Goal: Transaction & Acquisition: Purchase product/service

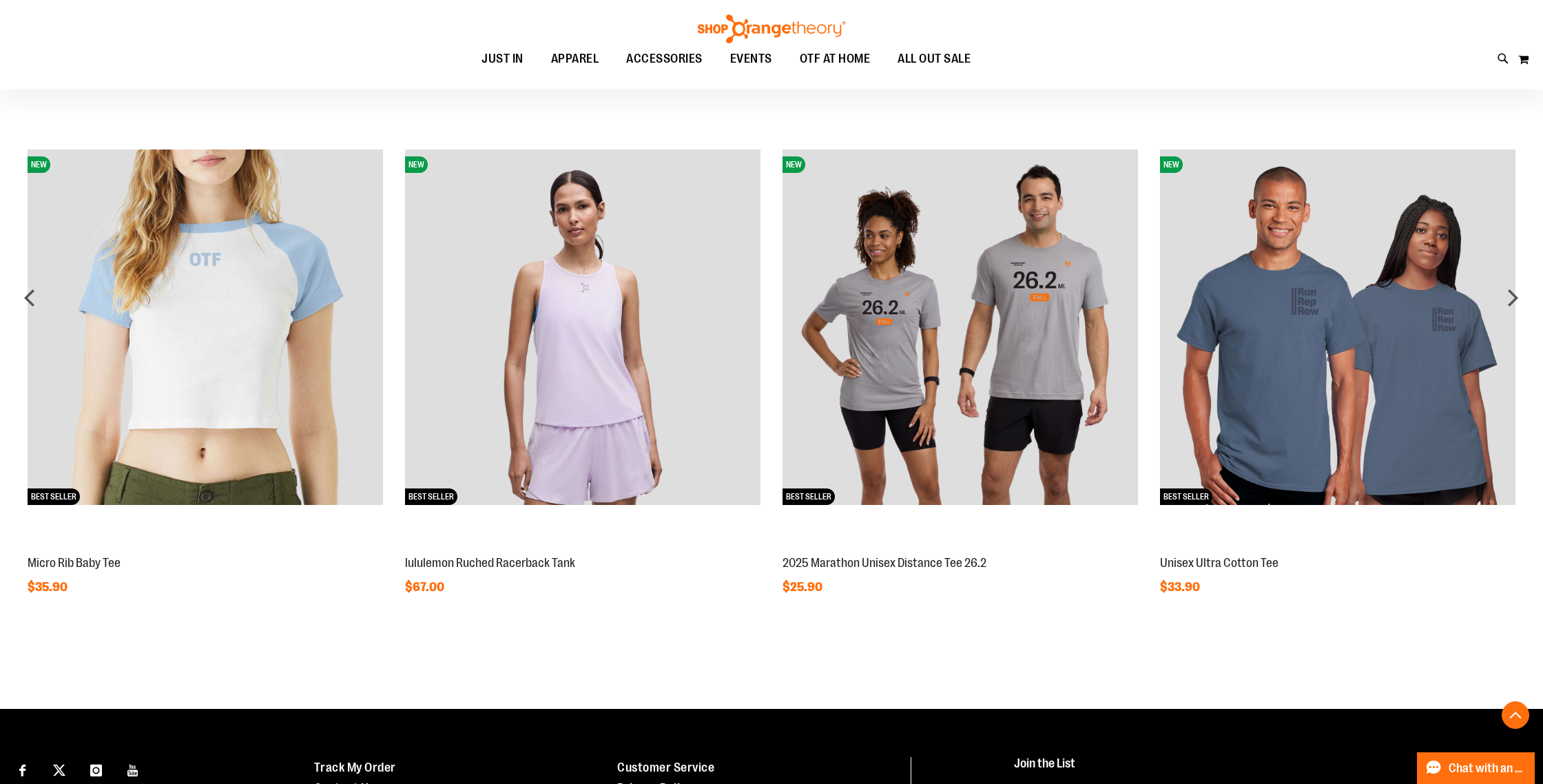
scroll to position [1255, 0]
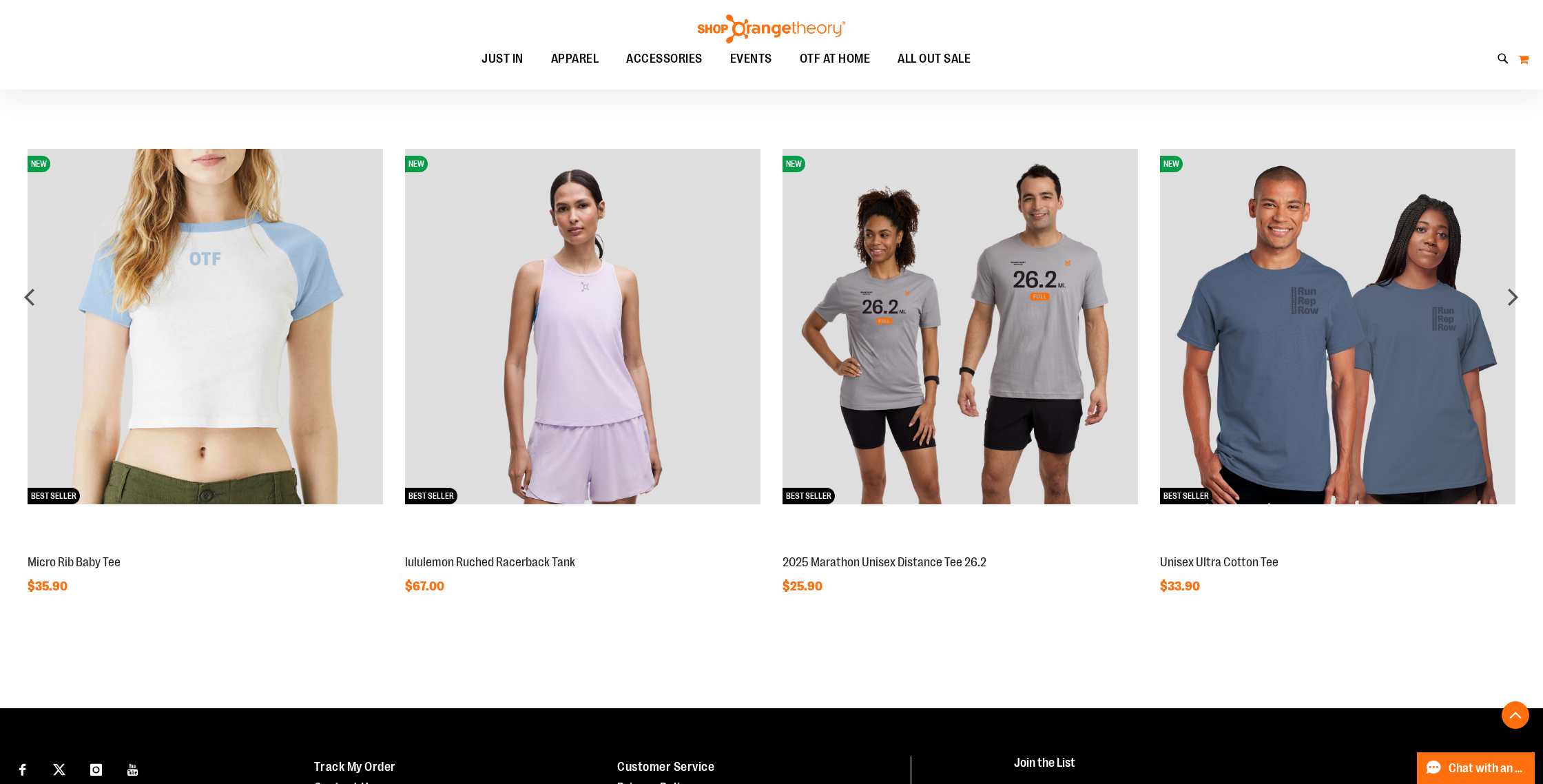
type input "**********"
click at [767, 53] on button "My Cart" at bounding box center [1524, 59] width 12 height 22
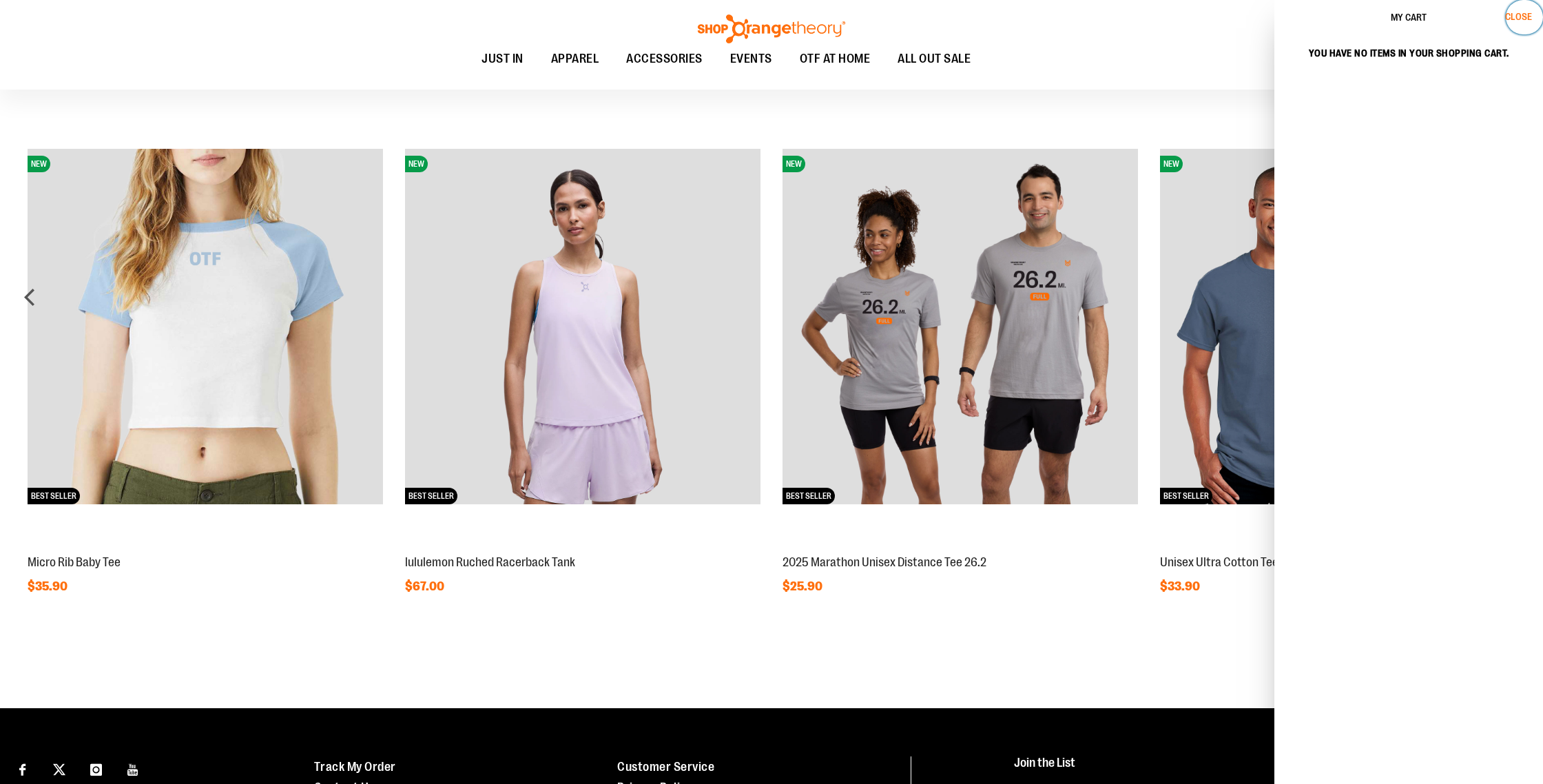
click at [767, 24] on button "Close" at bounding box center [1525, 17] width 37 height 34
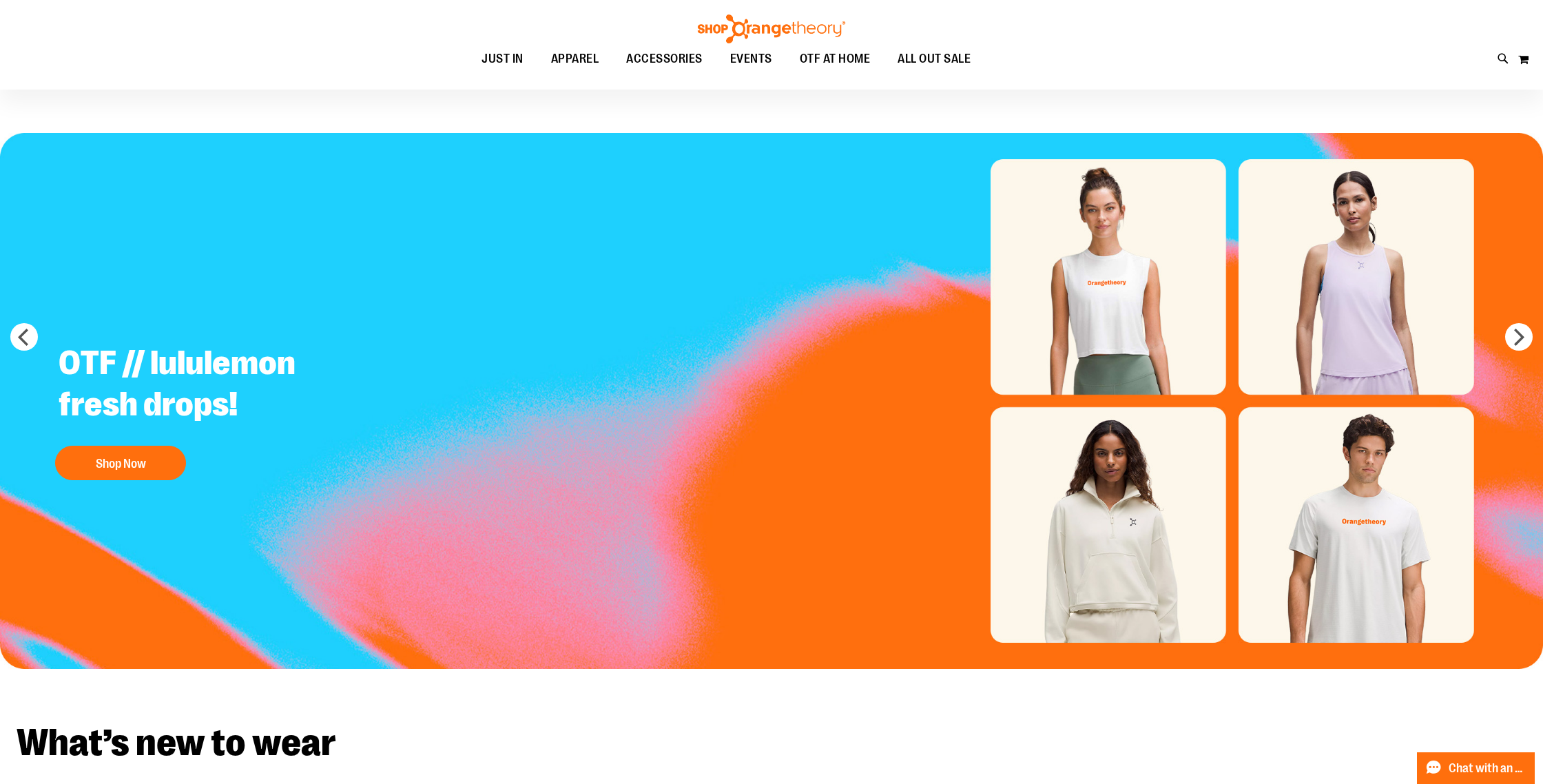
scroll to position [0, 0]
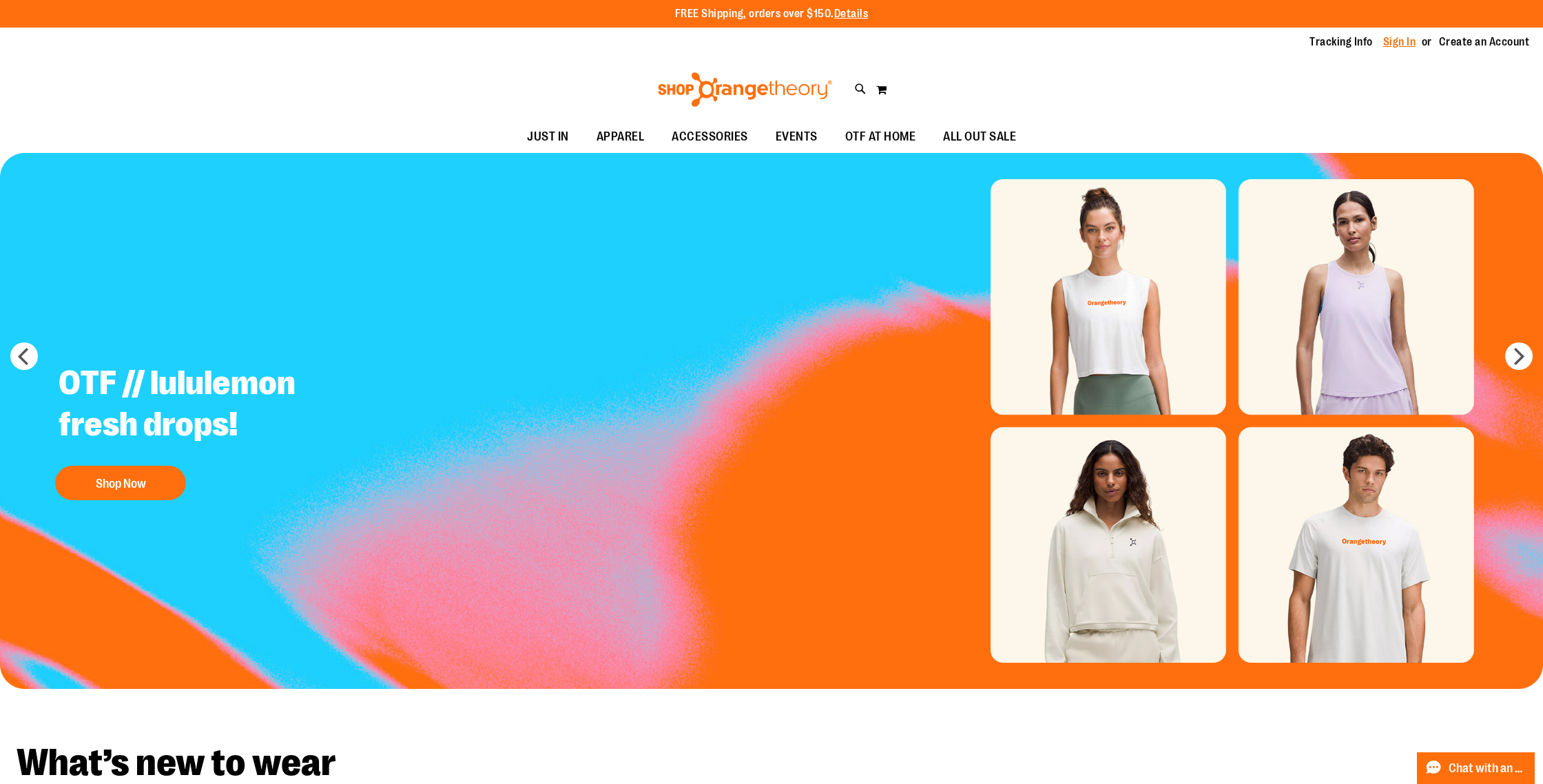
click at [767, 45] on link "Sign In" at bounding box center [1400, 42] width 33 height 15
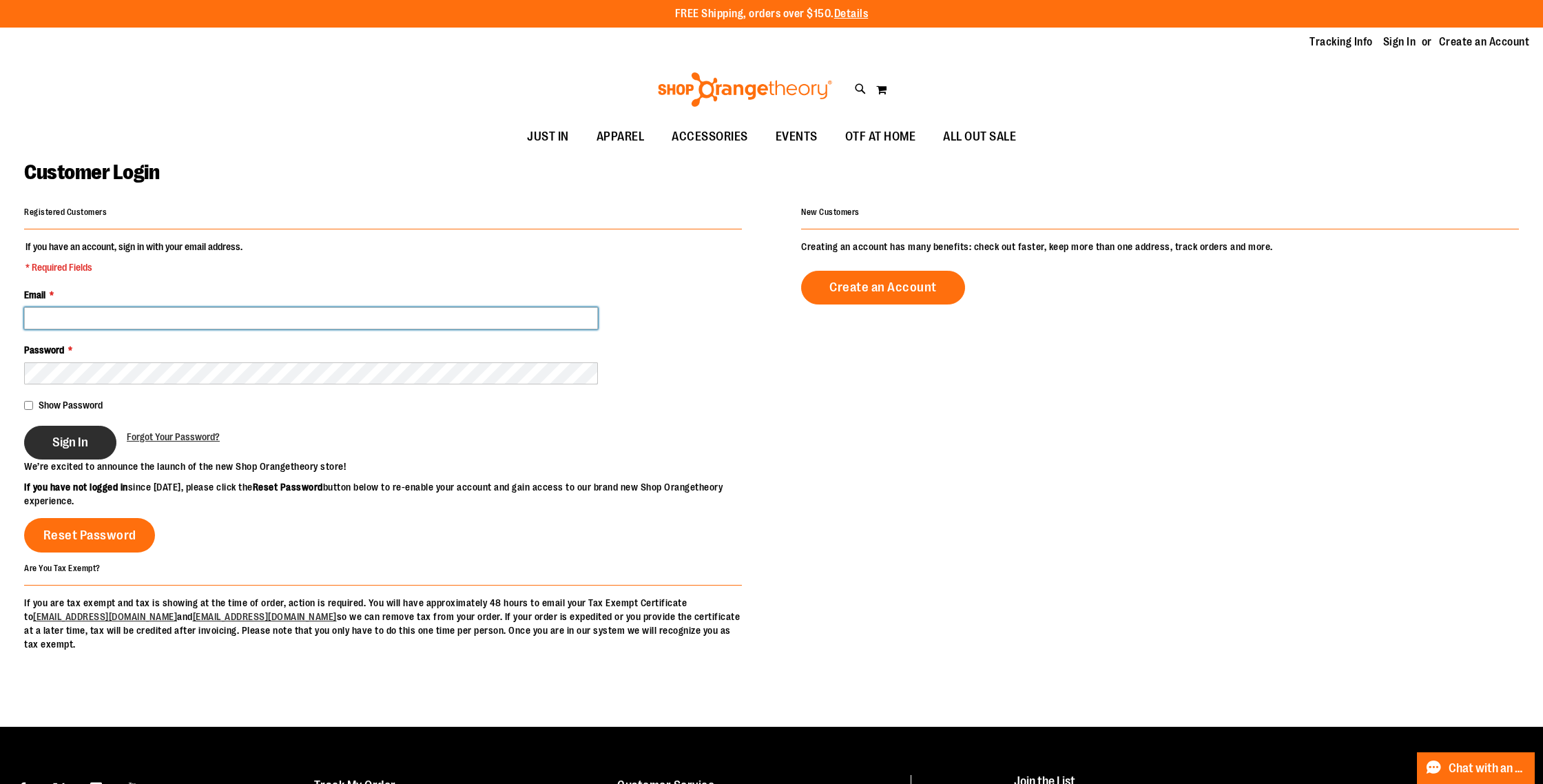
type input "**********"
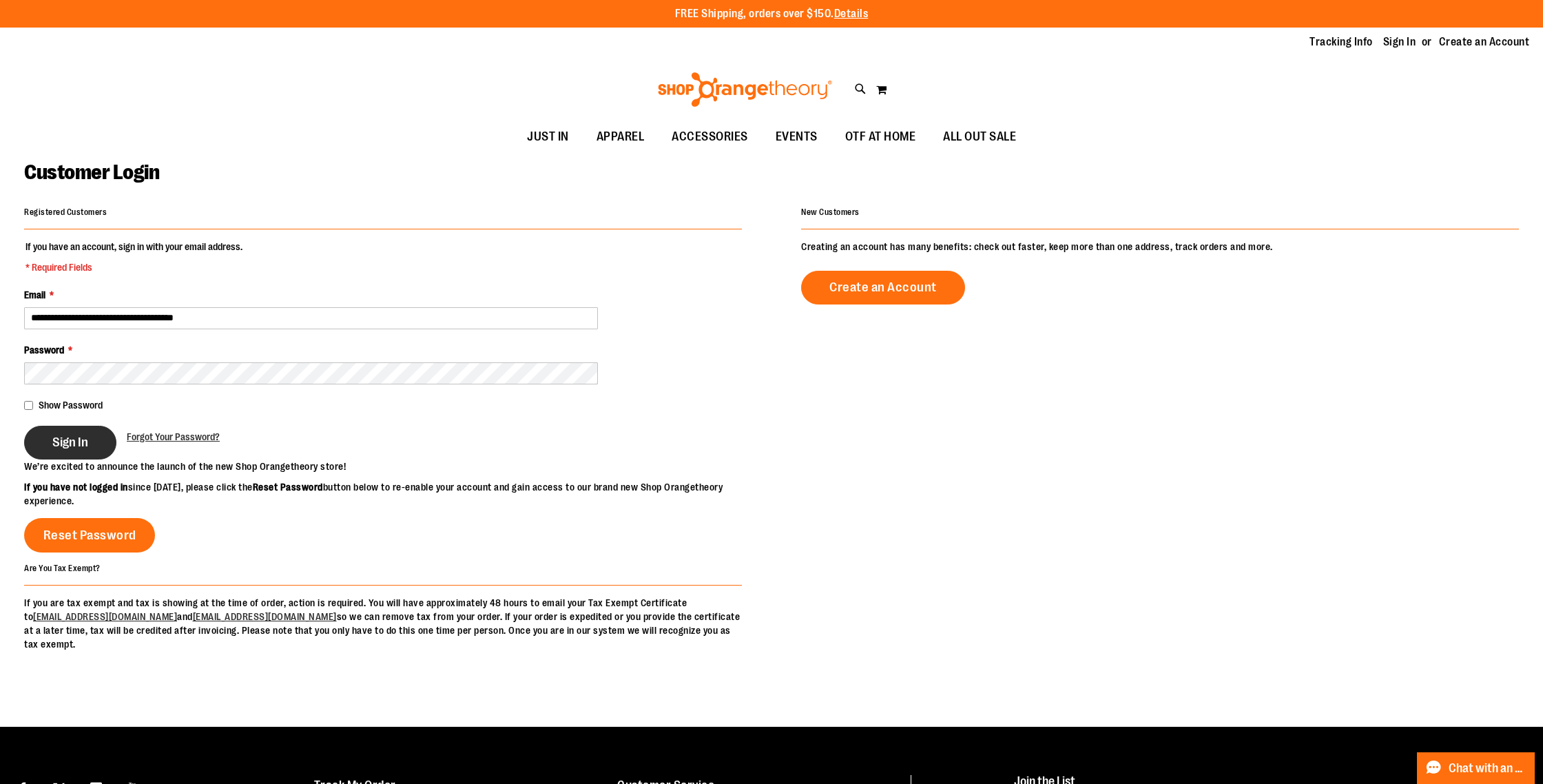
type input "**********"
click at [99, 451] on button "Sign In" at bounding box center [70, 442] width 92 height 34
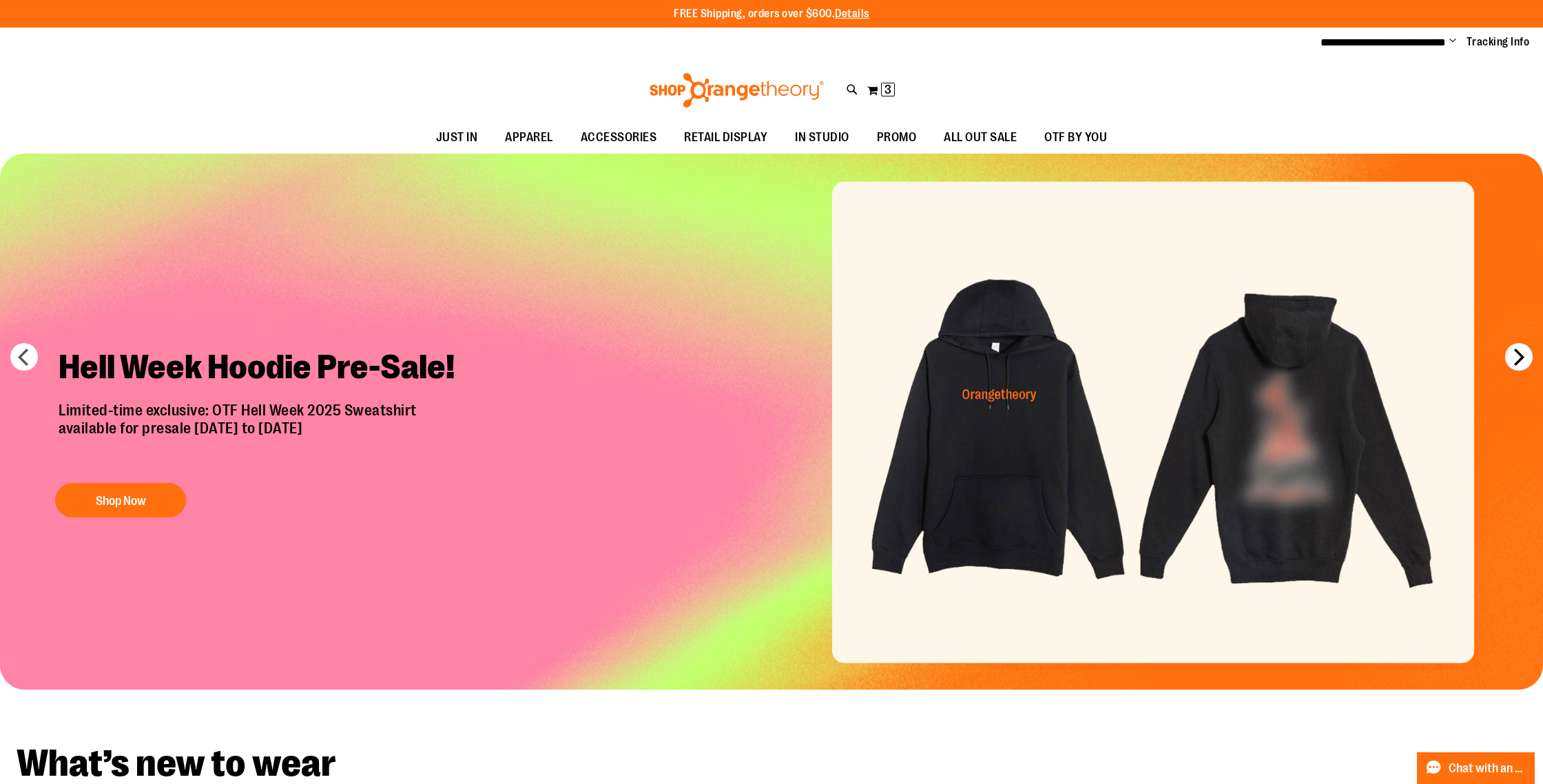
type input "**********"
click at [1526, 365] on button "next" at bounding box center [1519, 357] width 27 height 27
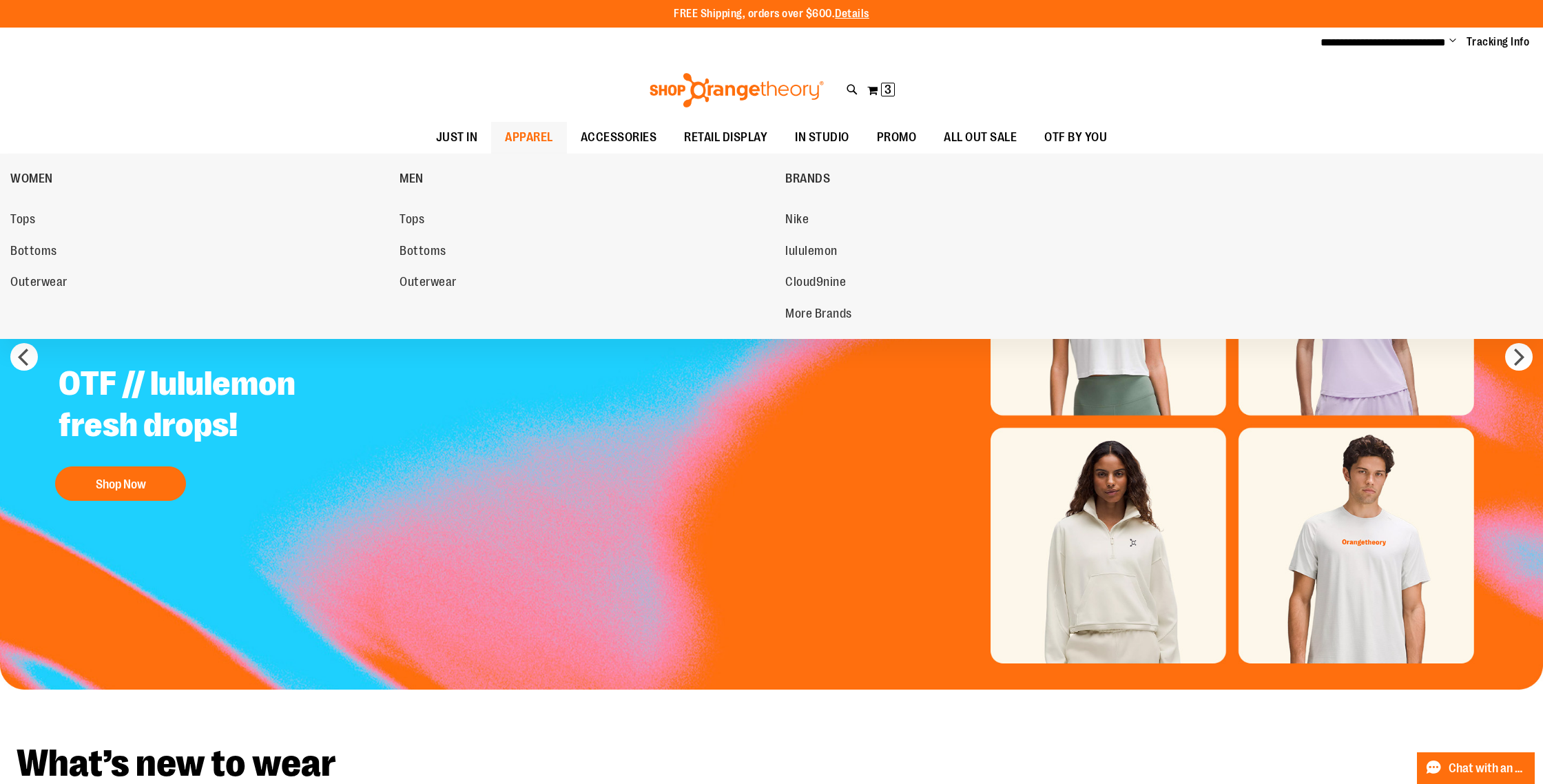
click at [547, 131] on span "APPAREL" at bounding box center [529, 137] width 48 height 31
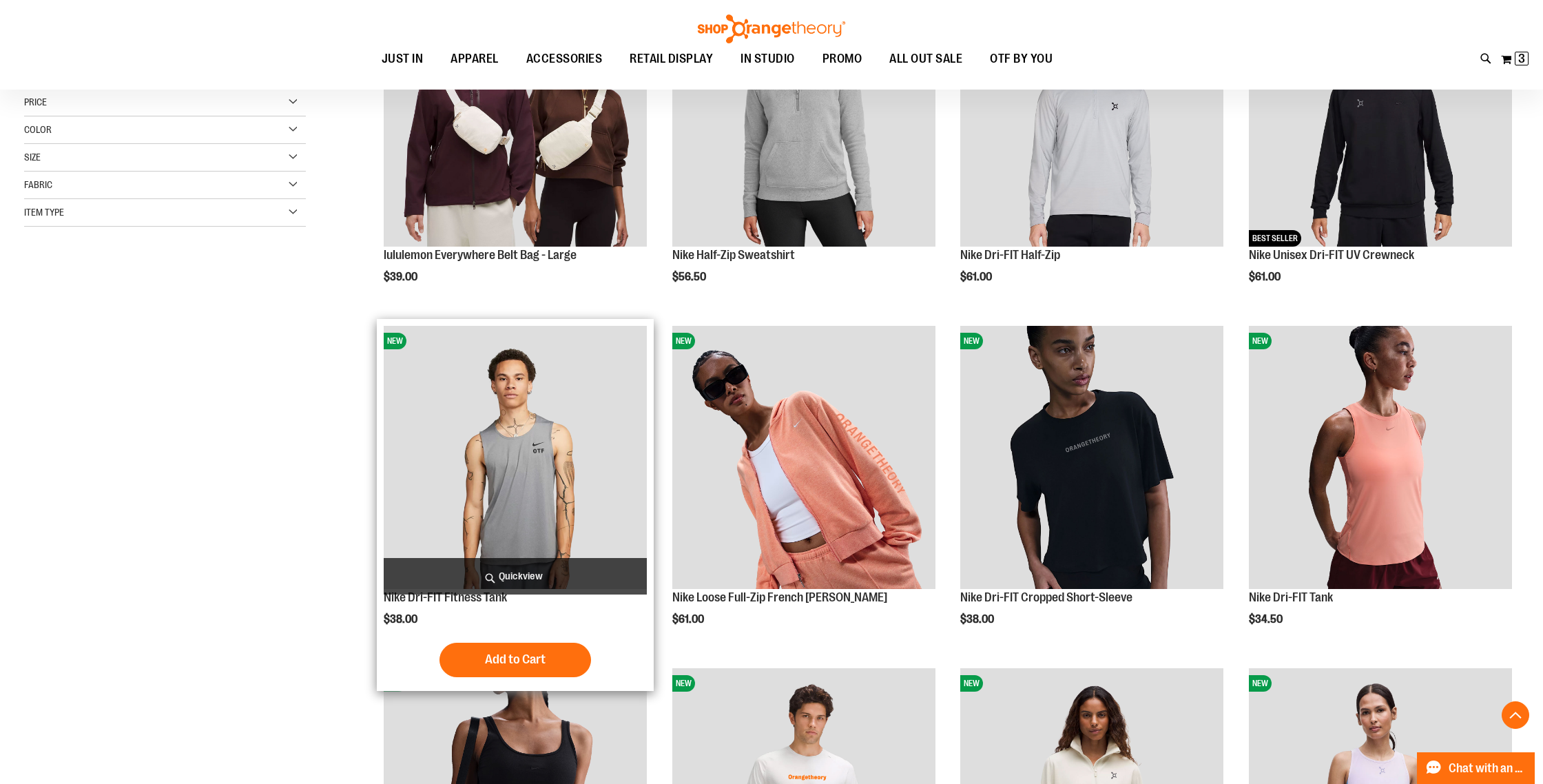
scroll to position [298, 0]
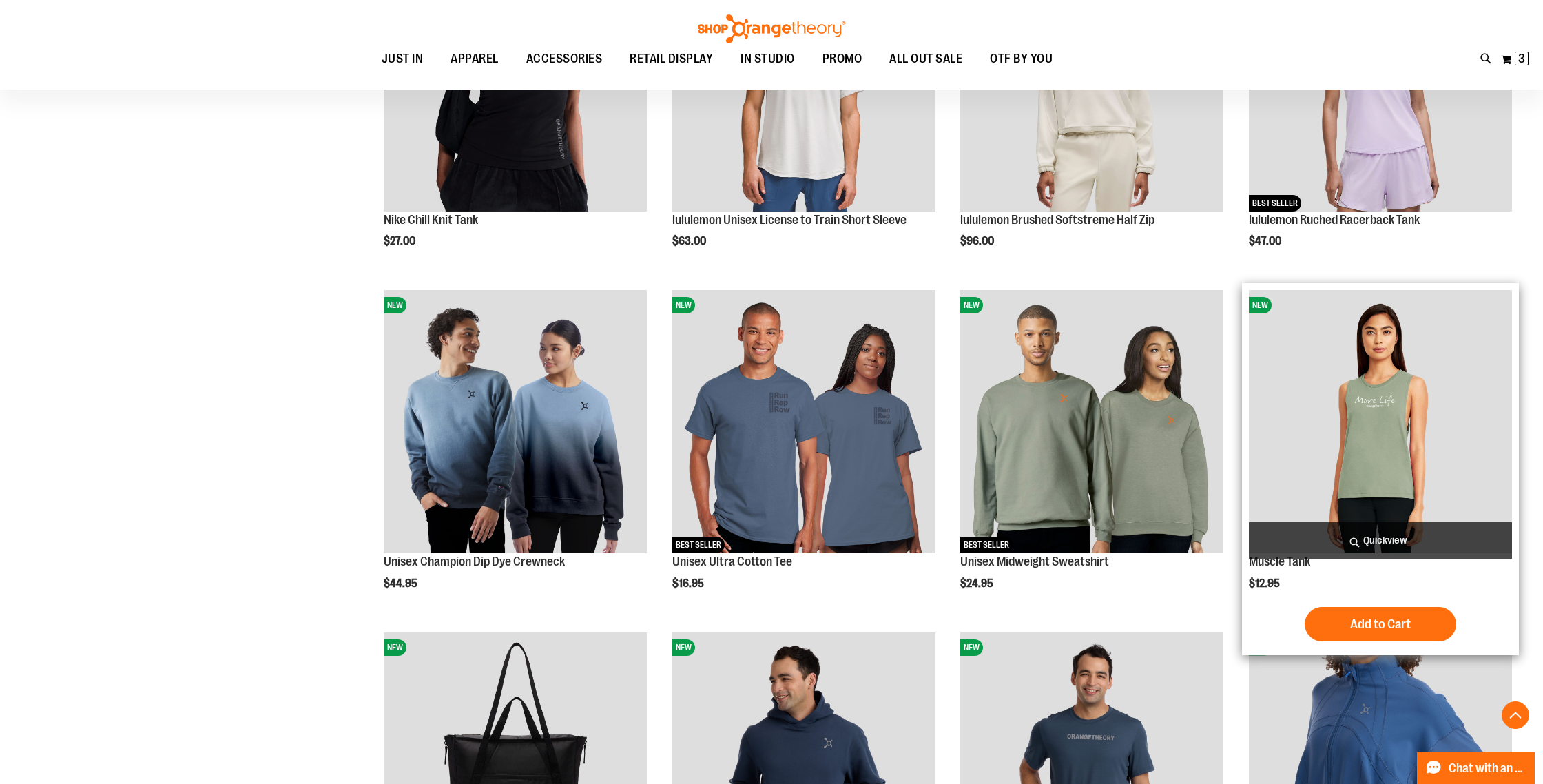
scroll to position [1020, 0]
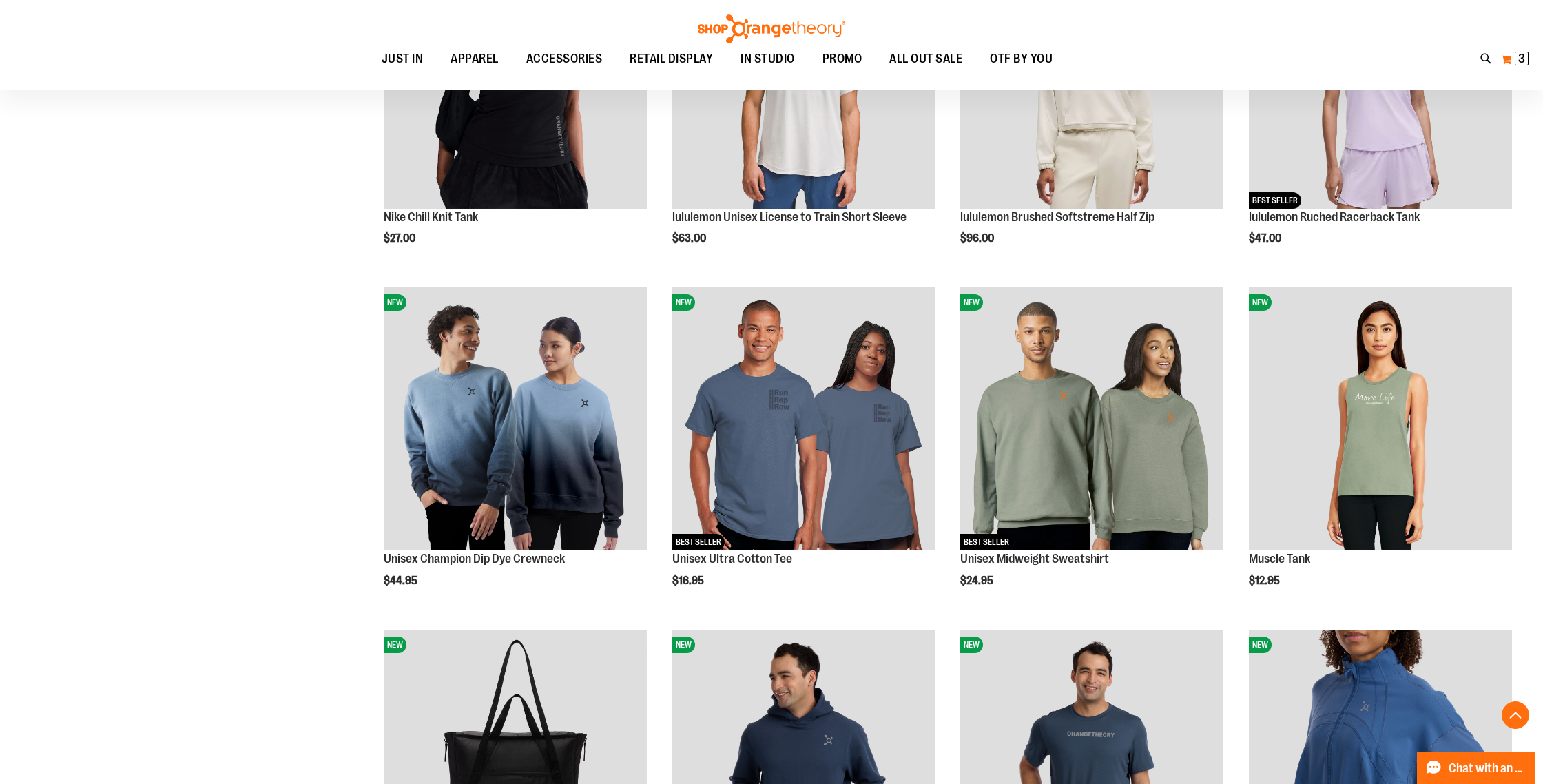
type input "**********"
click at [1523, 56] on span "3" at bounding box center [1521, 58] width 7 height 14
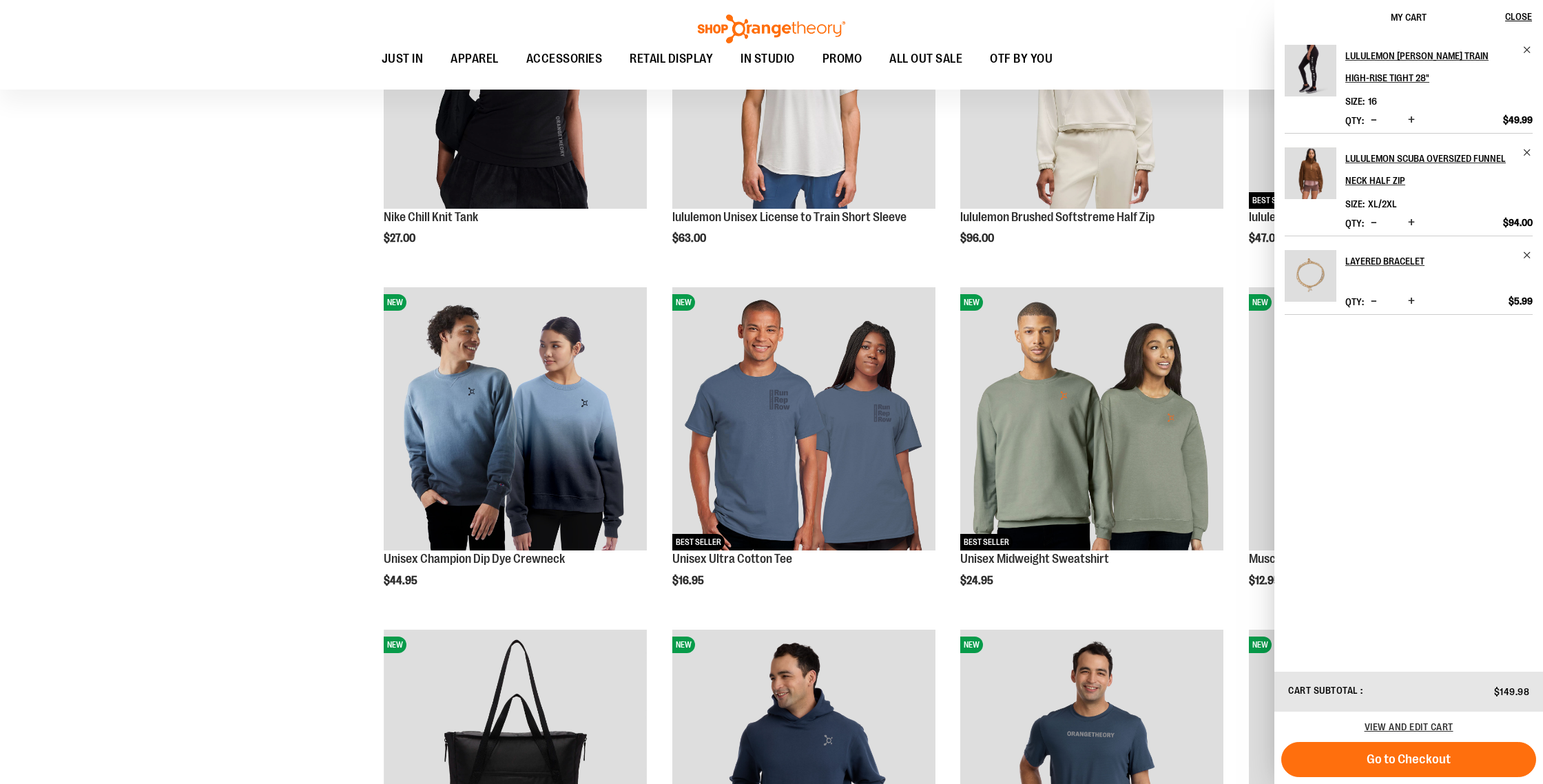
click at [199, 429] on div "**********" at bounding box center [772, 293] width 1495 height 2192
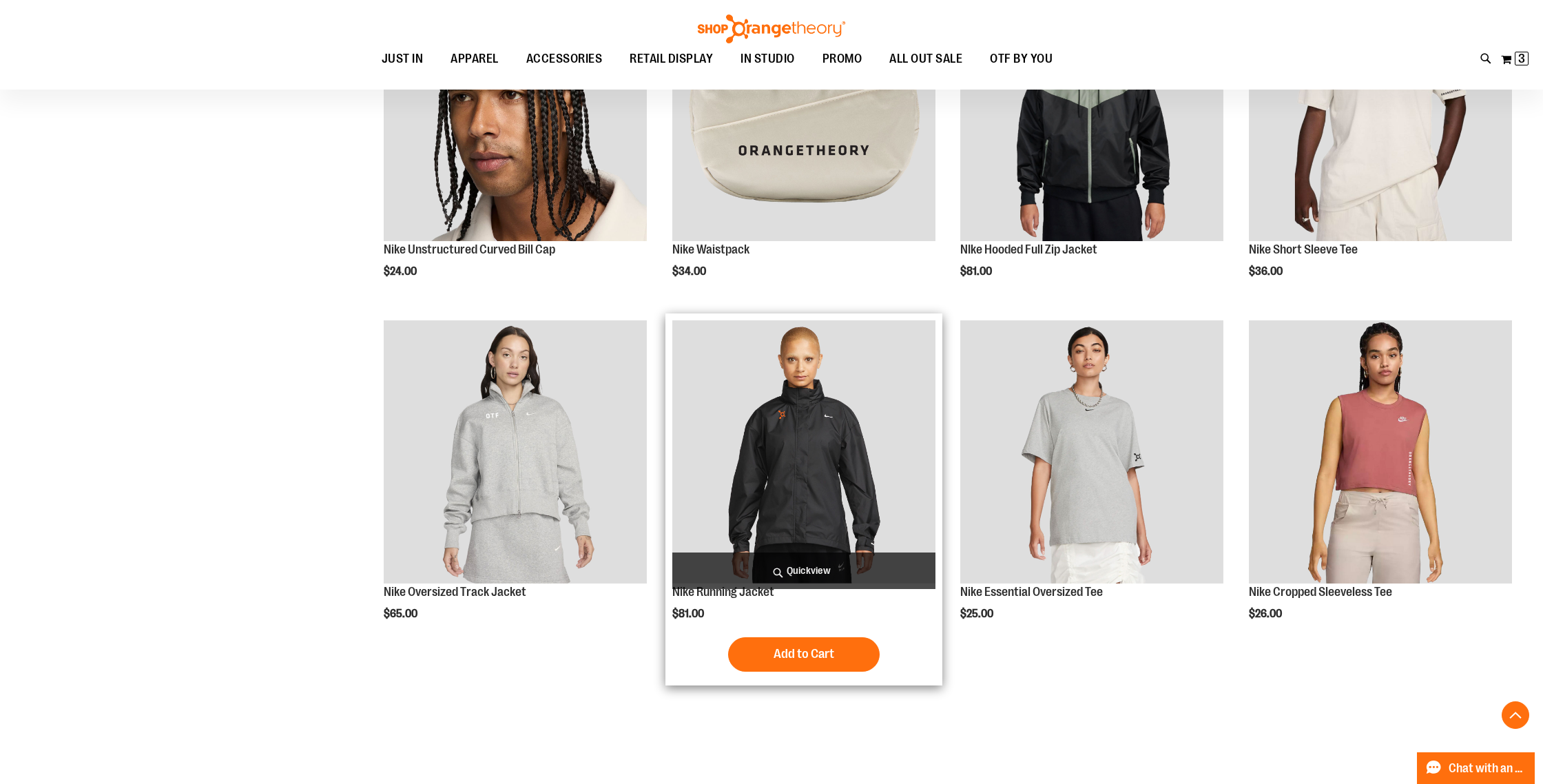
scroll to position [2374, 0]
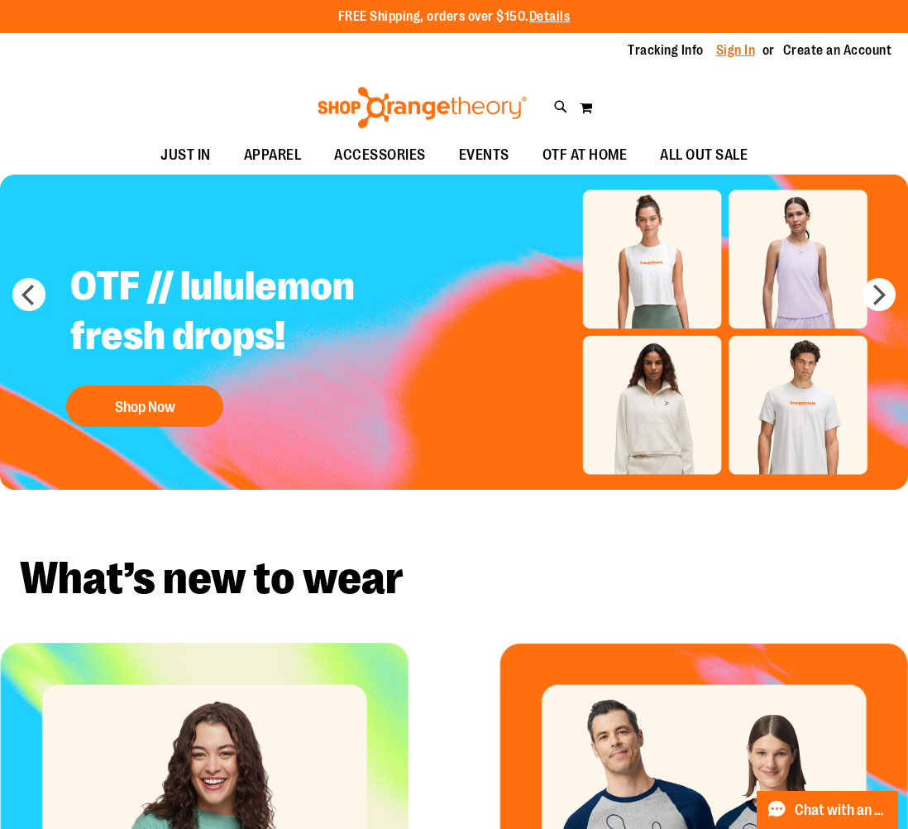
type input "**********"
click at [743, 46] on link "Sign In" at bounding box center [736, 50] width 40 height 18
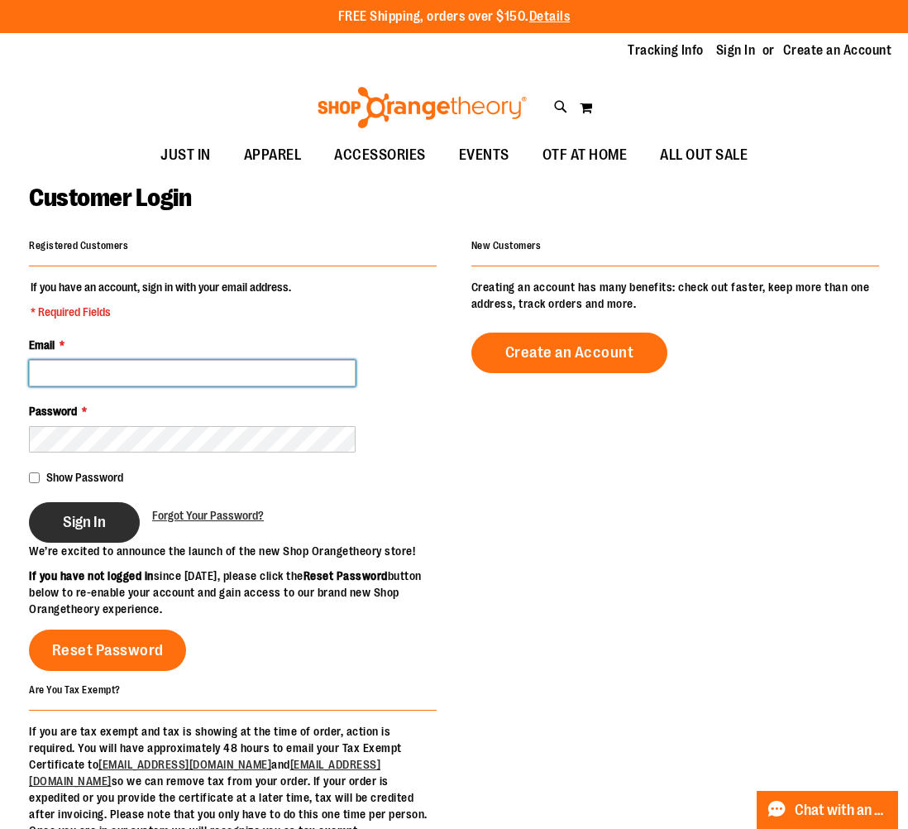
type input "**********"
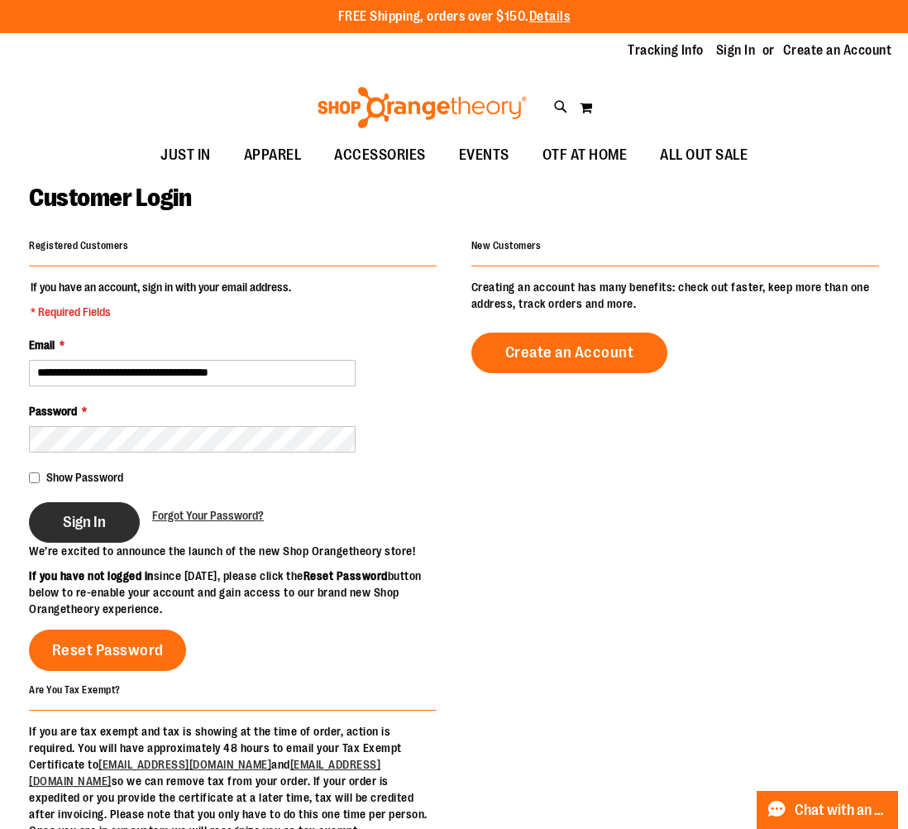
type input "**********"
click at [88, 523] on span "Sign In" at bounding box center [84, 522] width 43 height 18
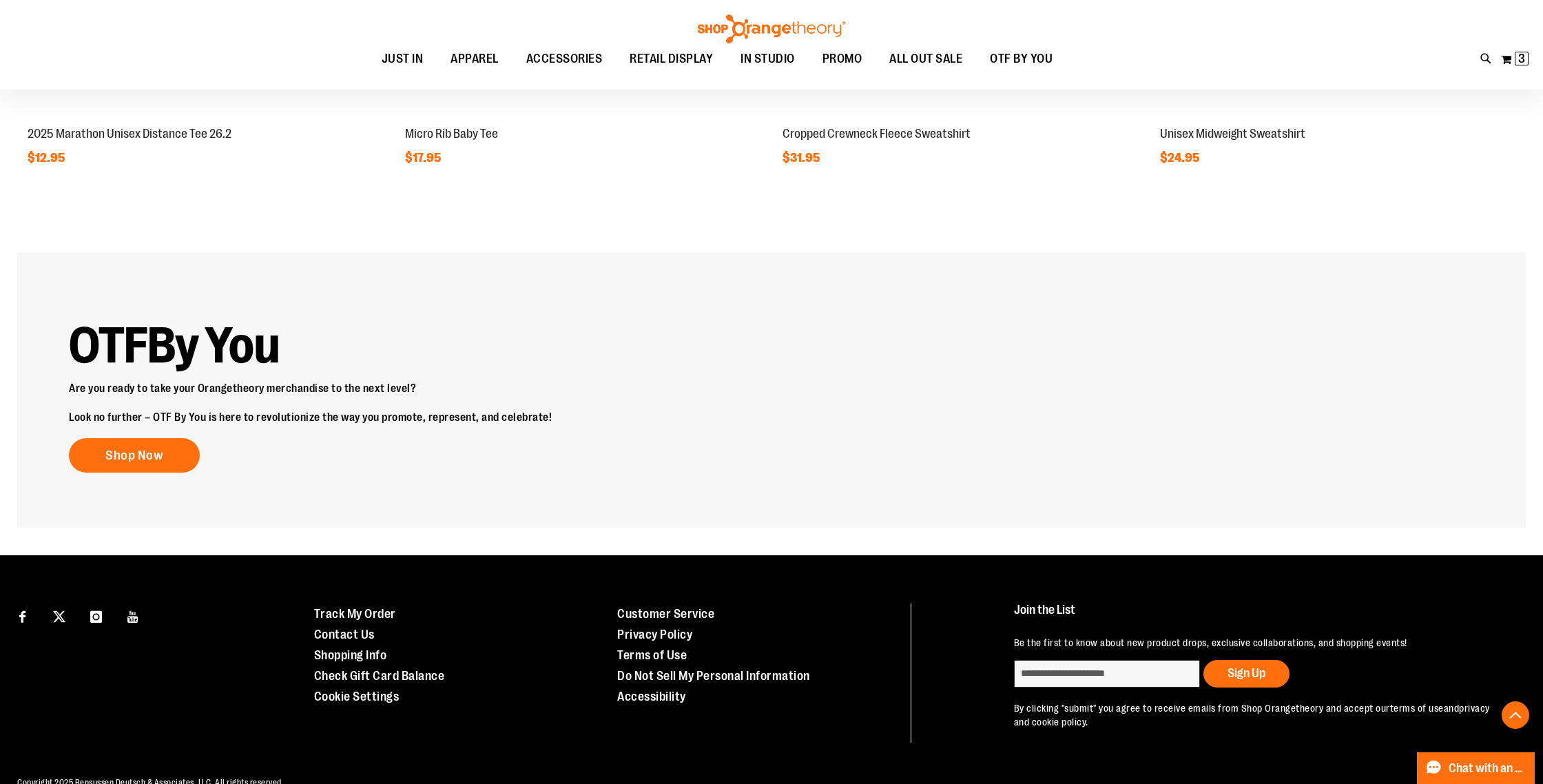
scroll to position [1994, 0]
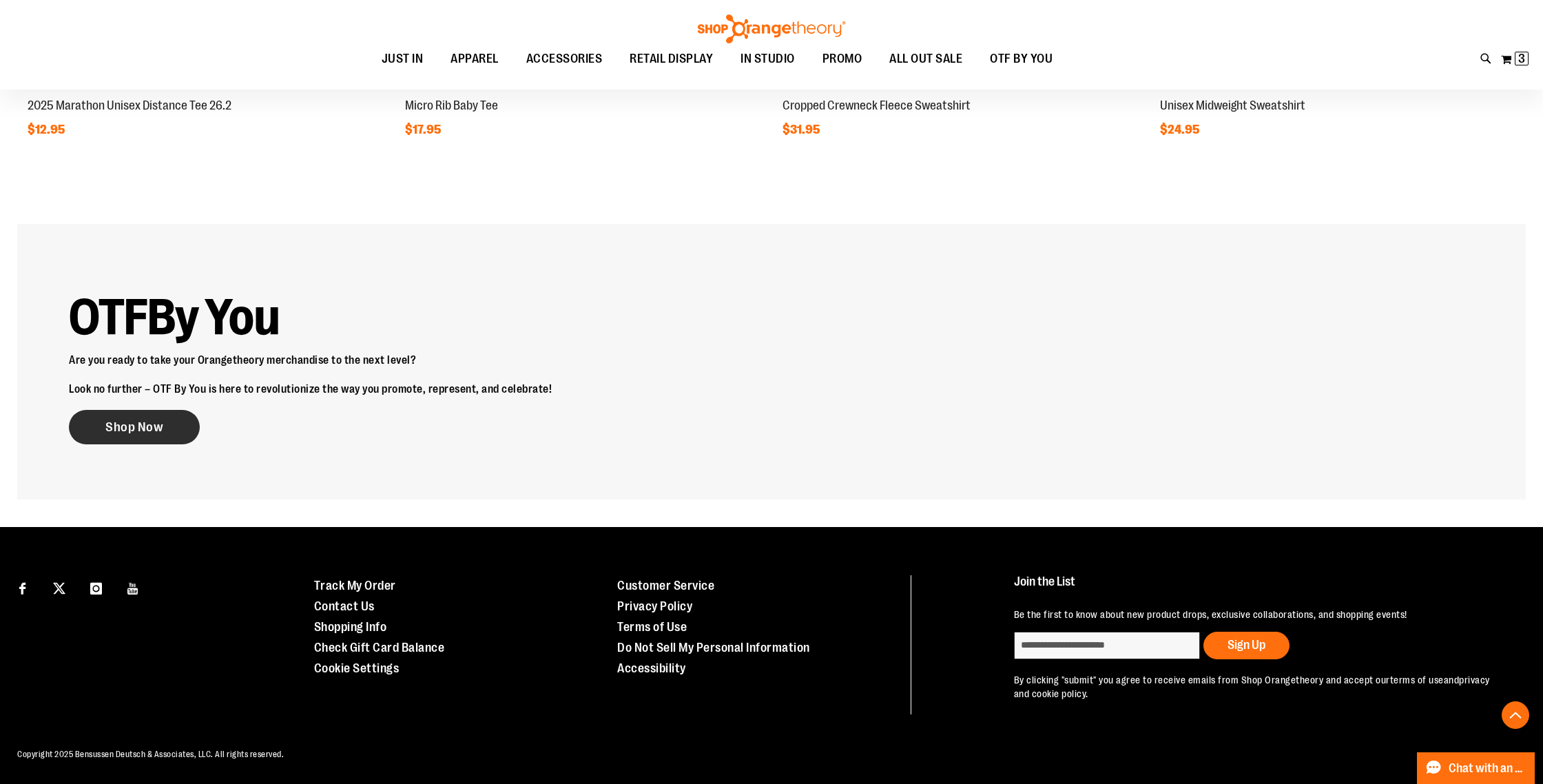
type input "**********"
click at [133, 435] on span "Shop Now" at bounding box center [134, 427] width 57 height 15
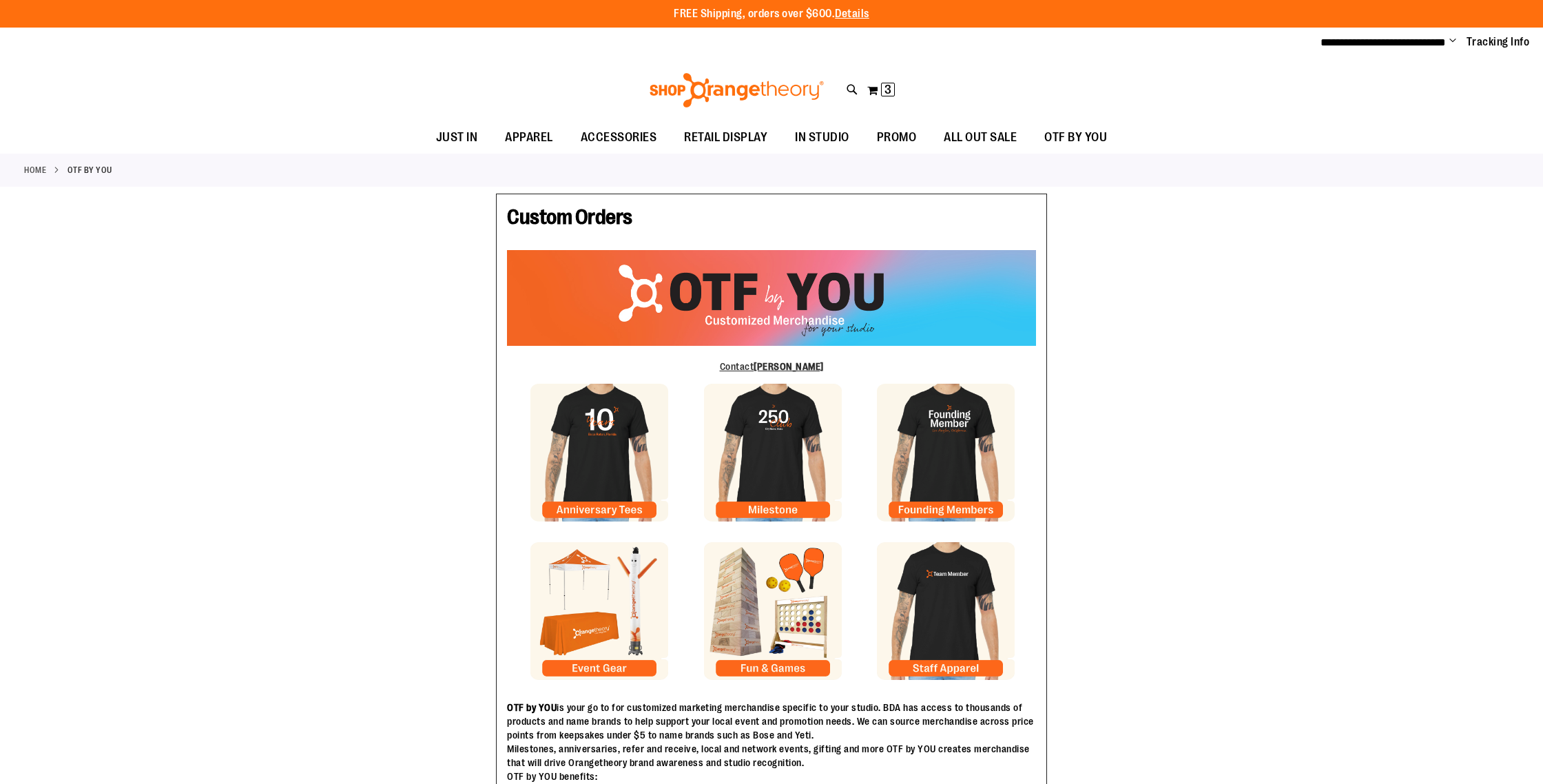
type input "*********"
type input "**********"
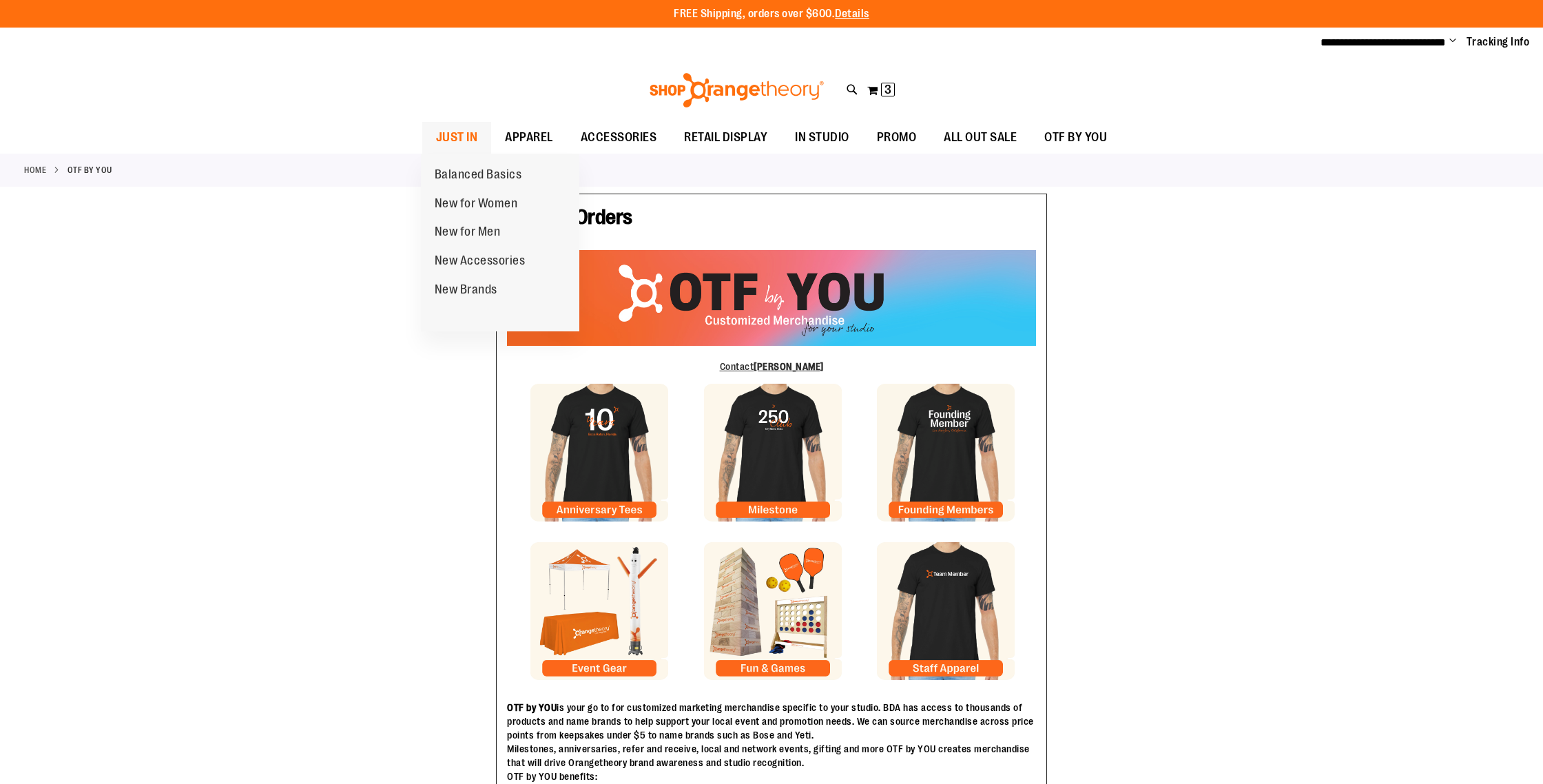
type input "**********"
click at [476, 136] on span "JUST IN" at bounding box center [457, 137] width 42 height 31
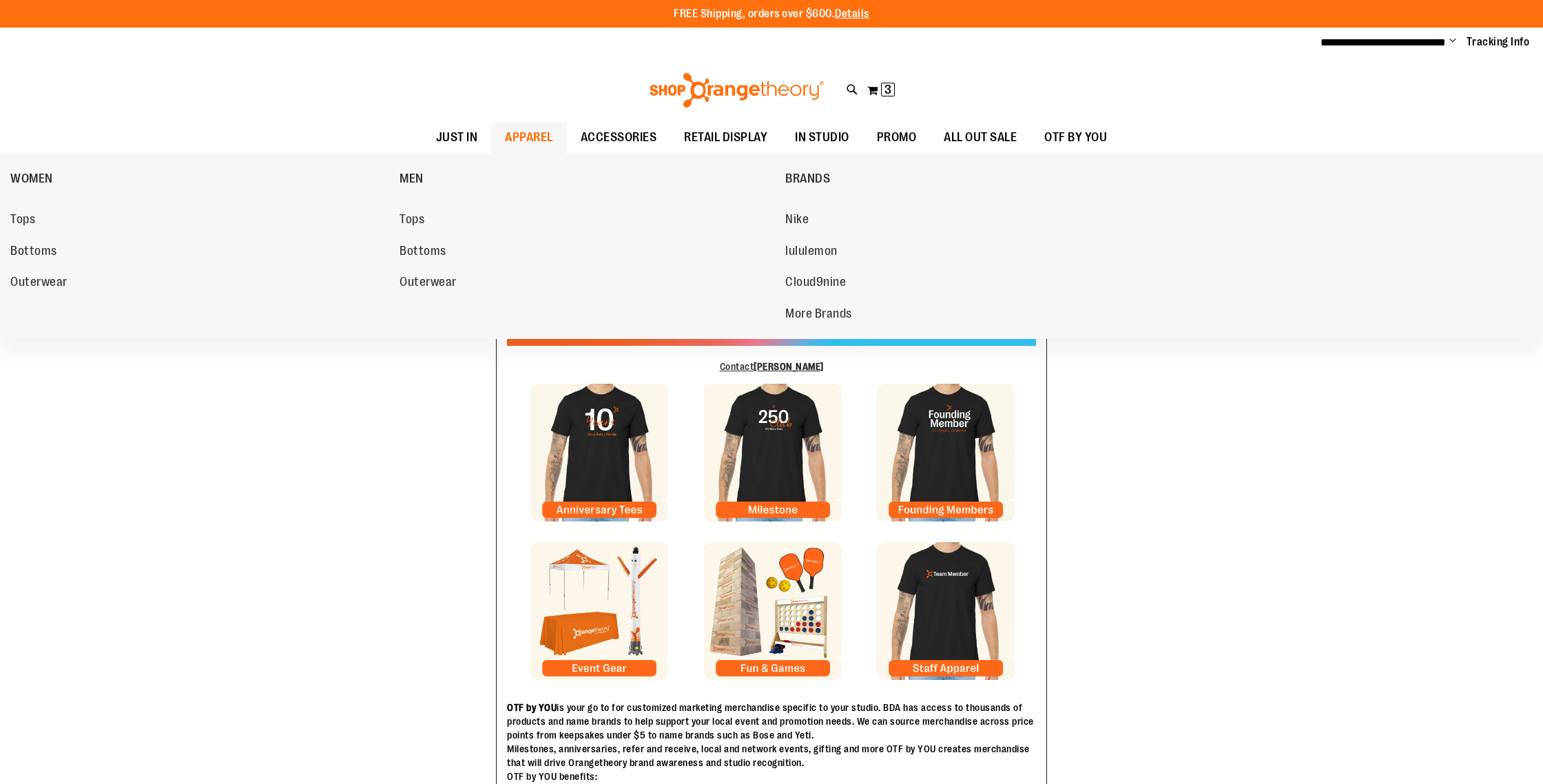
click at [526, 137] on span "APPAREL" at bounding box center [529, 137] width 48 height 31
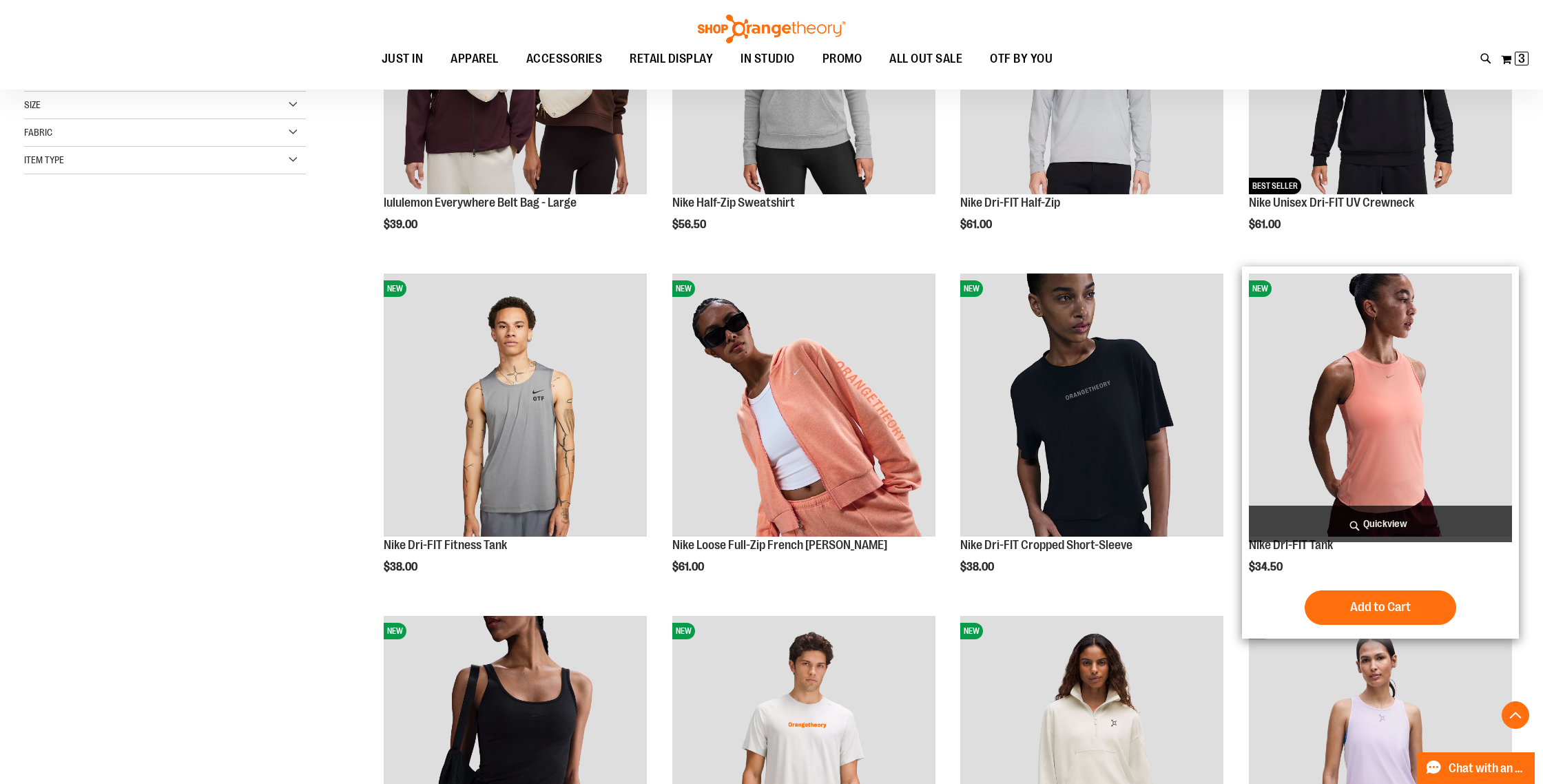
scroll to position [350, 0]
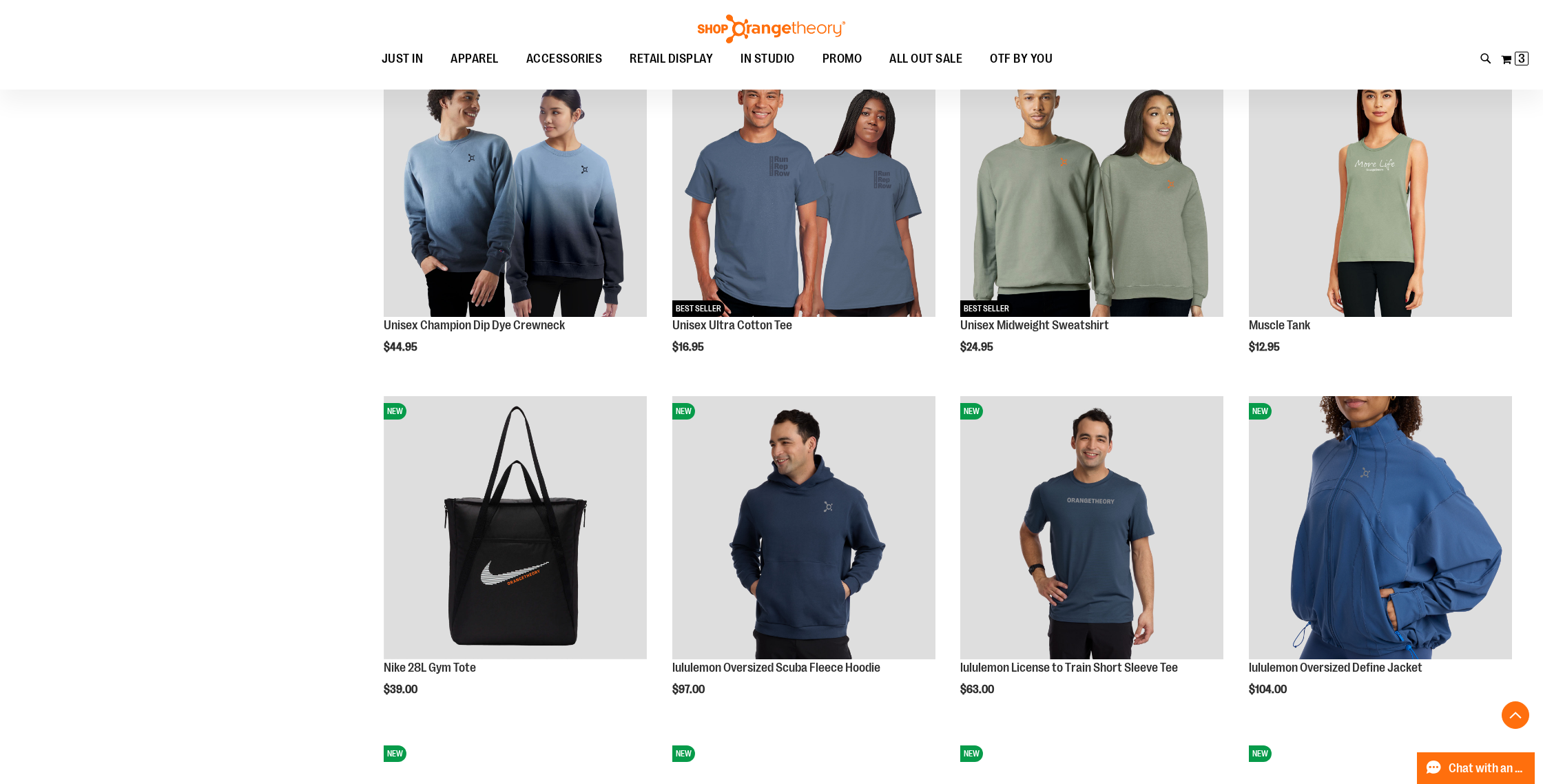
scroll to position [1255, 0]
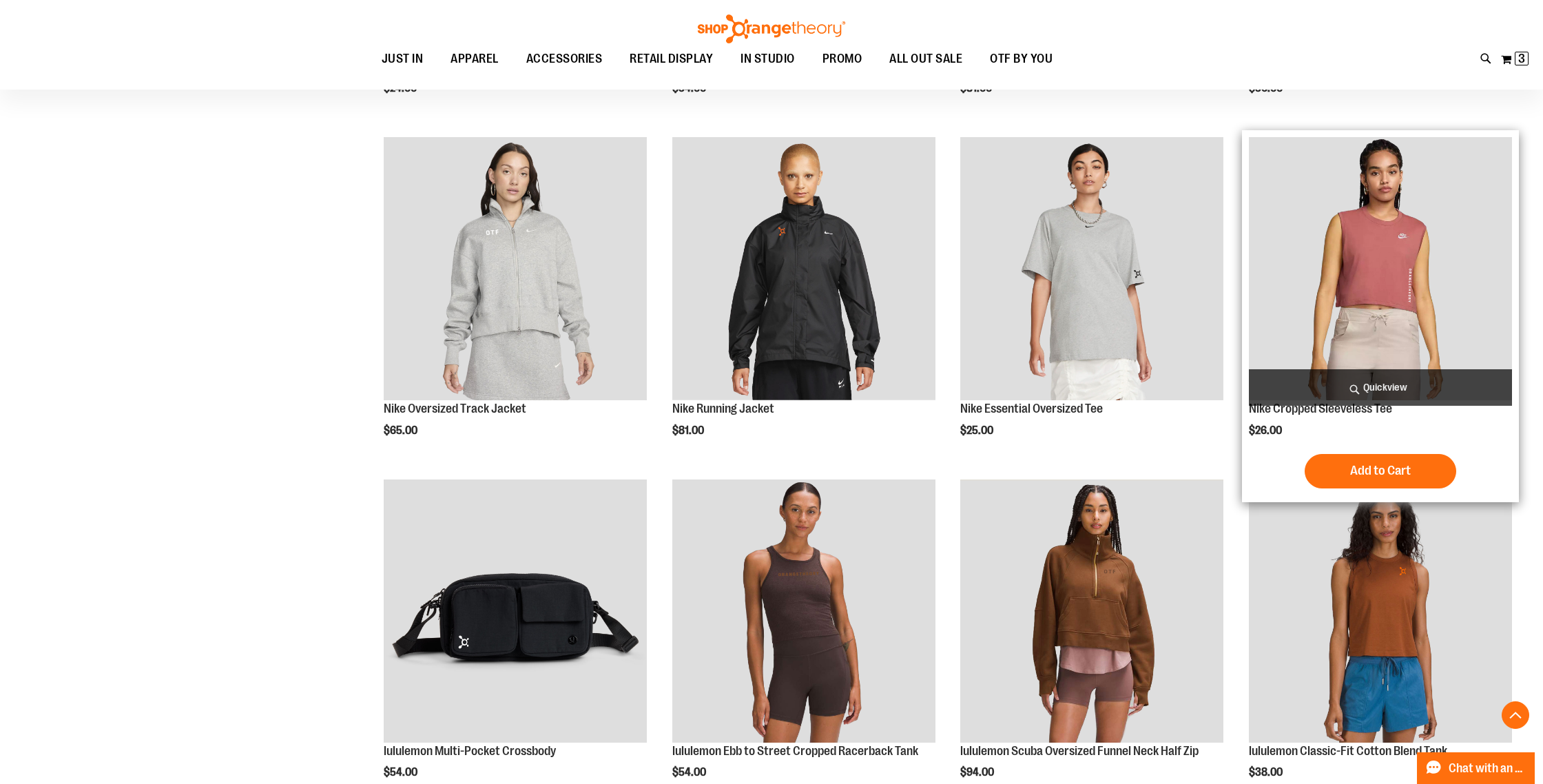
scroll to position [2536, 0]
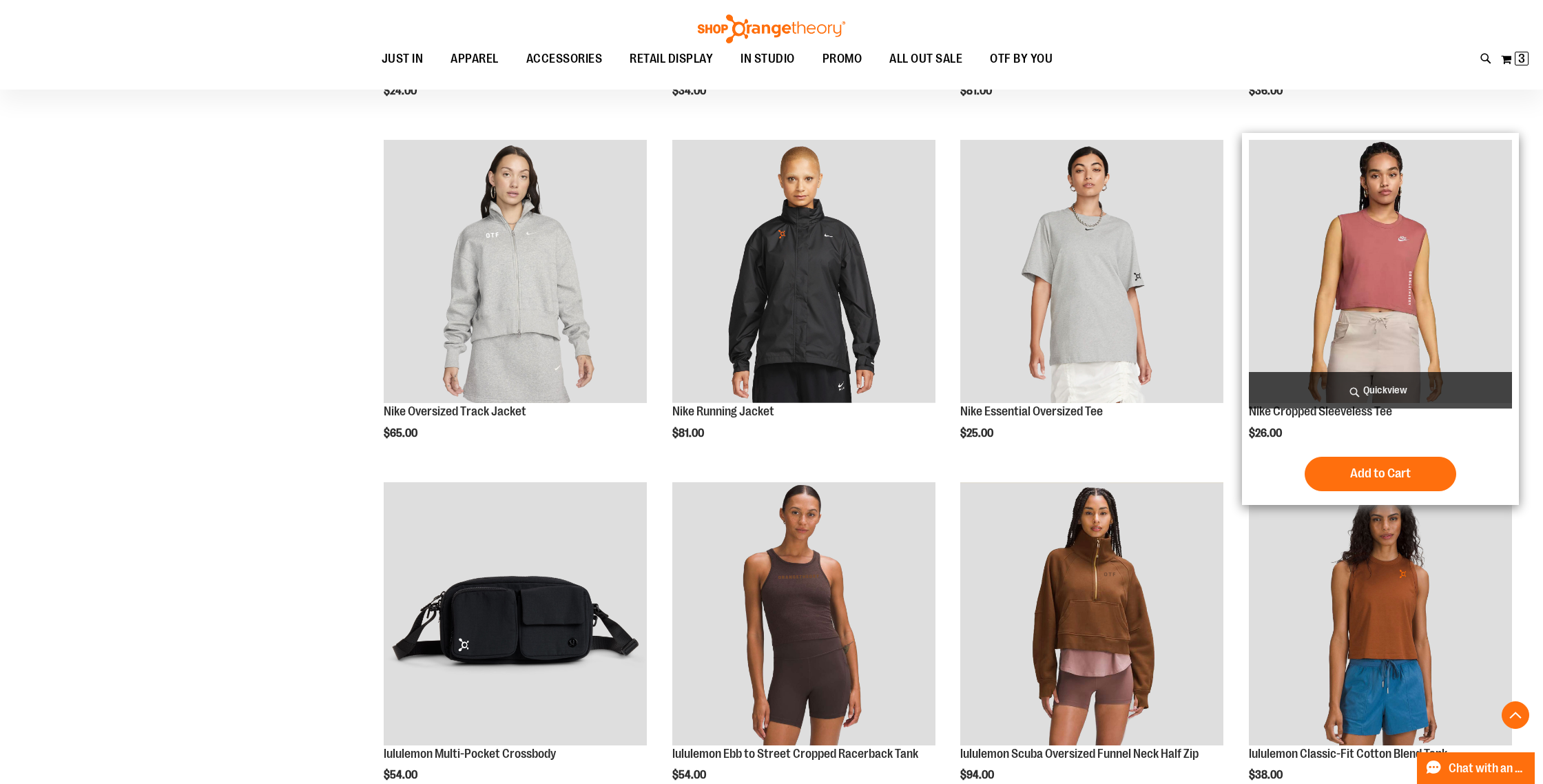
type input "**********"
click at [1418, 257] on img "product" at bounding box center [1381, 272] width 263 height 263
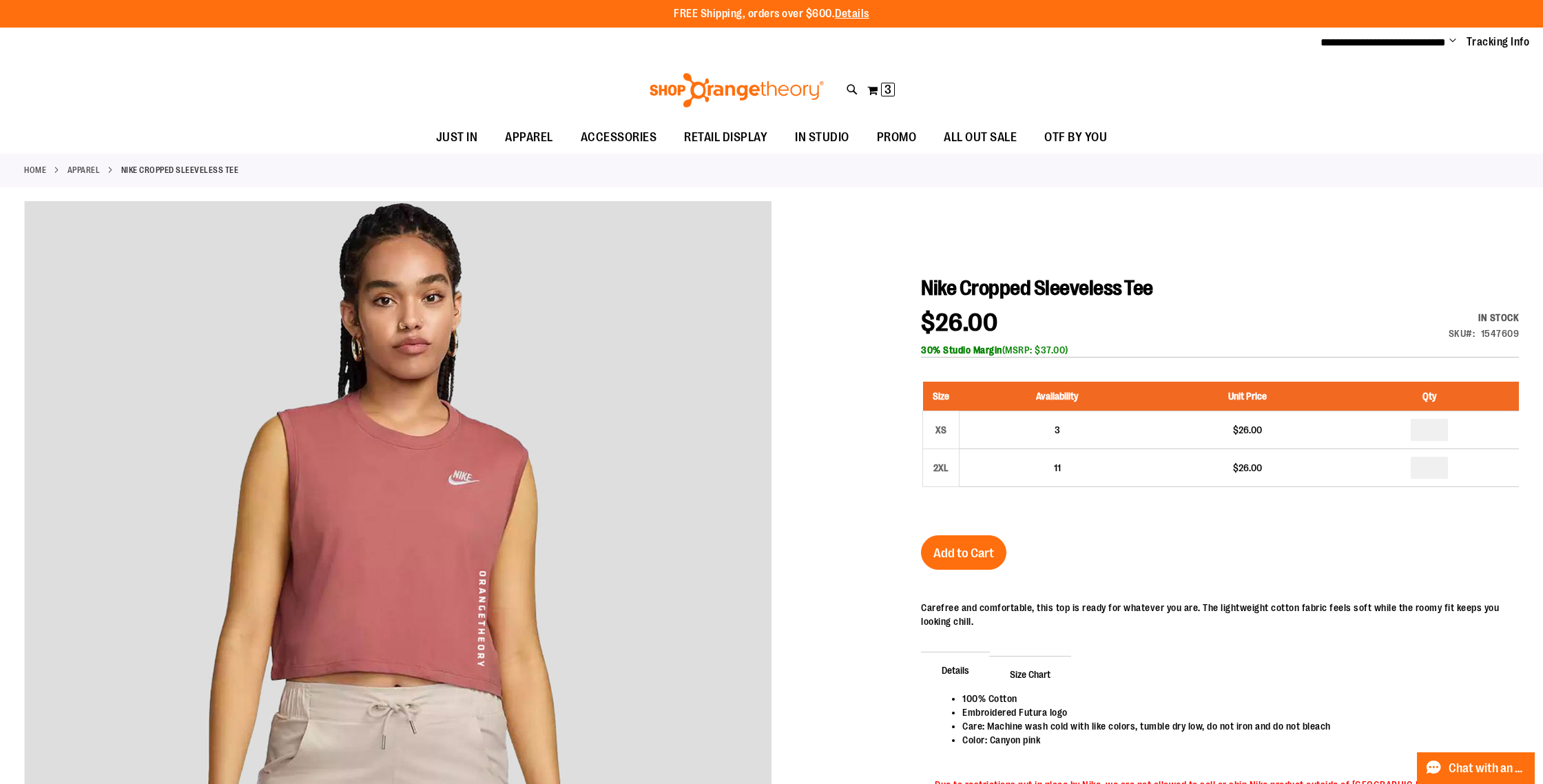
type input "**********"
click at [86, 167] on link "APPAREL" at bounding box center [84, 170] width 33 height 12
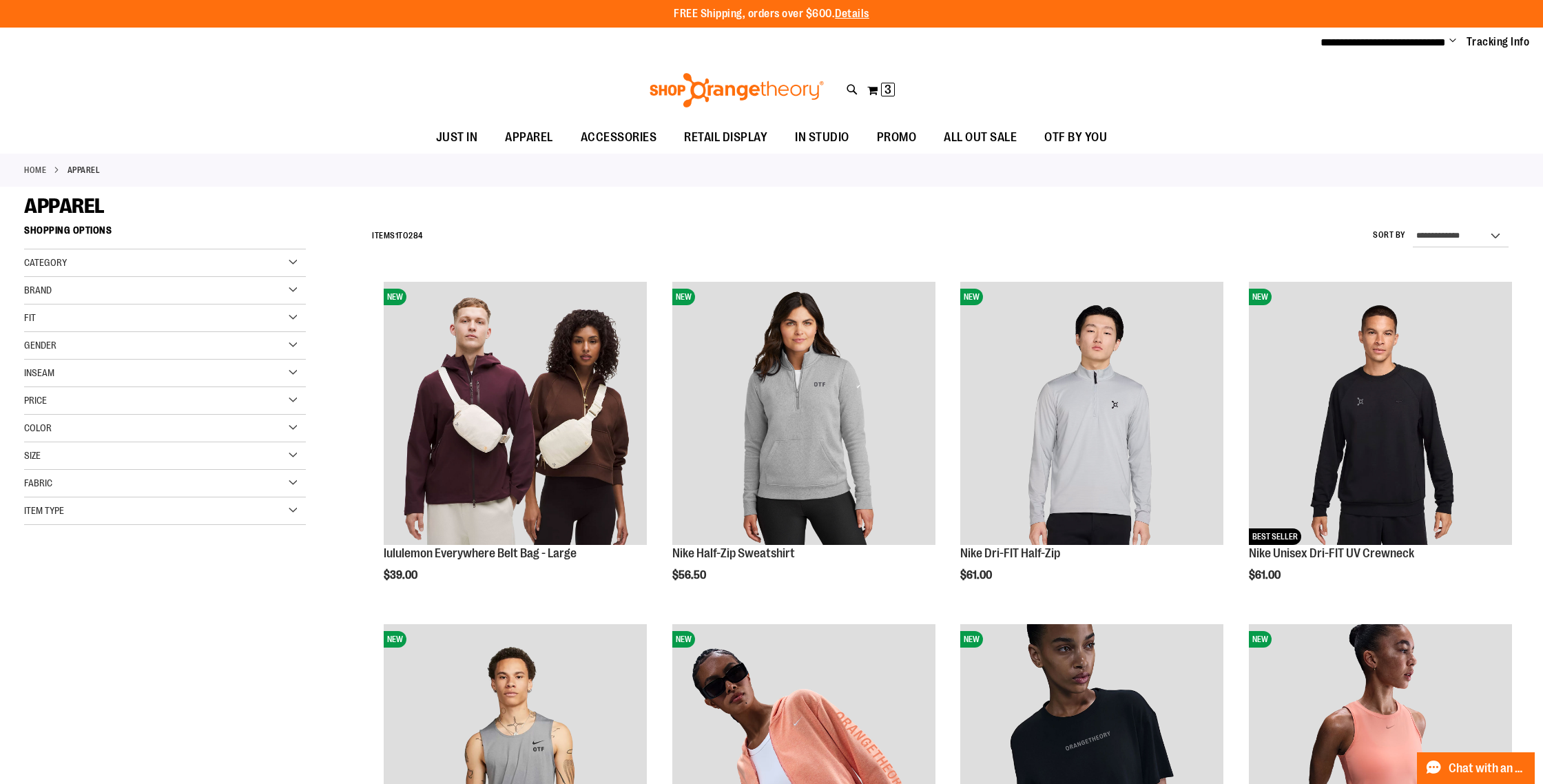
type input "**********"
click at [52, 310] on div "Fit" at bounding box center [165, 317] width 282 height 27
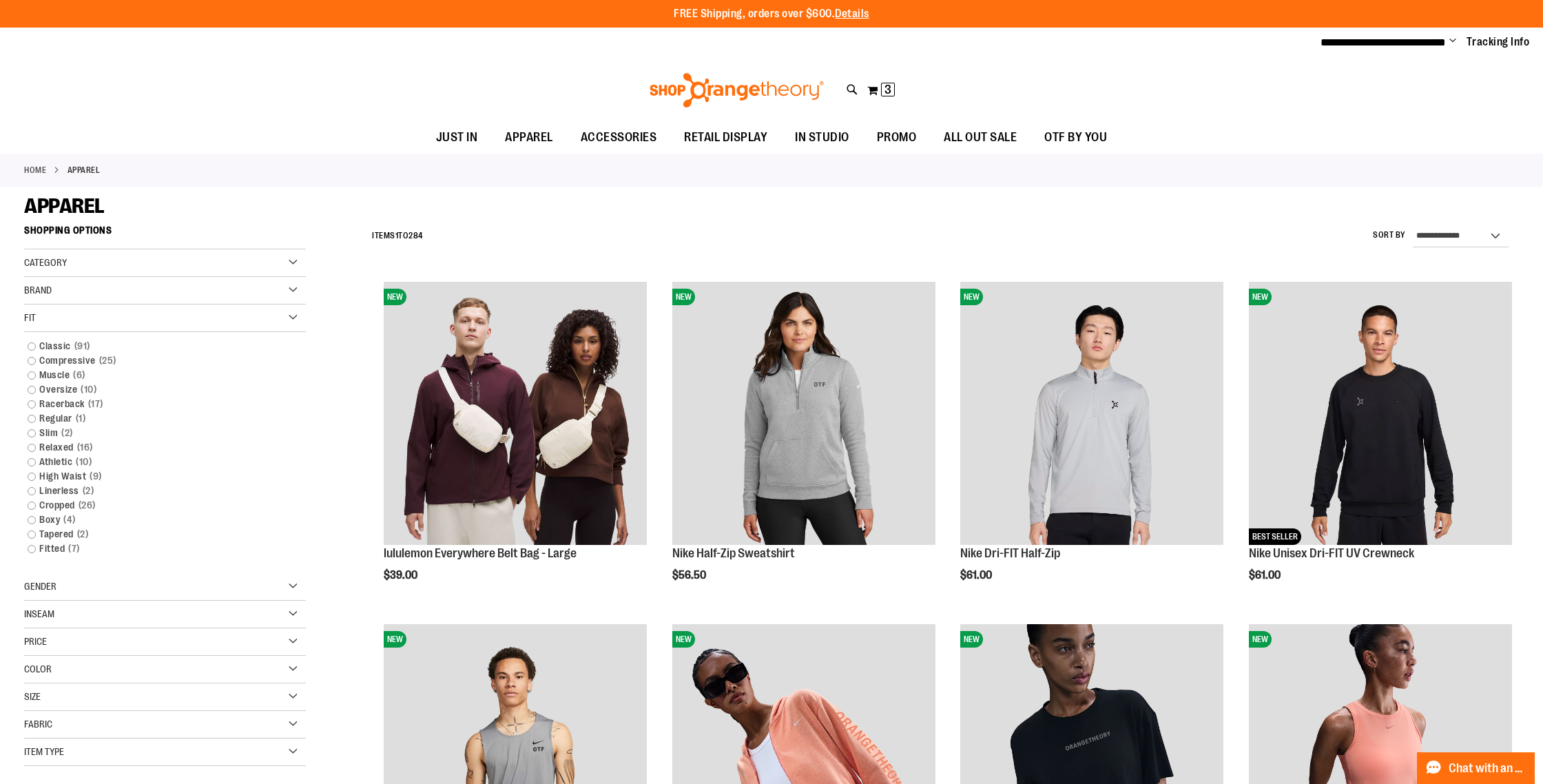
click at [117, 321] on div "Fit" at bounding box center [165, 317] width 282 height 27
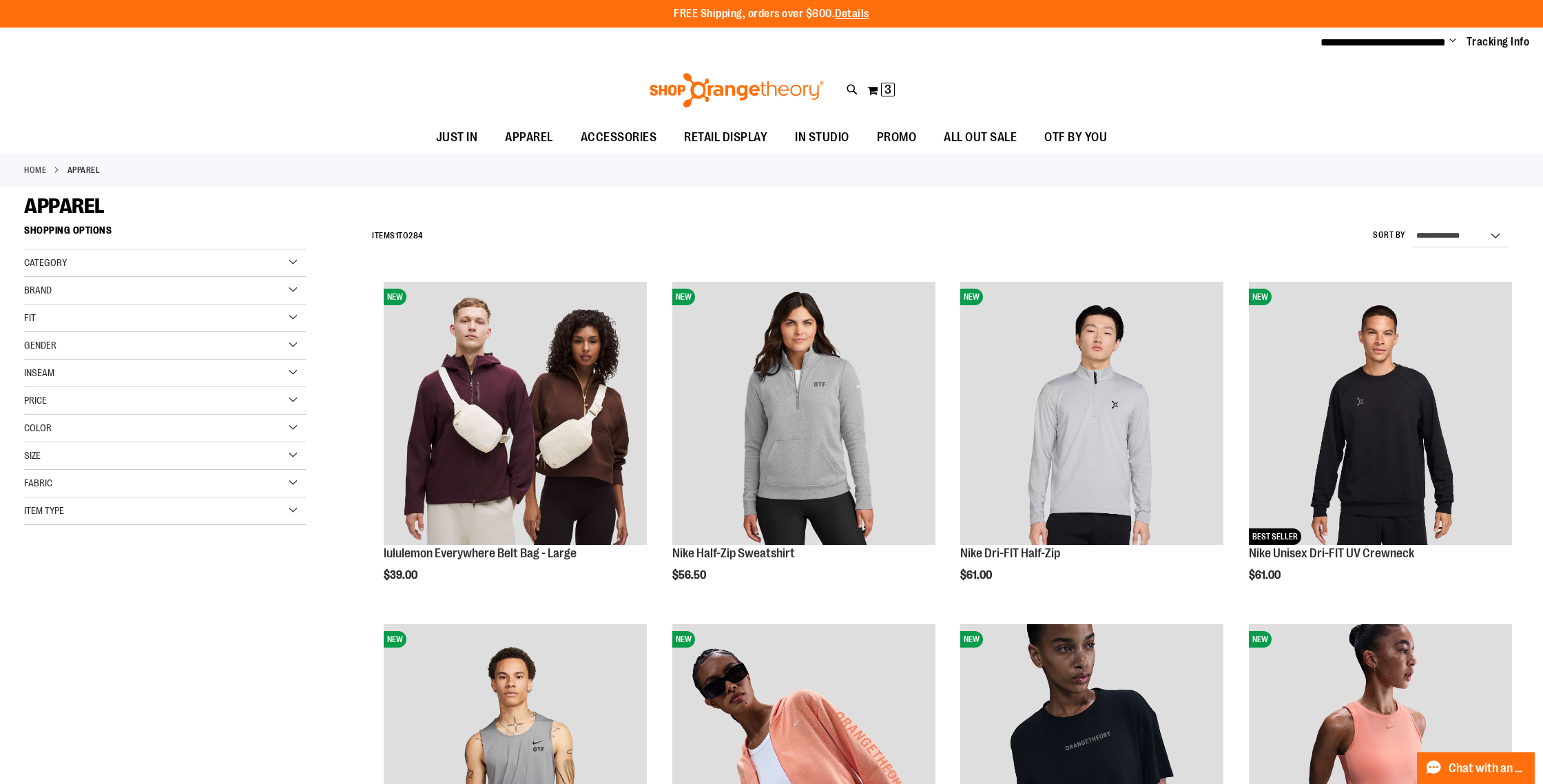
click at [75, 450] on div "Size" at bounding box center [165, 456] width 282 height 27
click at [153, 491] on div "M/L" at bounding box center [160, 490] width 21 height 21
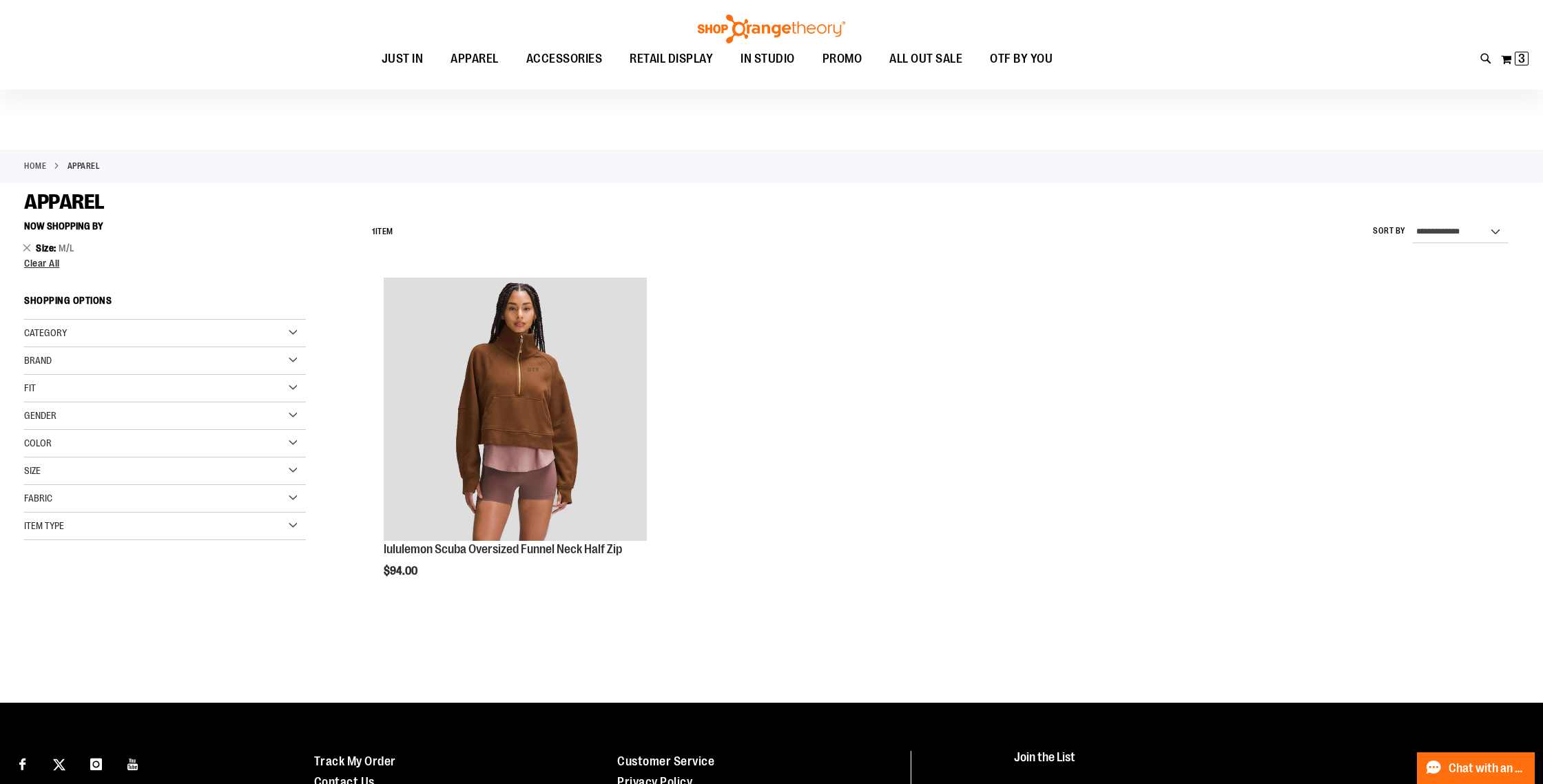
scroll to position [4, 0]
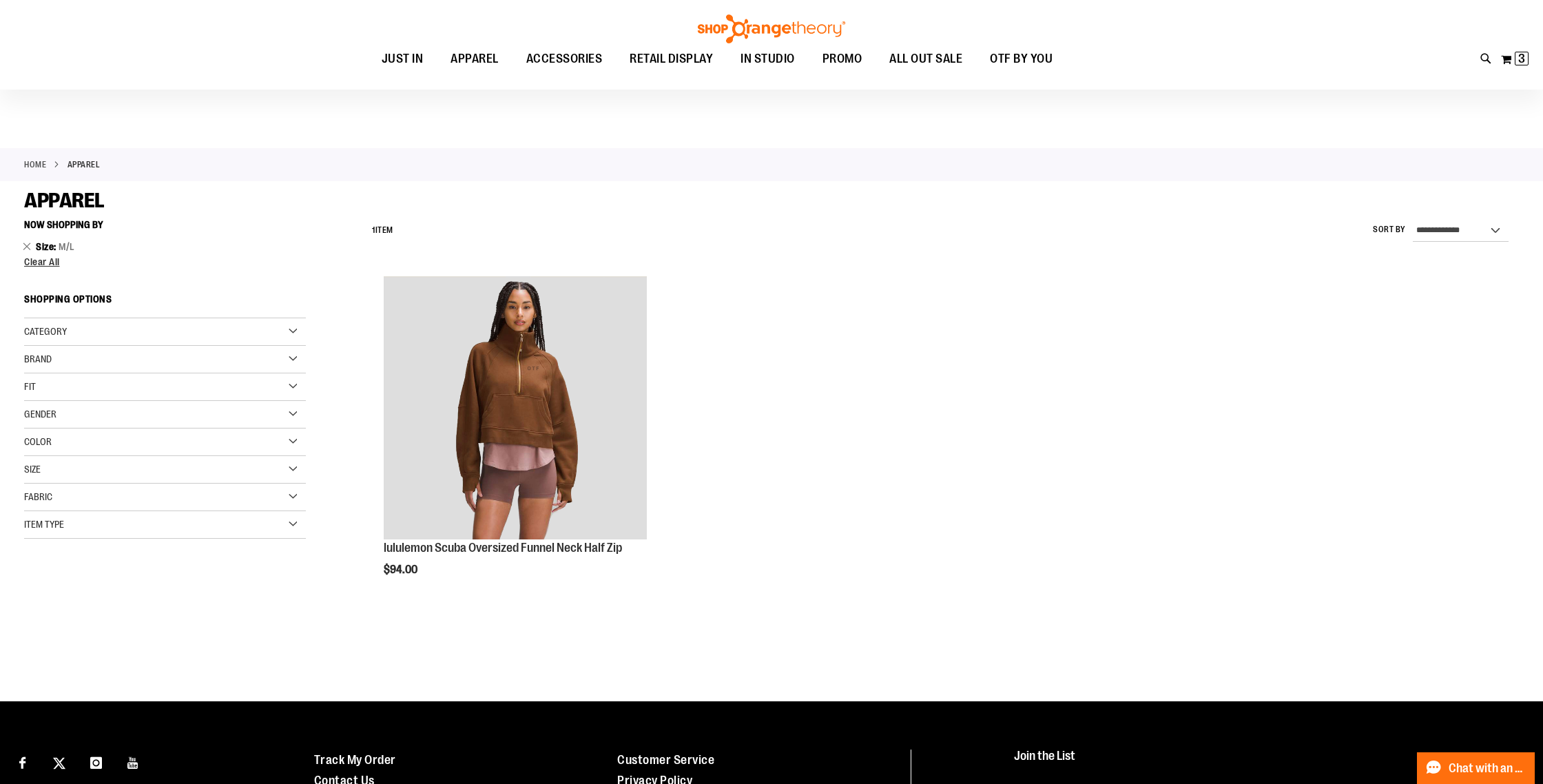
click at [67, 472] on div "Size" at bounding box center [165, 469] width 282 height 27
click at [127, 498] on div "M" at bounding box center [135, 504] width 21 height 21
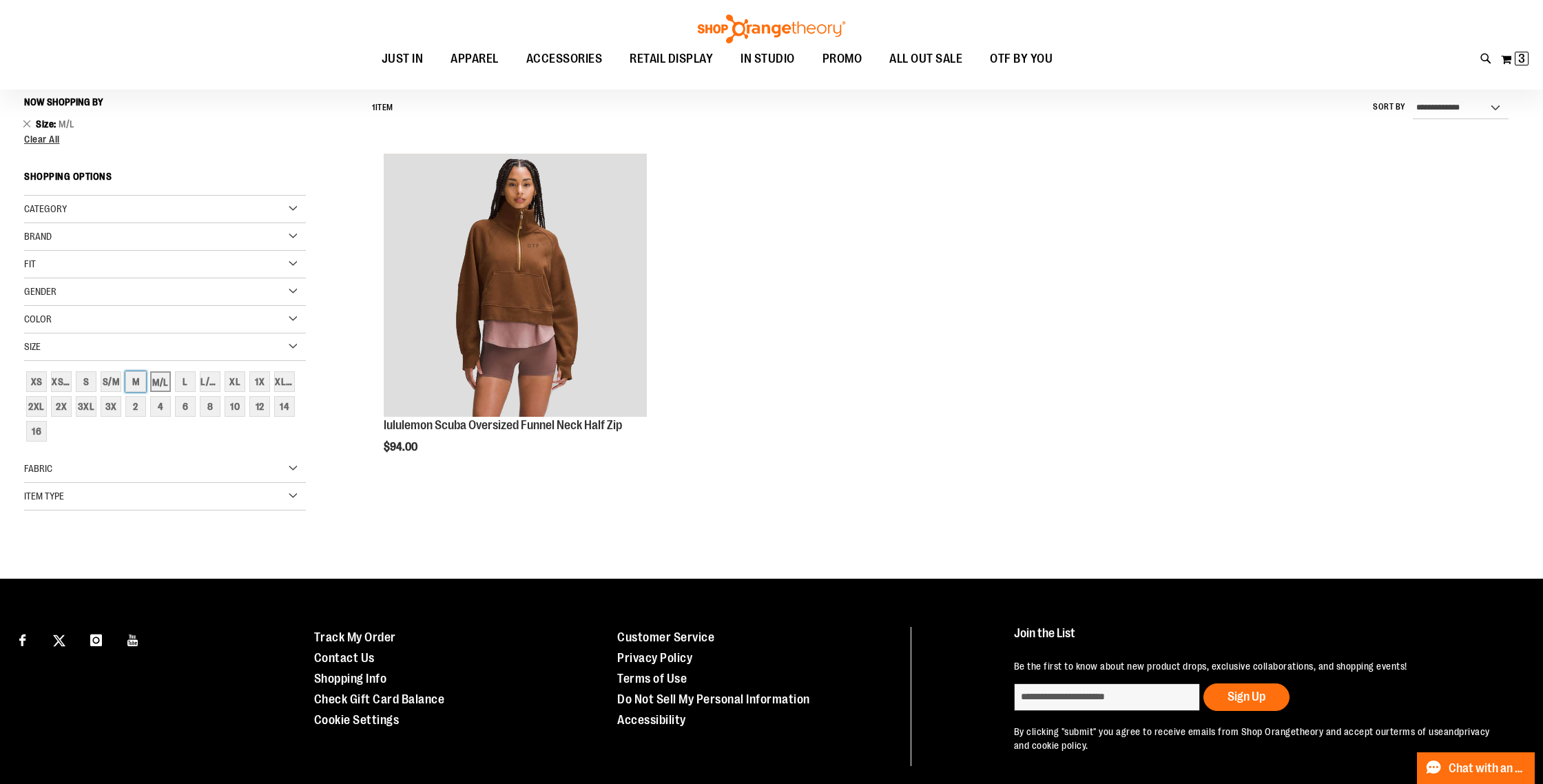
scroll to position [128, 0]
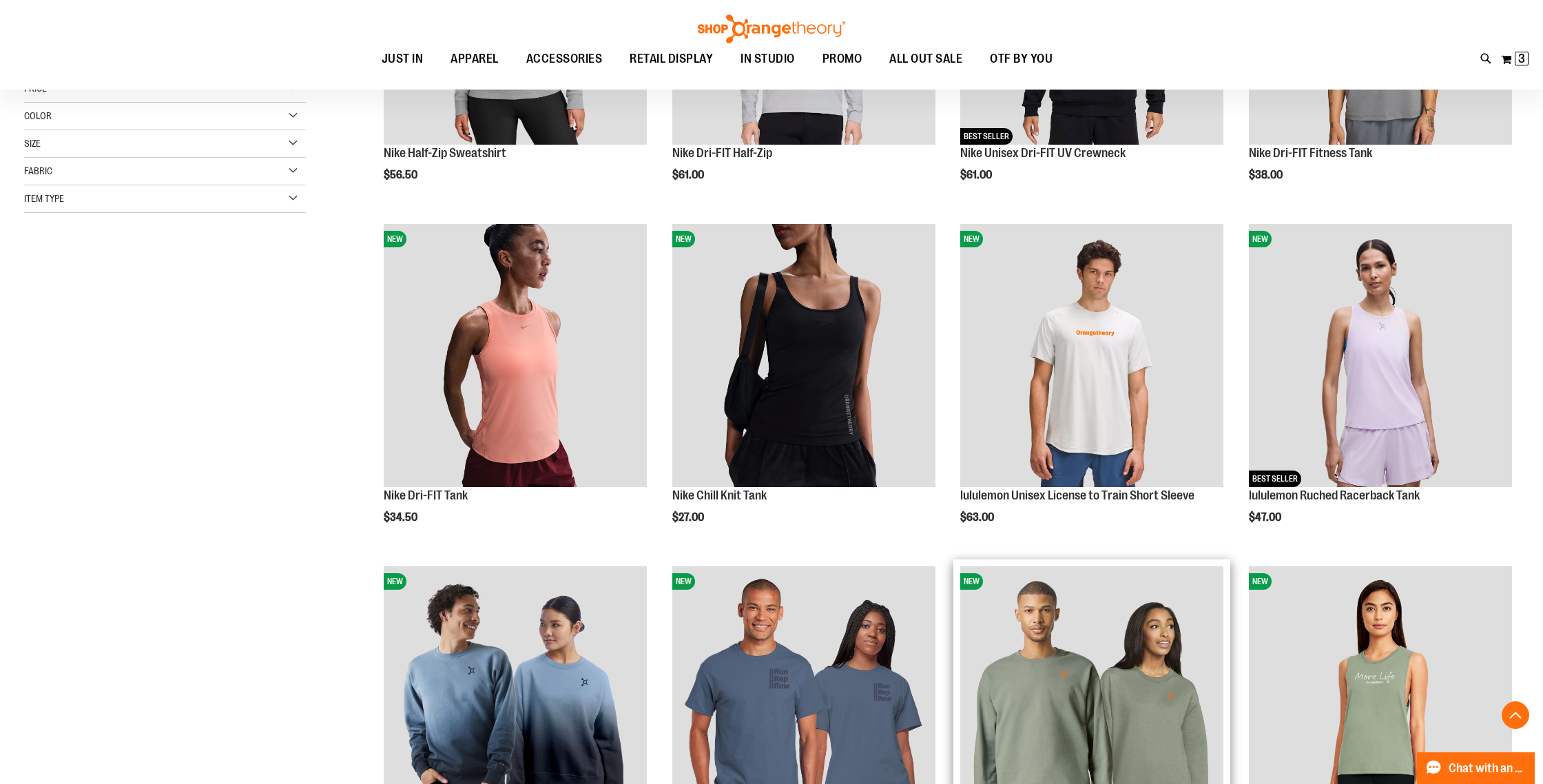
scroll to position [403, 0]
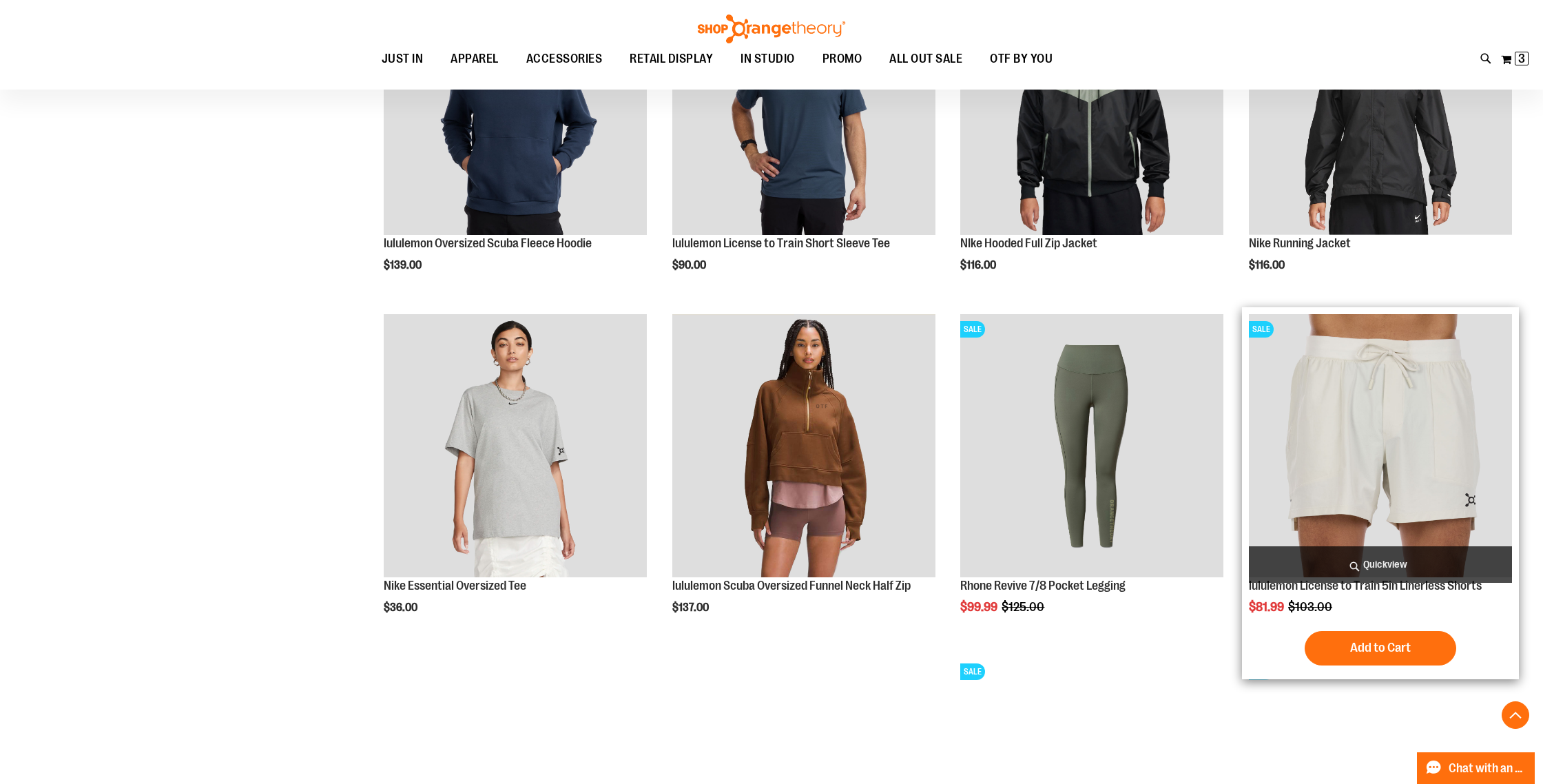
scroll to position [1350, 0]
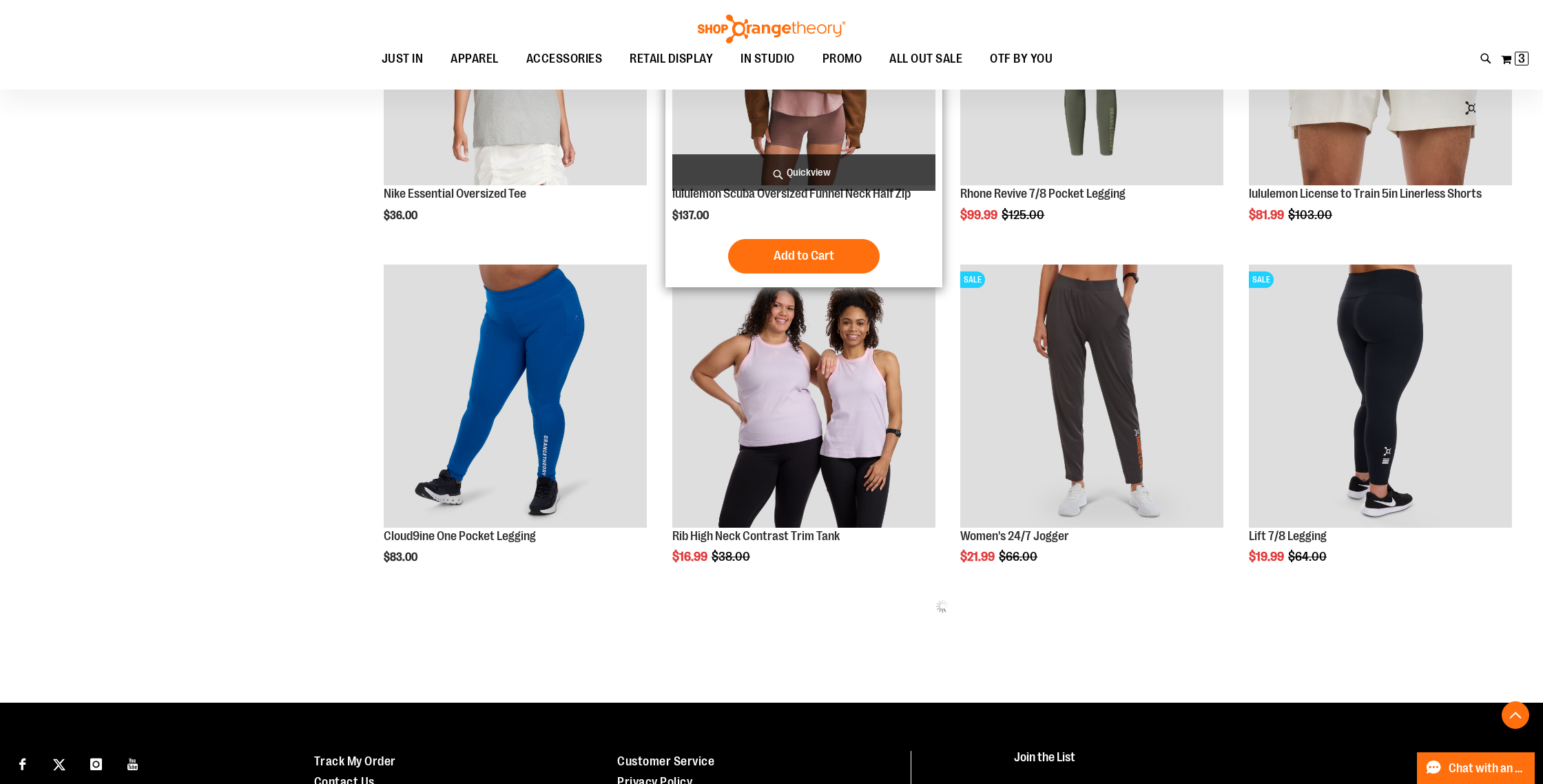
scroll to position [1729, 0]
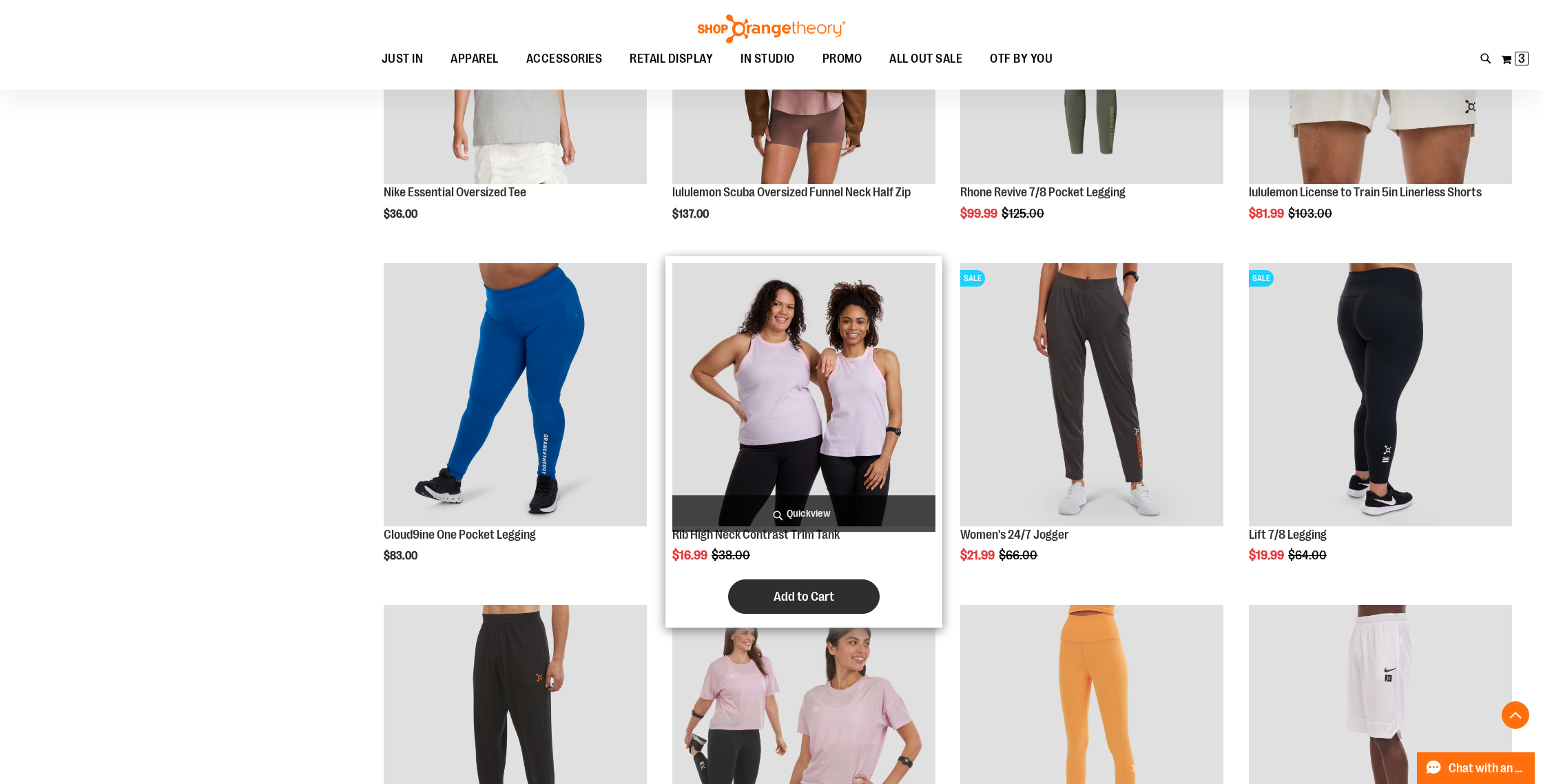
click at [817, 587] on button "Add to Cart" at bounding box center [804, 596] width 152 height 34
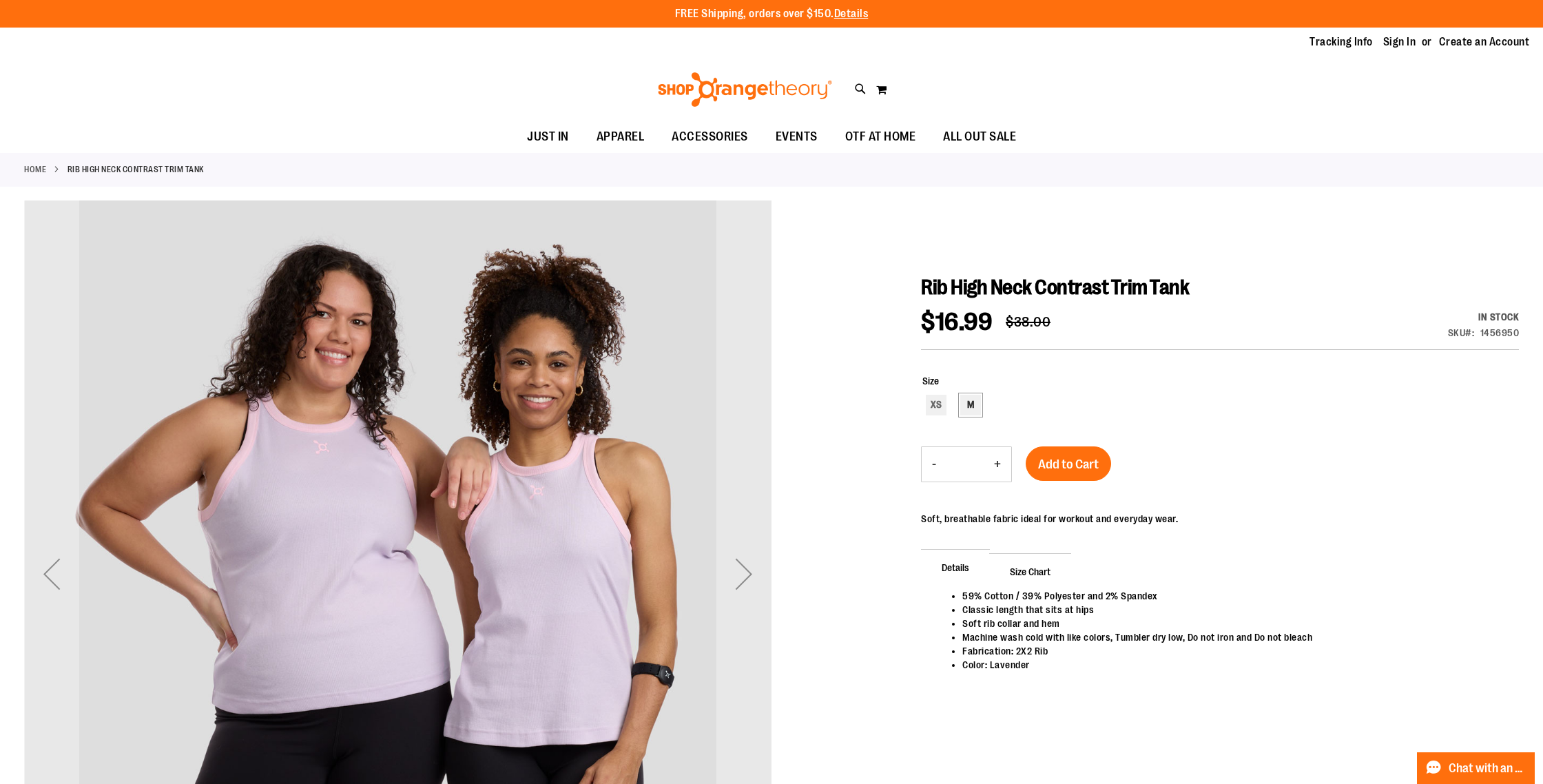
type input "**********"
click at [978, 411] on div "M" at bounding box center [971, 405] width 21 height 21
type input "***"
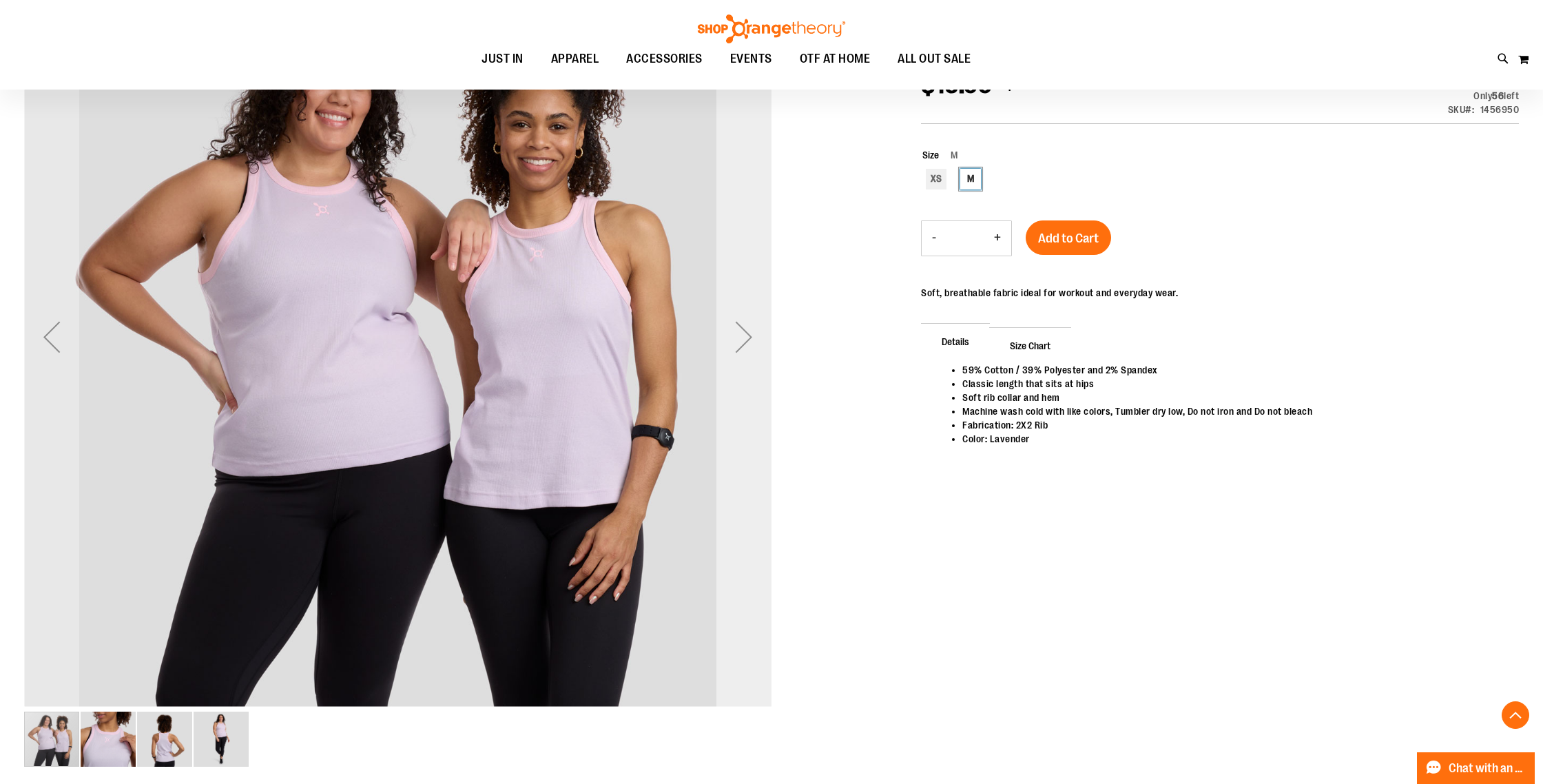
scroll to position [242, 0]
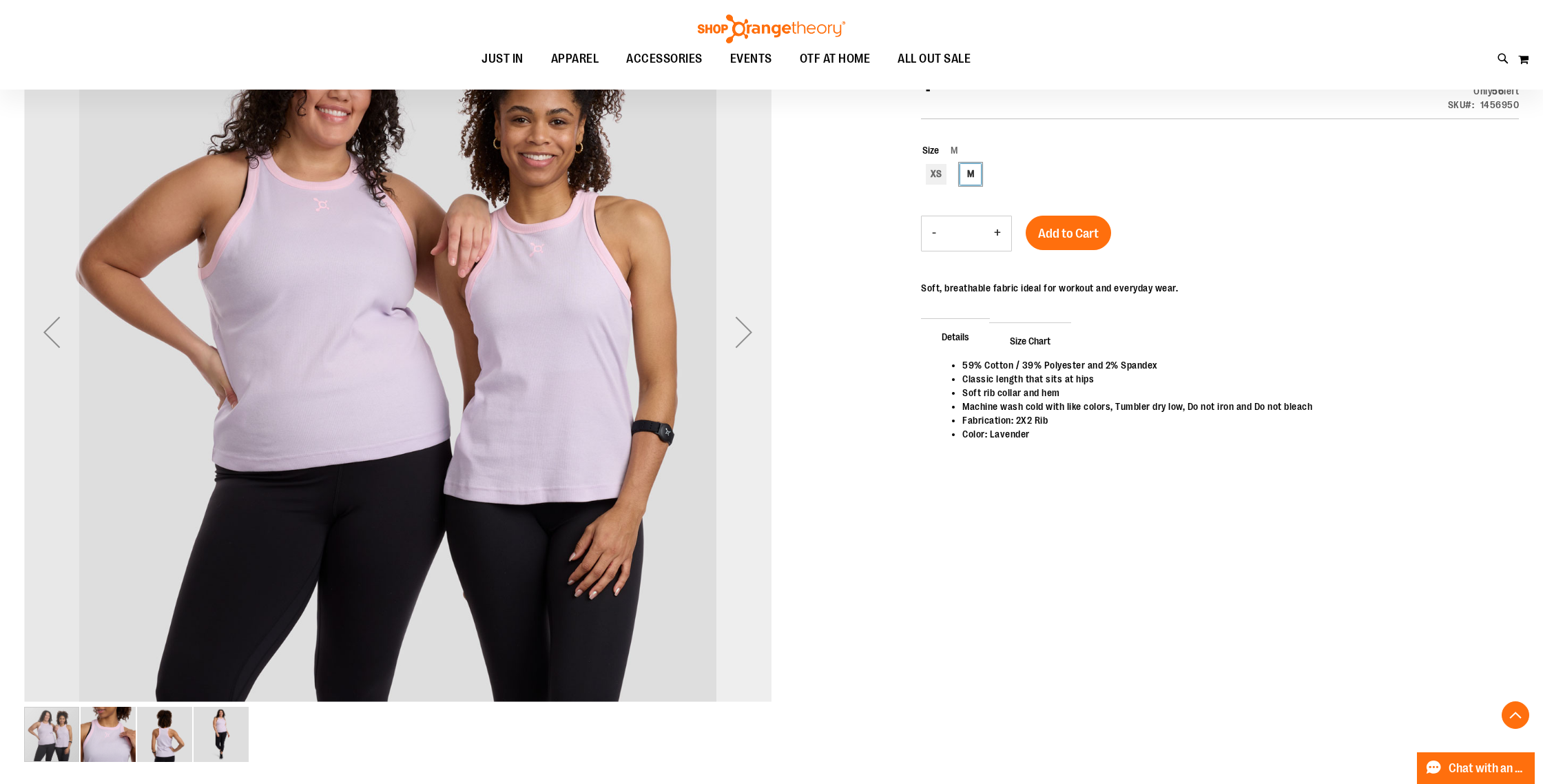
click at [740, 342] on div "Next" at bounding box center [744, 332] width 55 height 55
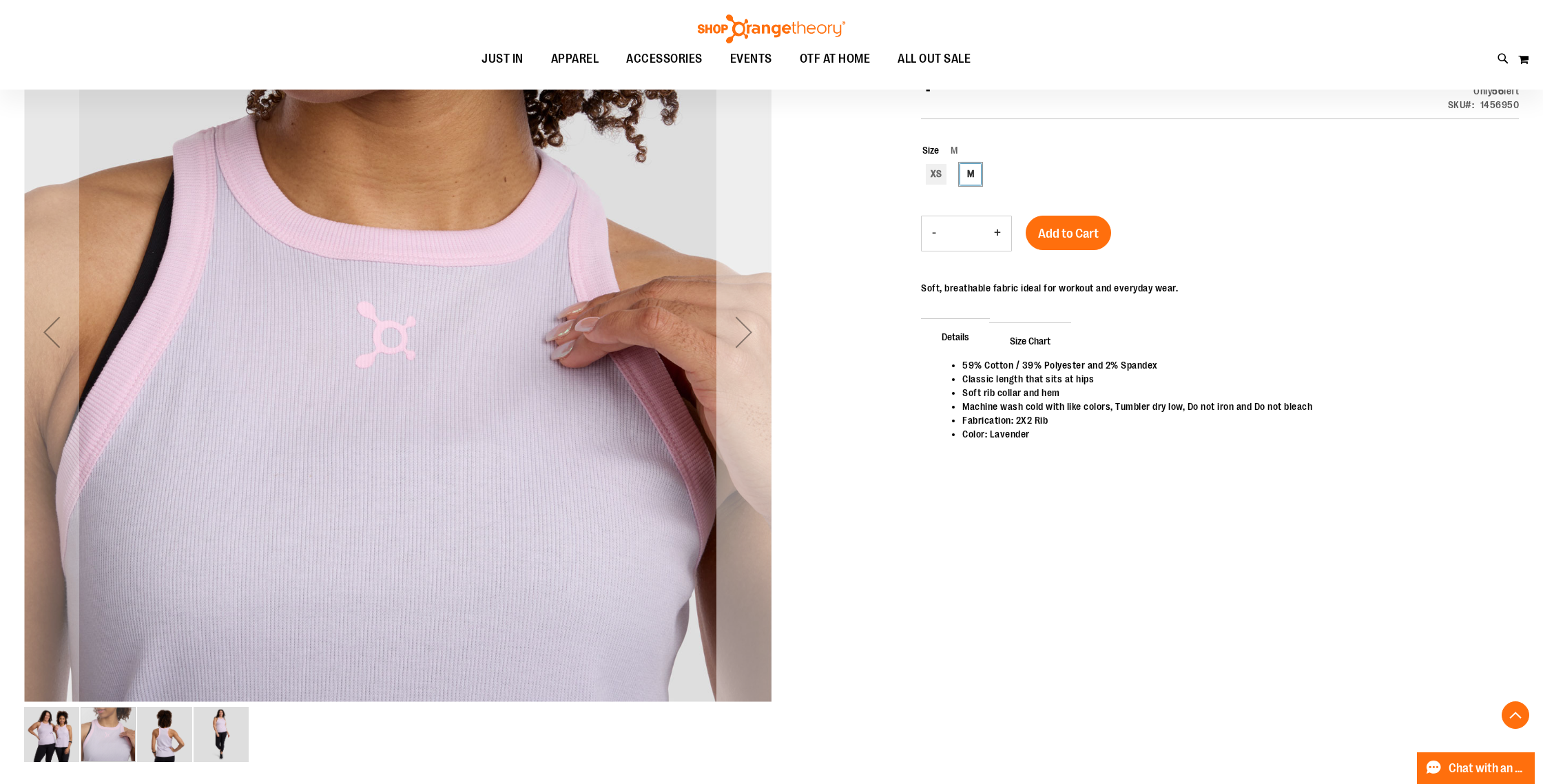
scroll to position [242, 0]
click at [739, 342] on div "Next" at bounding box center [744, 332] width 55 height 55
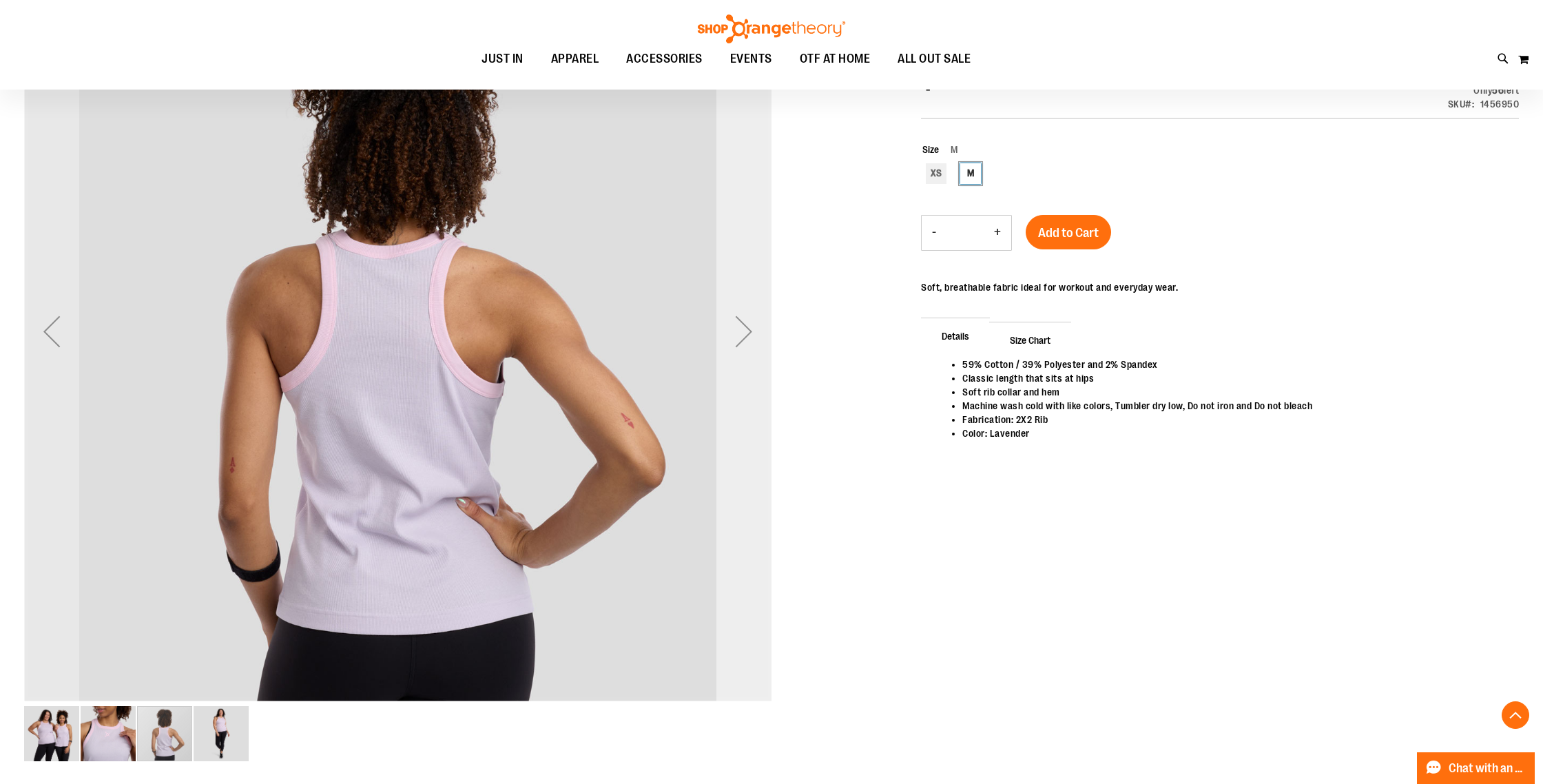
click at [739, 342] on div "Next" at bounding box center [744, 332] width 55 height 55
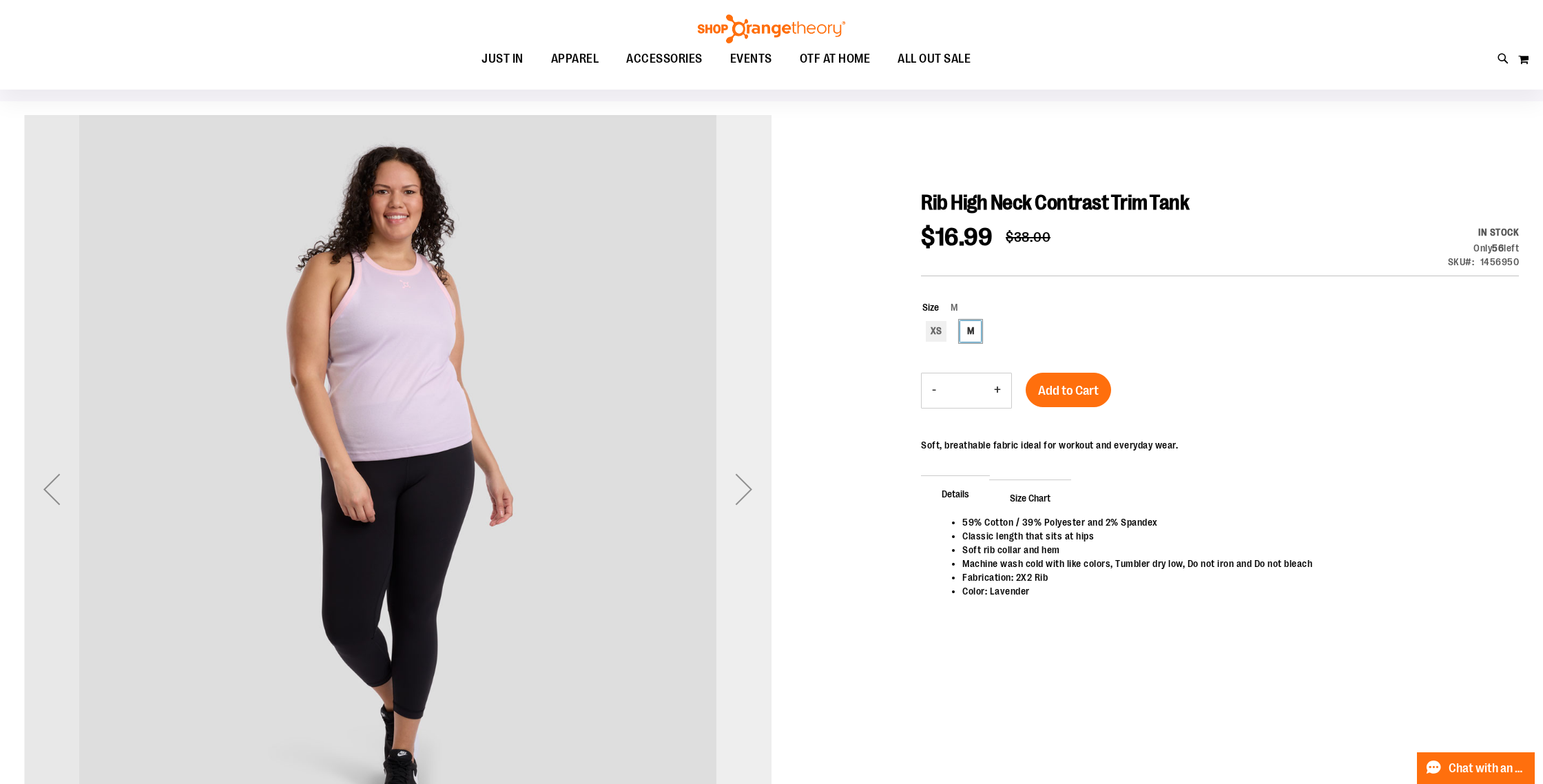
scroll to position [0, 0]
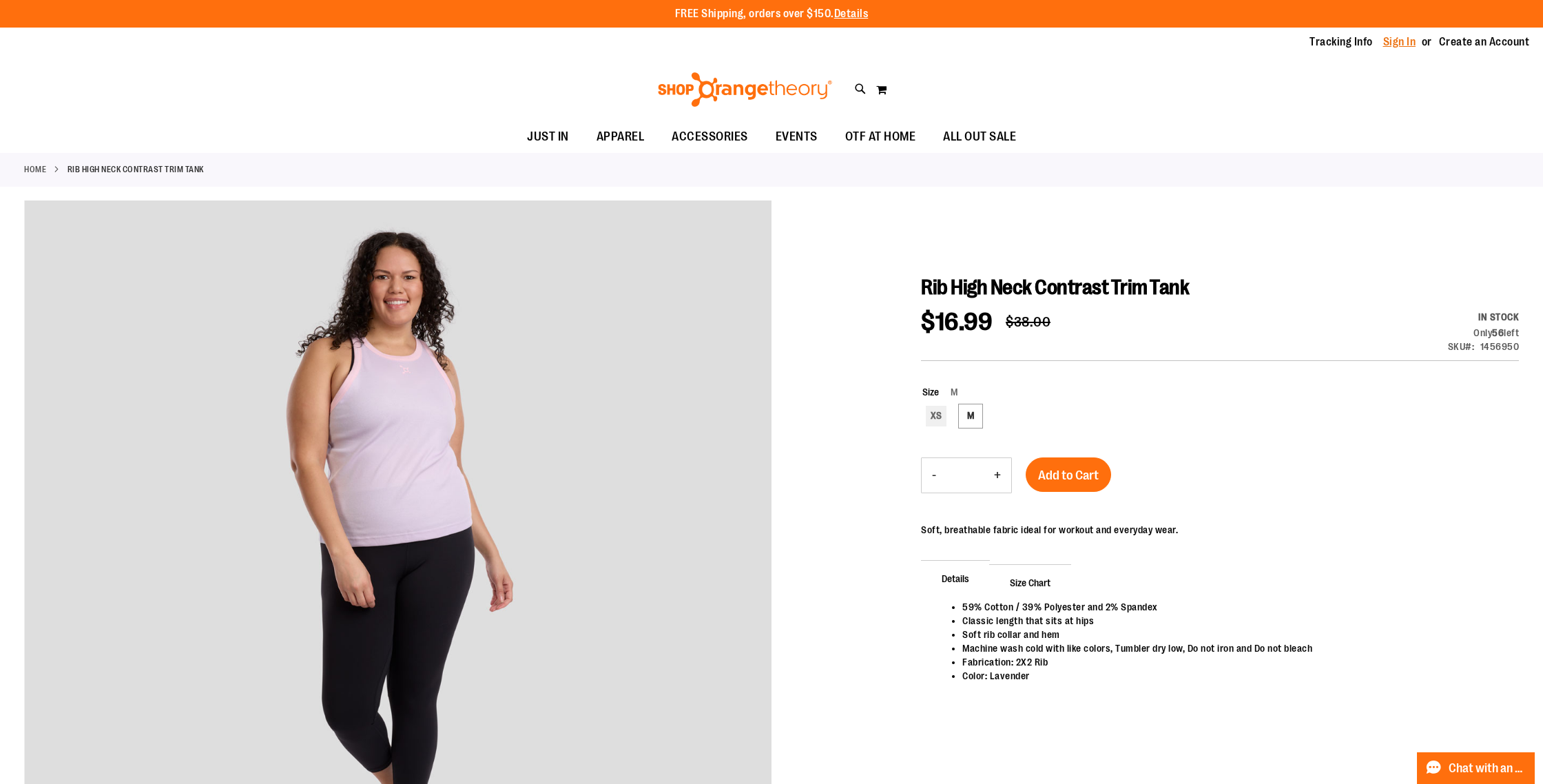
click at [1393, 45] on link "Sign In" at bounding box center [1400, 42] width 33 height 15
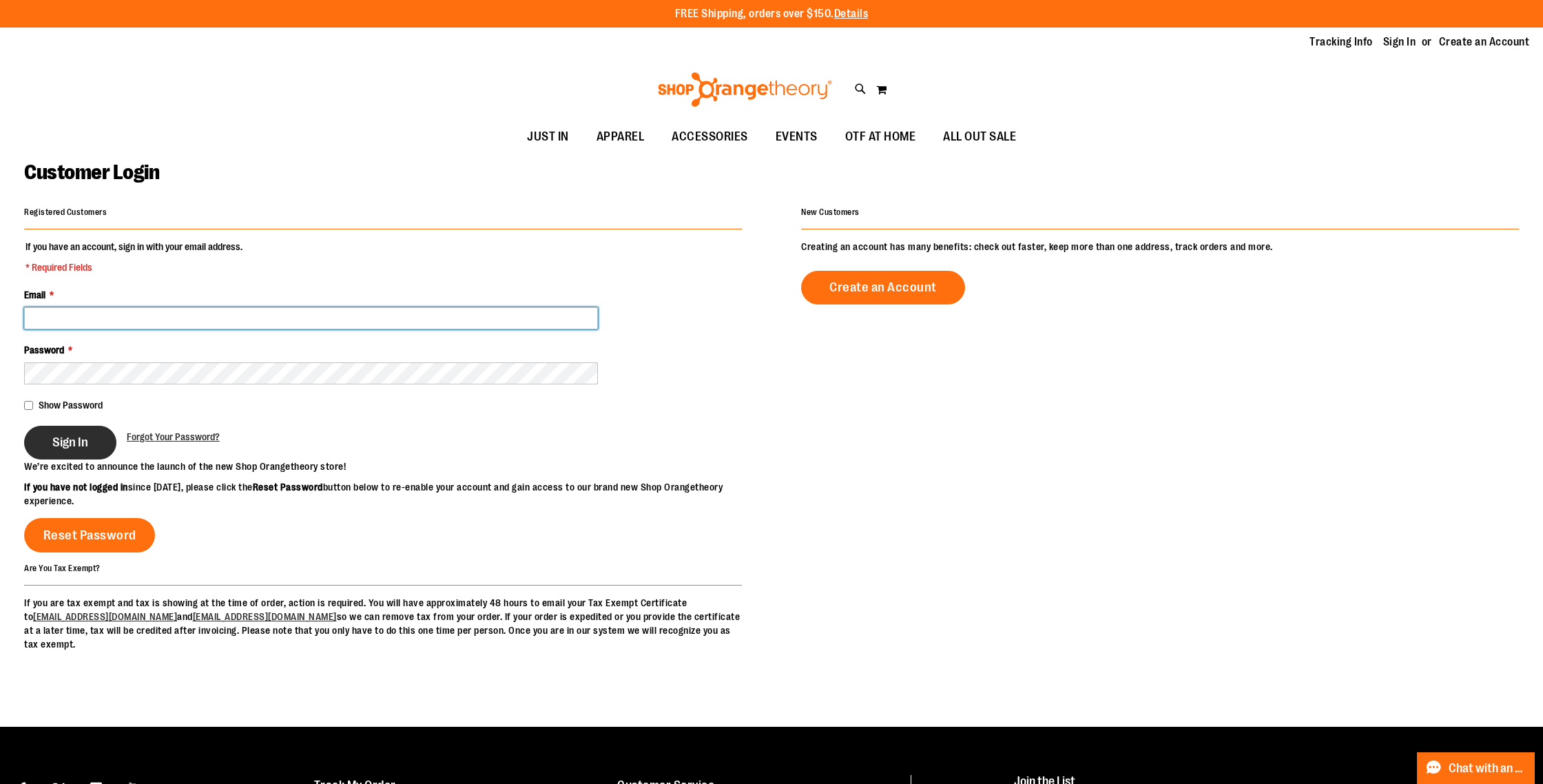
type input "**********"
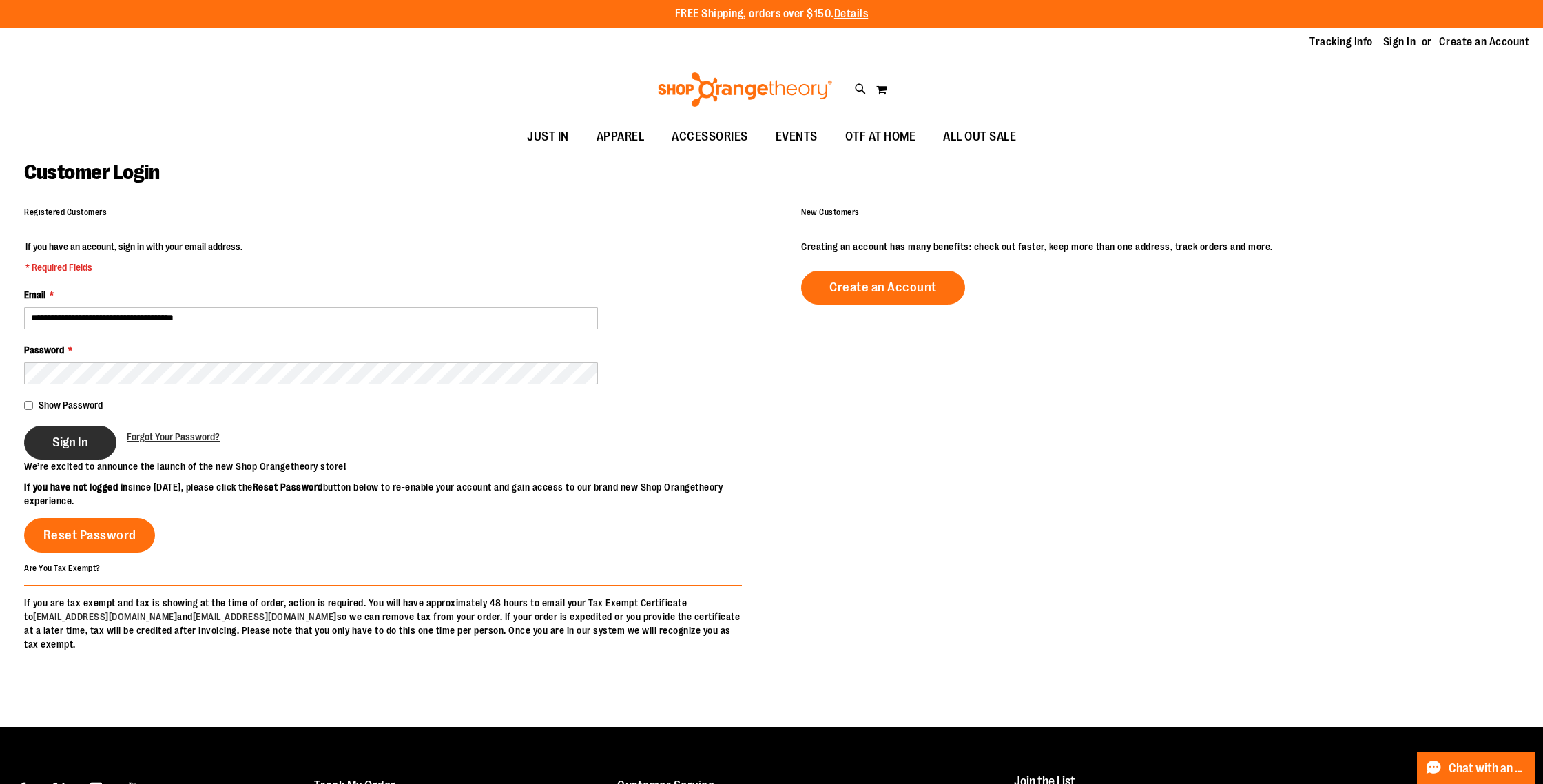
type input "**********"
click at [70, 435] on span "Sign In" at bounding box center [70, 442] width 36 height 15
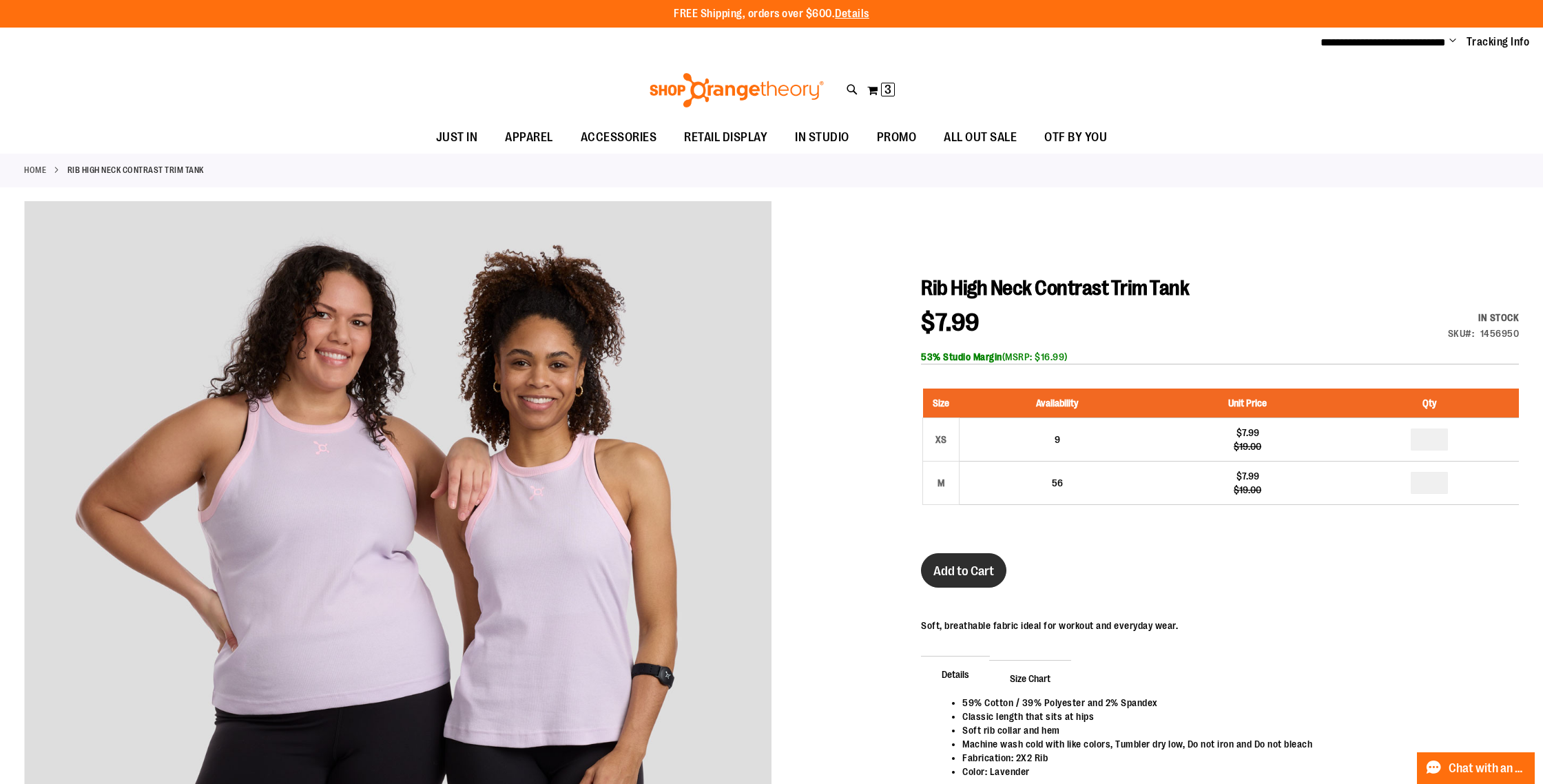
type input "**********"
click at [982, 580] on button "Add to Cart" at bounding box center [964, 570] width 86 height 34
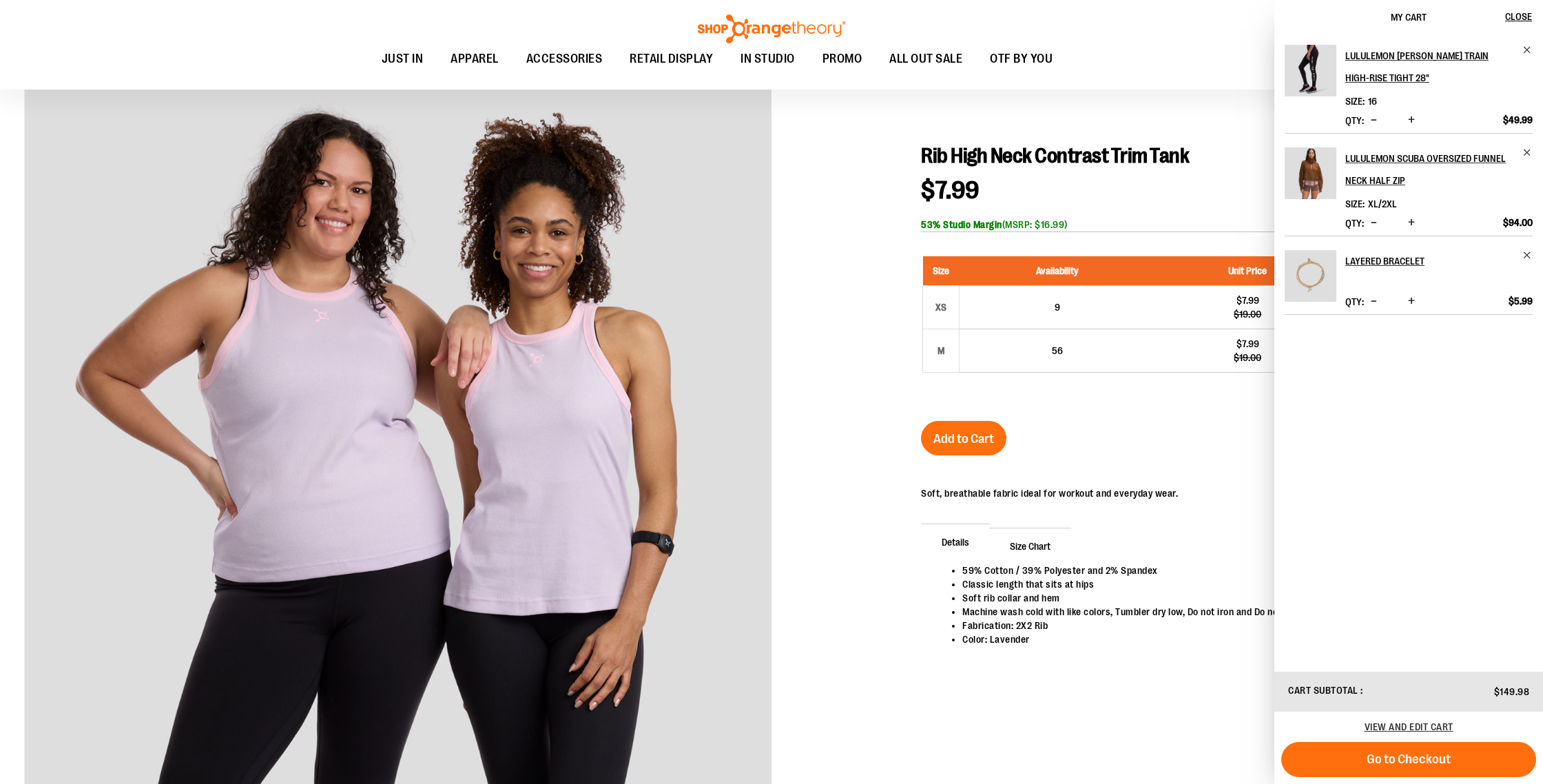
scroll to position [152, 0]
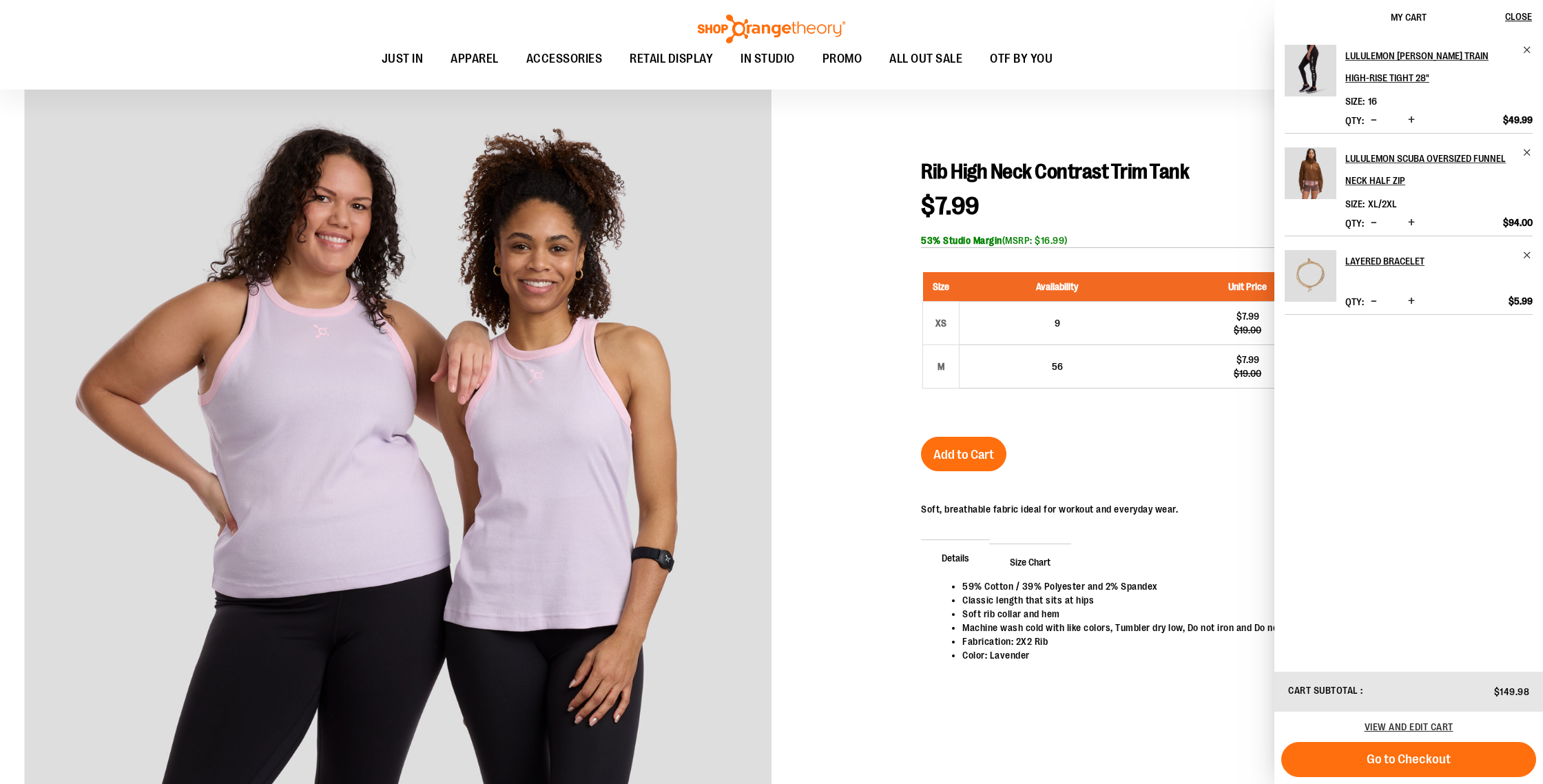
click at [1179, 472] on div "Rib High Neck Contrast Trim Tank $7.99 Regular Price $19.00 In stock Only %1 le…" at bounding box center [1221, 438] width 598 height 559
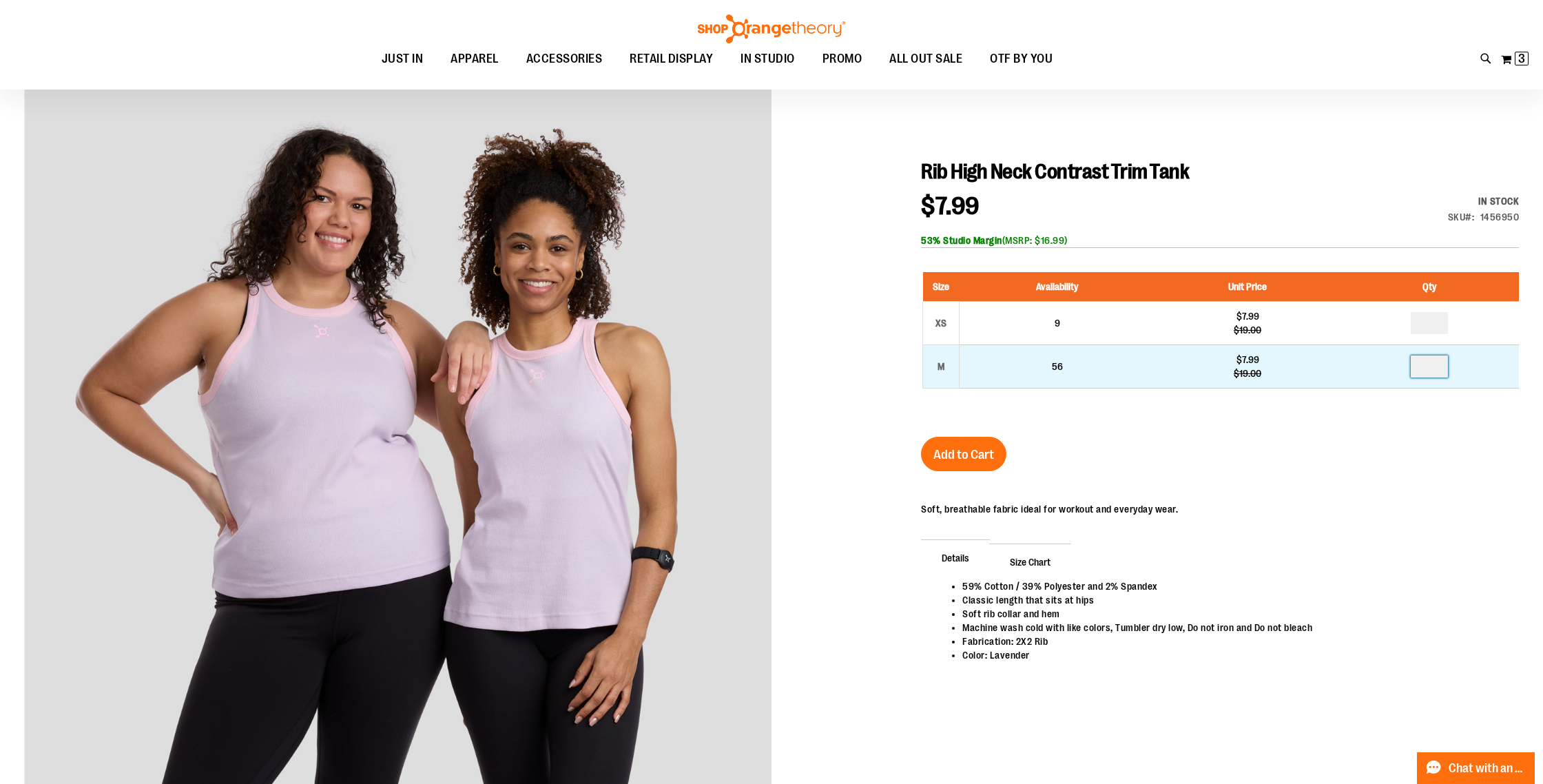
click at [1434, 363] on input "number" at bounding box center [1429, 367] width 37 height 22
type input "*"
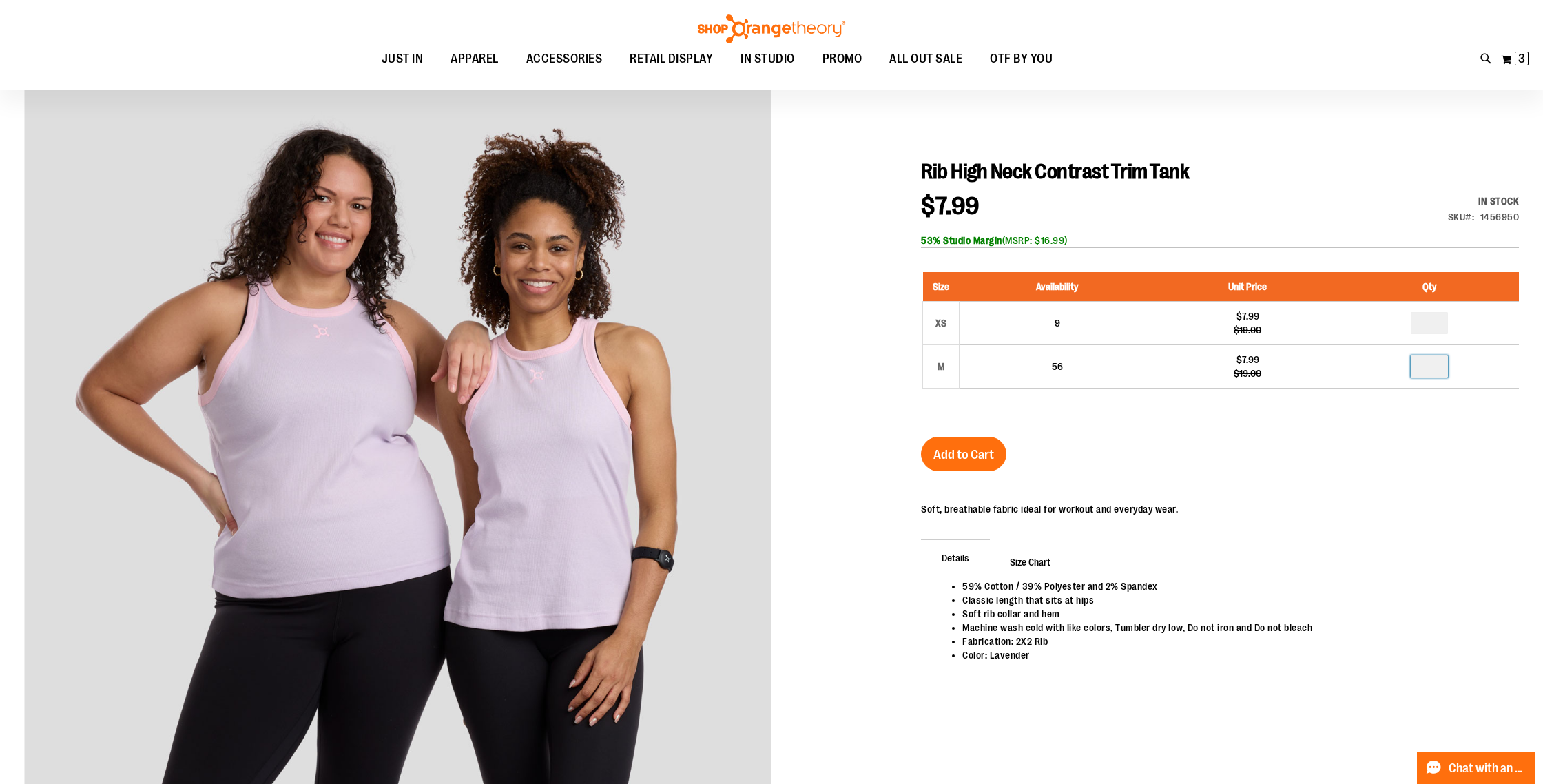
click at [1407, 434] on div "Rib High Neck Contrast Trim Tank $7.99 Regular Price $19.00 In stock Only %1 le…" at bounding box center [1221, 438] width 598 height 559
click at [989, 460] on span "Add to Cart" at bounding box center [963, 454] width 61 height 15
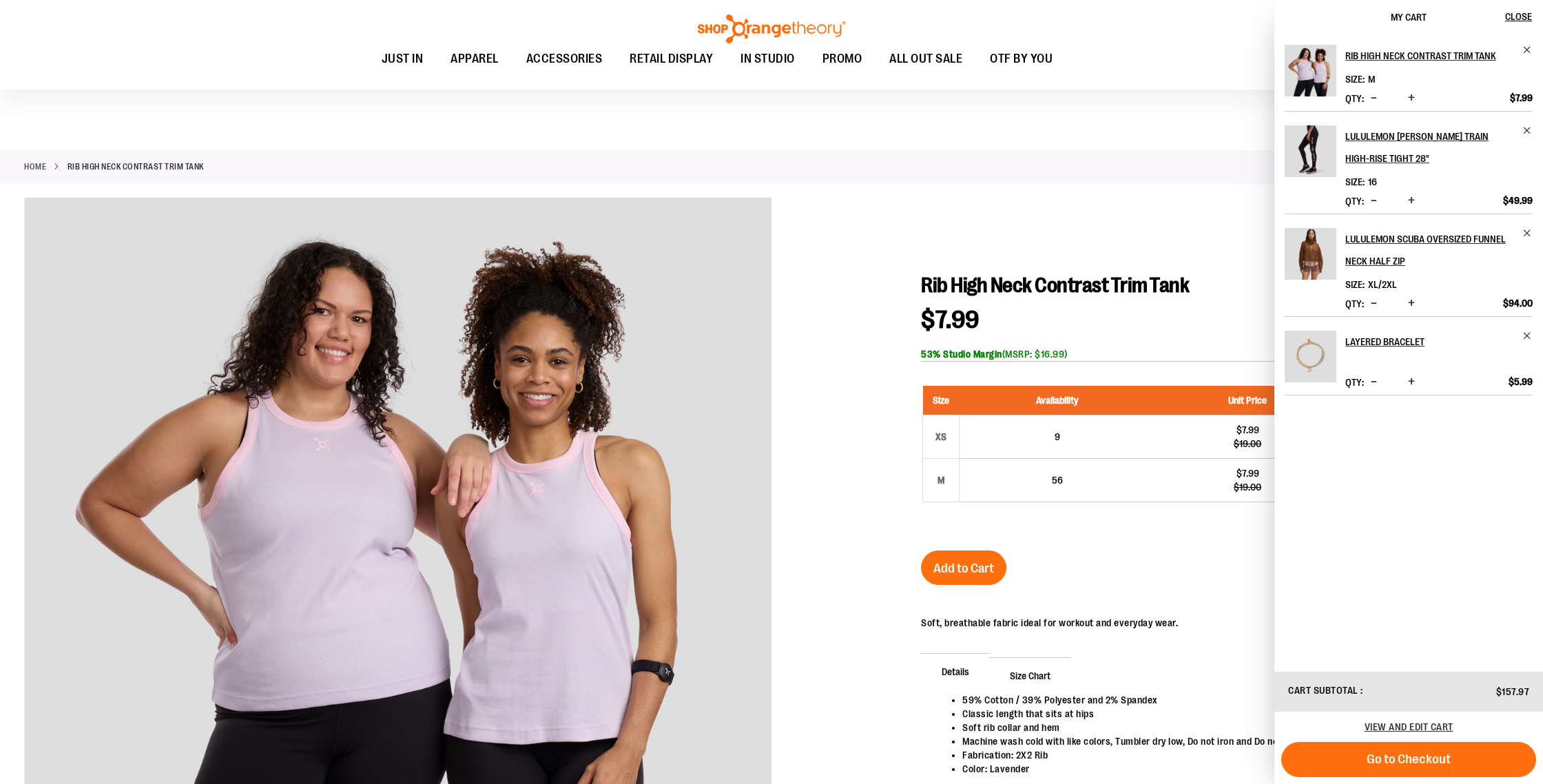
scroll to position [0, 0]
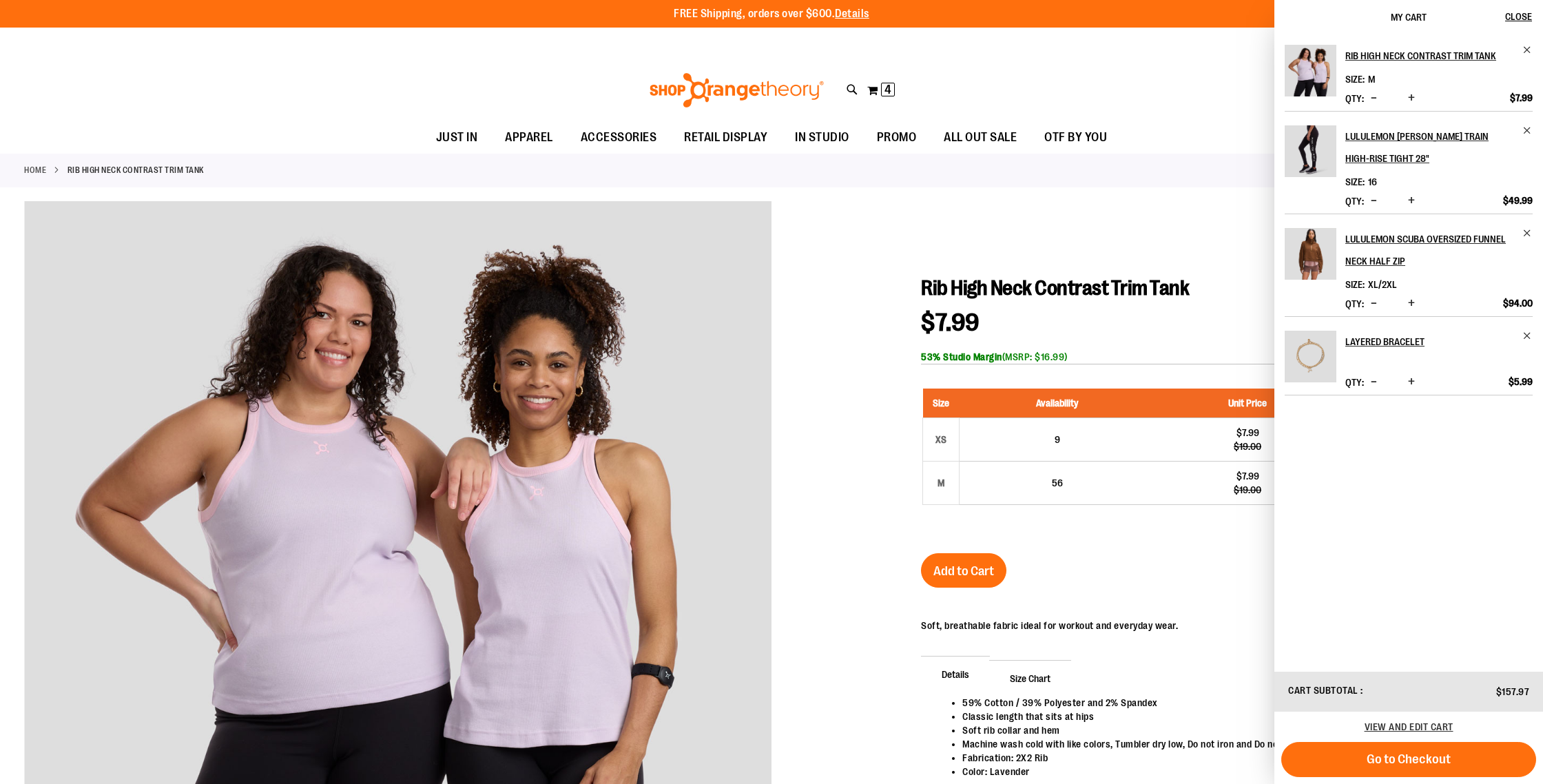
click at [37, 165] on link "Home" at bounding box center [35, 170] width 22 height 12
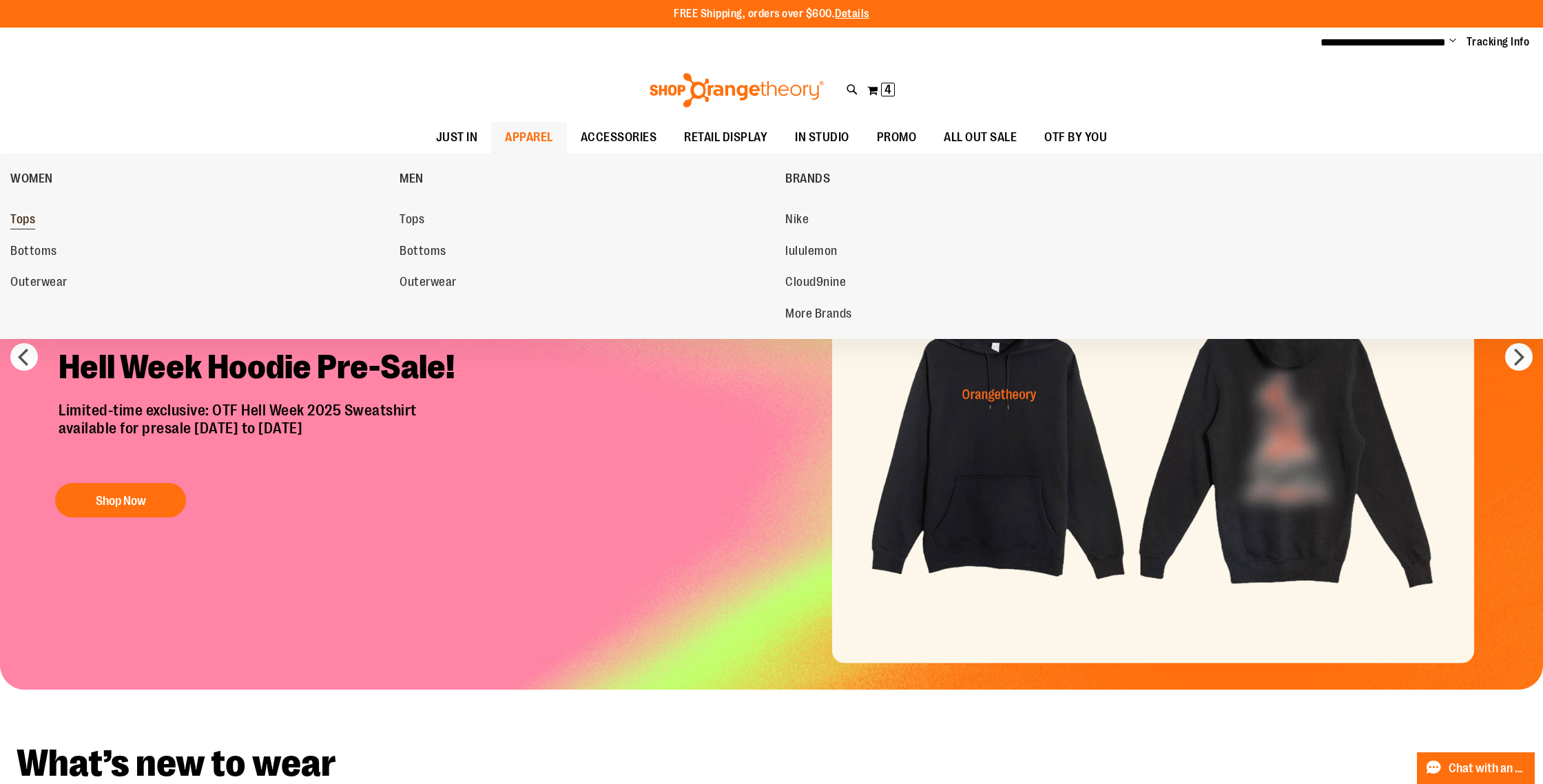
type input "**********"
click at [17, 213] on span "Tops" at bounding box center [22, 221] width 25 height 17
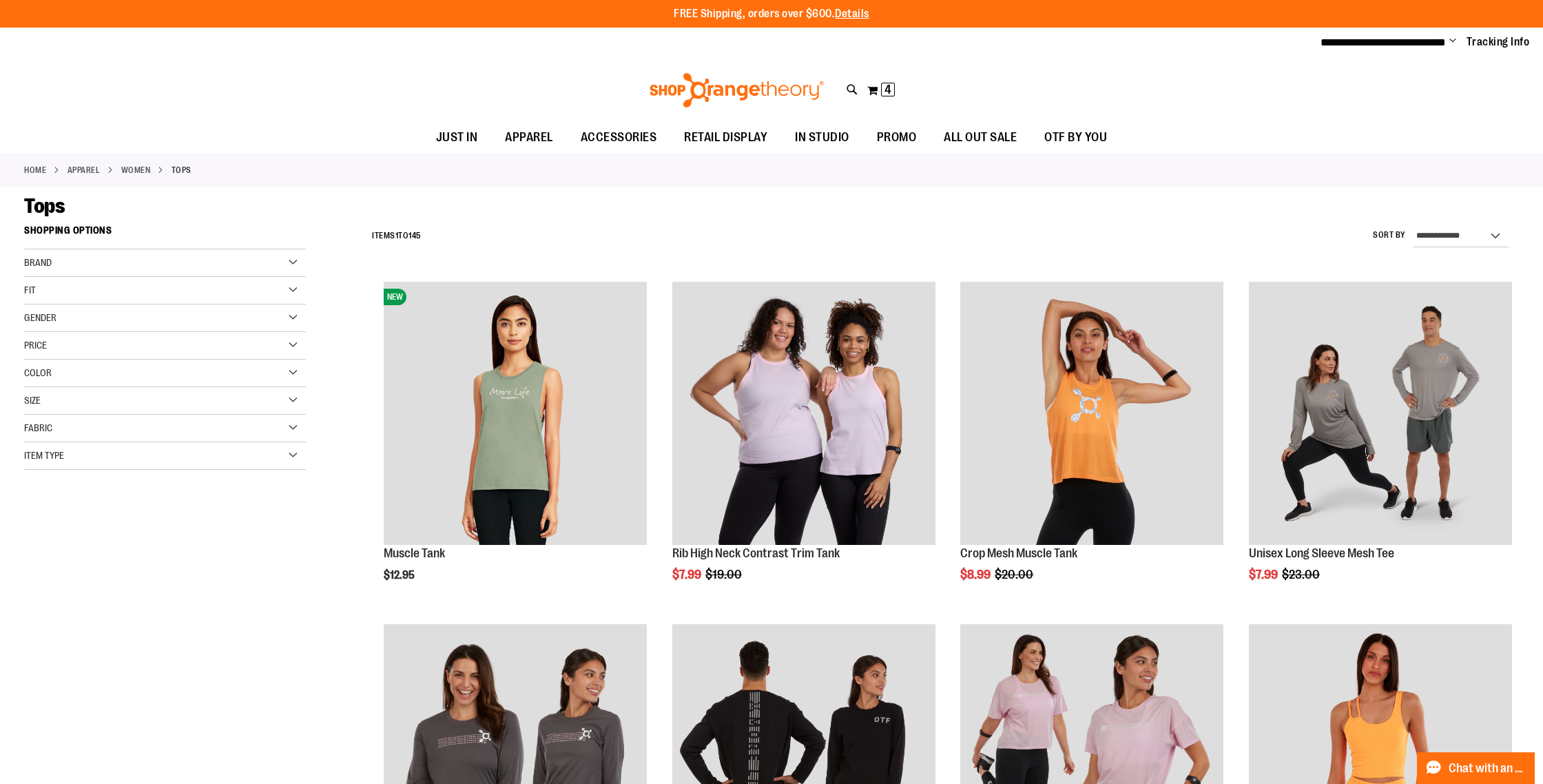
type input "**********"
click at [46, 409] on div "Size" at bounding box center [165, 401] width 282 height 27
click at [82, 432] on div "M" at bounding box center [86, 435] width 21 height 21
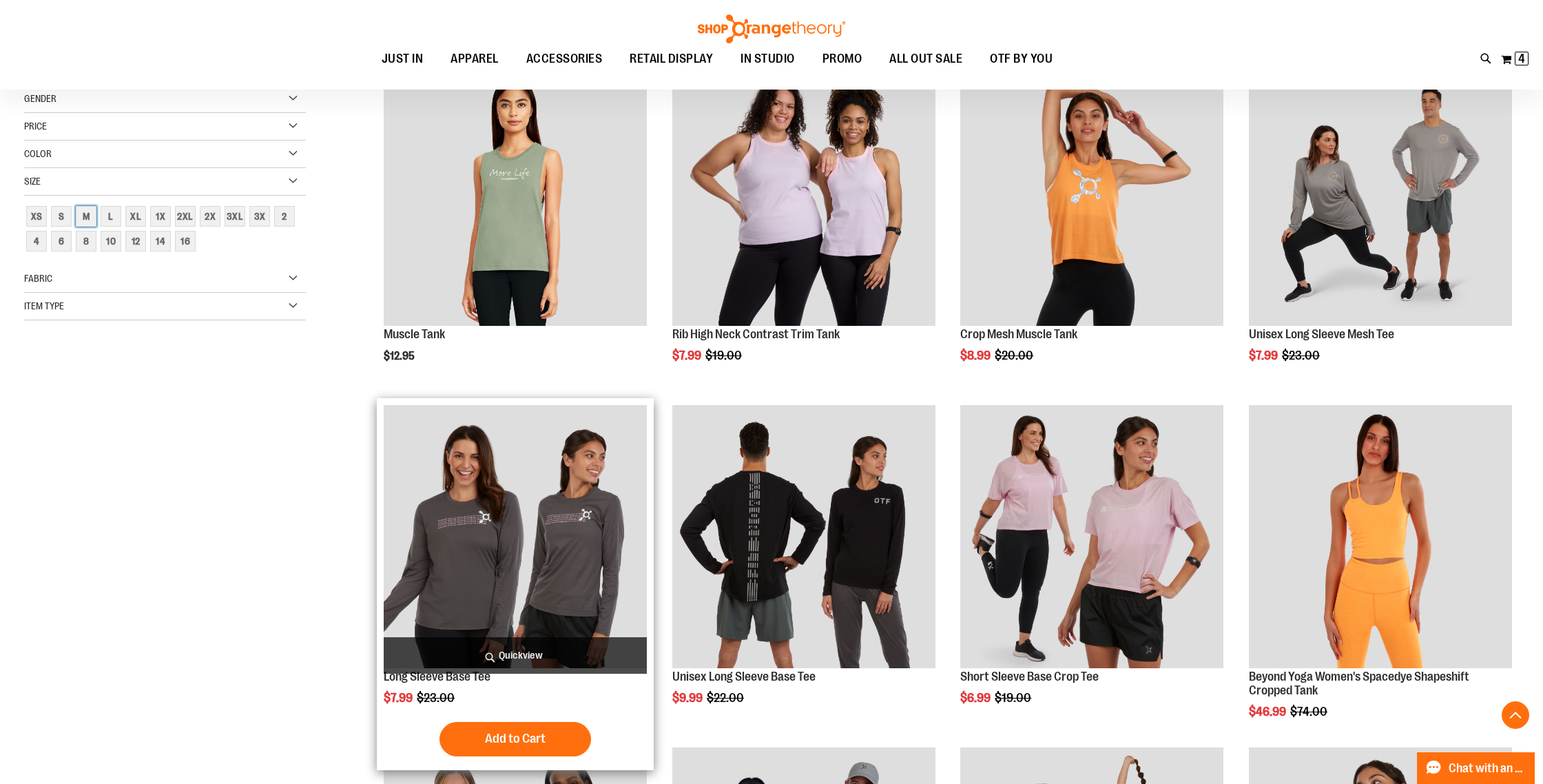
scroll to position [217, 0]
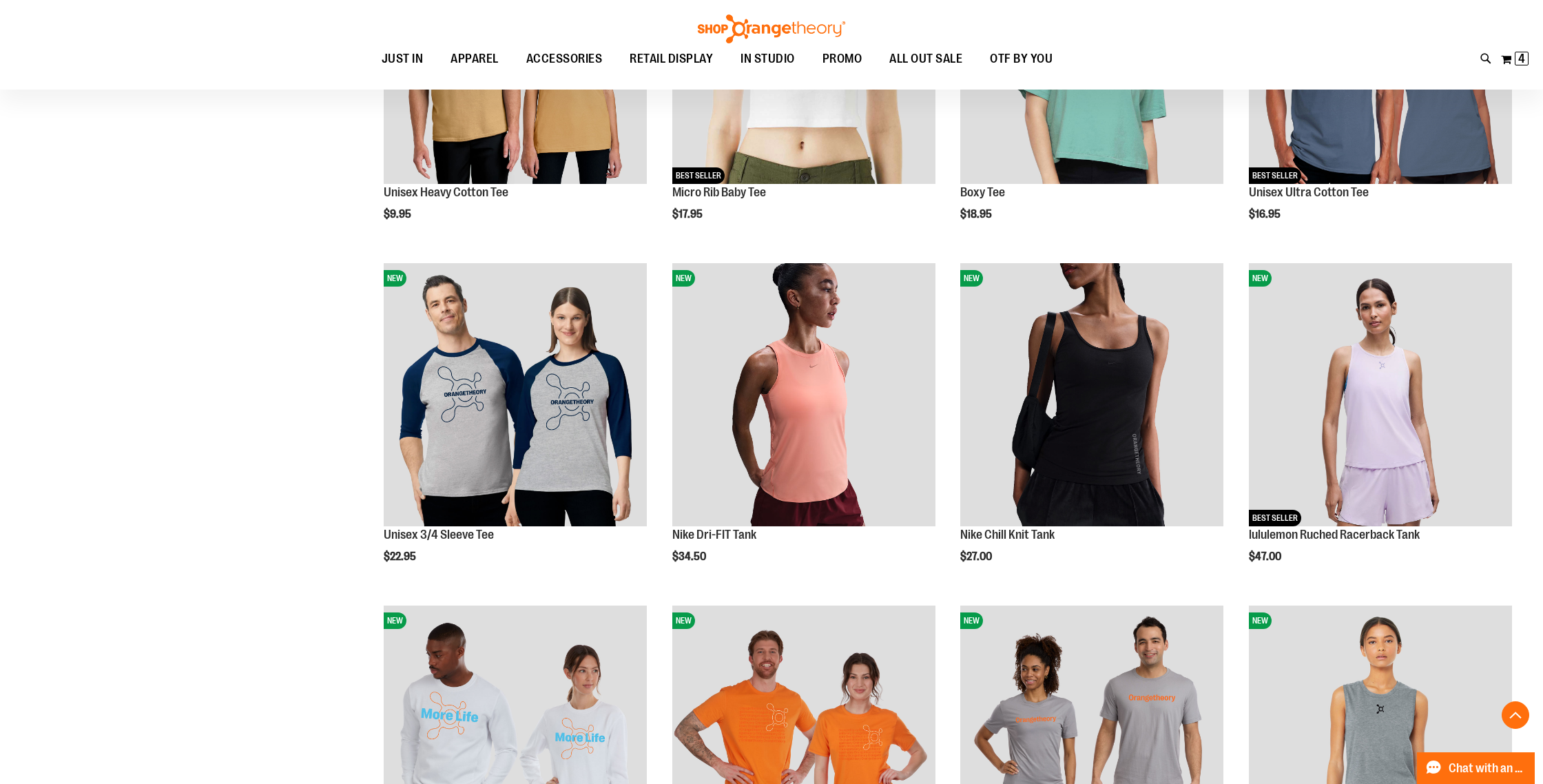
scroll to position [1391, 0]
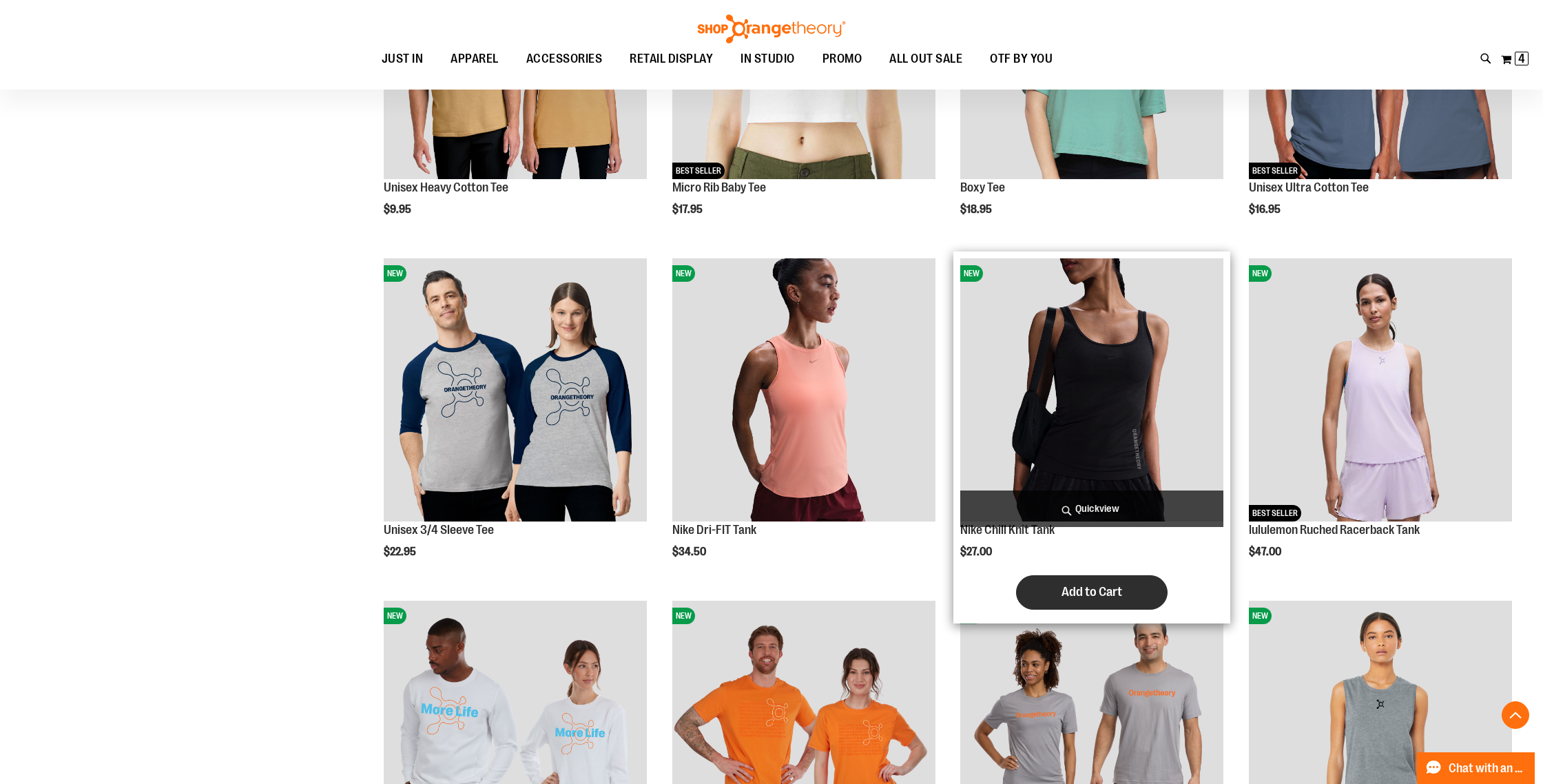
click at [1078, 596] on span "Add to Cart" at bounding box center [1091, 592] width 61 height 15
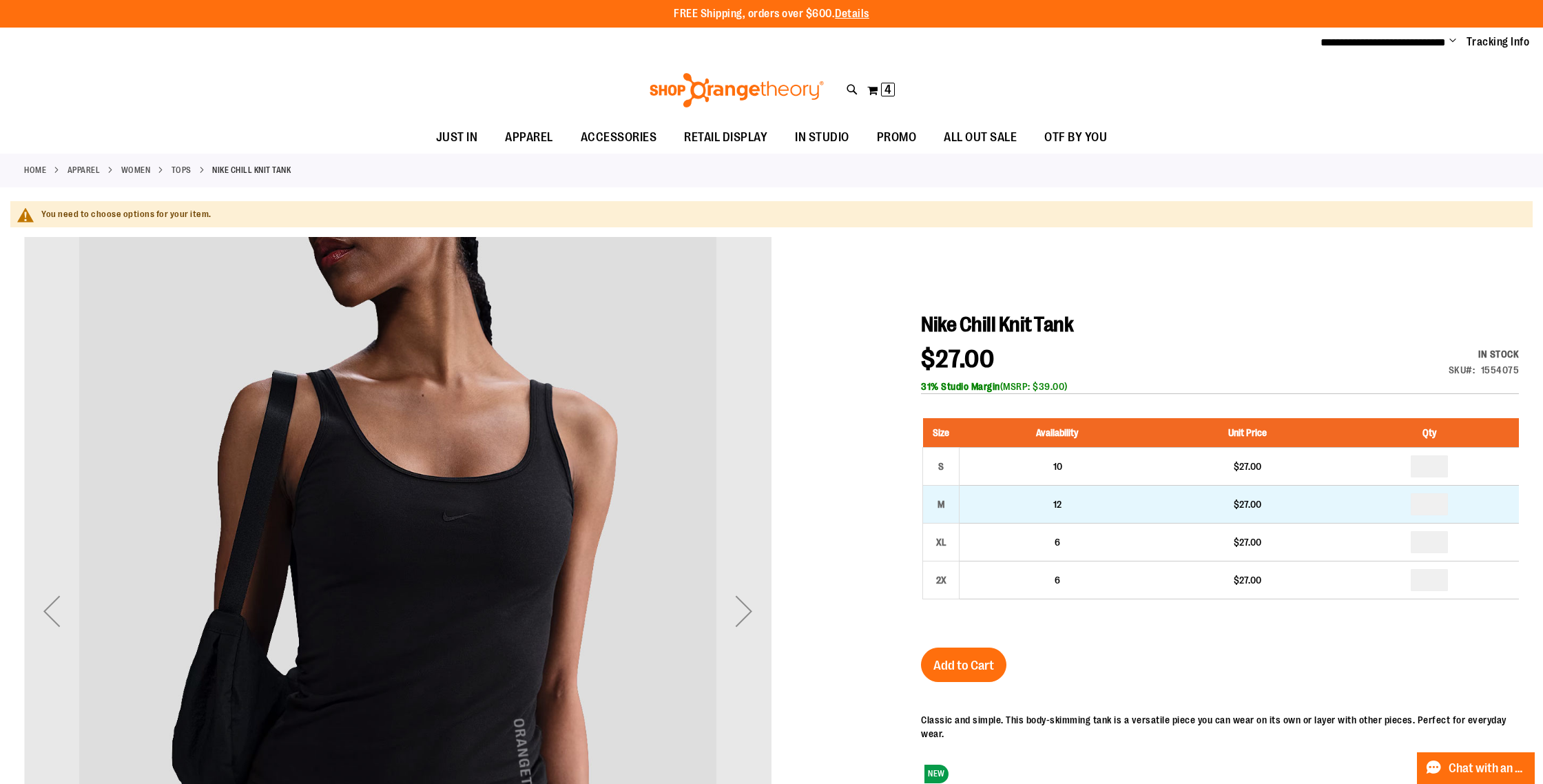
type input "**********"
click at [1431, 503] on input "number" at bounding box center [1429, 504] width 37 height 22
type input "*"
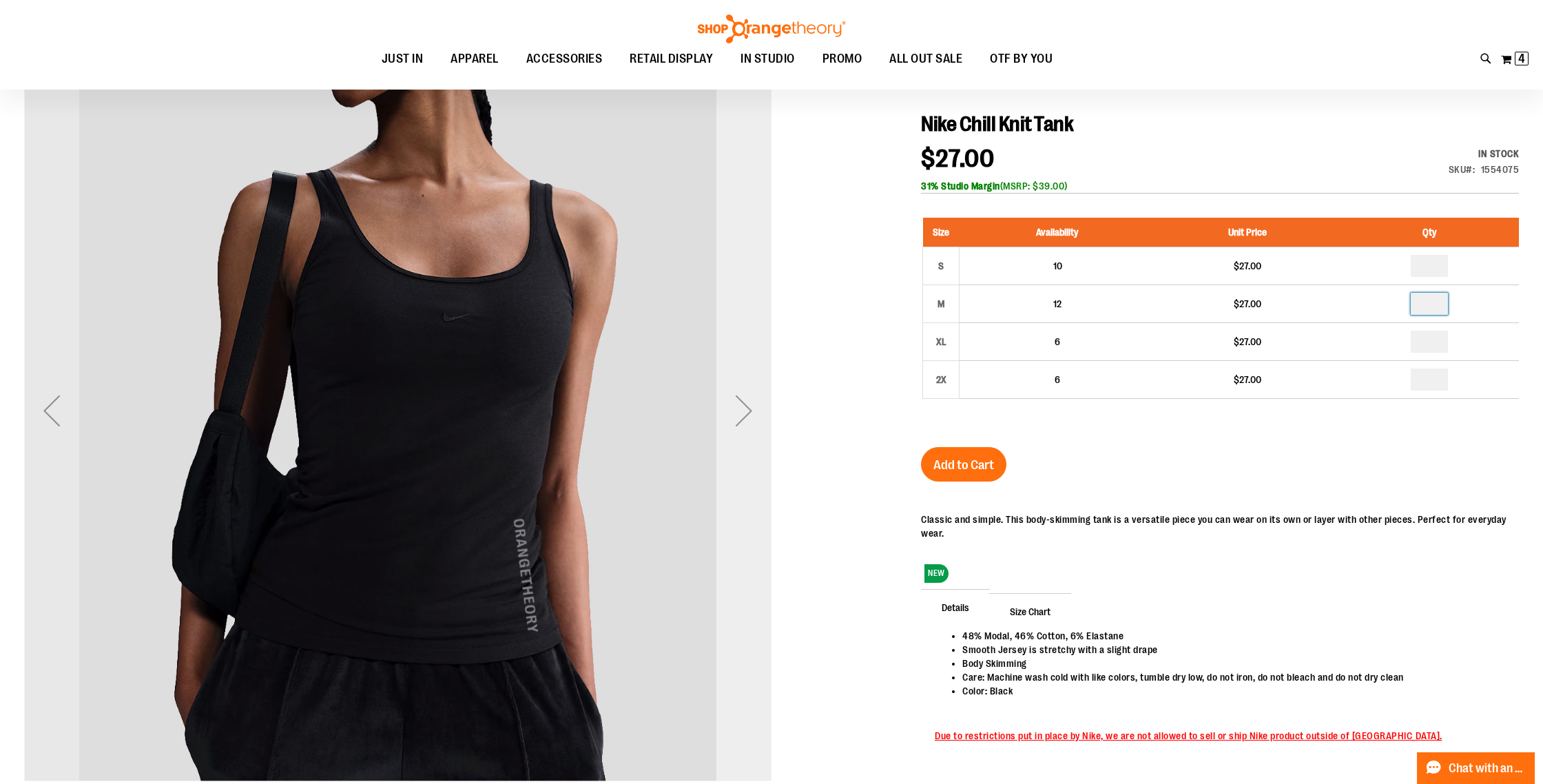
scroll to position [202, 0]
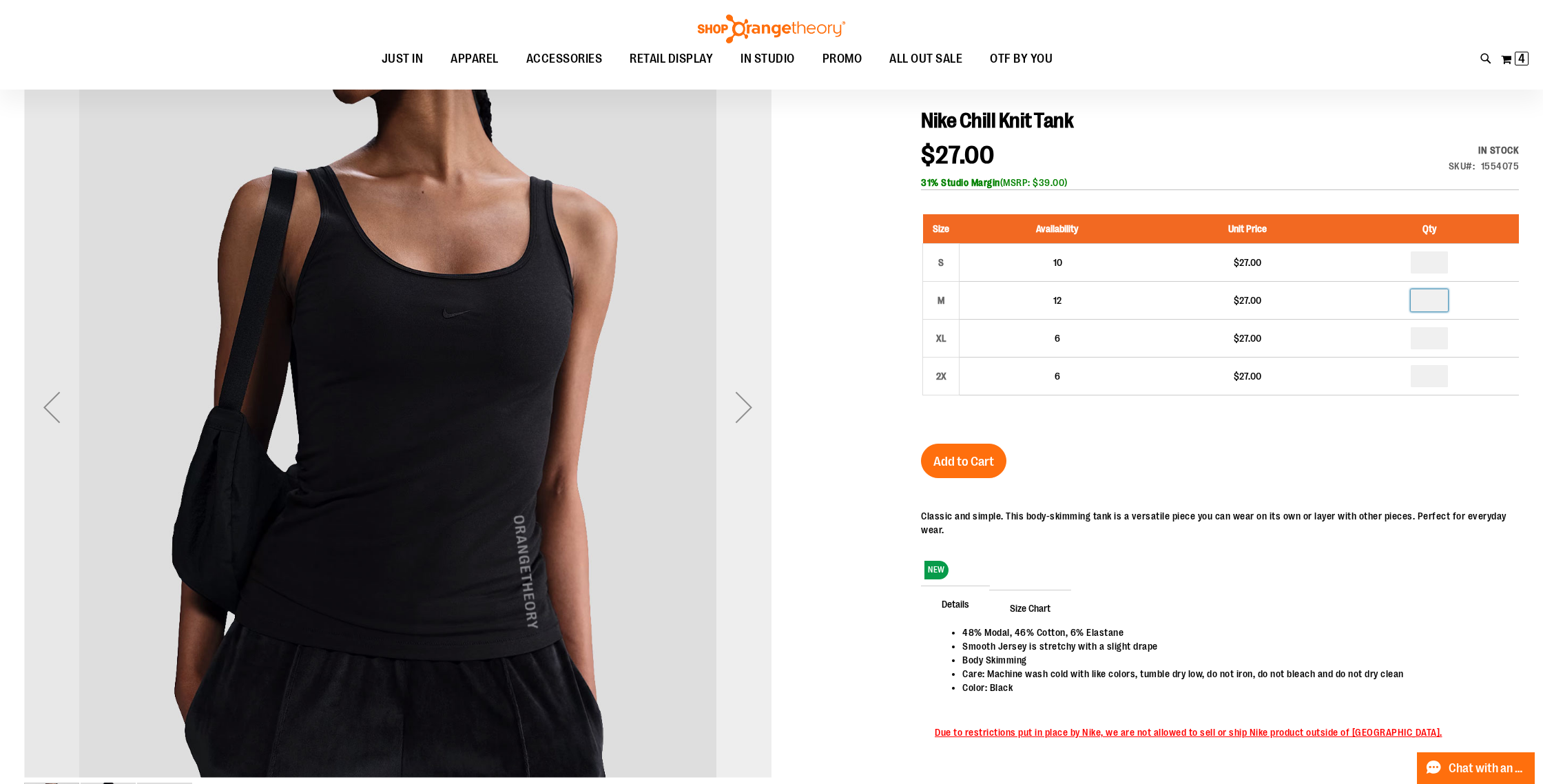
click at [757, 417] on div "Next" at bounding box center [744, 407] width 55 height 55
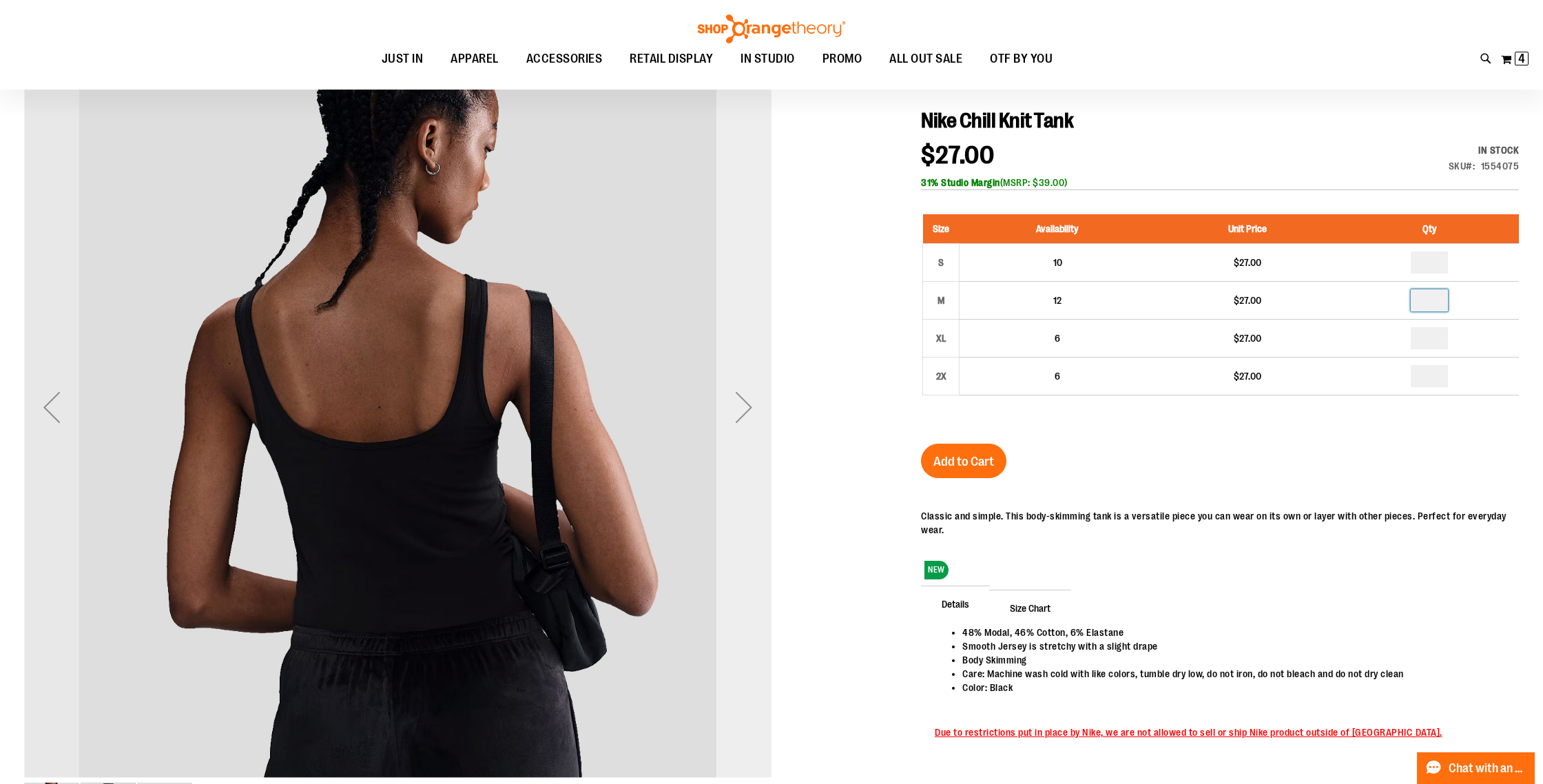
scroll to position [204, 0]
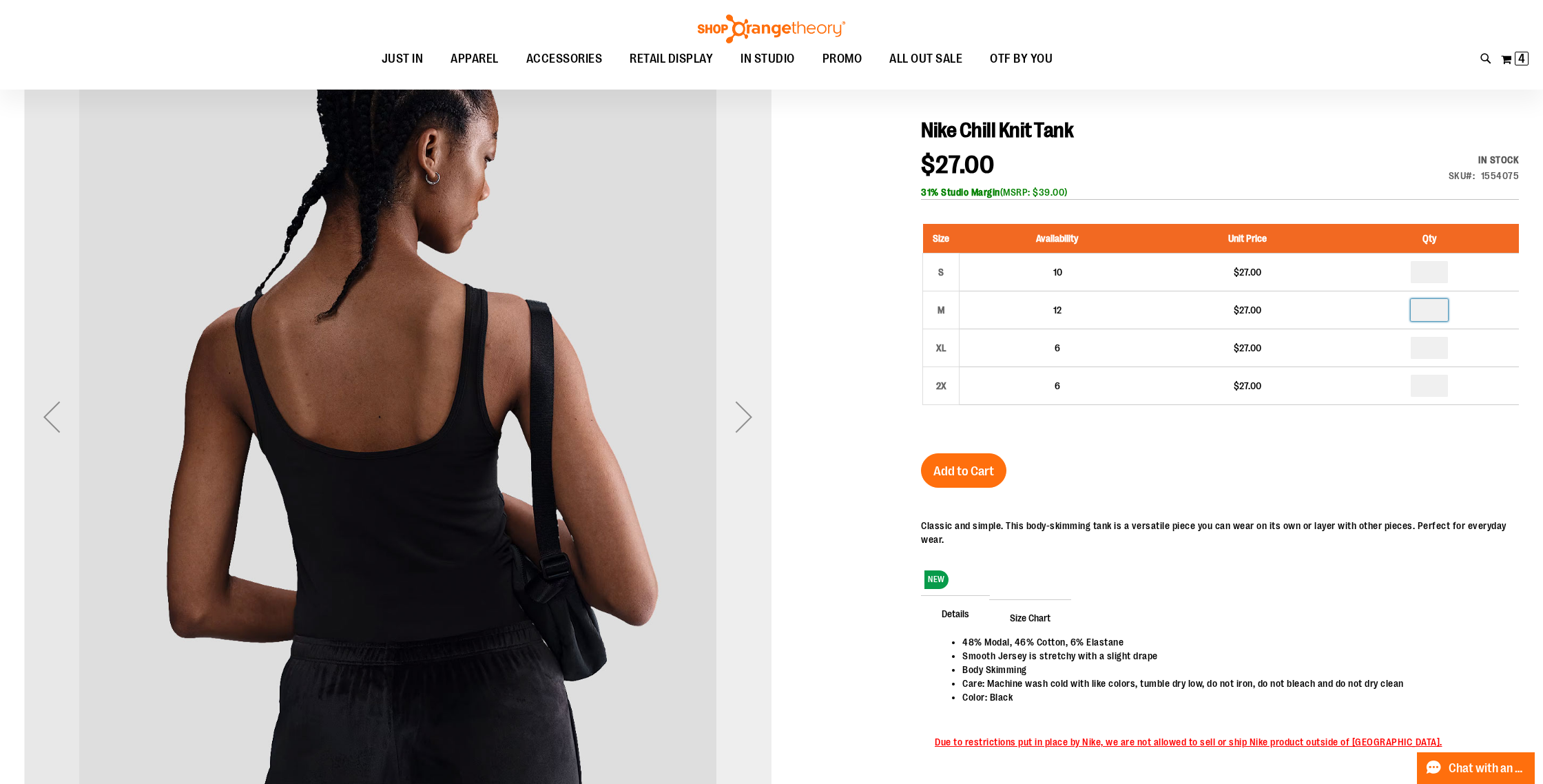
click at [757, 417] on div "Next" at bounding box center [744, 417] width 55 height 55
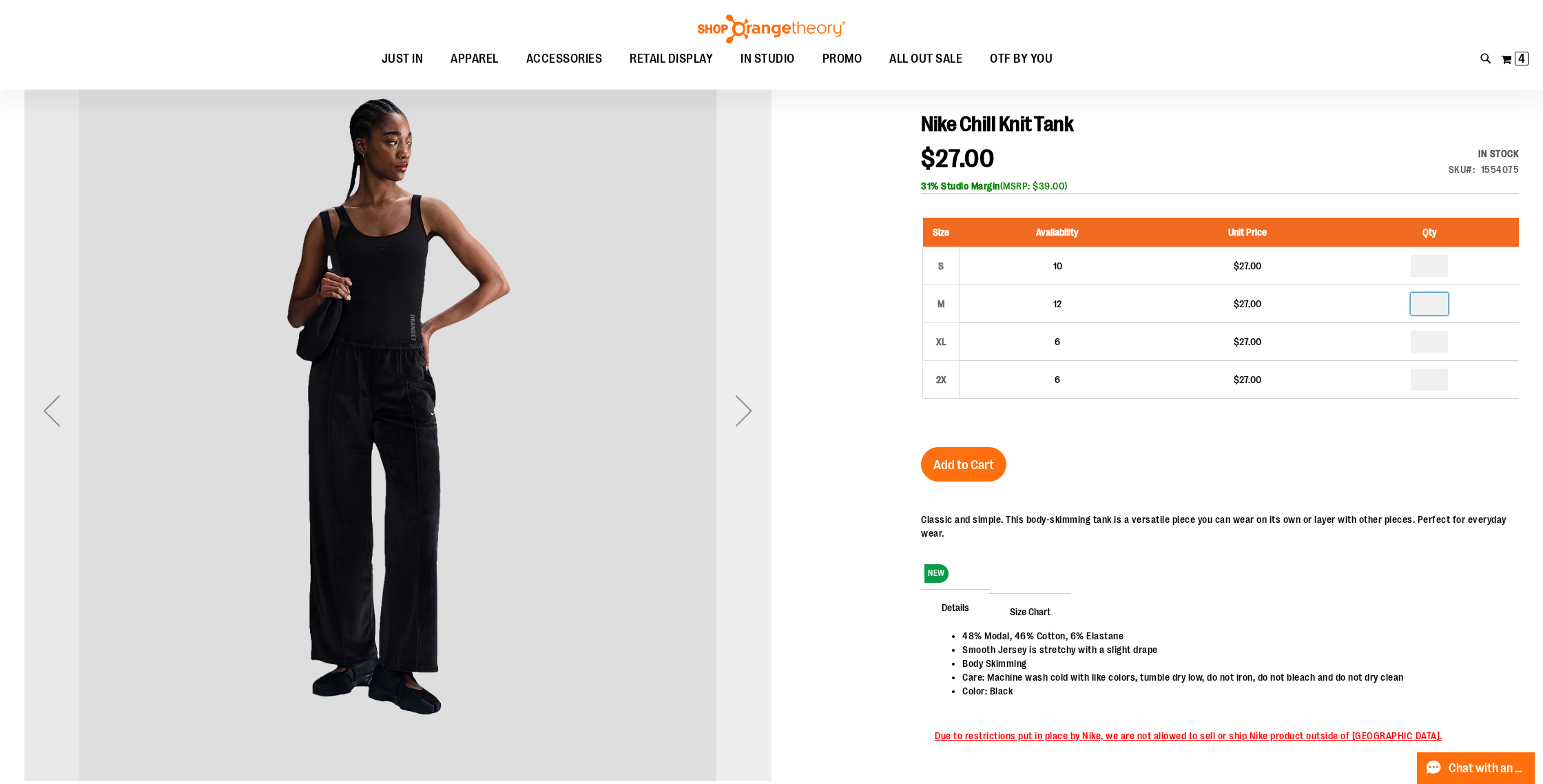
scroll to position [202, 0]
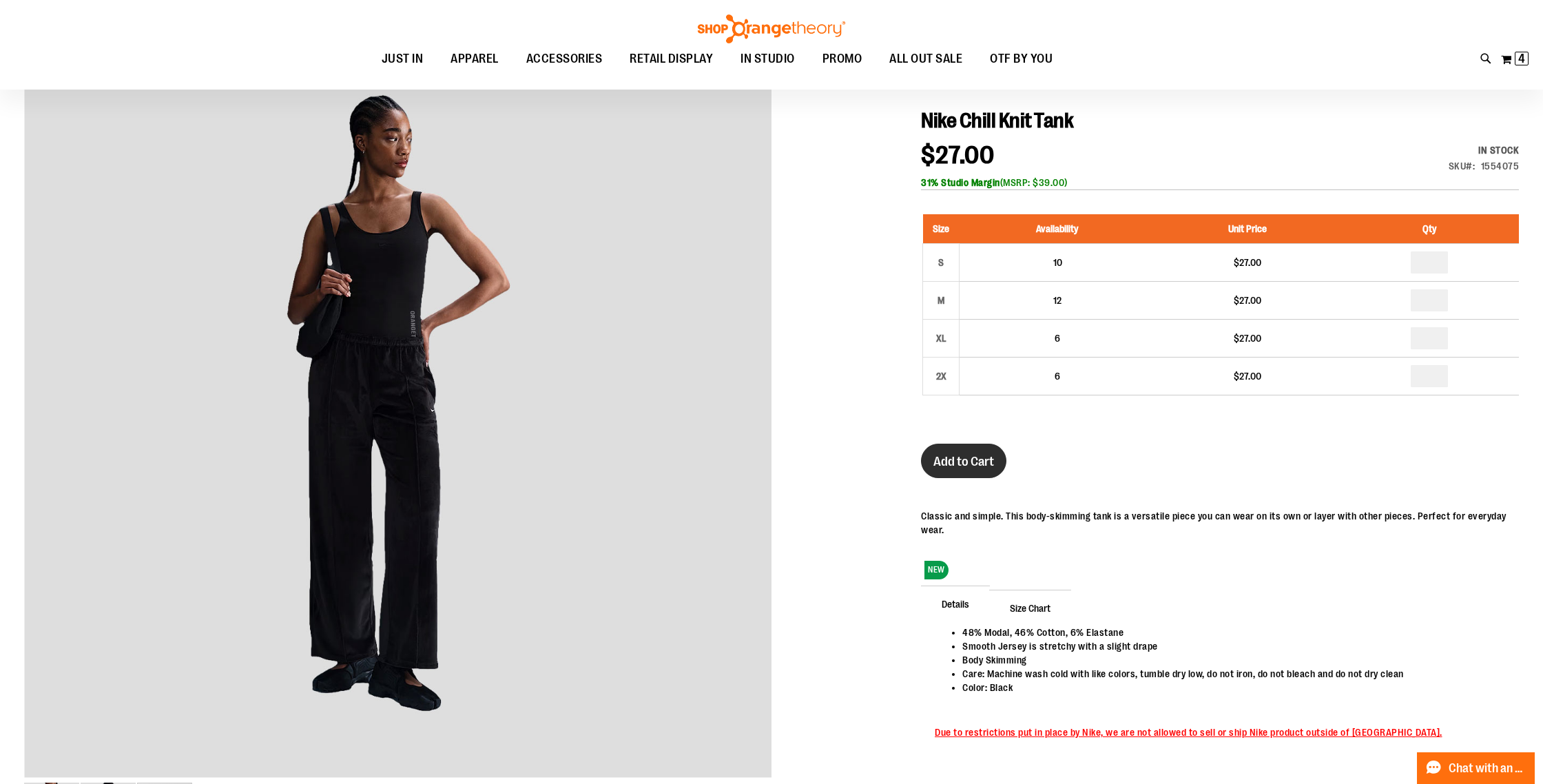
click at [993, 455] on span "Add to Cart" at bounding box center [963, 462] width 61 height 15
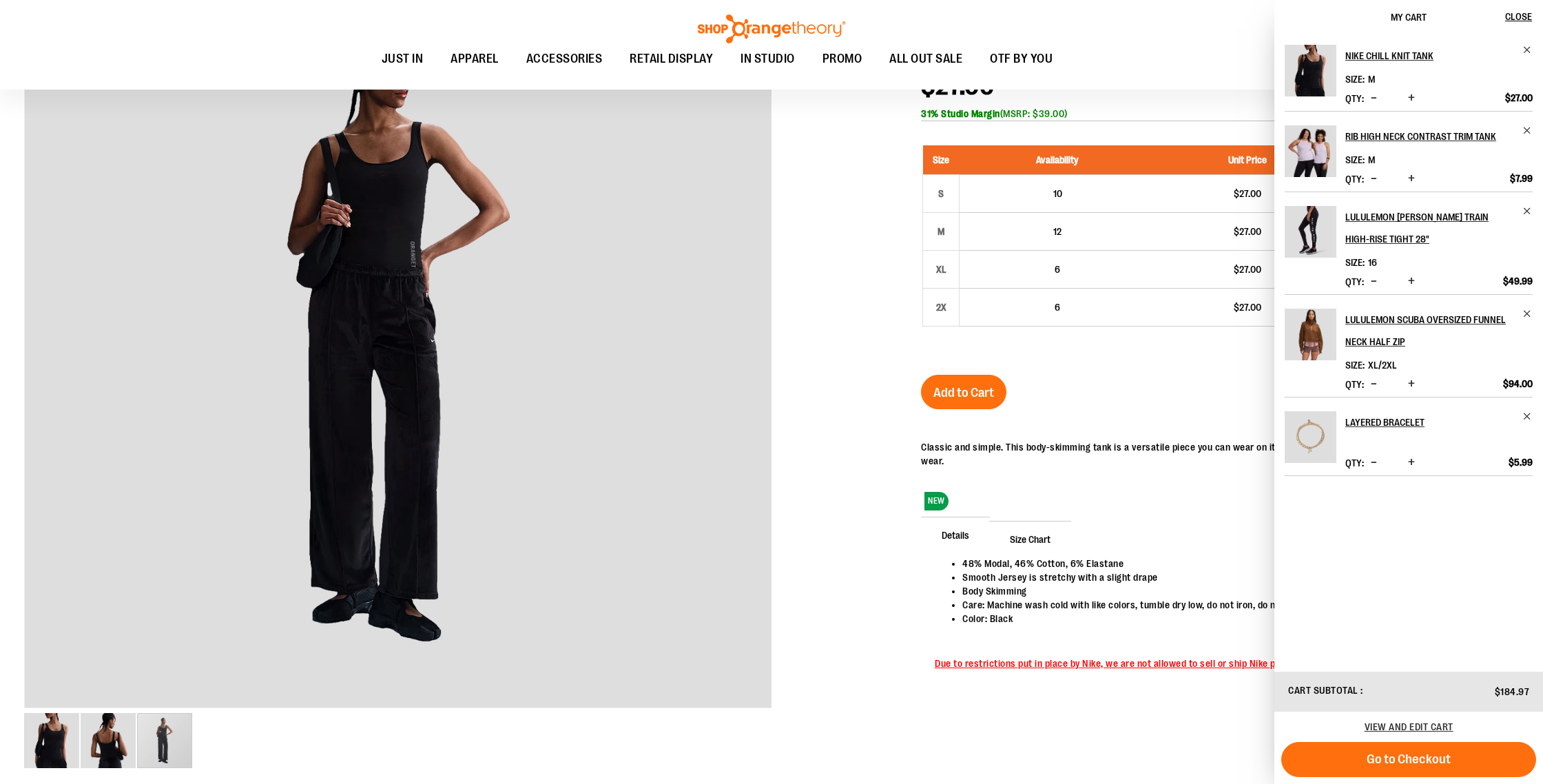
scroll to position [0, 0]
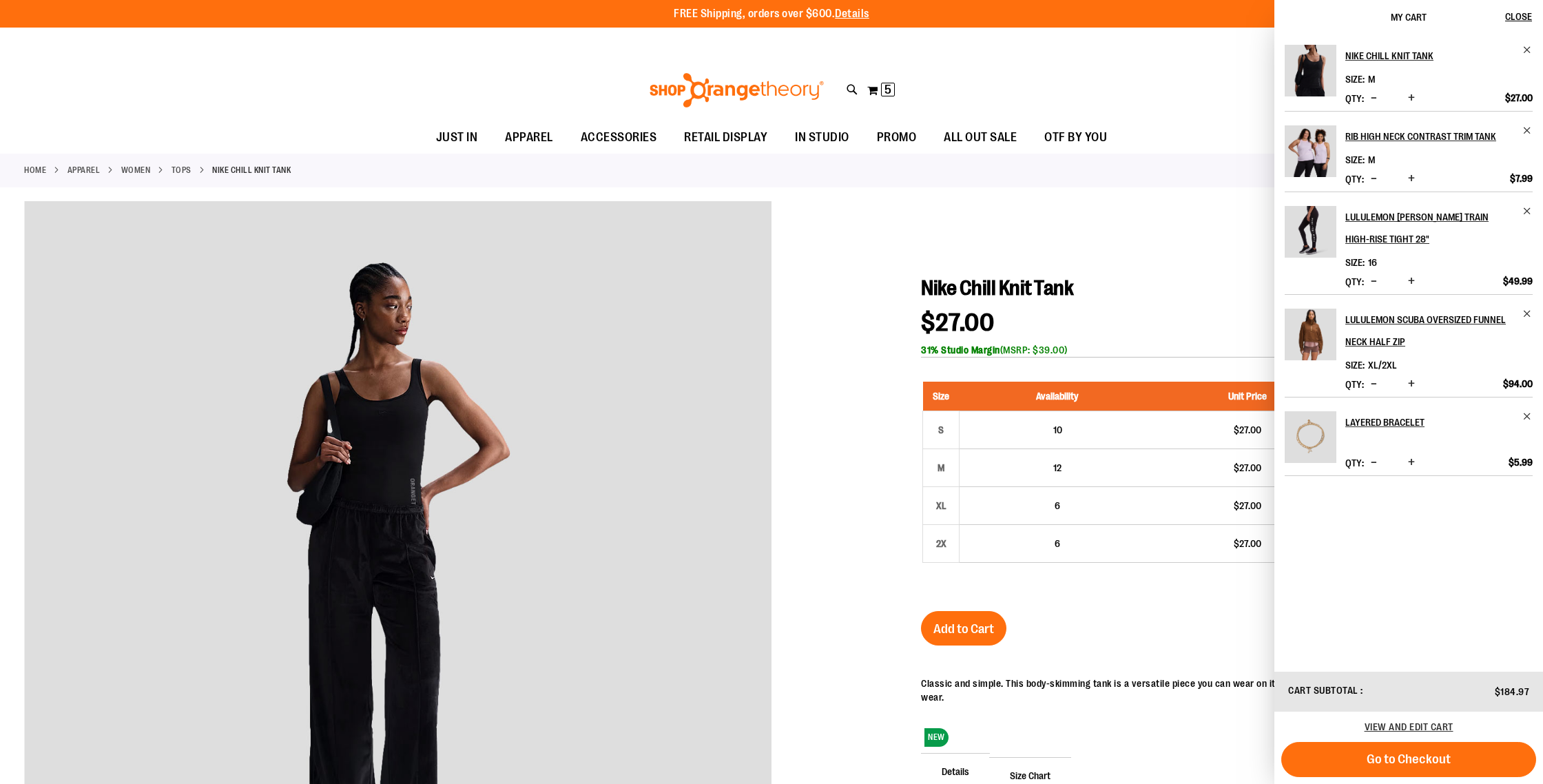
click at [188, 168] on link "Tops" at bounding box center [182, 170] width 20 height 12
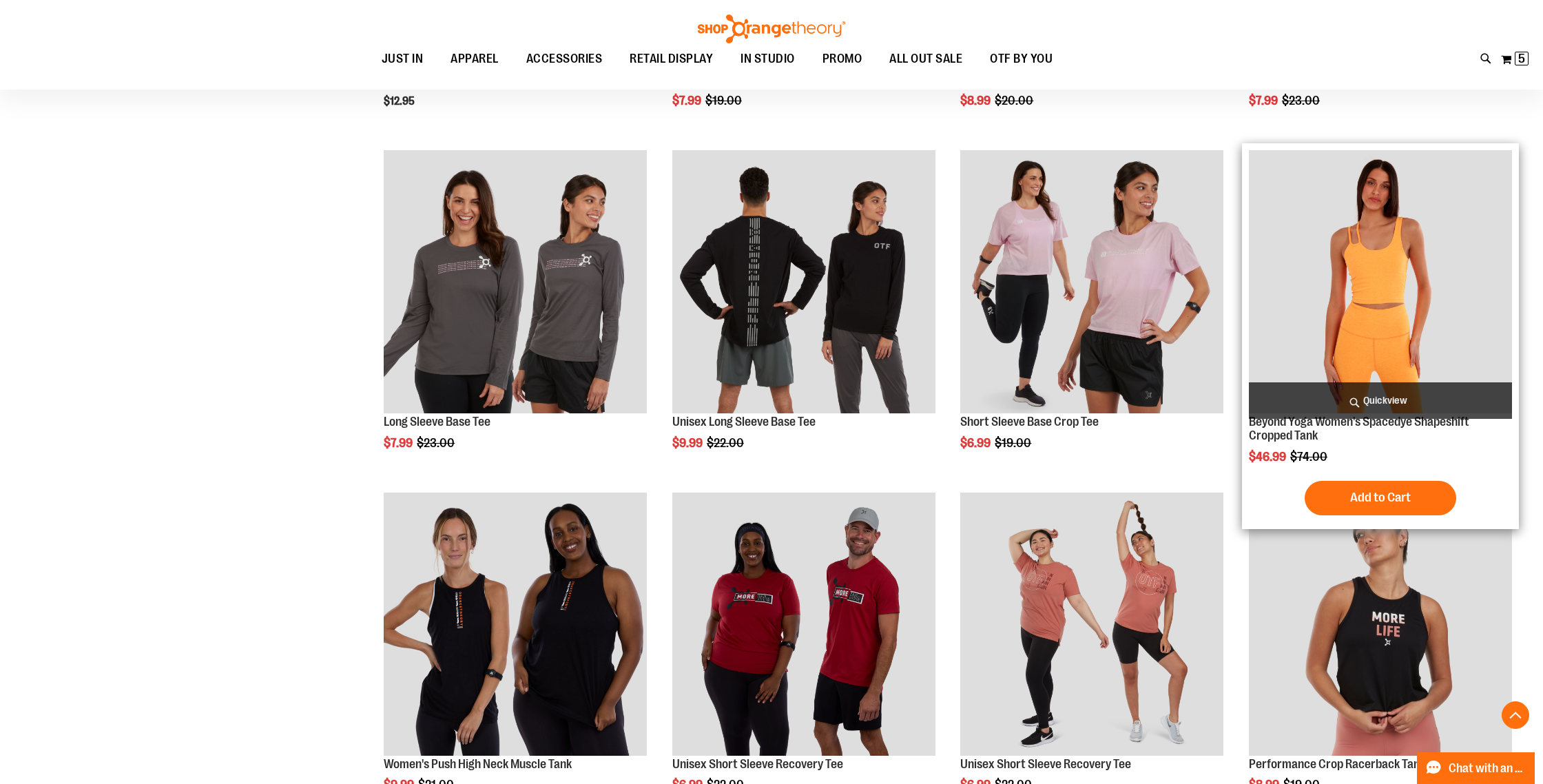
scroll to position [472, 0]
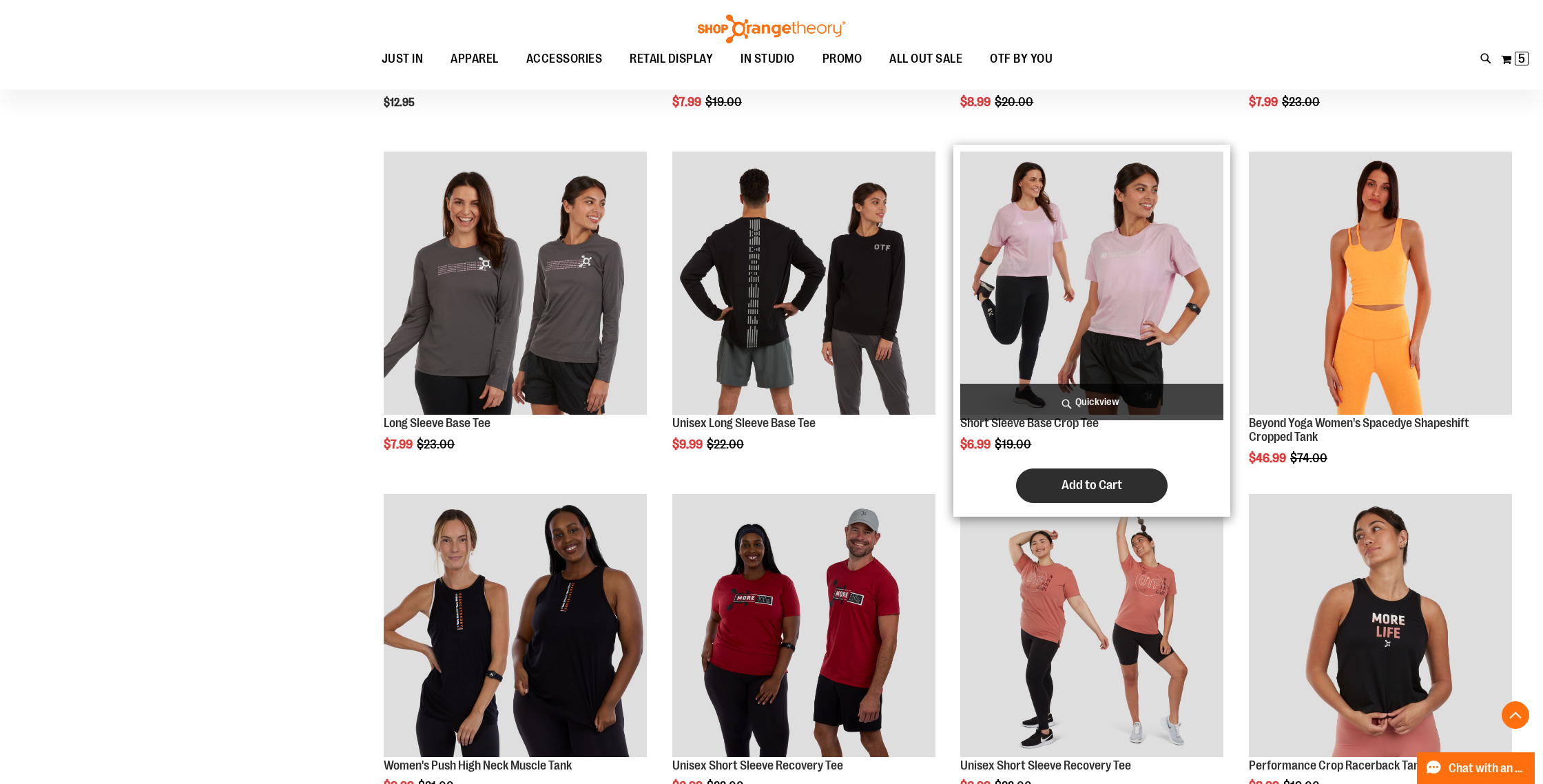
type input "**********"
click at [1079, 476] on button "Add to Cart" at bounding box center [1092, 485] width 152 height 34
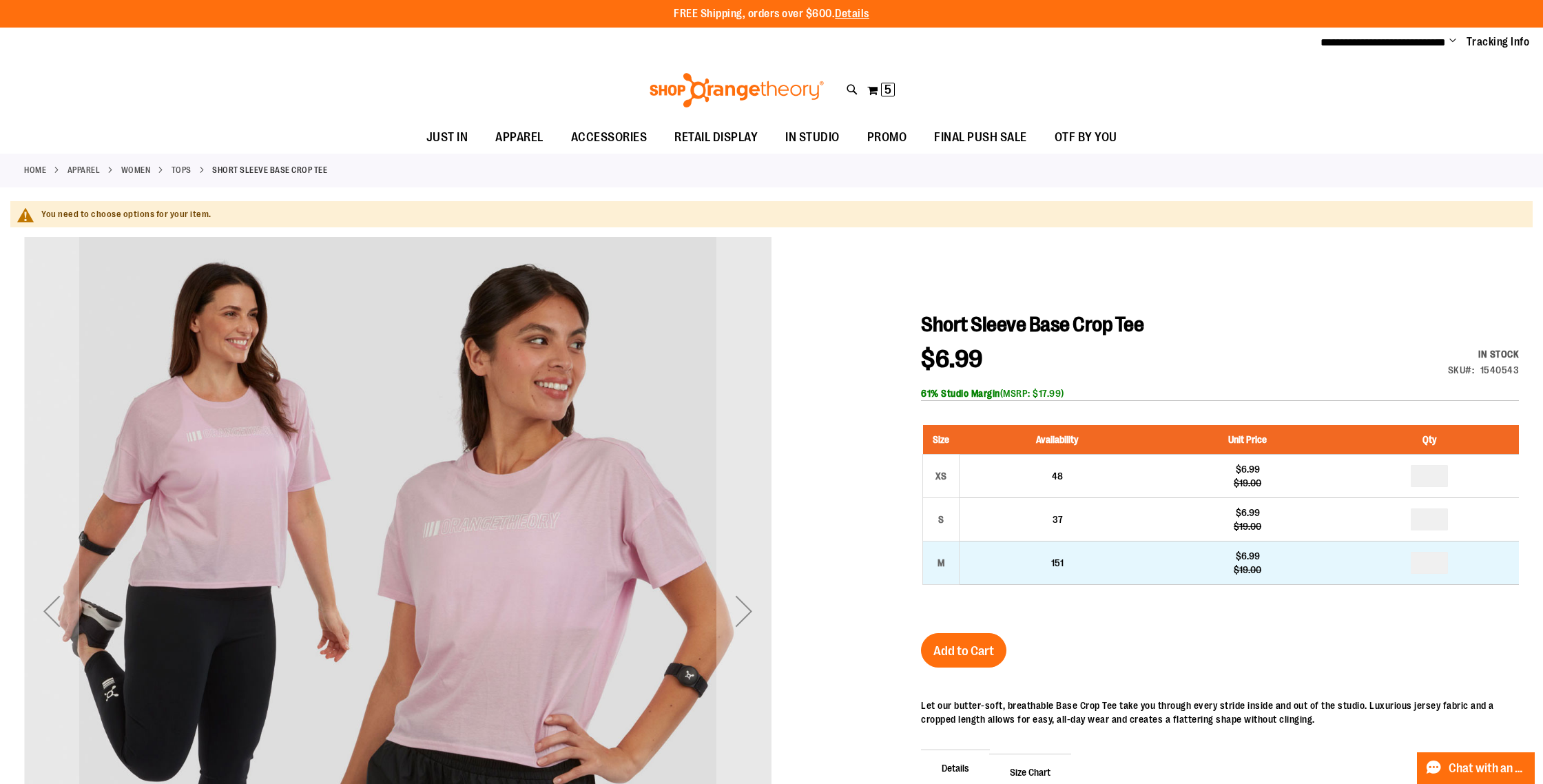
type input "**********"
click at [1435, 557] on input "number" at bounding box center [1429, 562] width 37 height 22
type input "*"
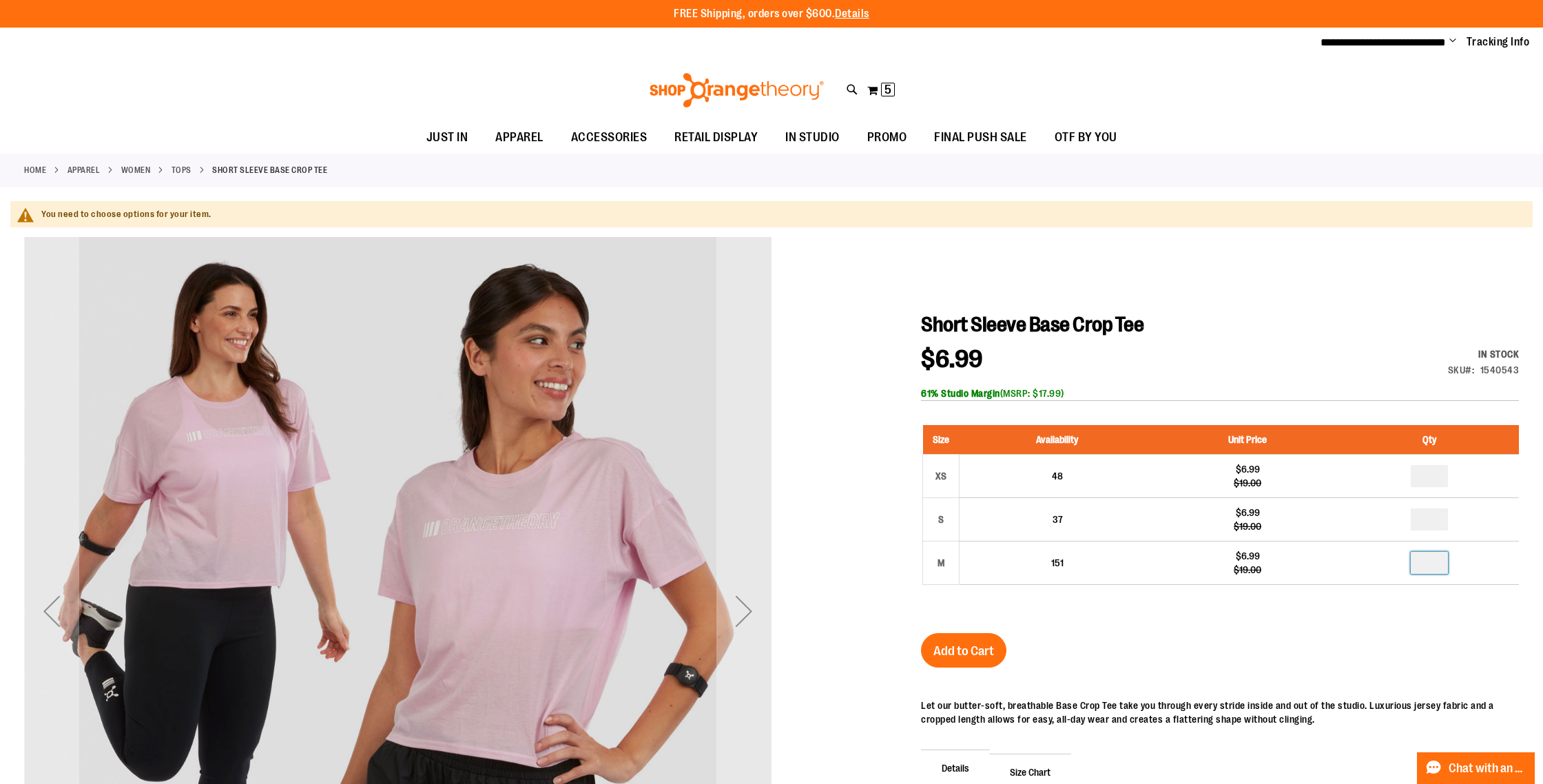
click at [1260, 268] on div at bounding box center [772, 647] width 1495 height 822
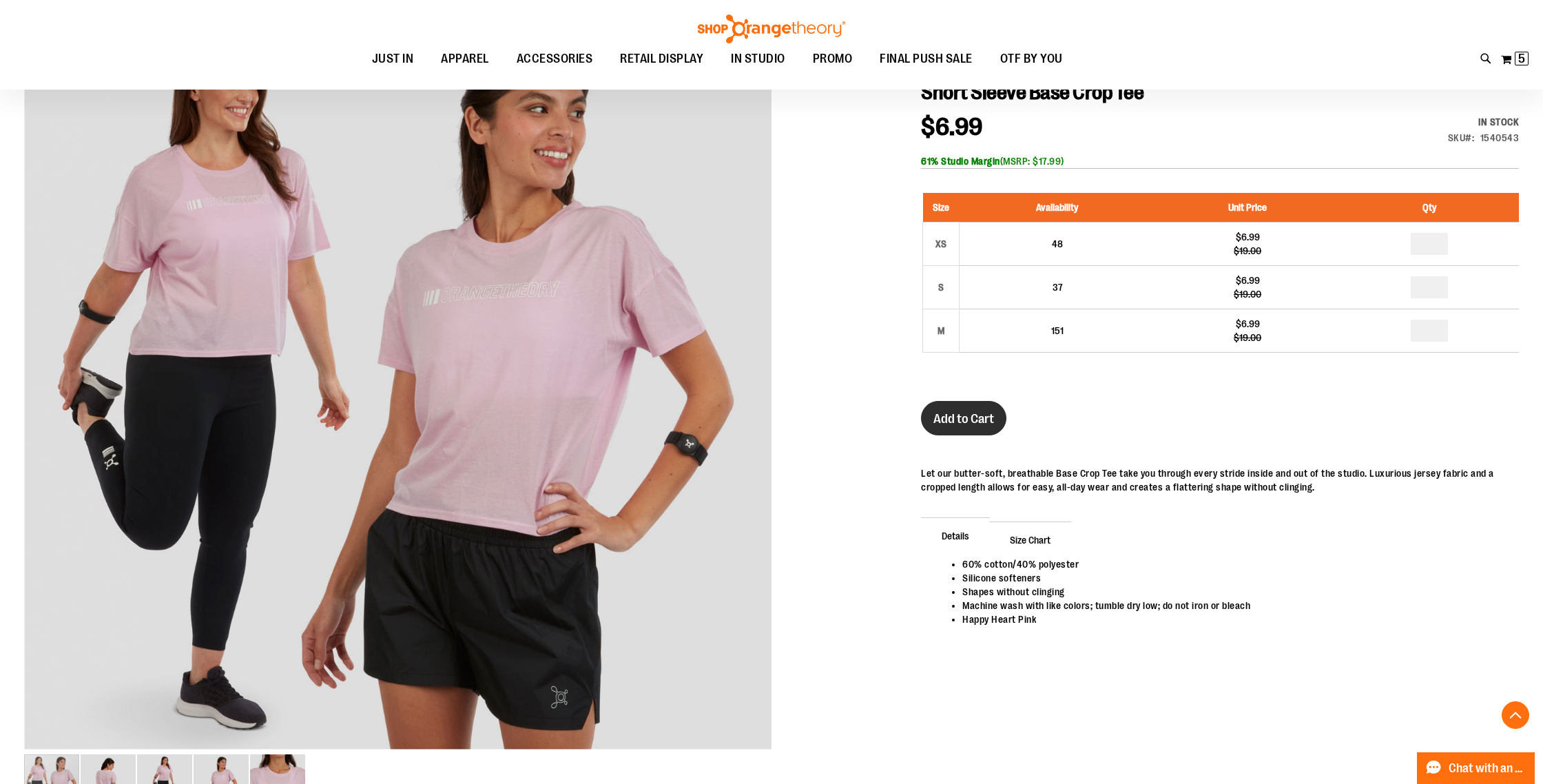
scroll to position [235, 0]
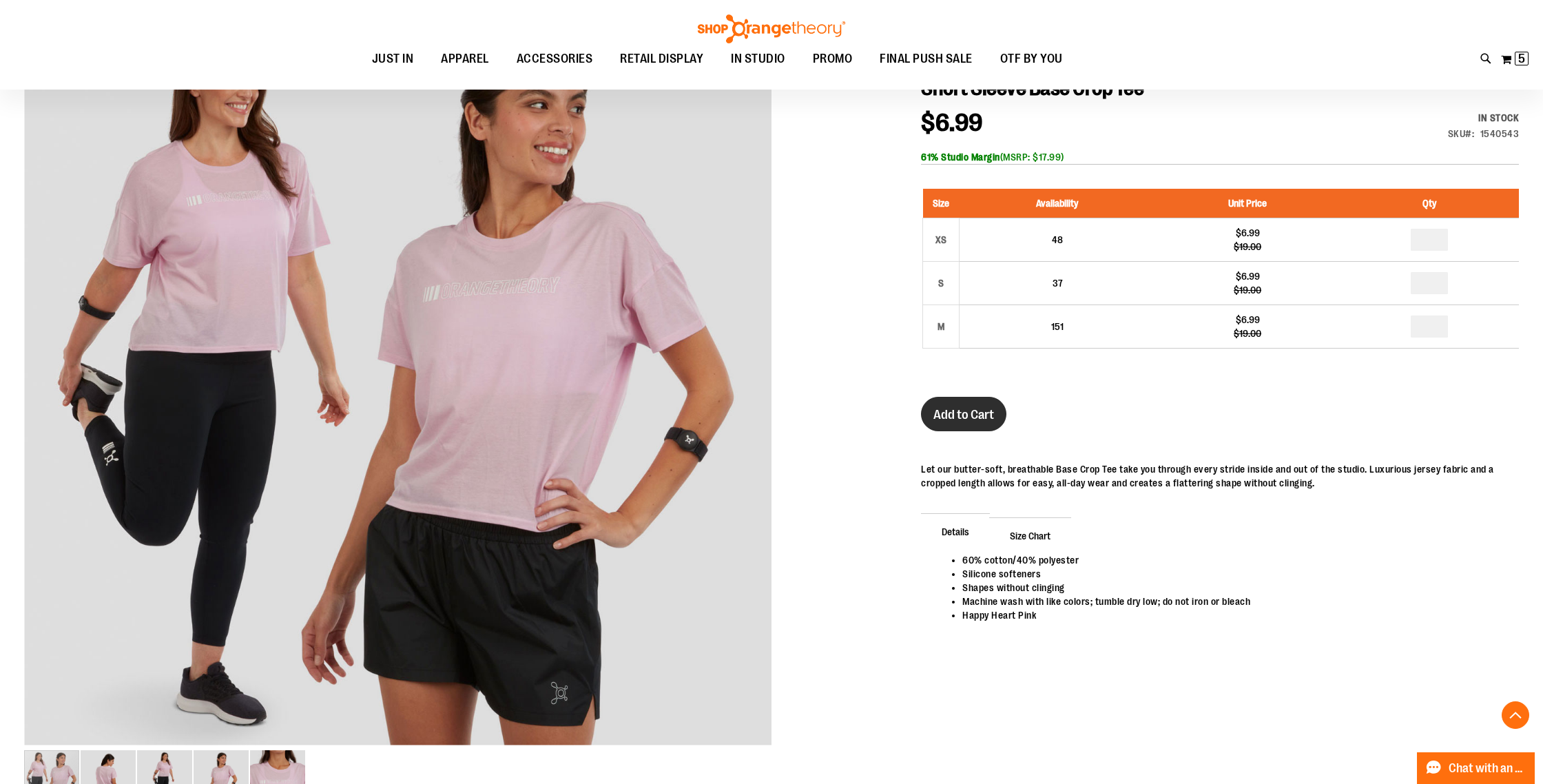
click at [975, 412] on span "Add to Cart" at bounding box center [963, 415] width 61 height 15
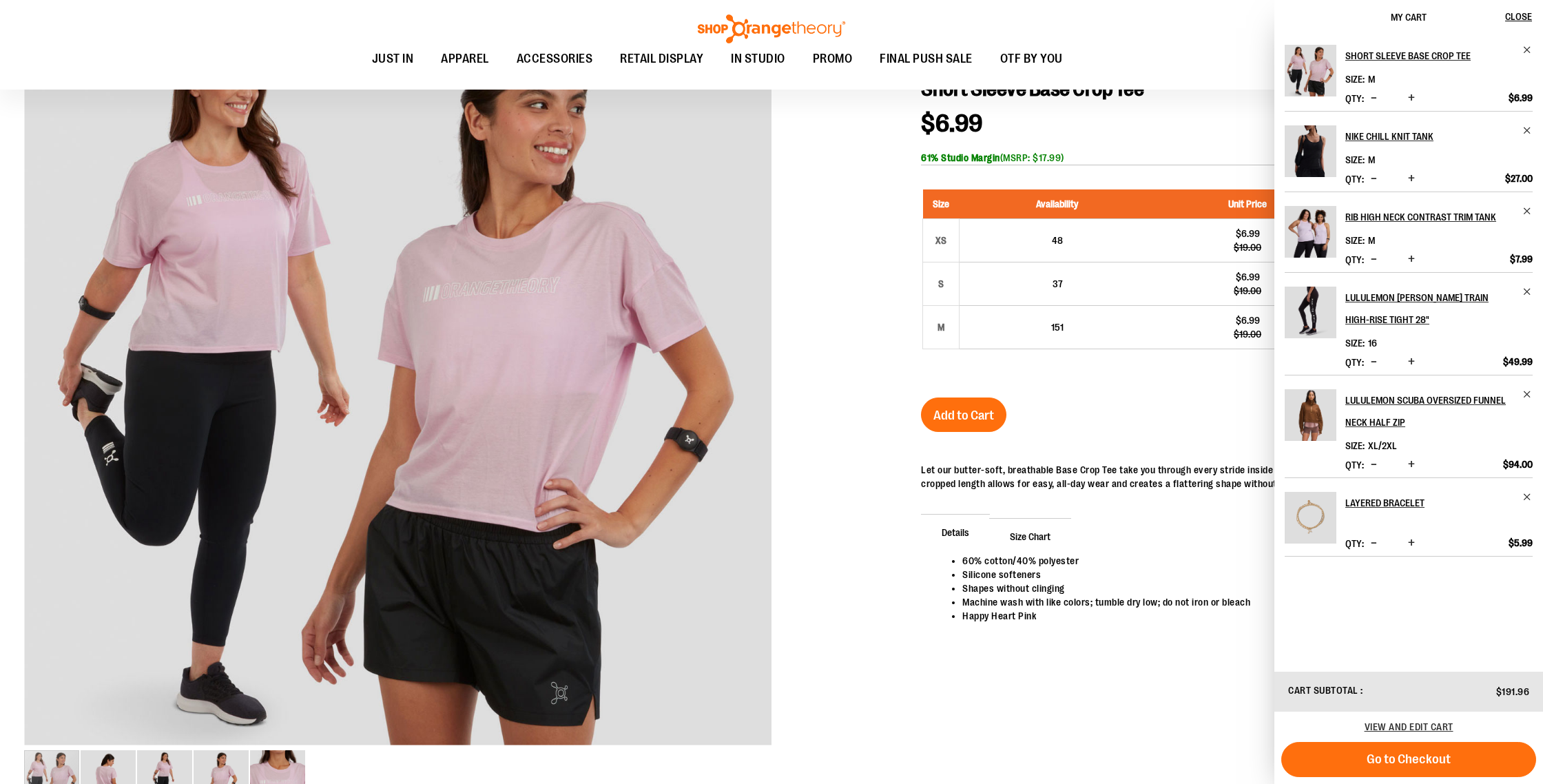
scroll to position [0, 0]
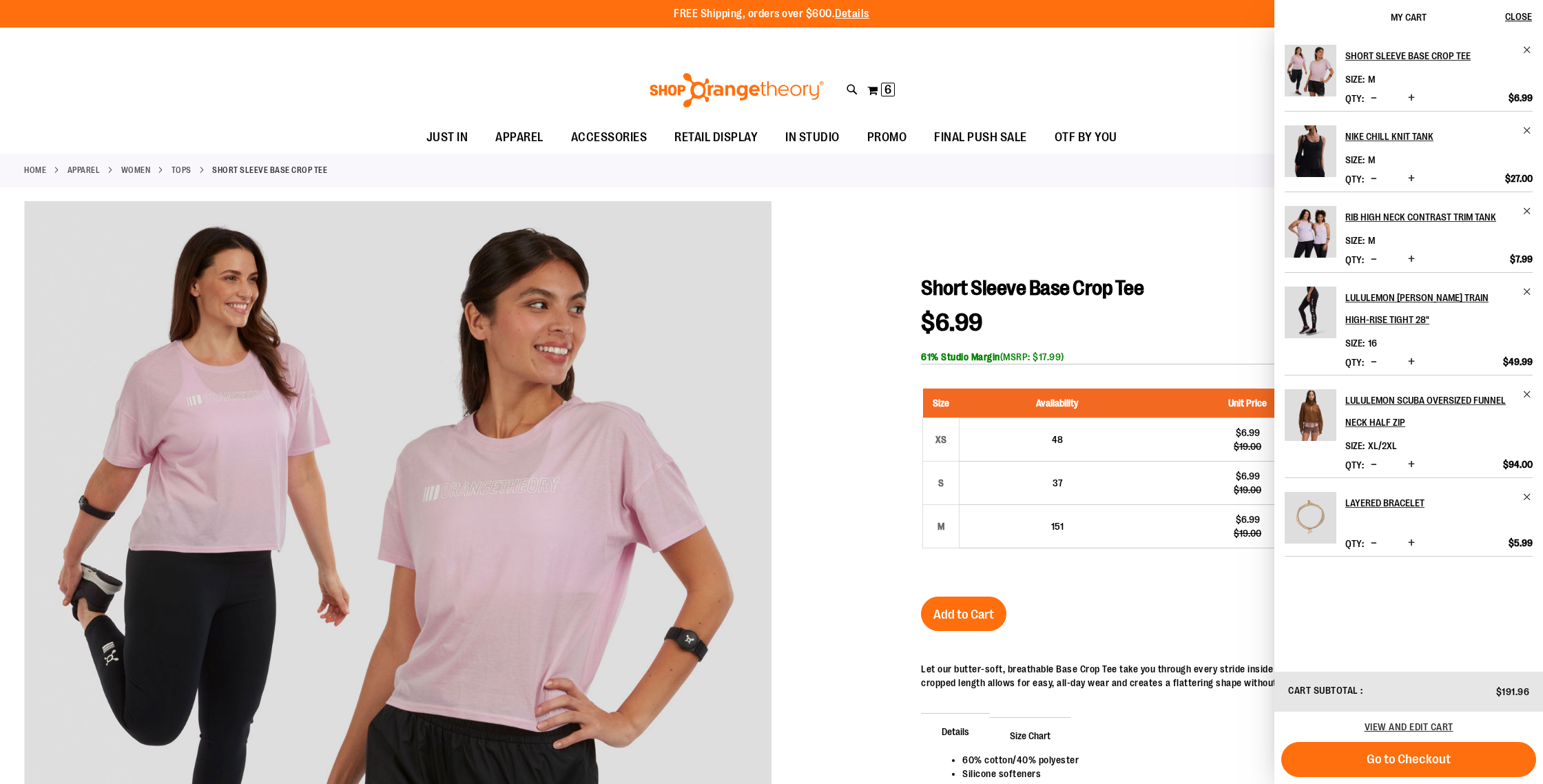
click at [176, 167] on link "Tops" at bounding box center [182, 170] width 20 height 12
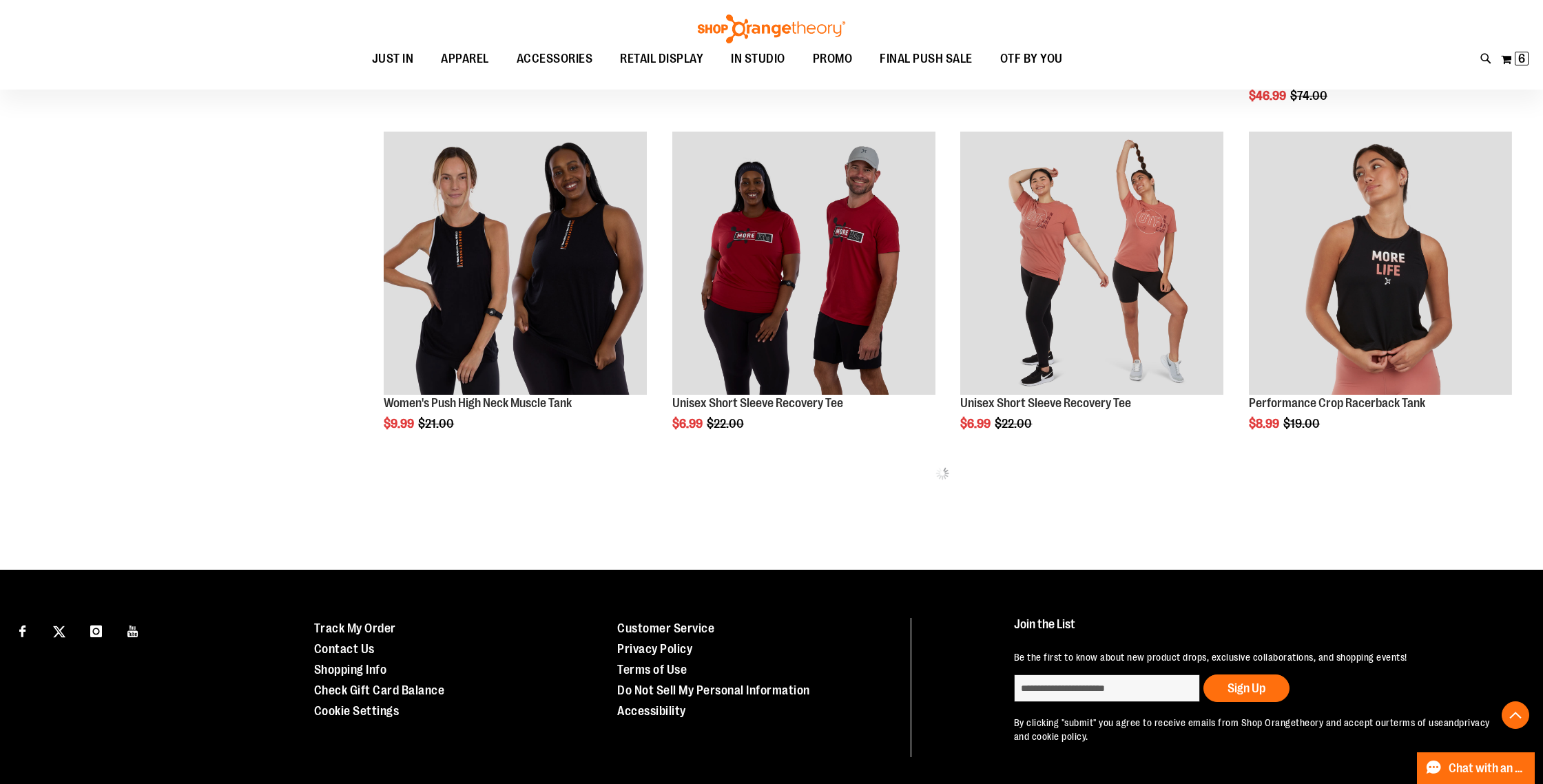
scroll to position [724, 0]
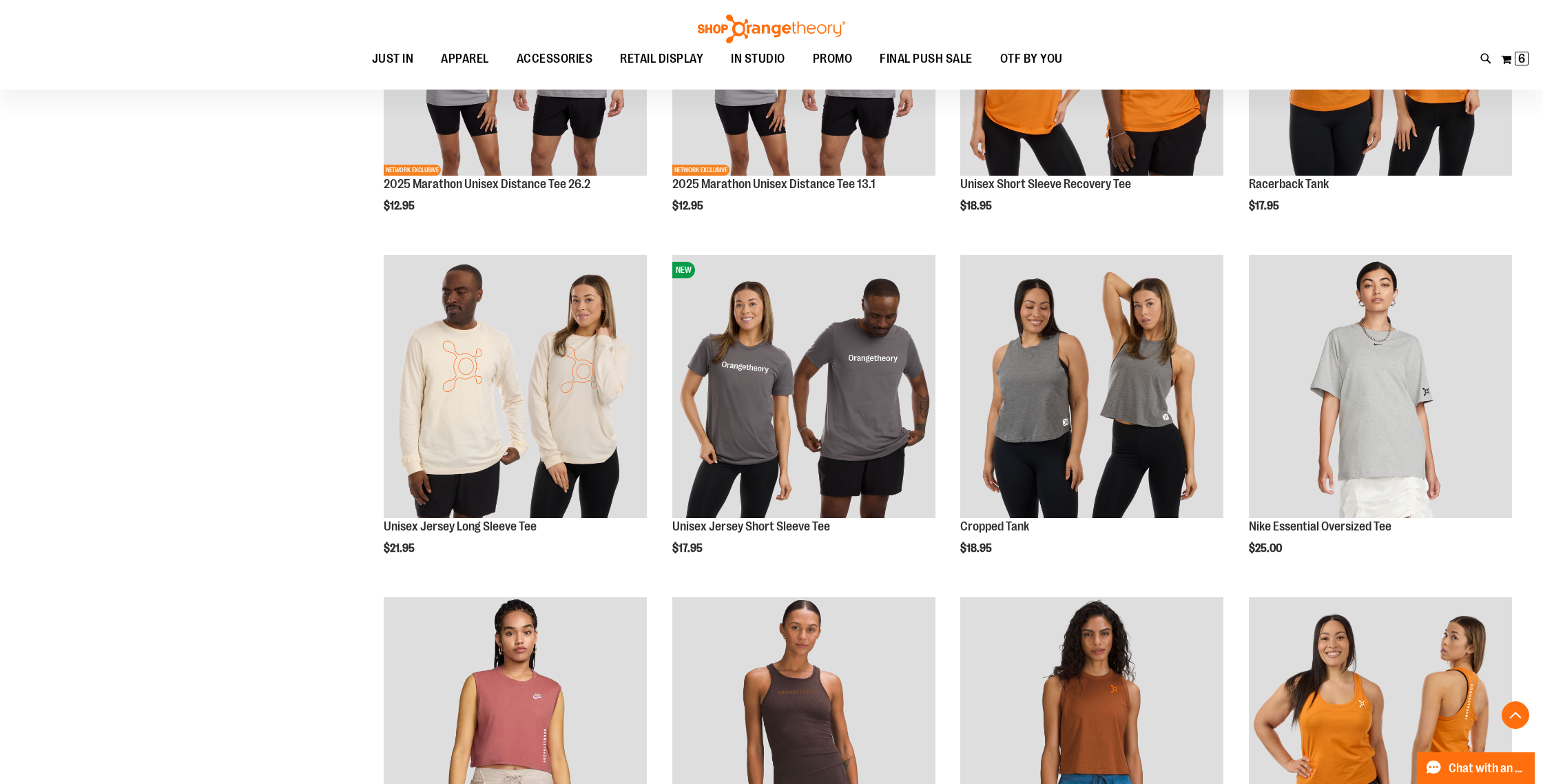
scroll to position [2275, 0]
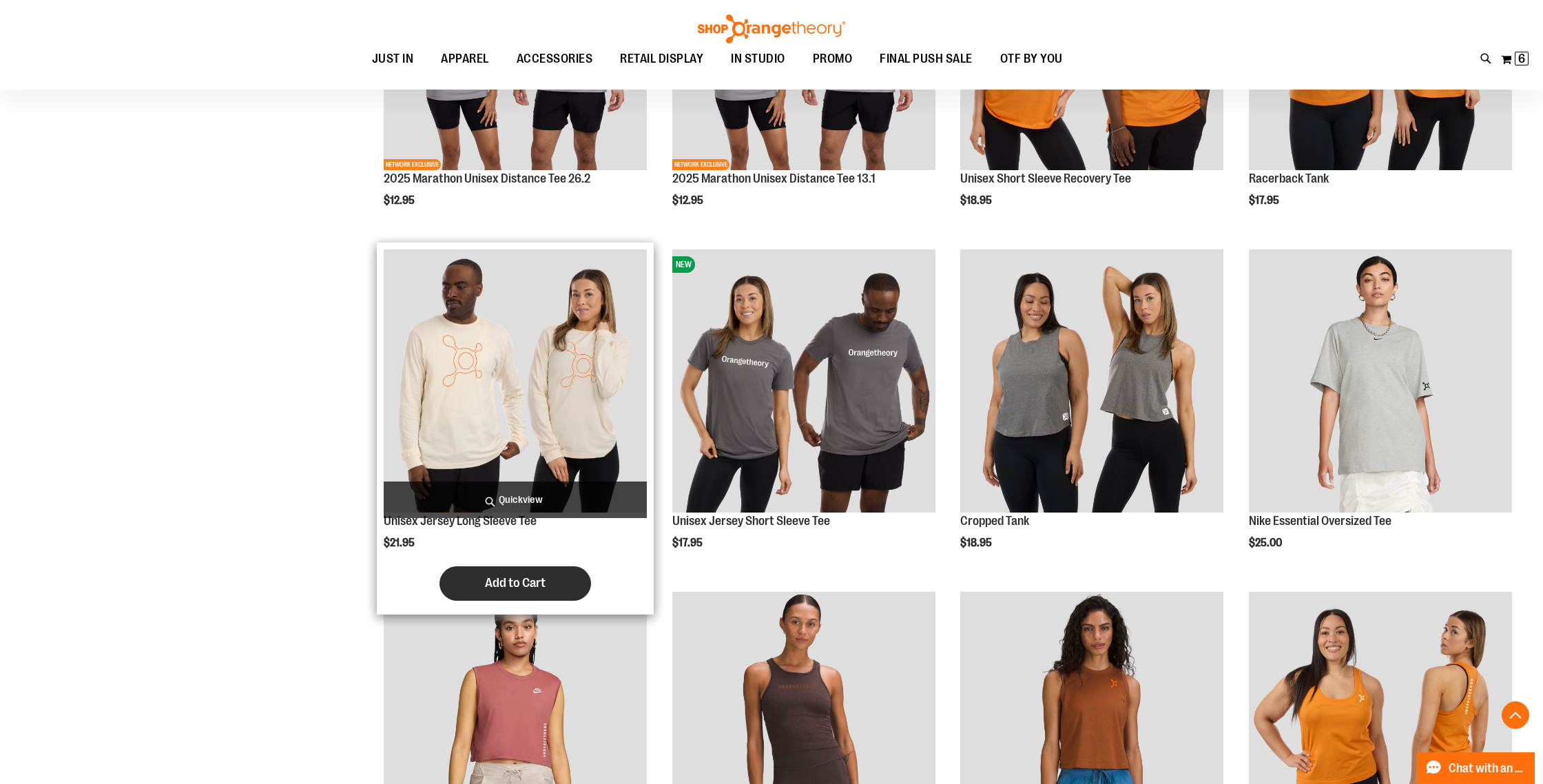
type input "**********"
click at [515, 581] on span "Add to Cart" at bounding box center [515, 582] width 61 height 15
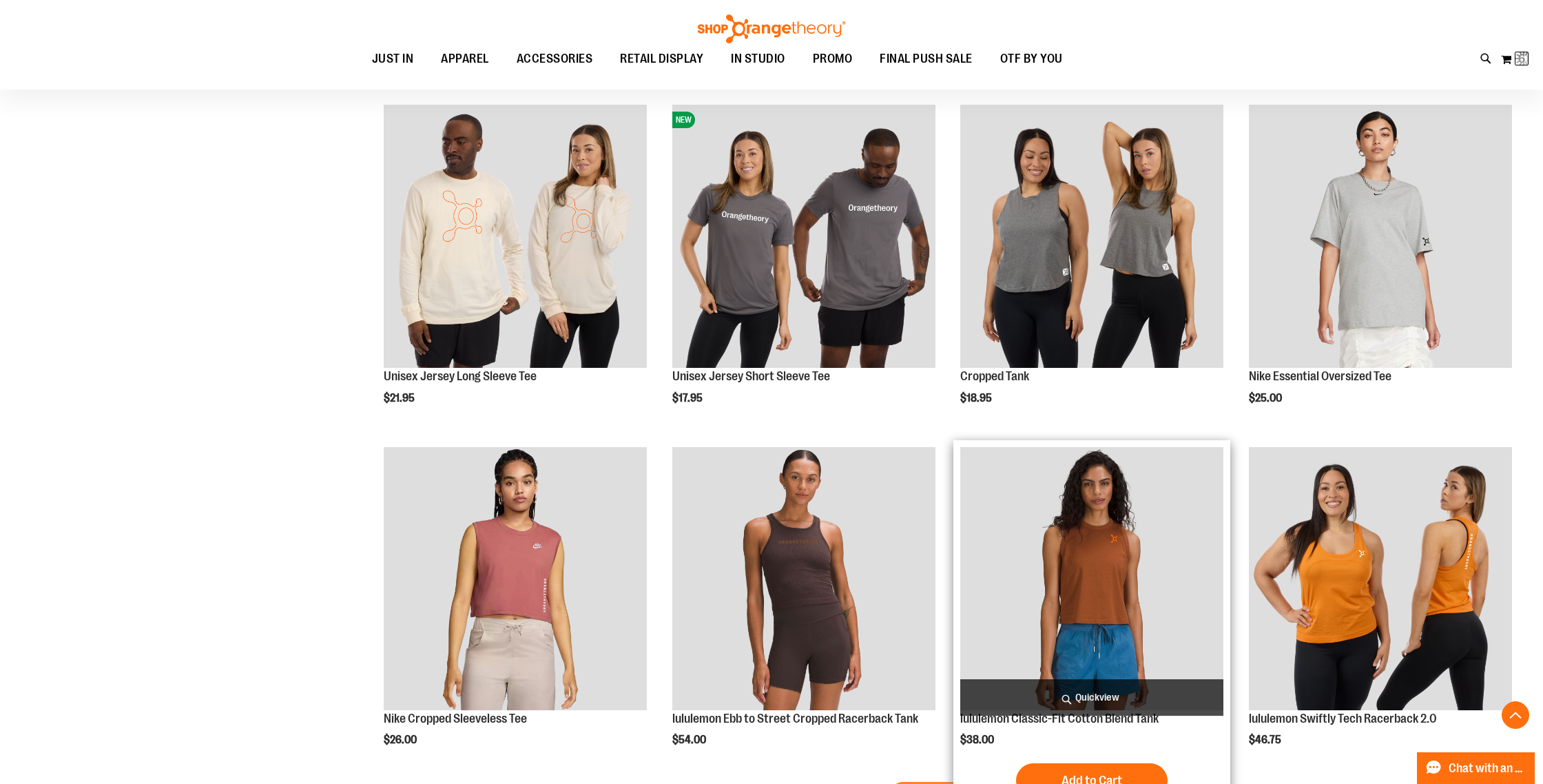
scroll to position [2422, 0]
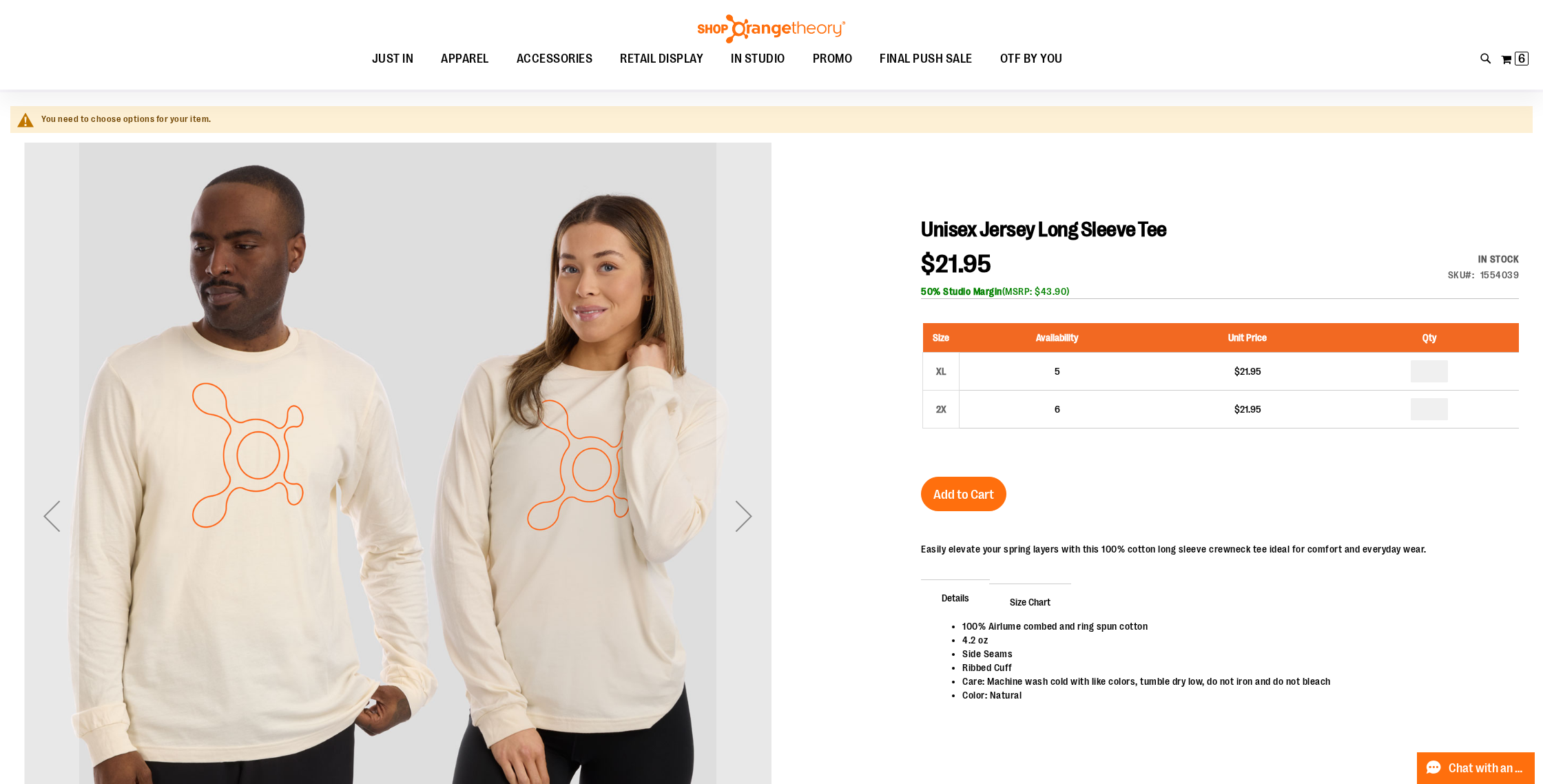
scroll to position [97, 0]
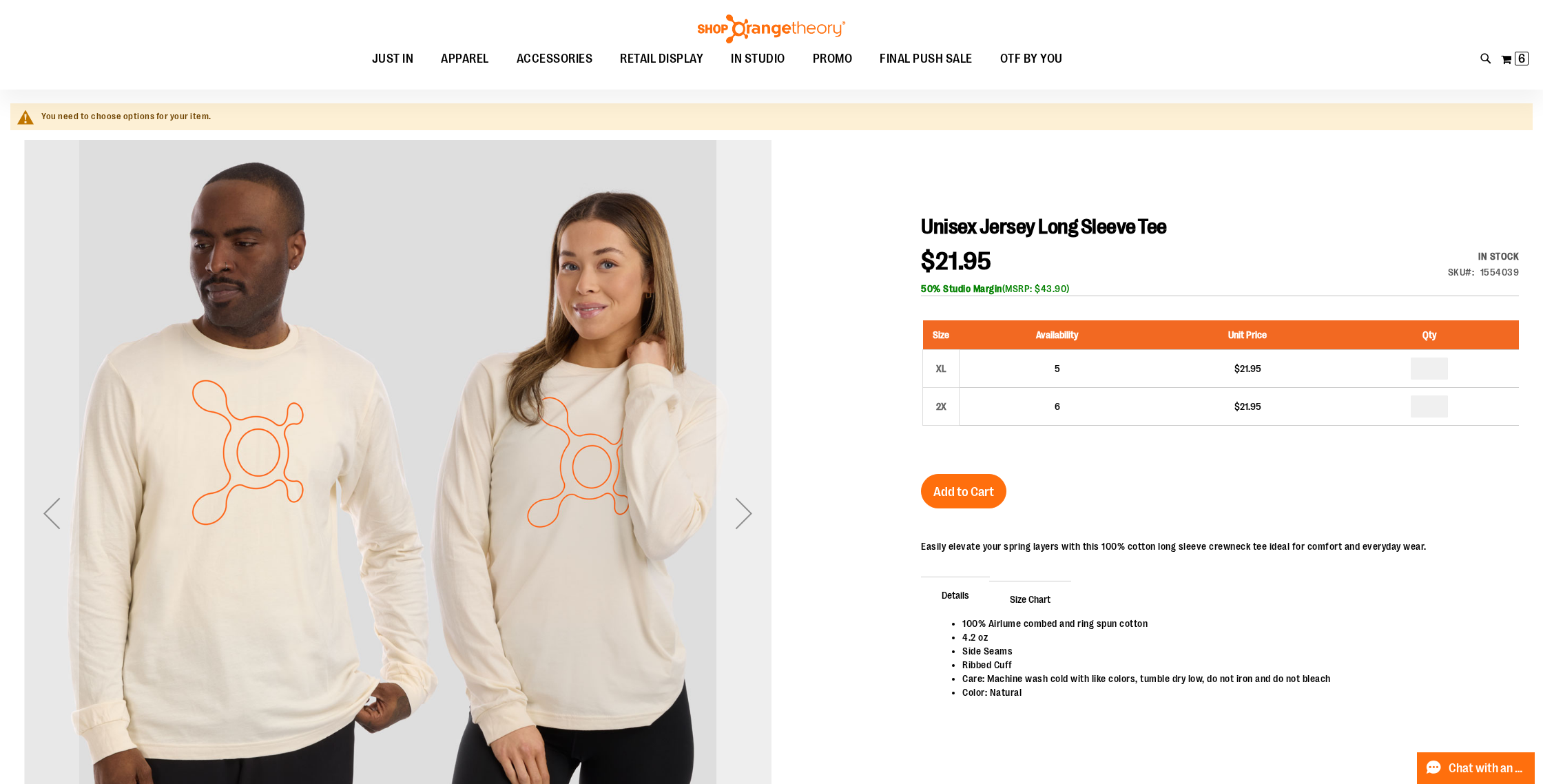
type input "**********"
click at [749, 507] on div "Next" at bounding box center [744, 513] width 55 height 55
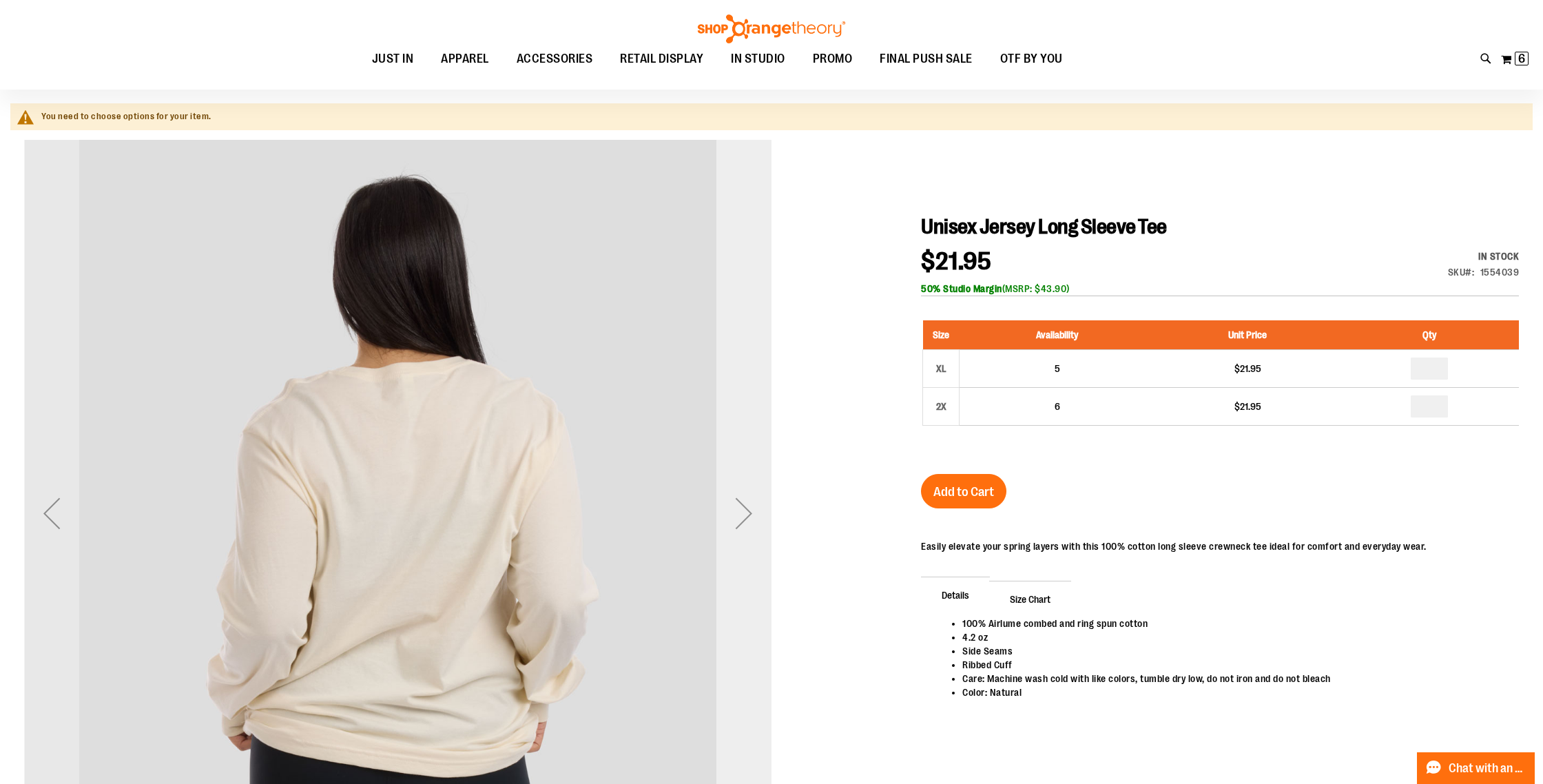
click at [749, 507] on div "Next" at bounding box center [744, 513] width 55 height 55
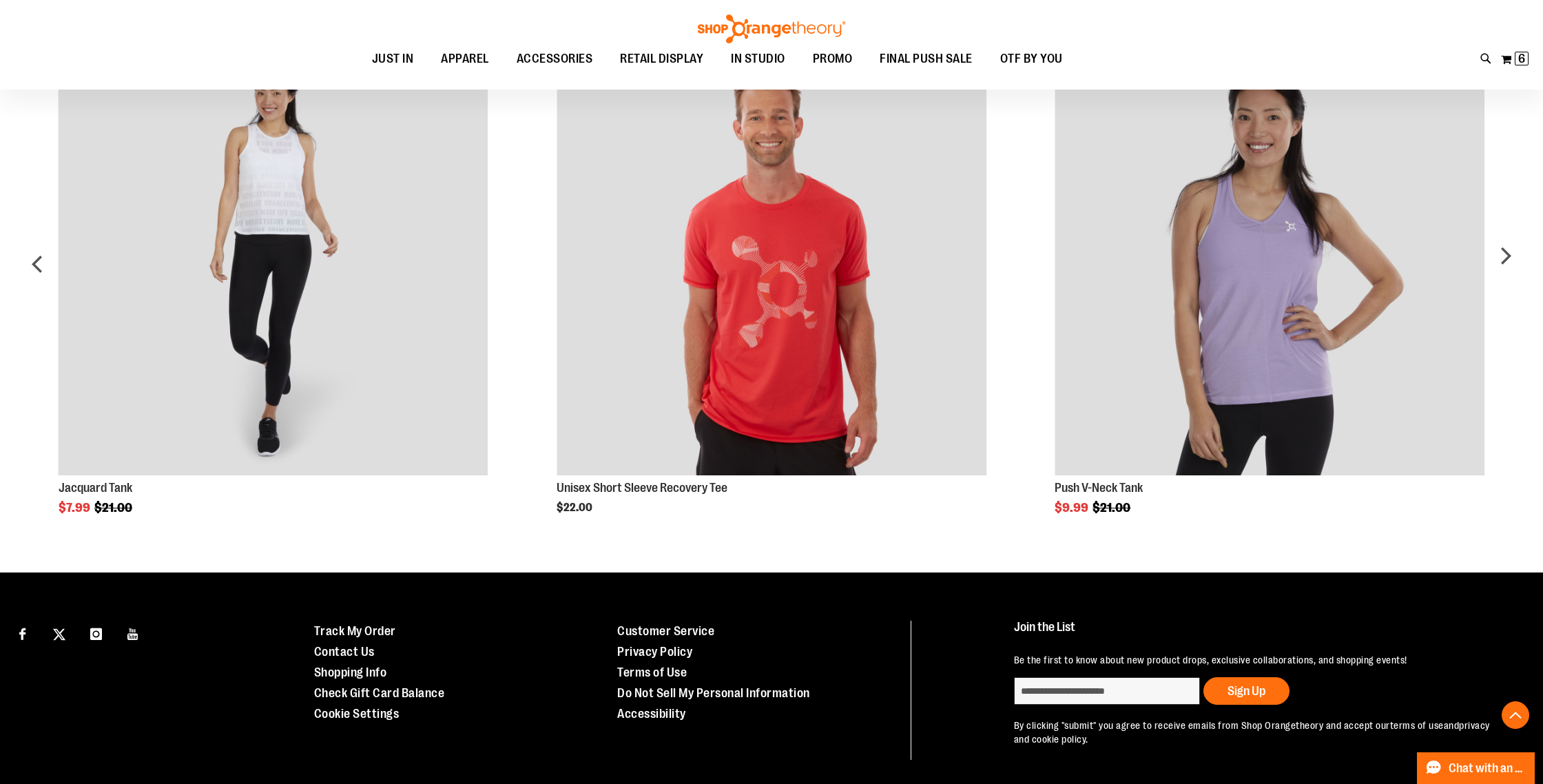
scroll to position [1068, 0]
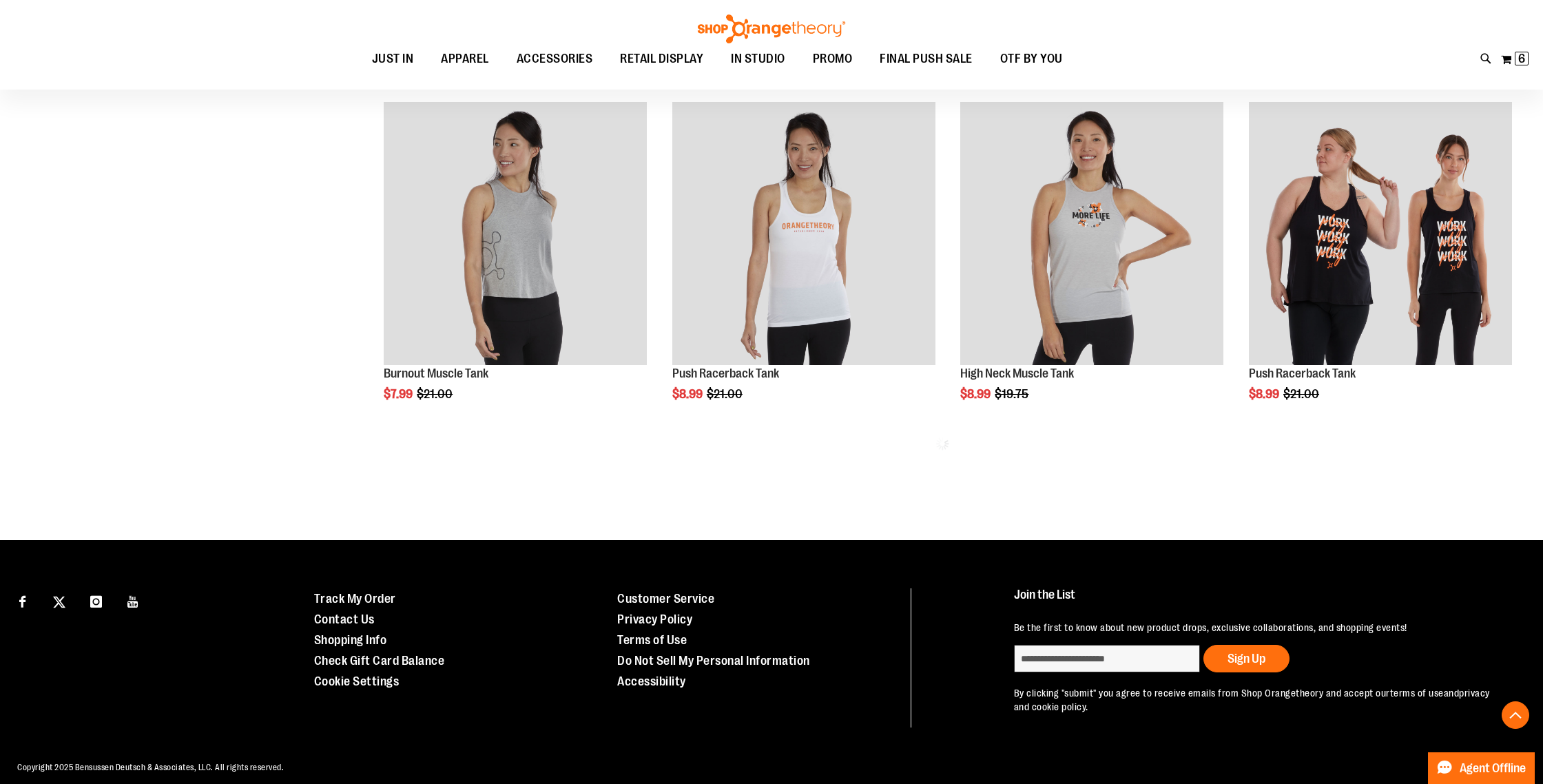
scroll to position [745, 0]
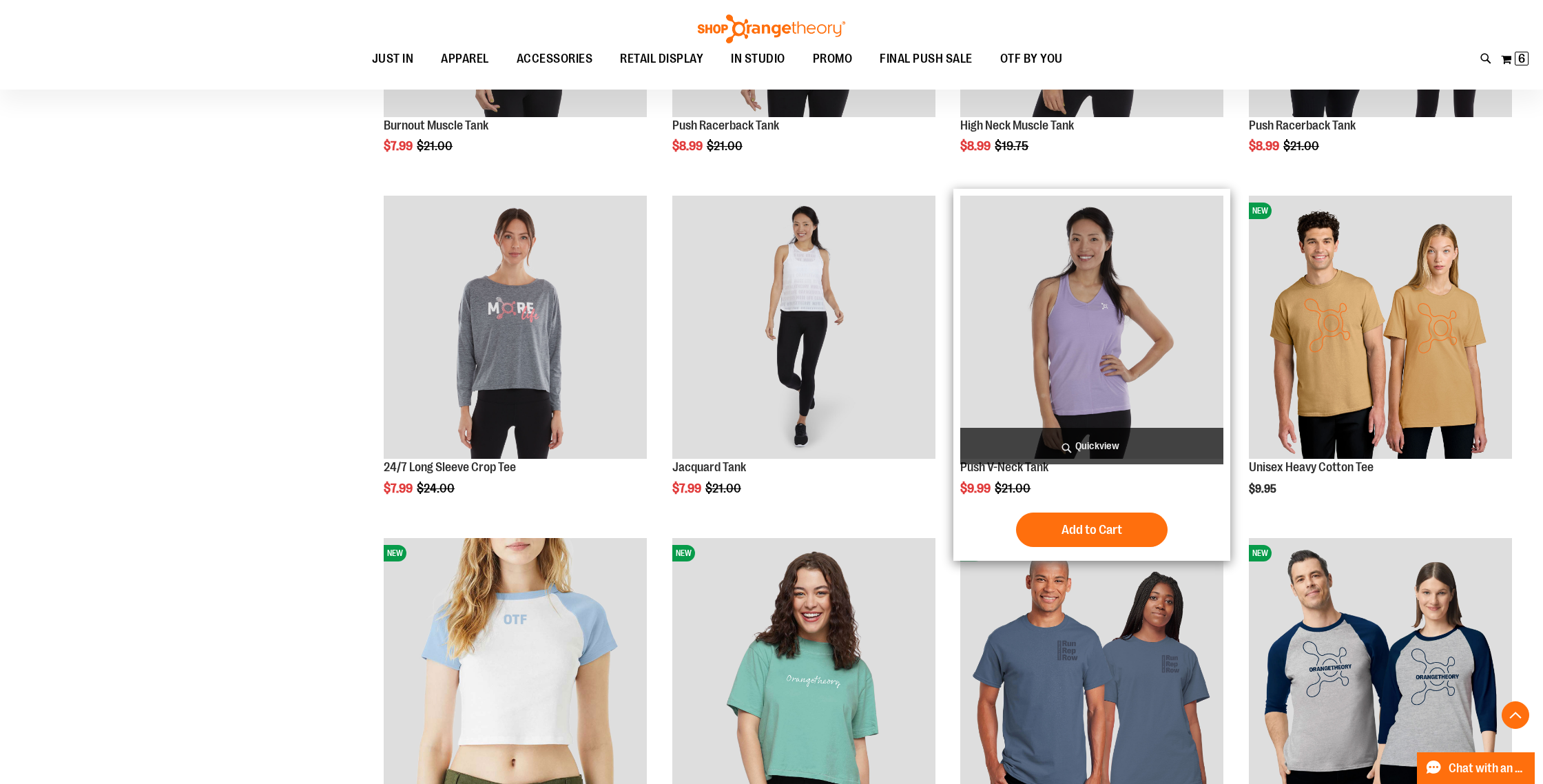
scroll to position [996, 0]
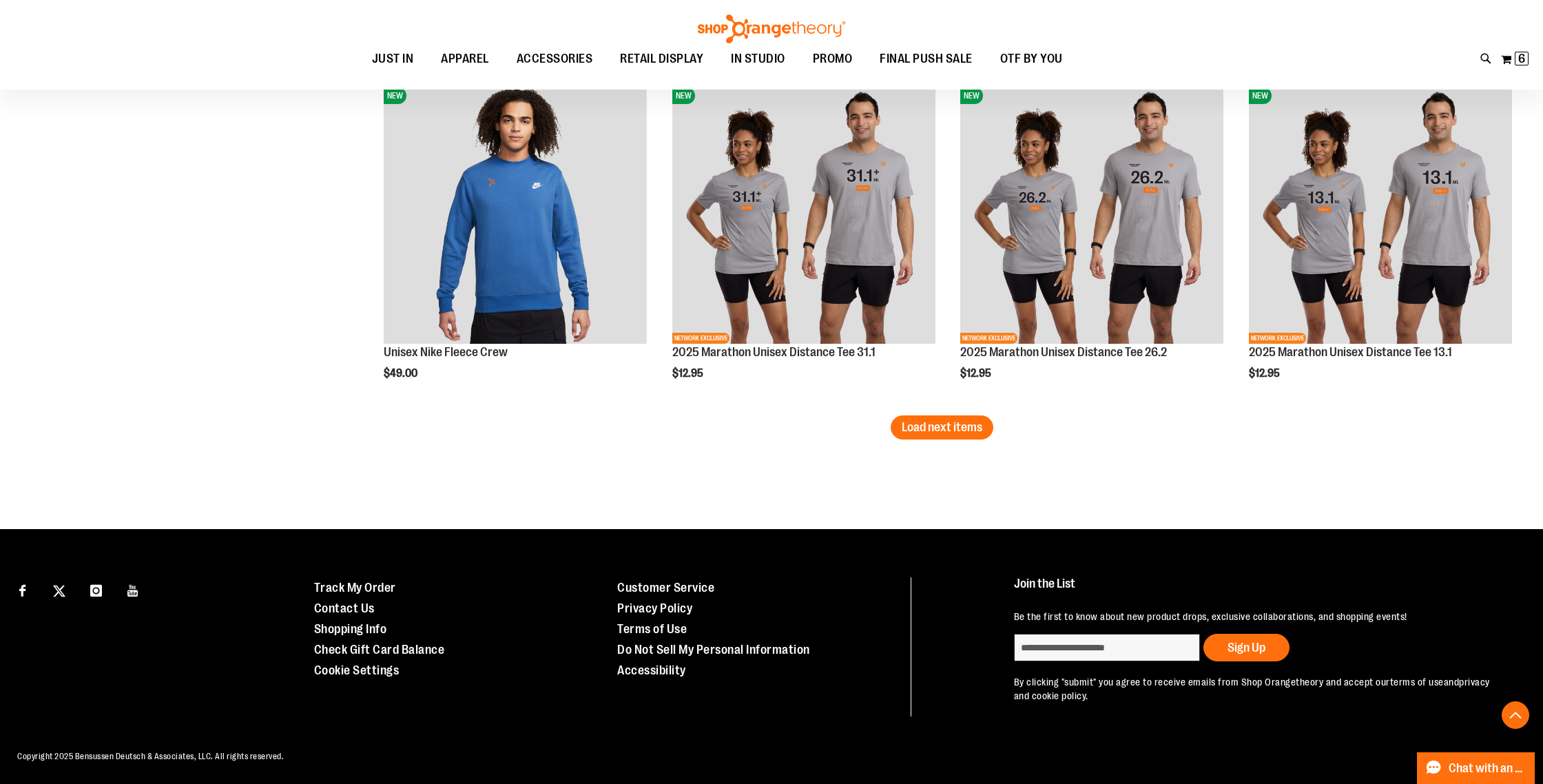
scroll to position [2822, 0]
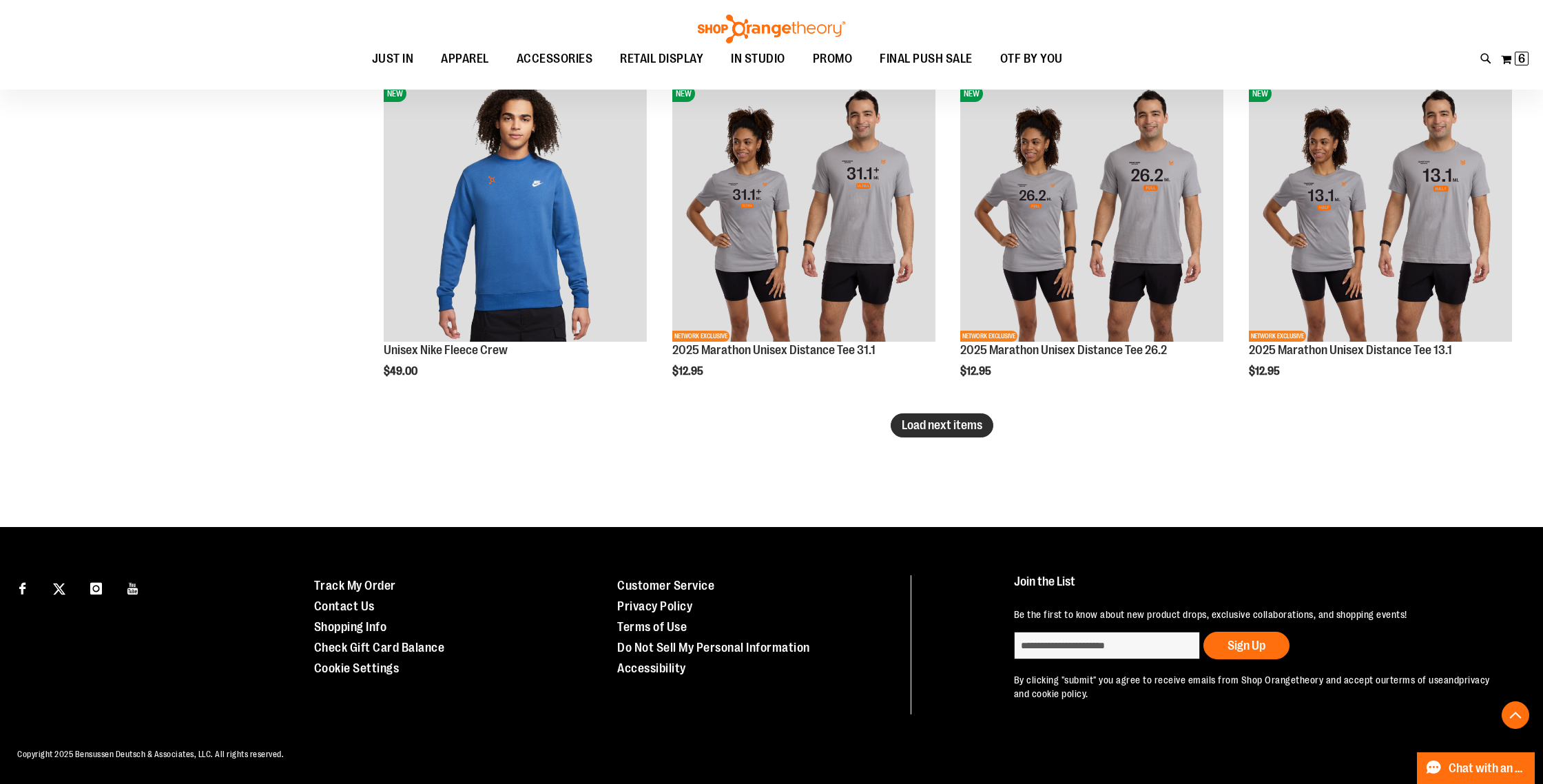
type input "**********"
click at [915, 427] on span "Load next items" at bounding box center [941, 425] width 81 height 14
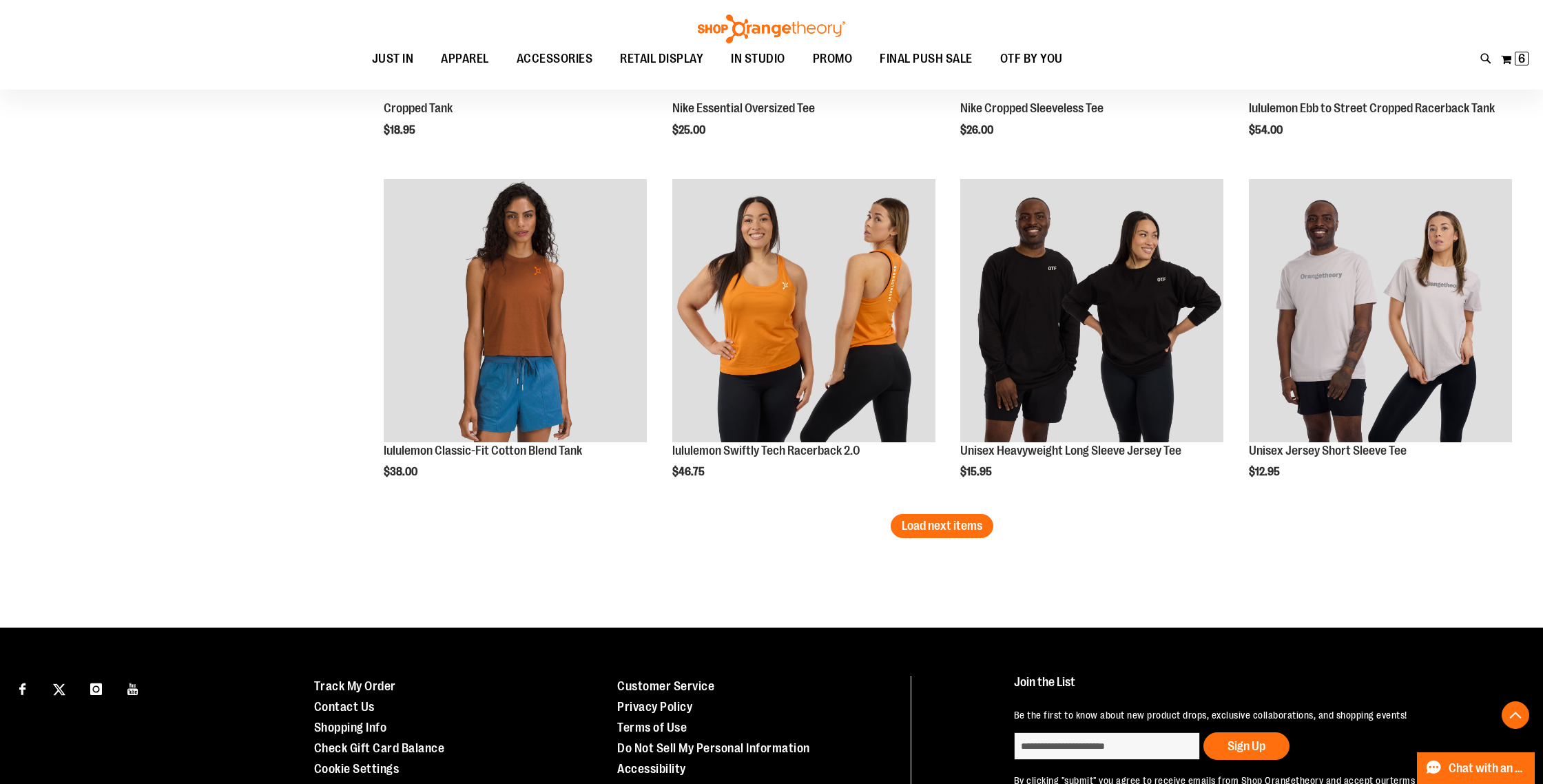
scroll to position [3750, 0]
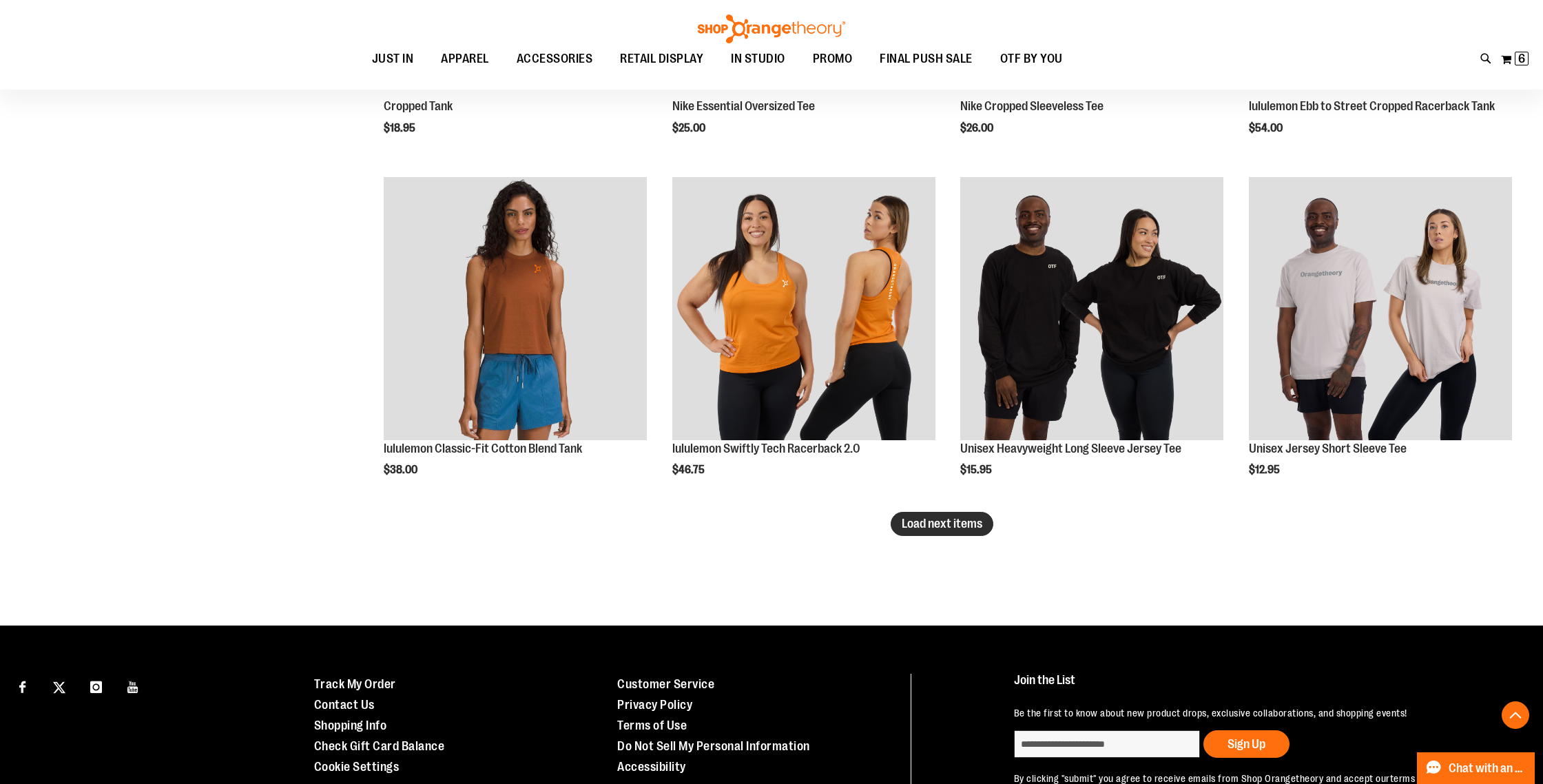
click at [957, 527] on span "Load next items" at bounding box center [941, 523] width 81 height 14
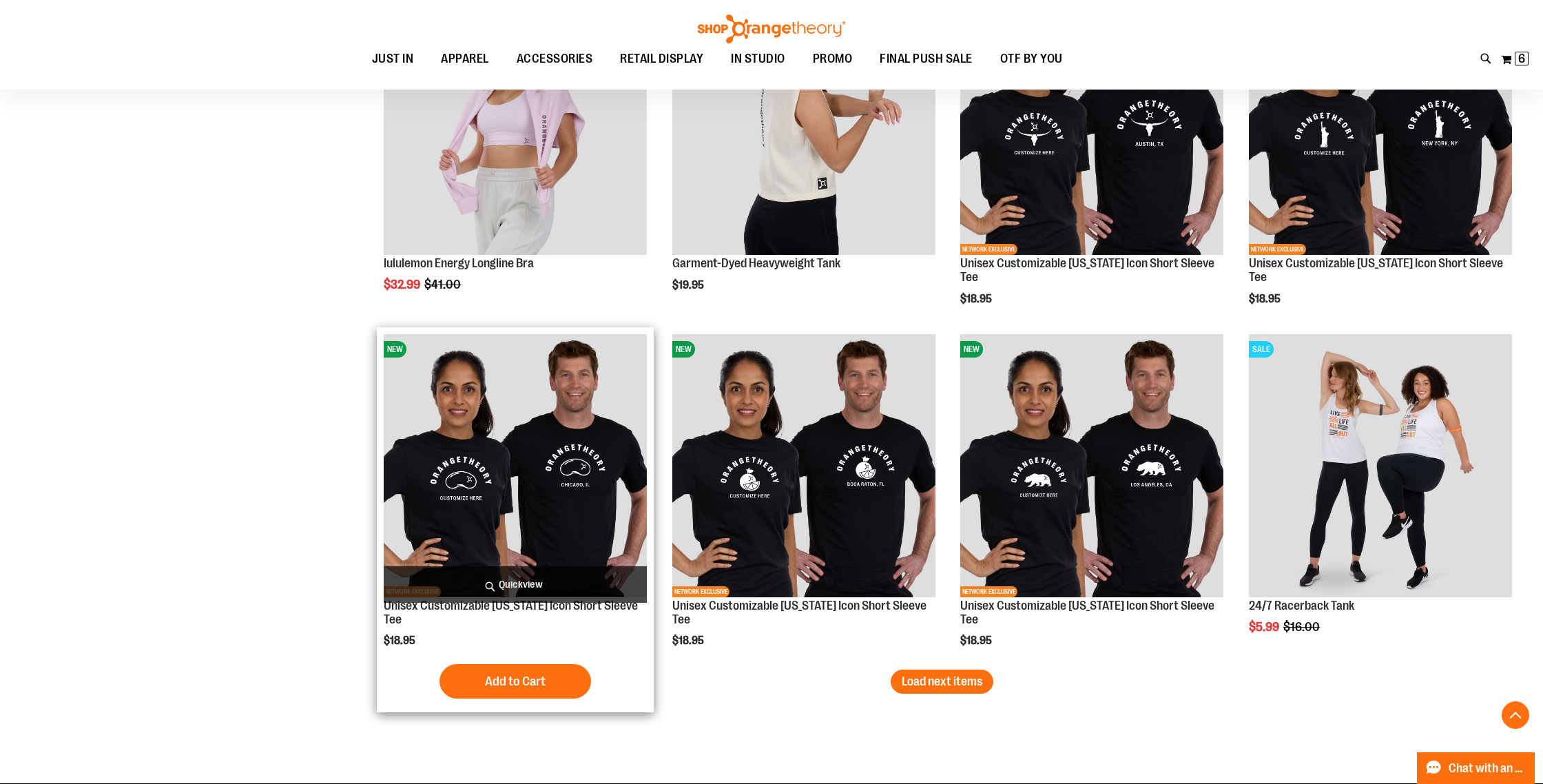
scroll to position [4621, 0]
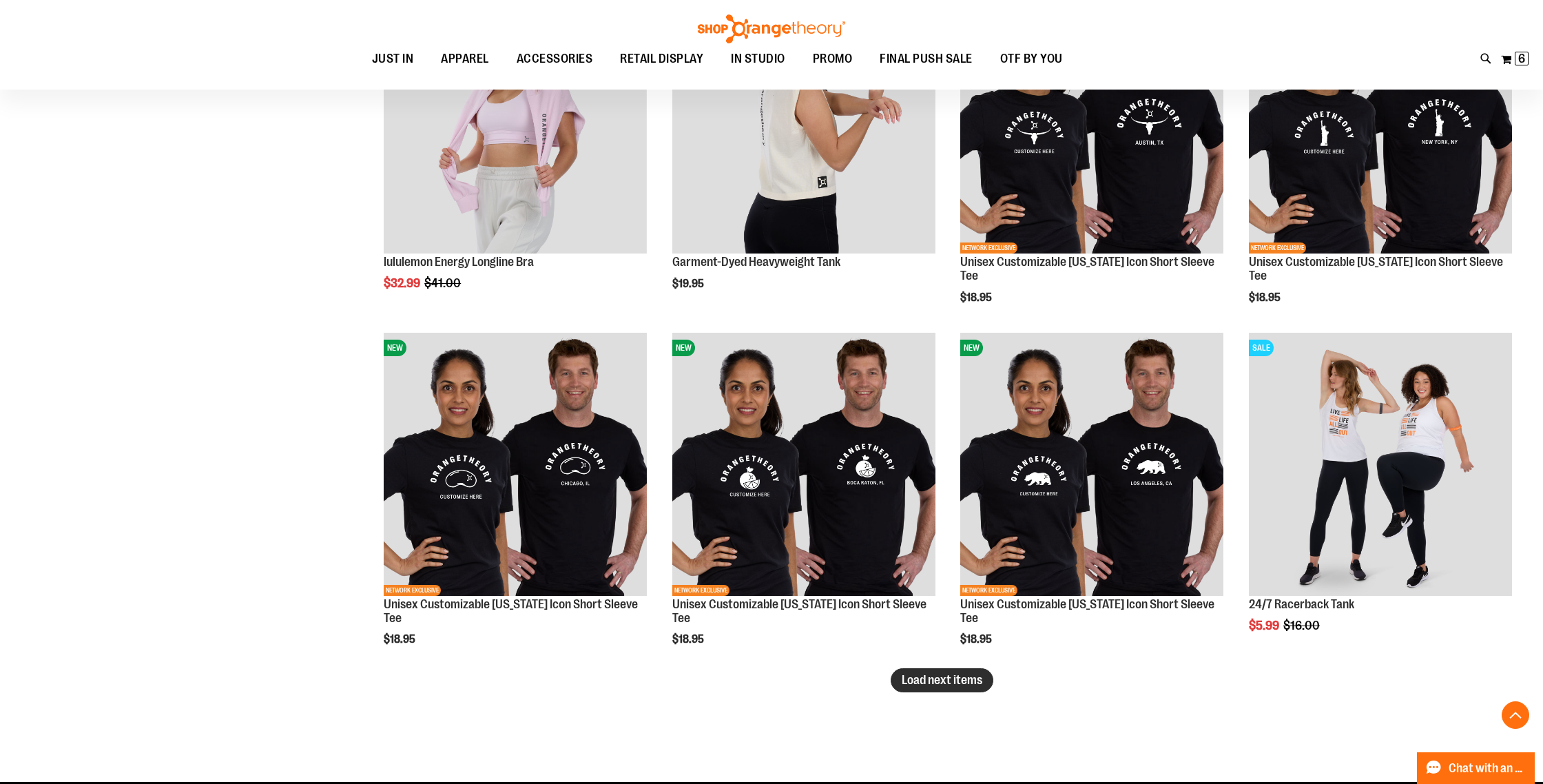
click at [910, 678] on span "Load next items" at bounding box center [941, 680] width 81 height 14
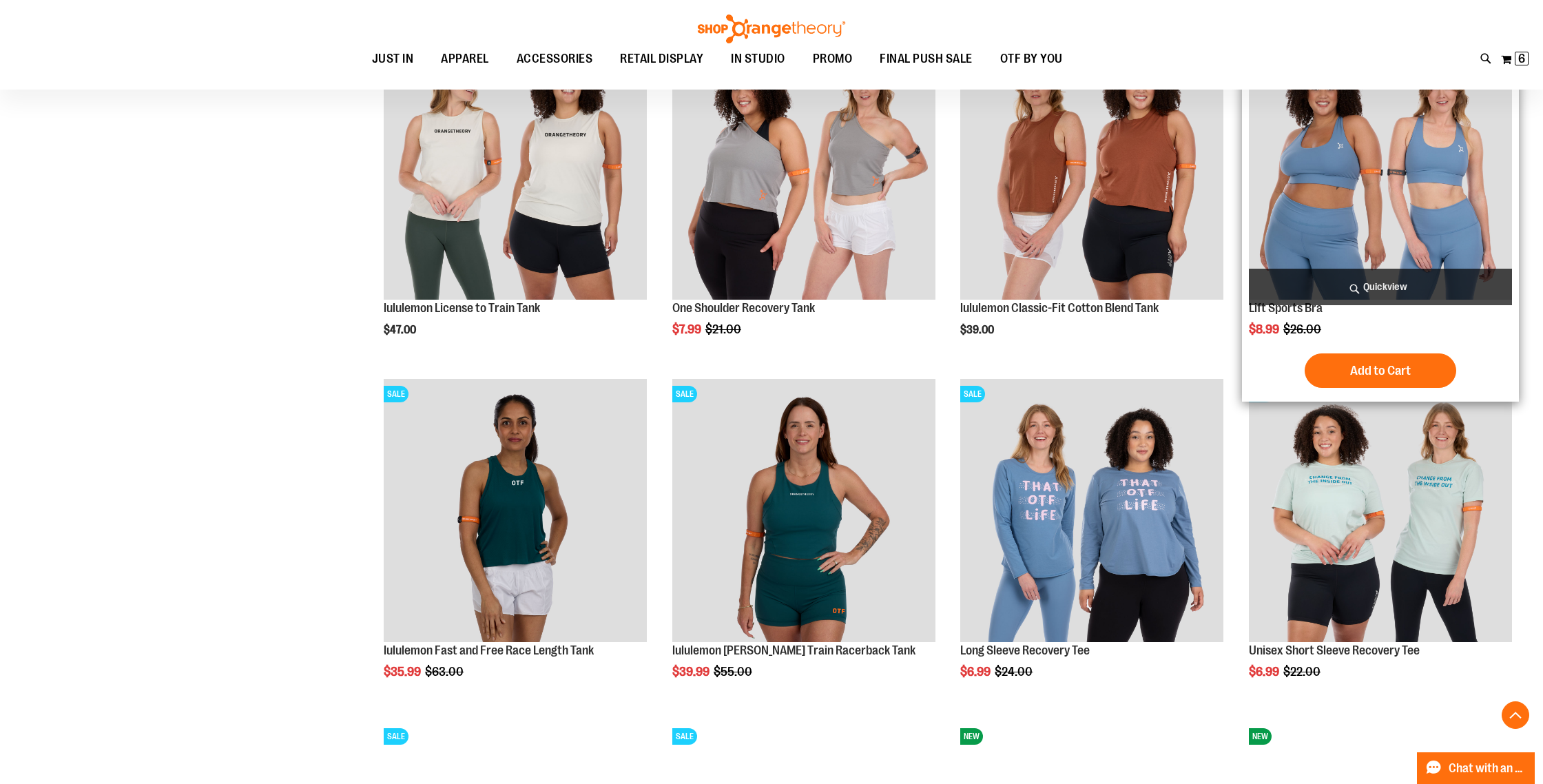
scroll to position [5260, 0]
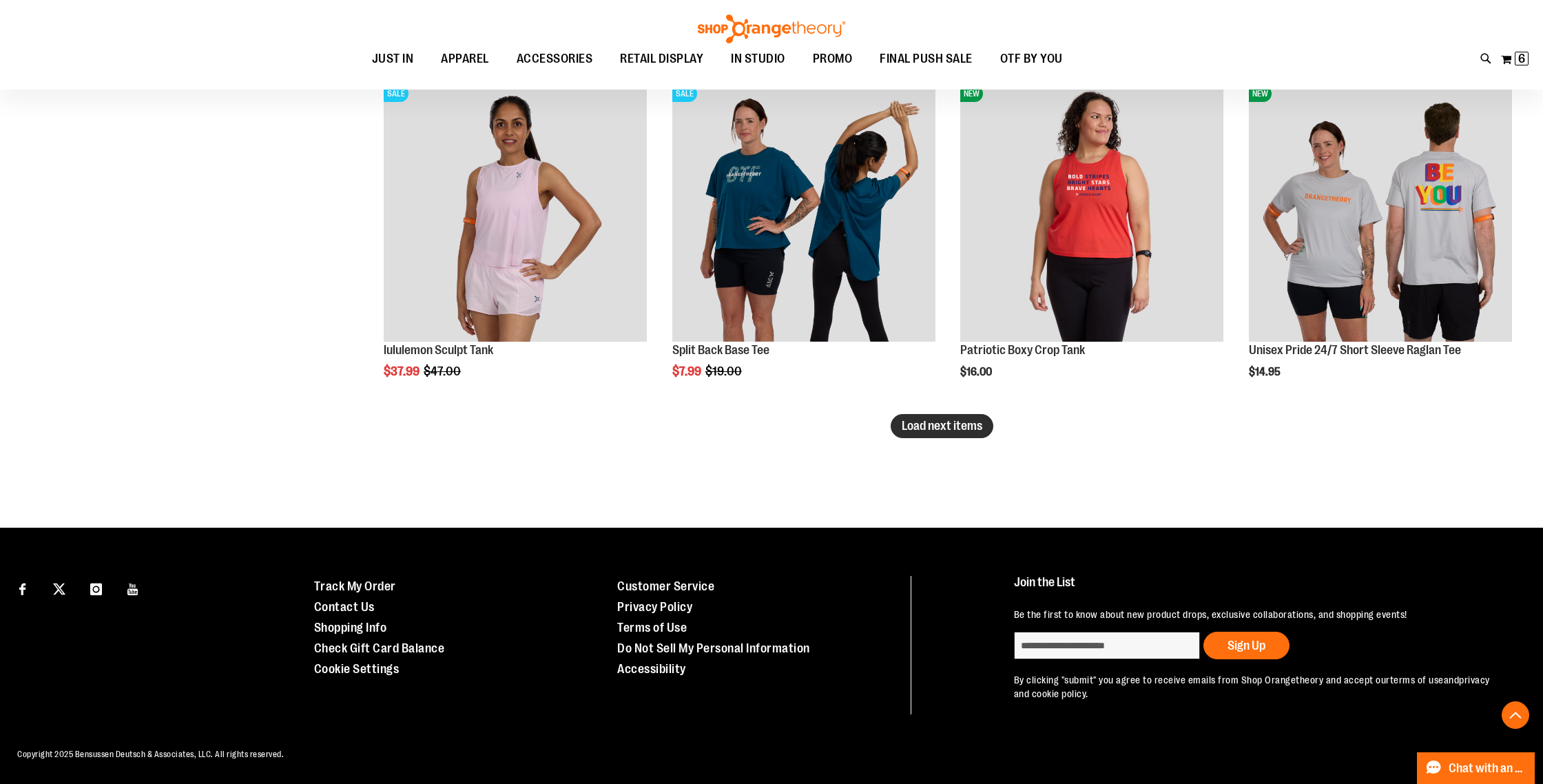
click at [949, 427] on span "Load next items" at bounding box center [941, 426] width 81 height 14
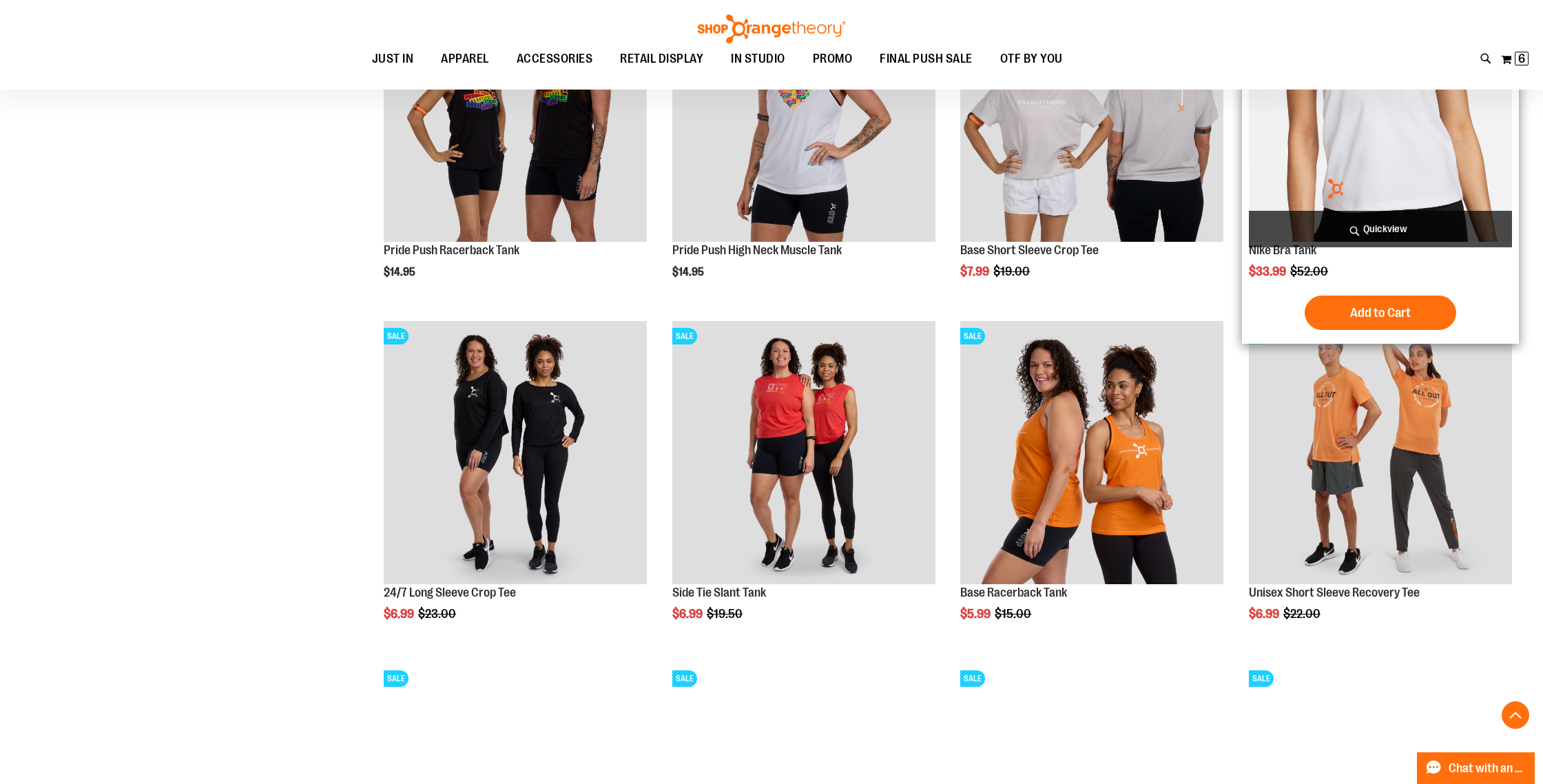
scroll to position [6351, 0]
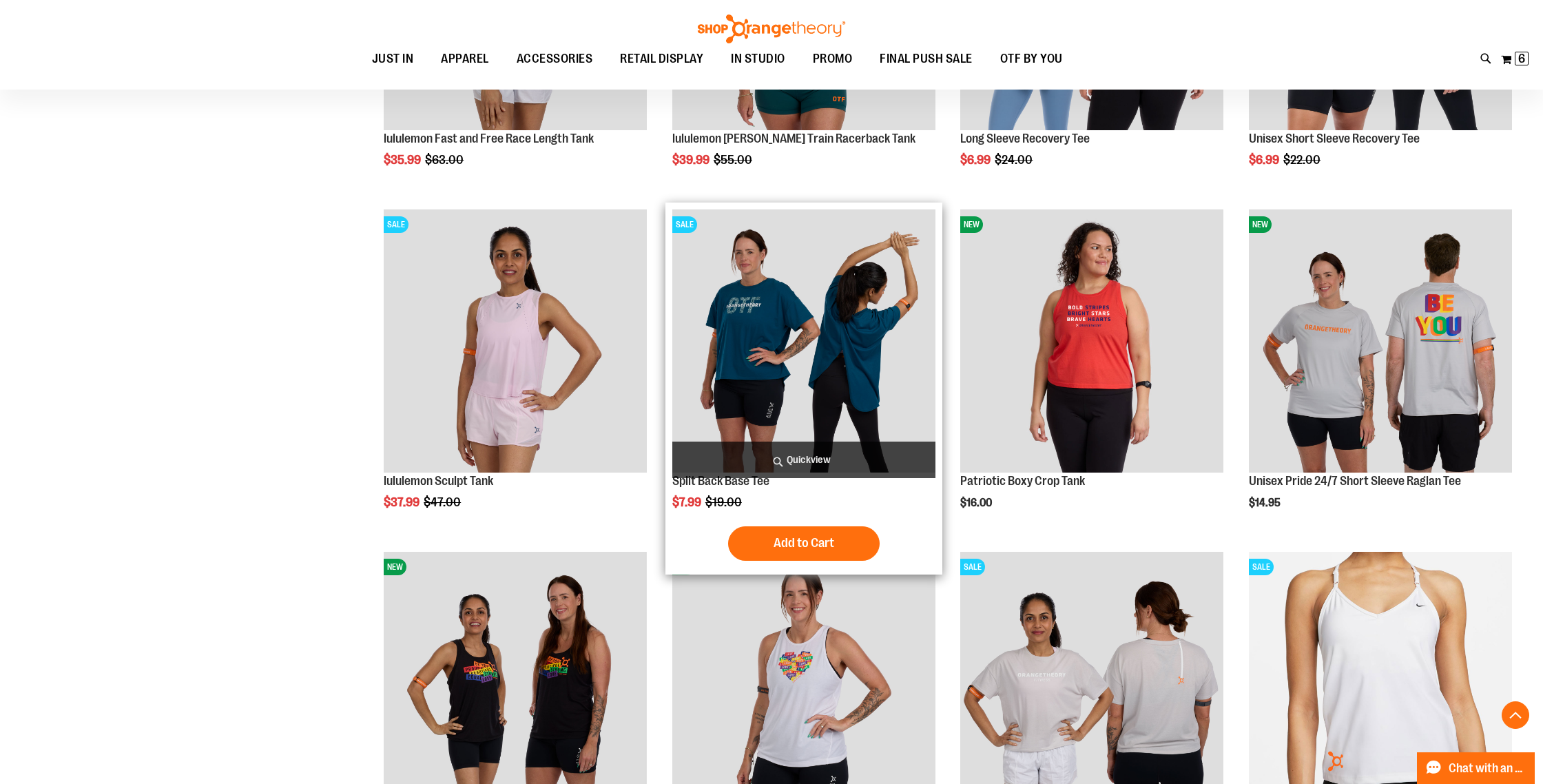
scroll to position [5769, 0]
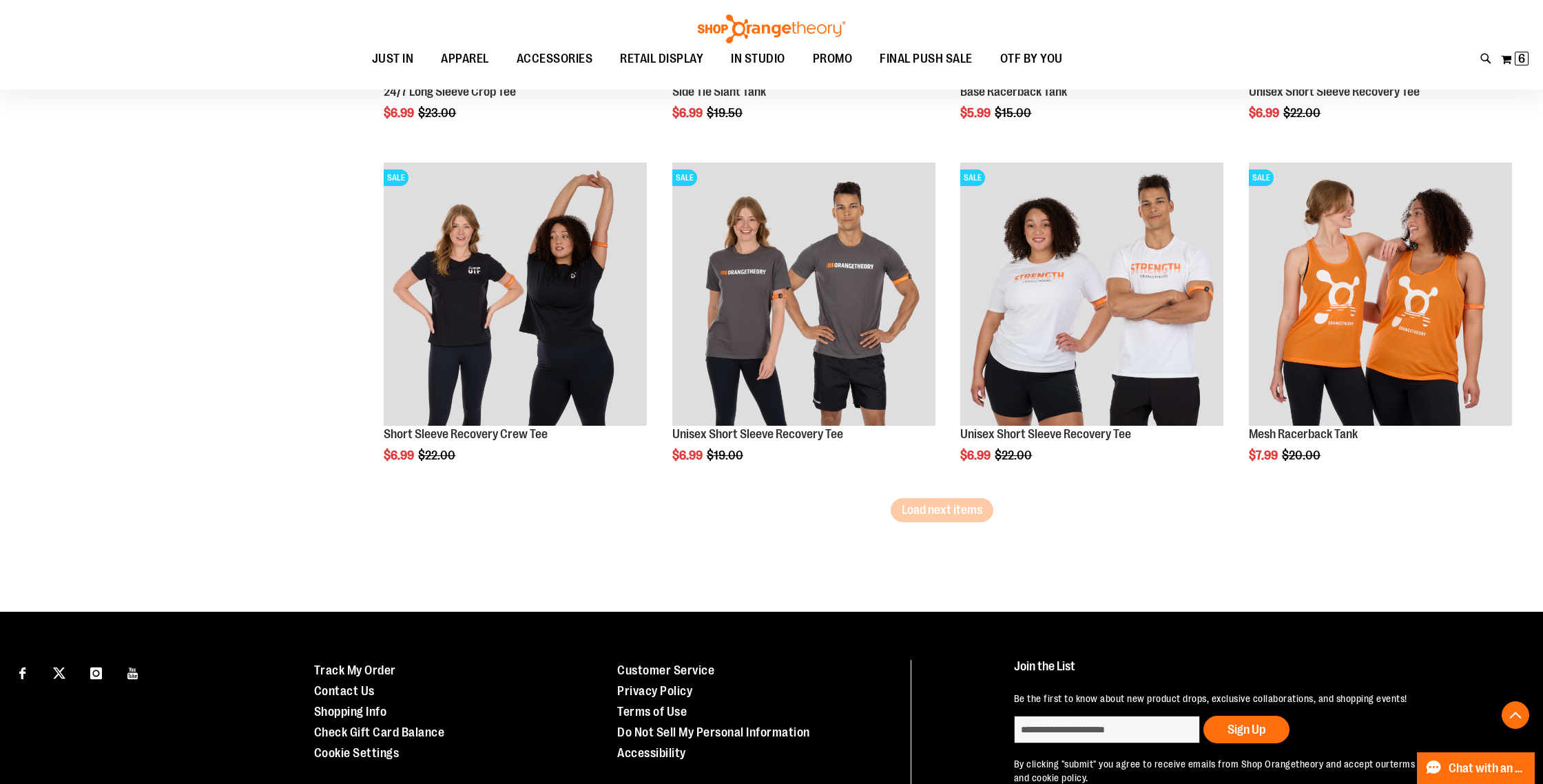
scroll to position [6928, 0]
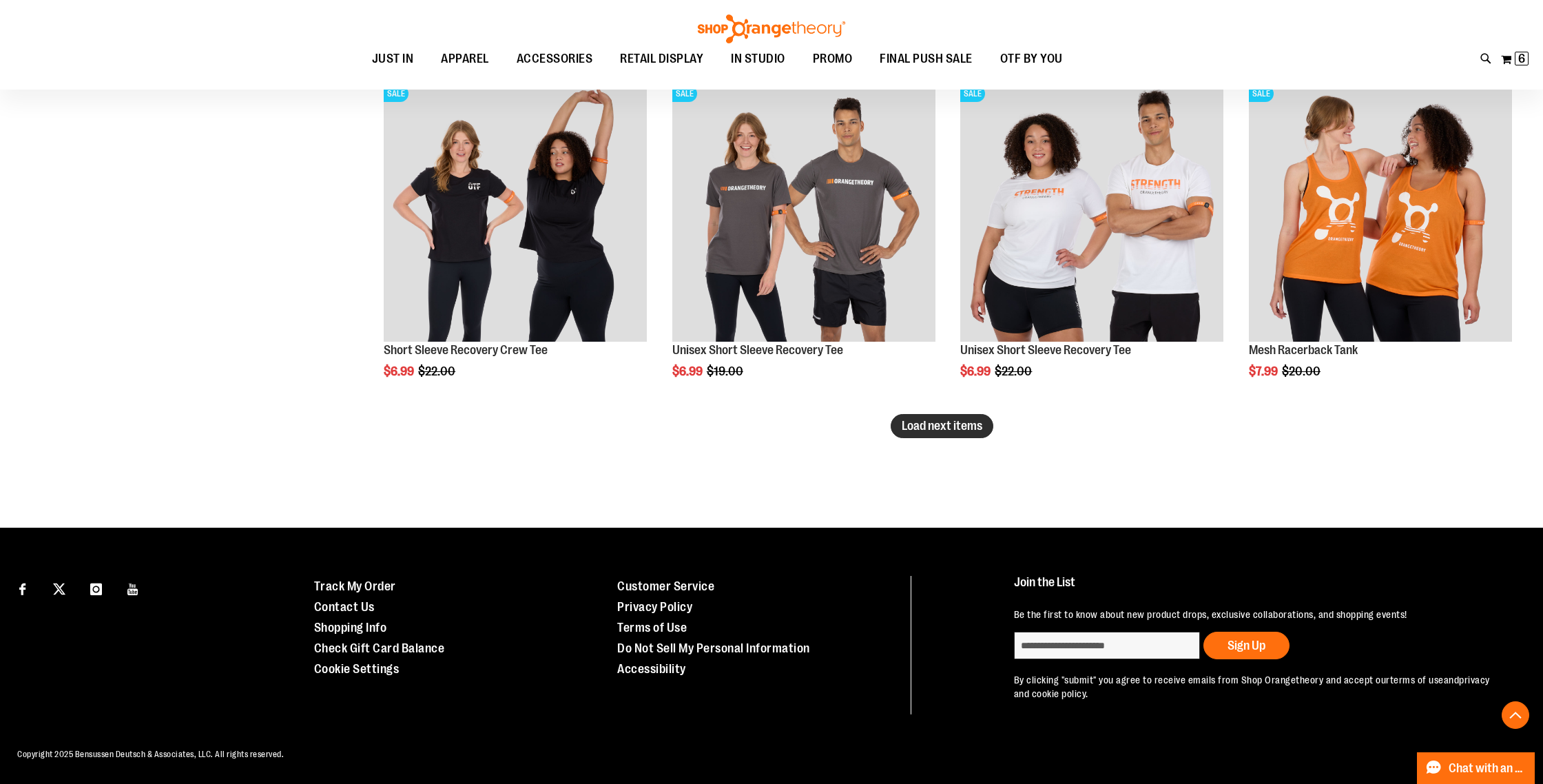
click at [929, 427] on span "Load next items" at bounding box center [941, 426] width 81 height 14
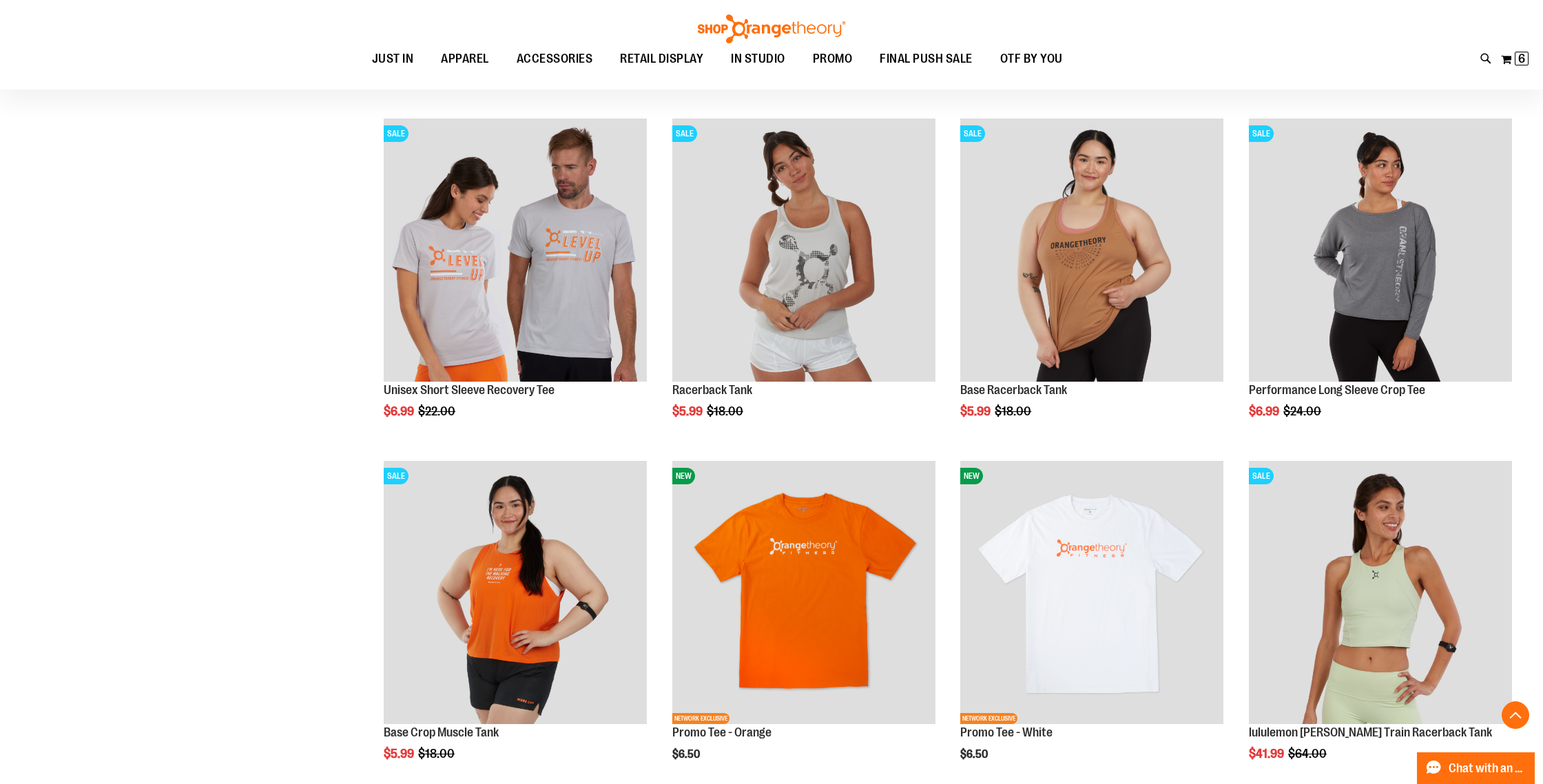
scroll to position [7574, 0]
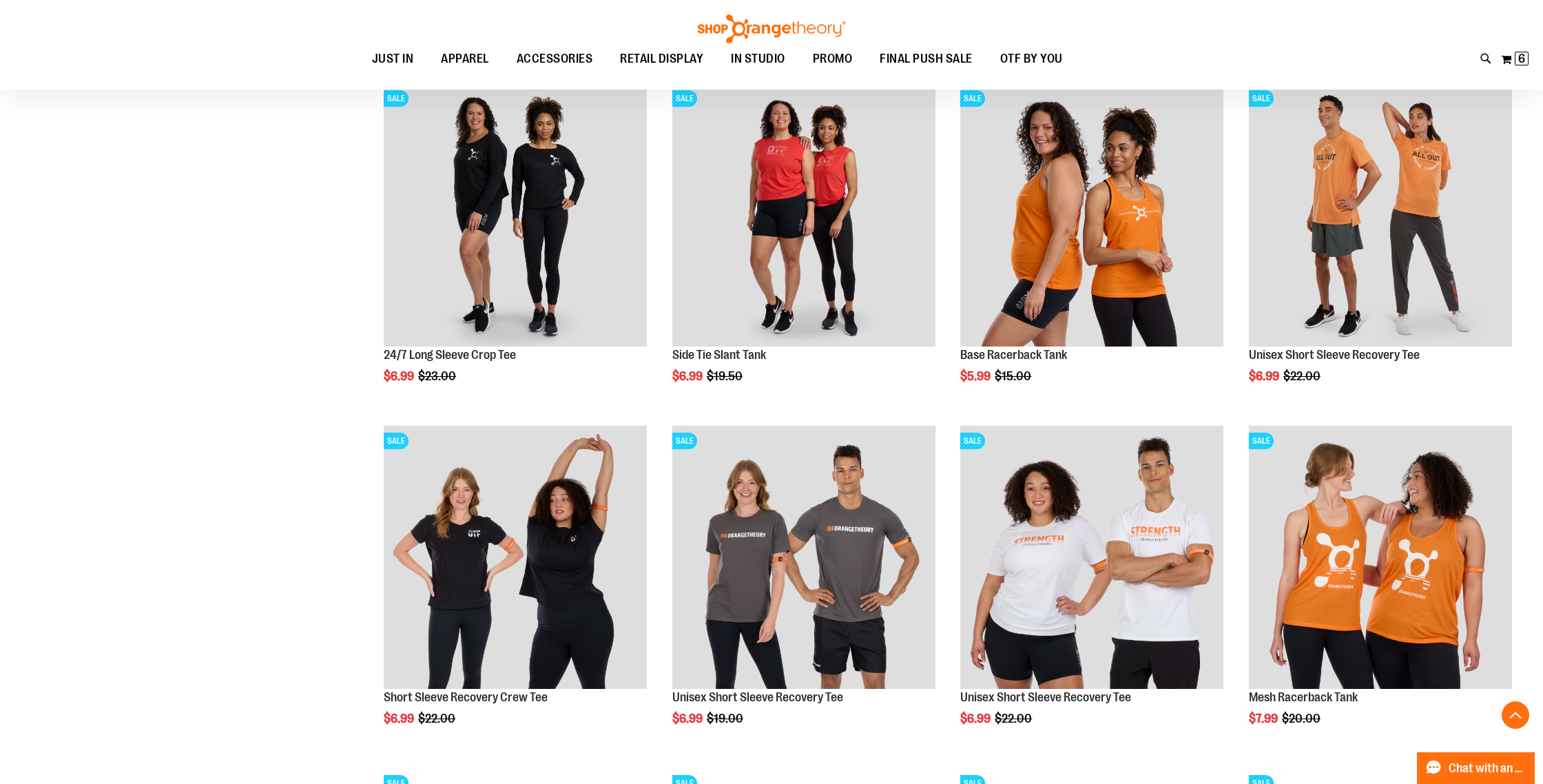
scroll to position [6583, 0]
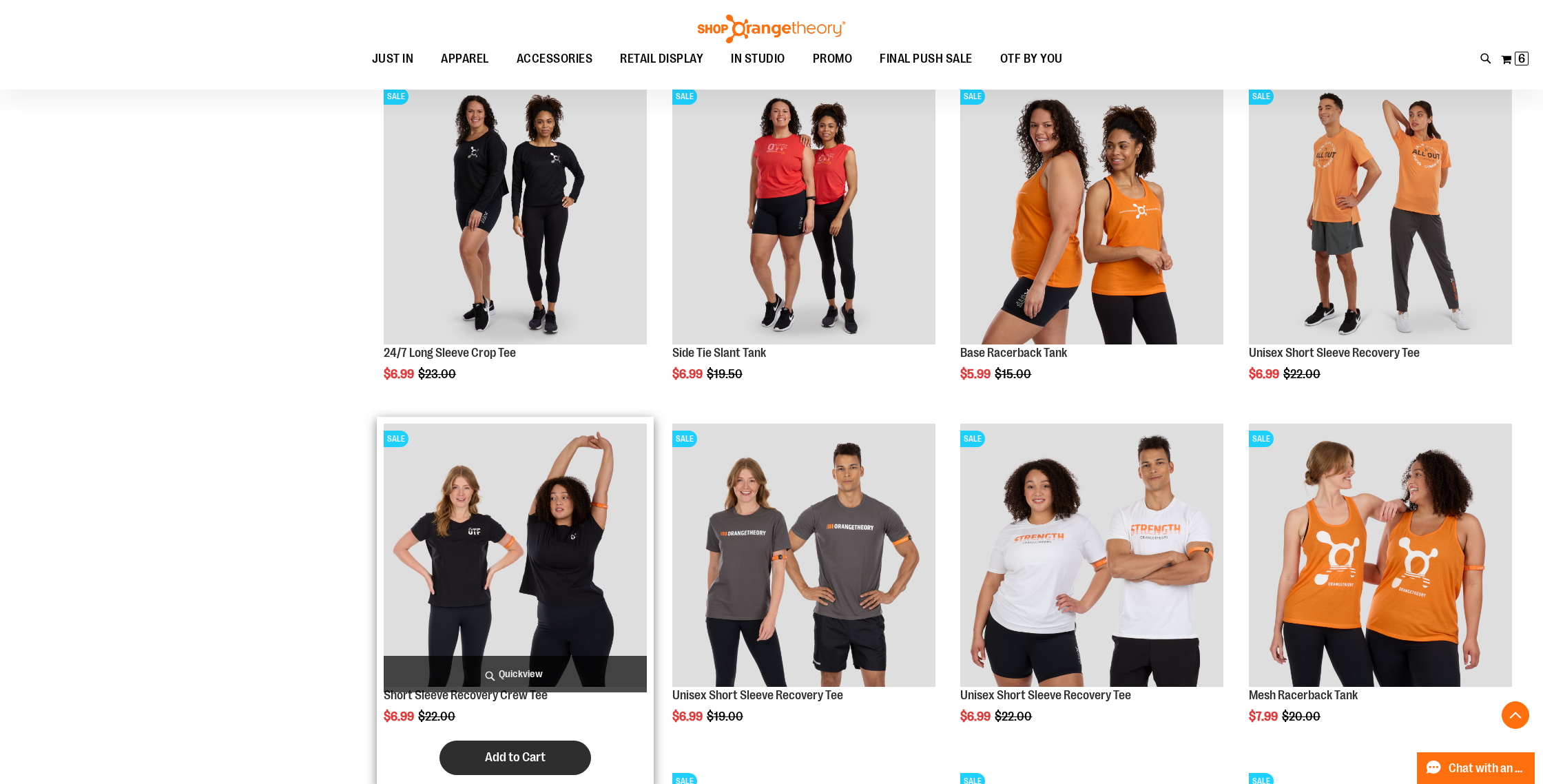
click at [490, 748] on button "Add to Cart" at bounding box center [516, 757] width 152 height 34
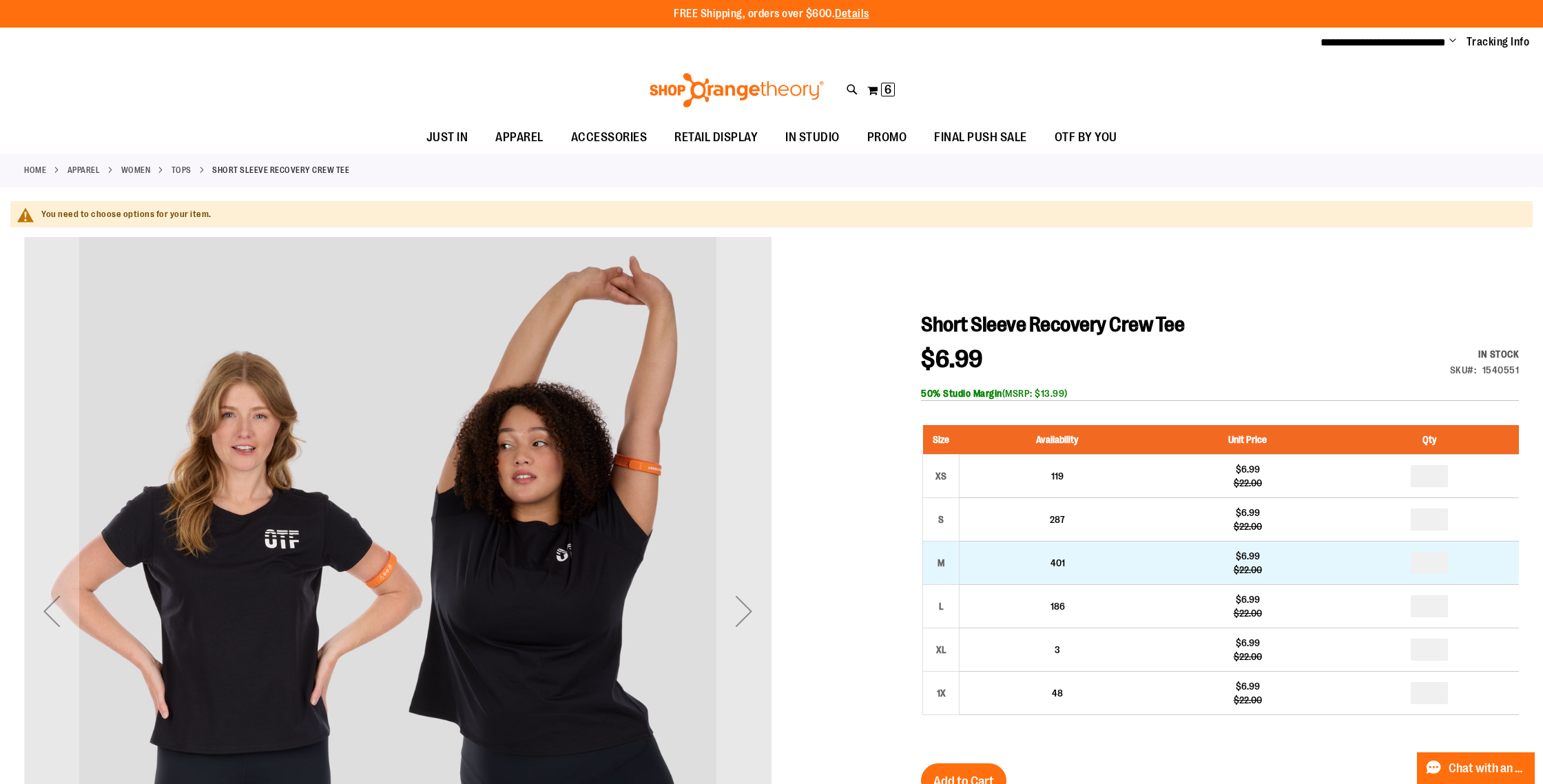
type input "**********"
click at [1433, 562] on input "number" at bounding box center [1429, 562] width 37 height 22
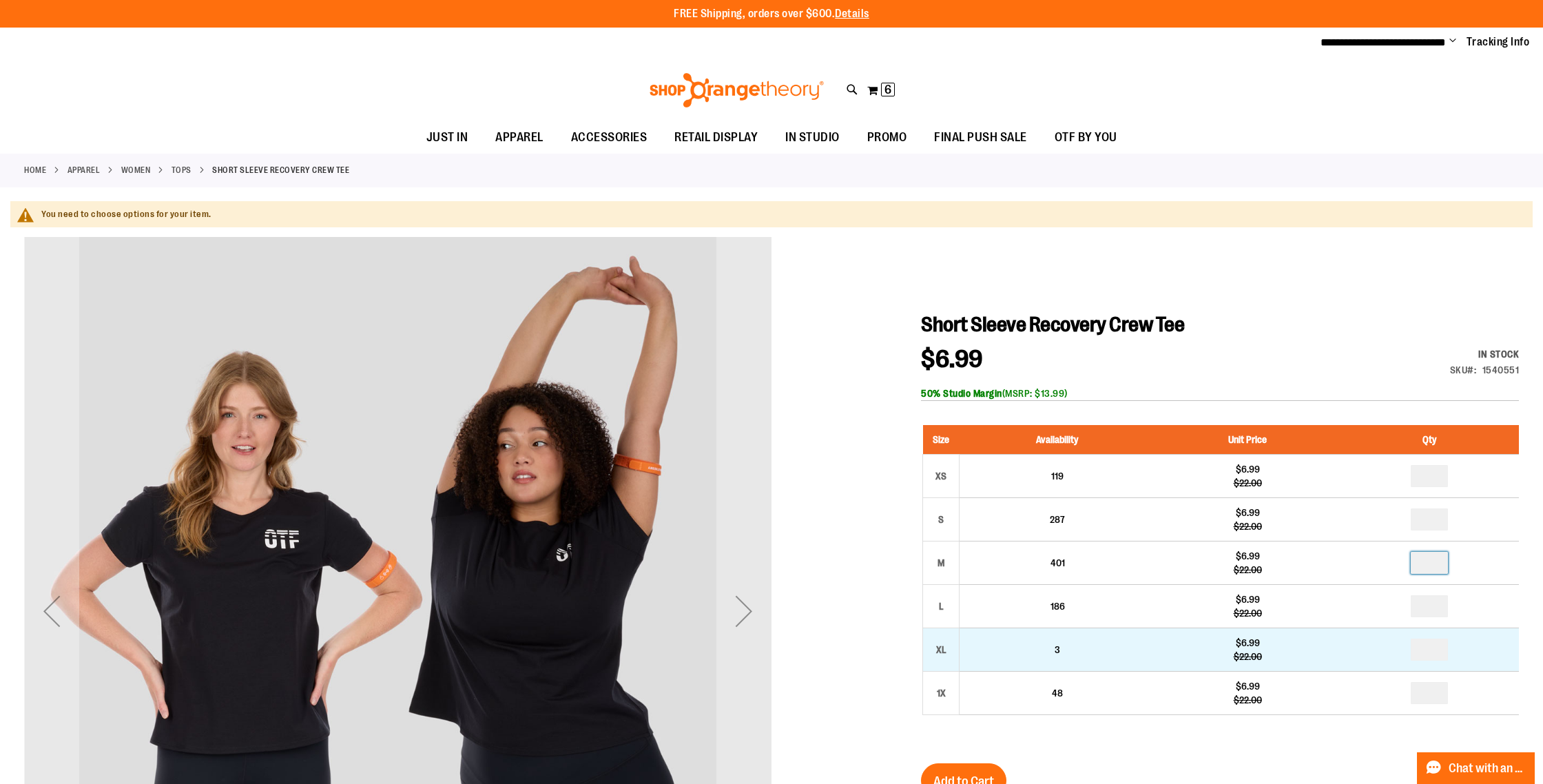
type input "*"
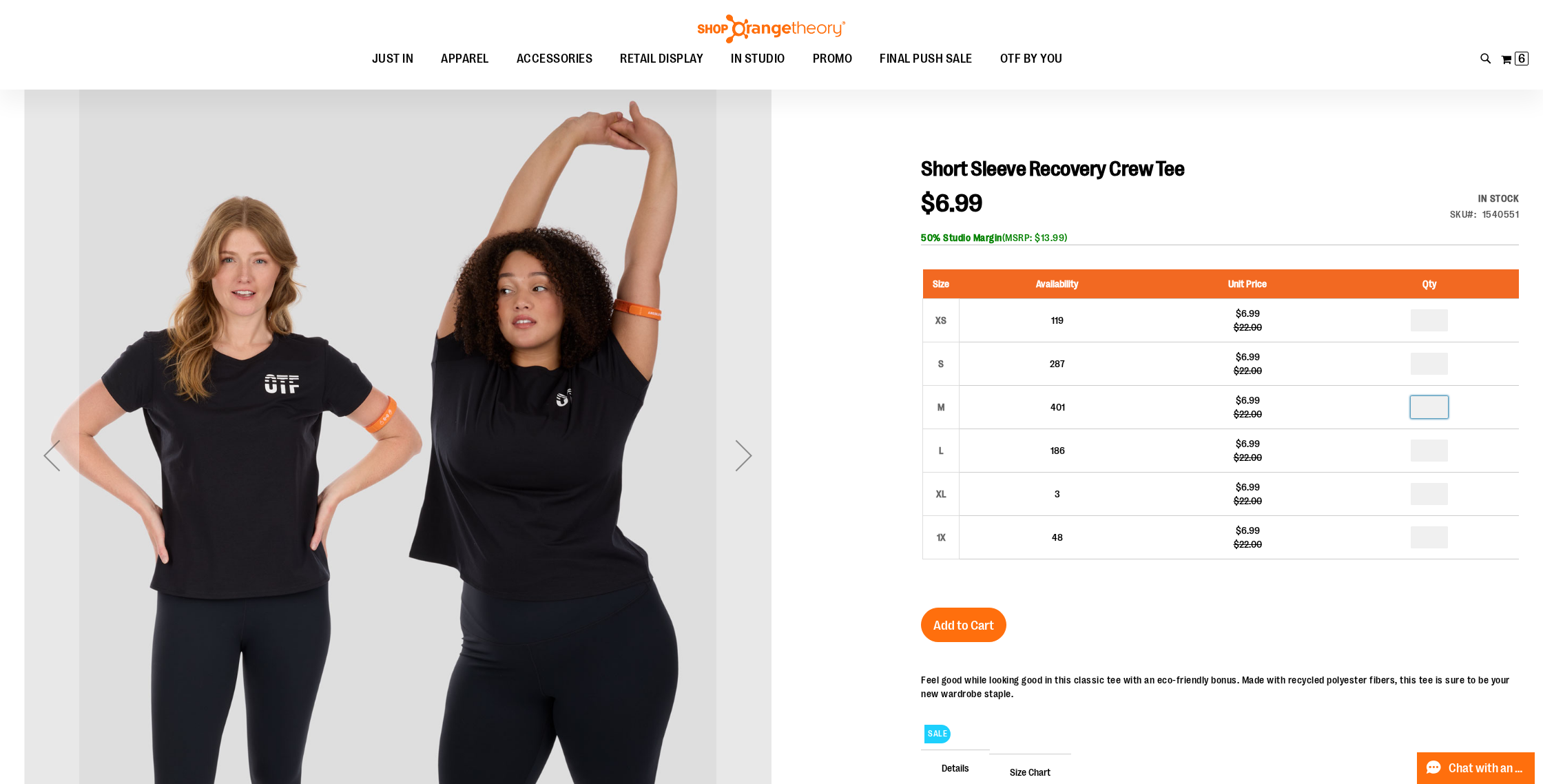
scroll to position [162, 0]
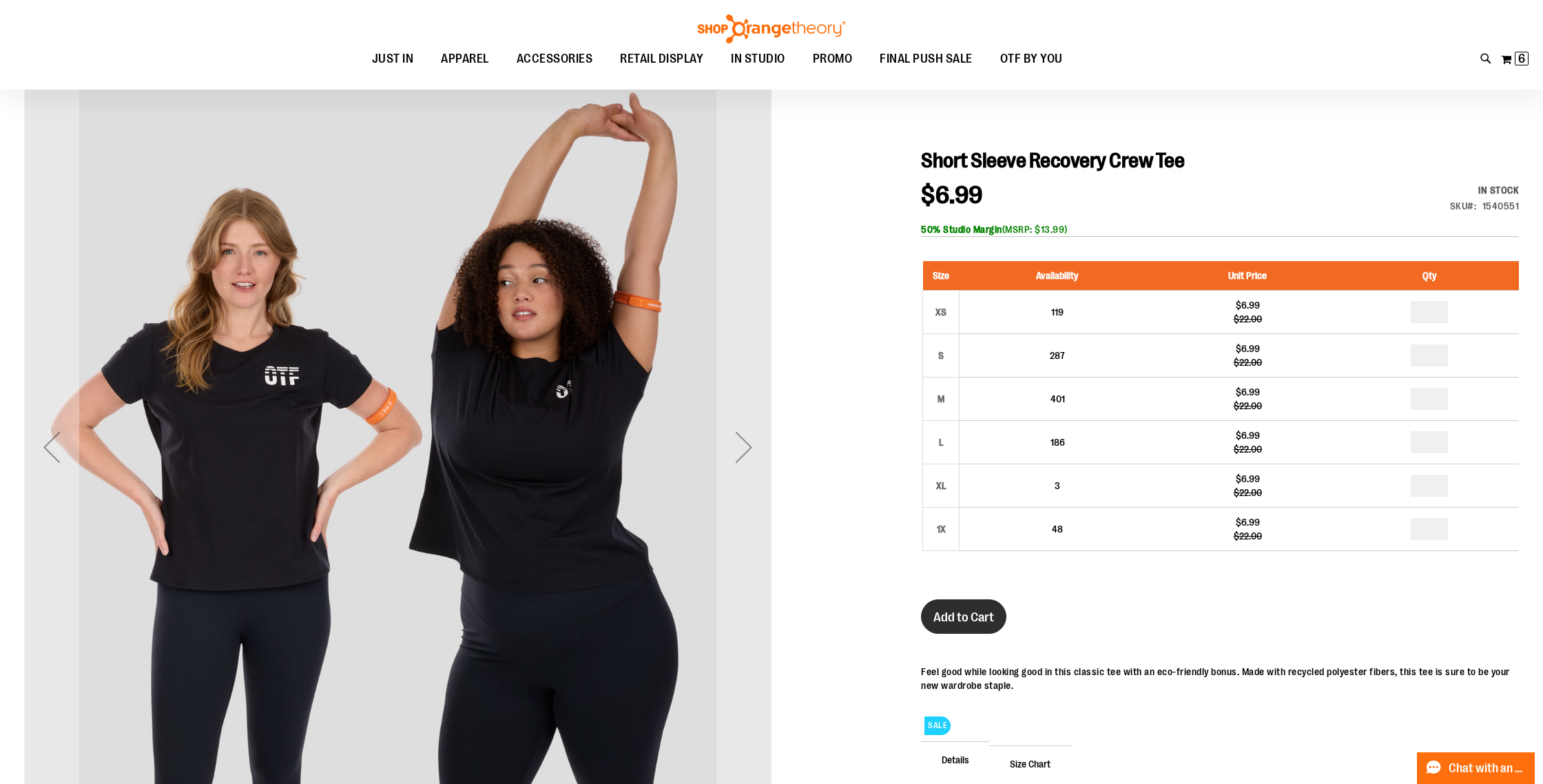
click at [952, 627] on button "Add to Cart" at bounding box center [964, 616] width 86 height 34
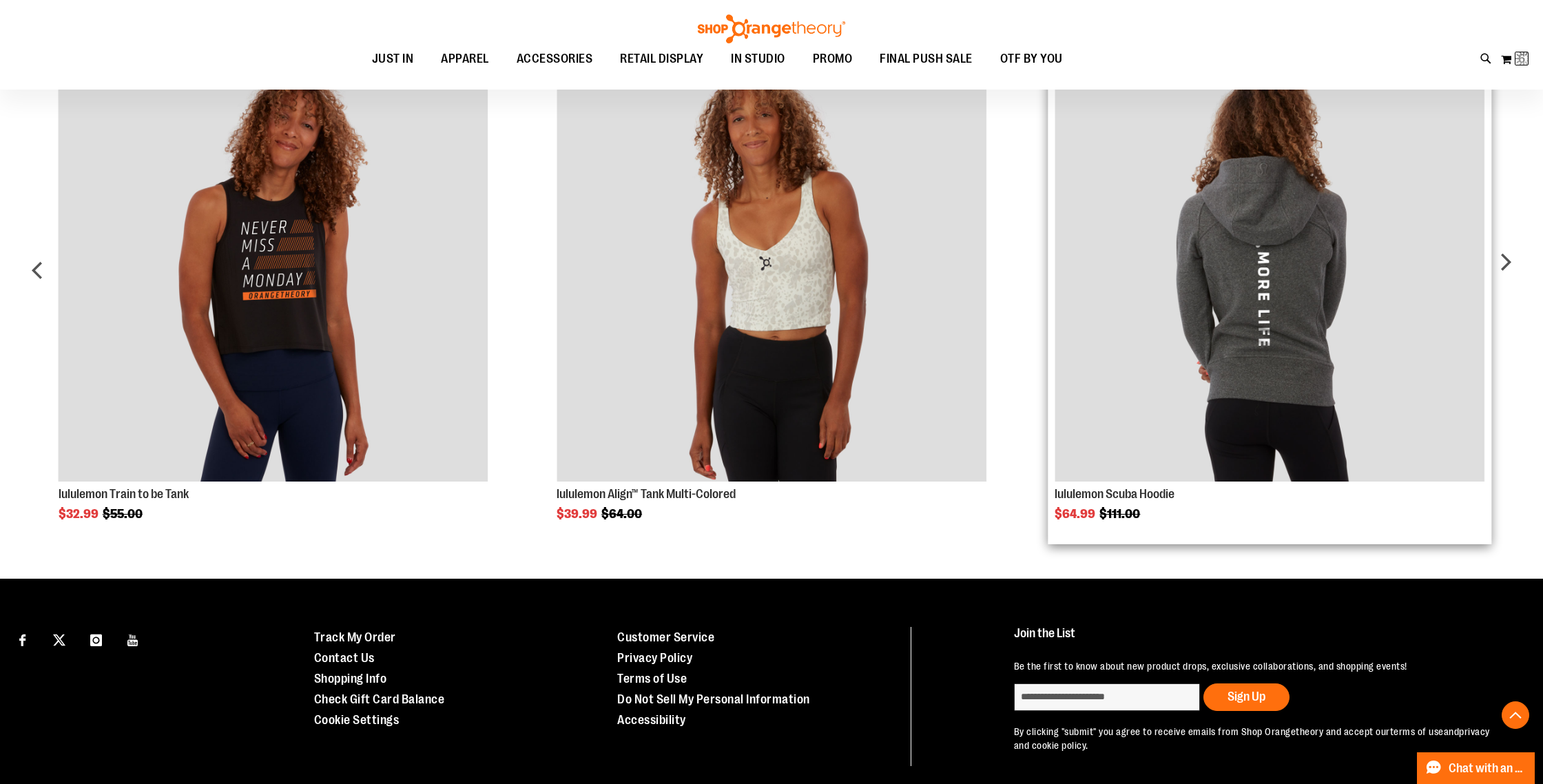
scroll to position [1102, 0]
click at [1502, 261] on div "next" at bounding box center [1505, 274] width 27 height 489
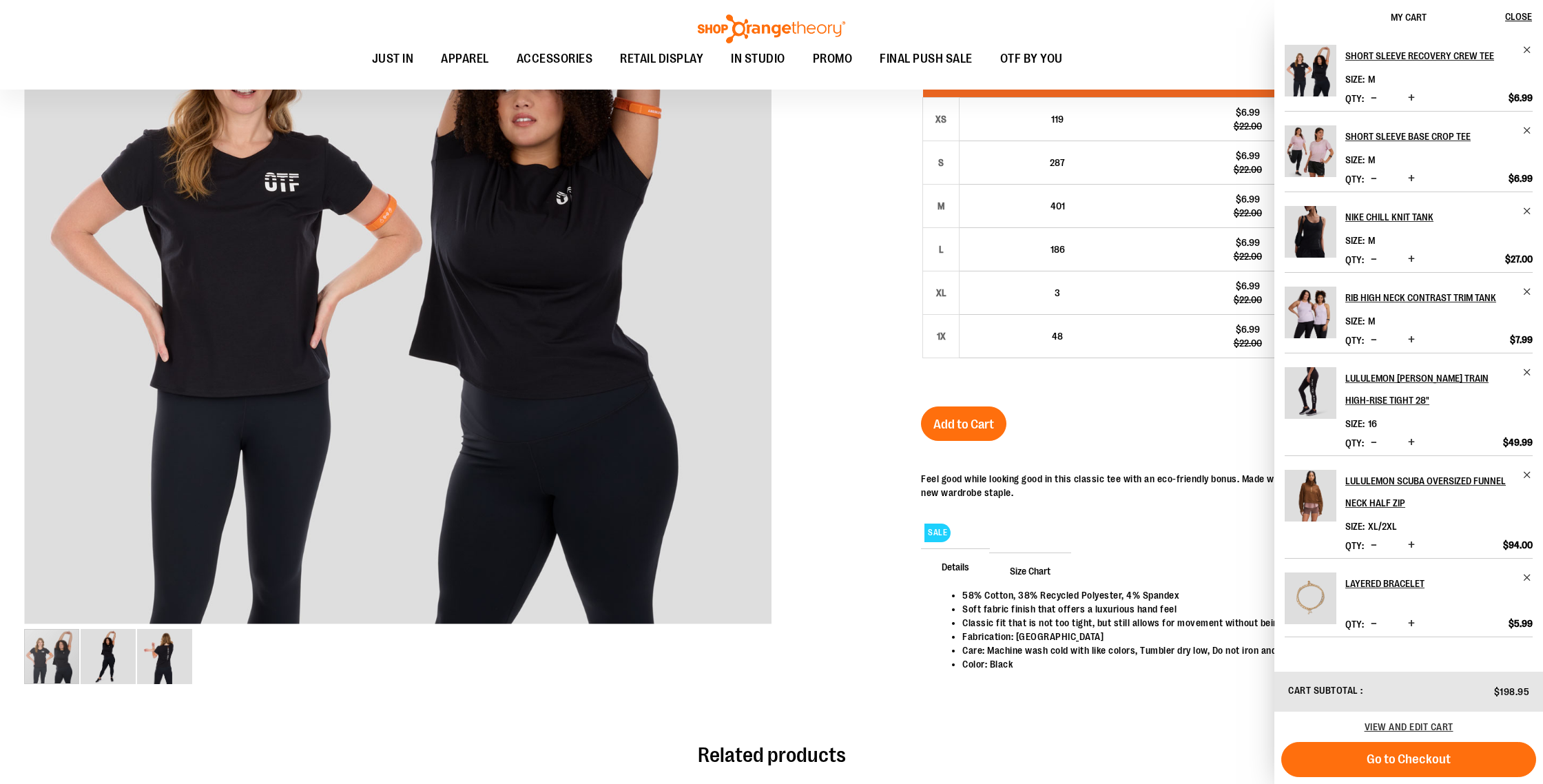
scroll to position [0, 0]
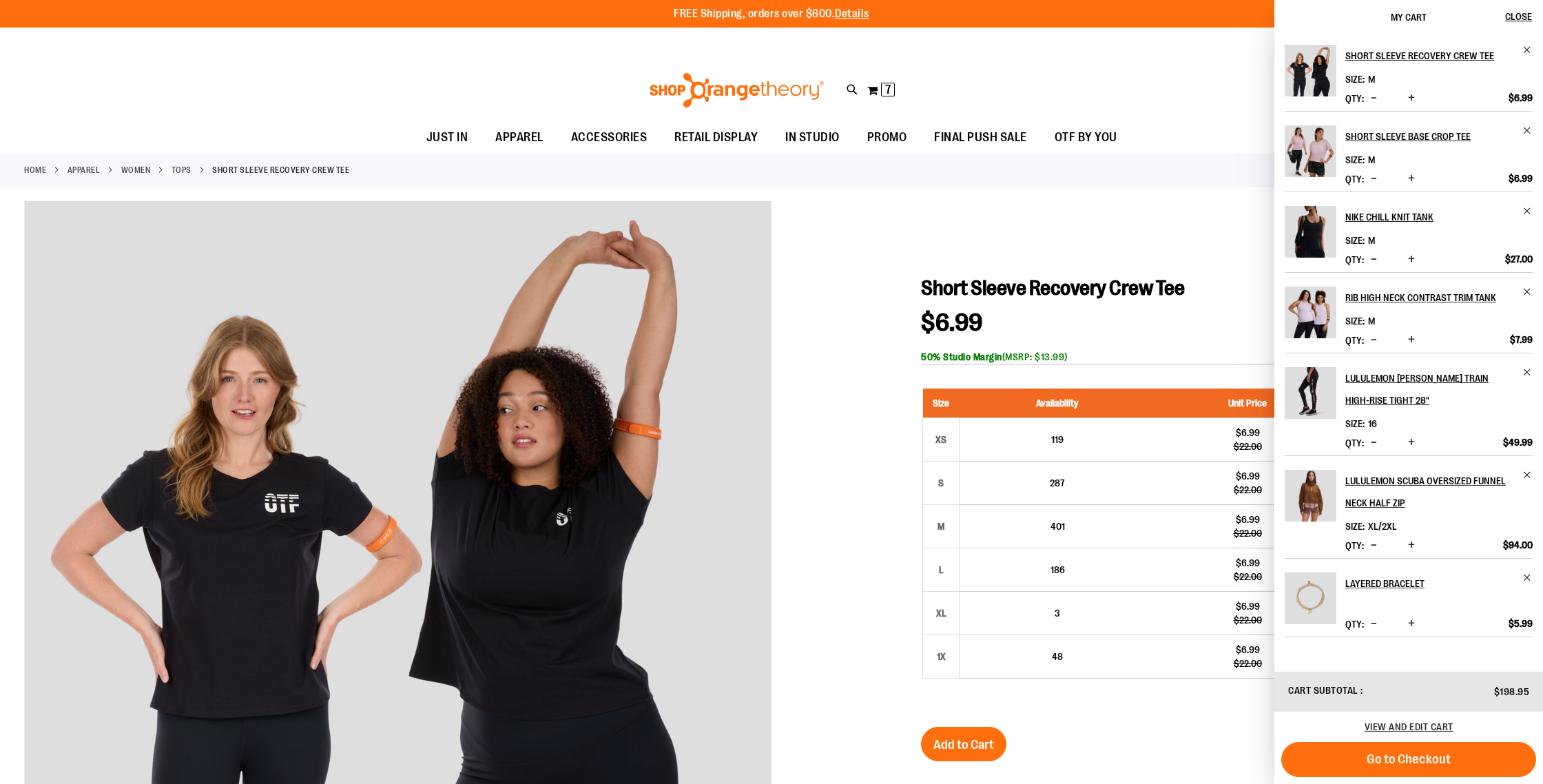
click at [188, 173] on link "Tops" at bounding box center [182, 170] width 20 height 12
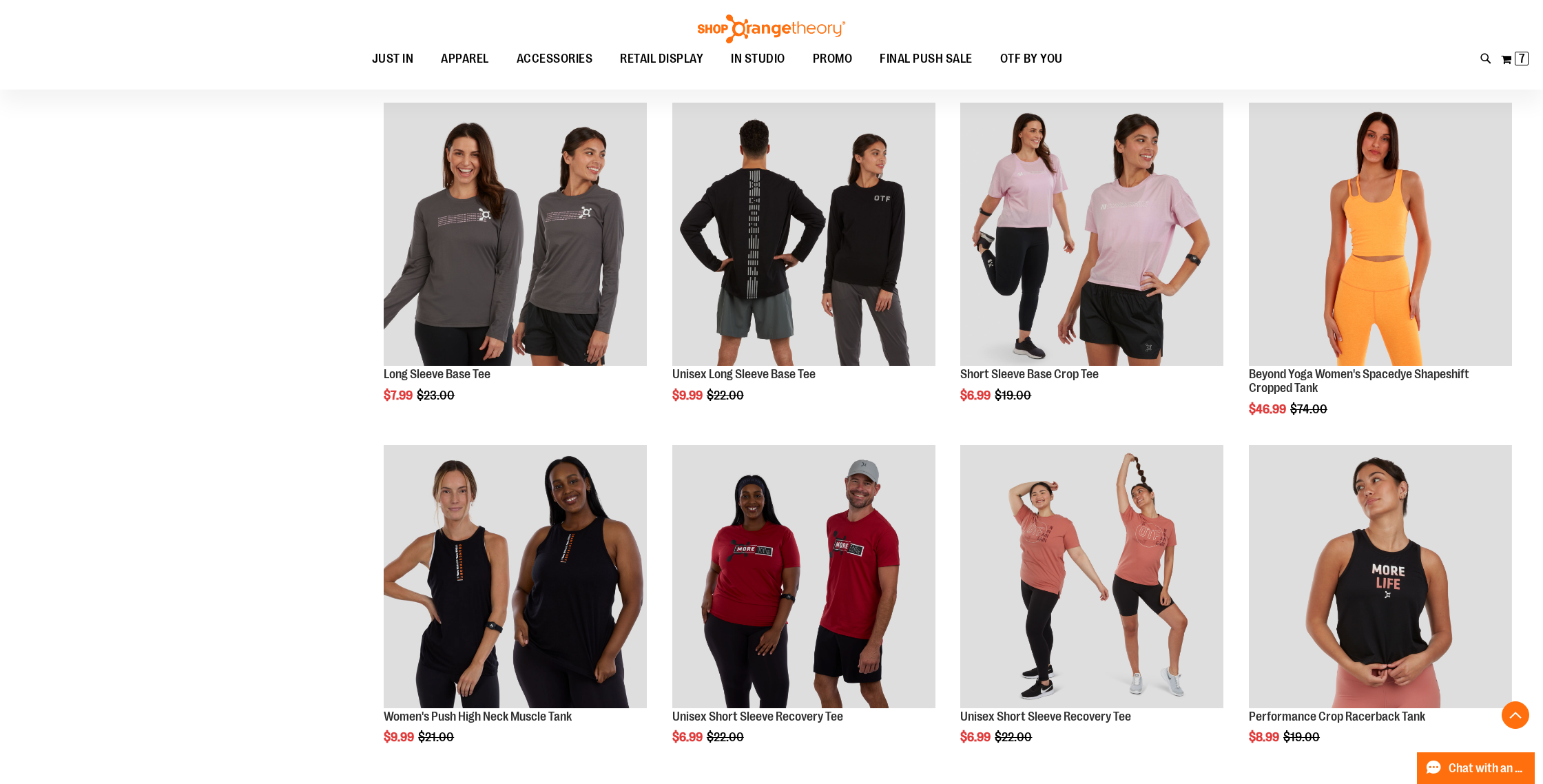
scroll to position [876, 0]
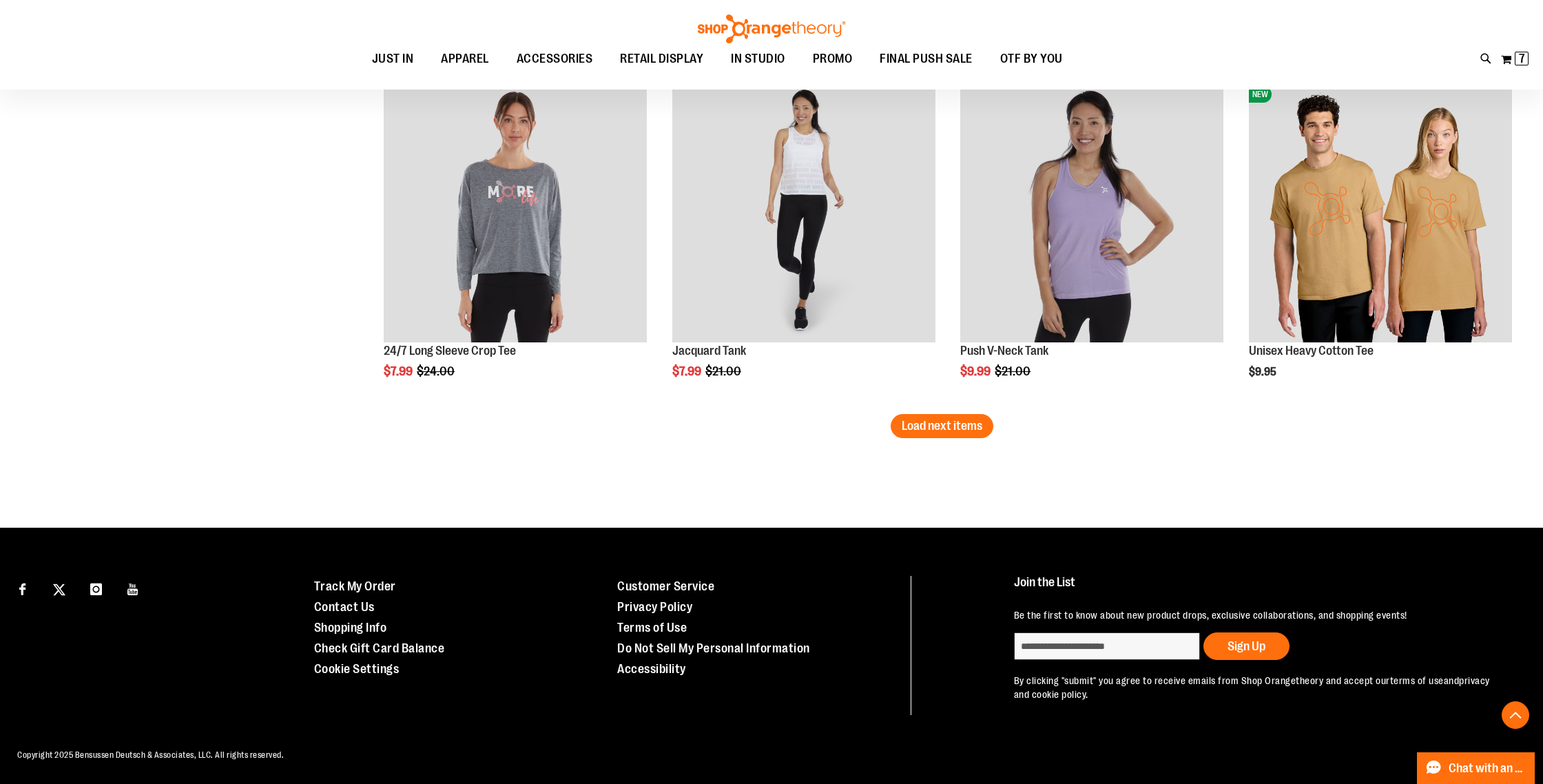
scroll to position [2939, 0]
type input "**********"
click at [957, 421] on span "Load next items" at bounding box center [941, 425] width 81 height 14
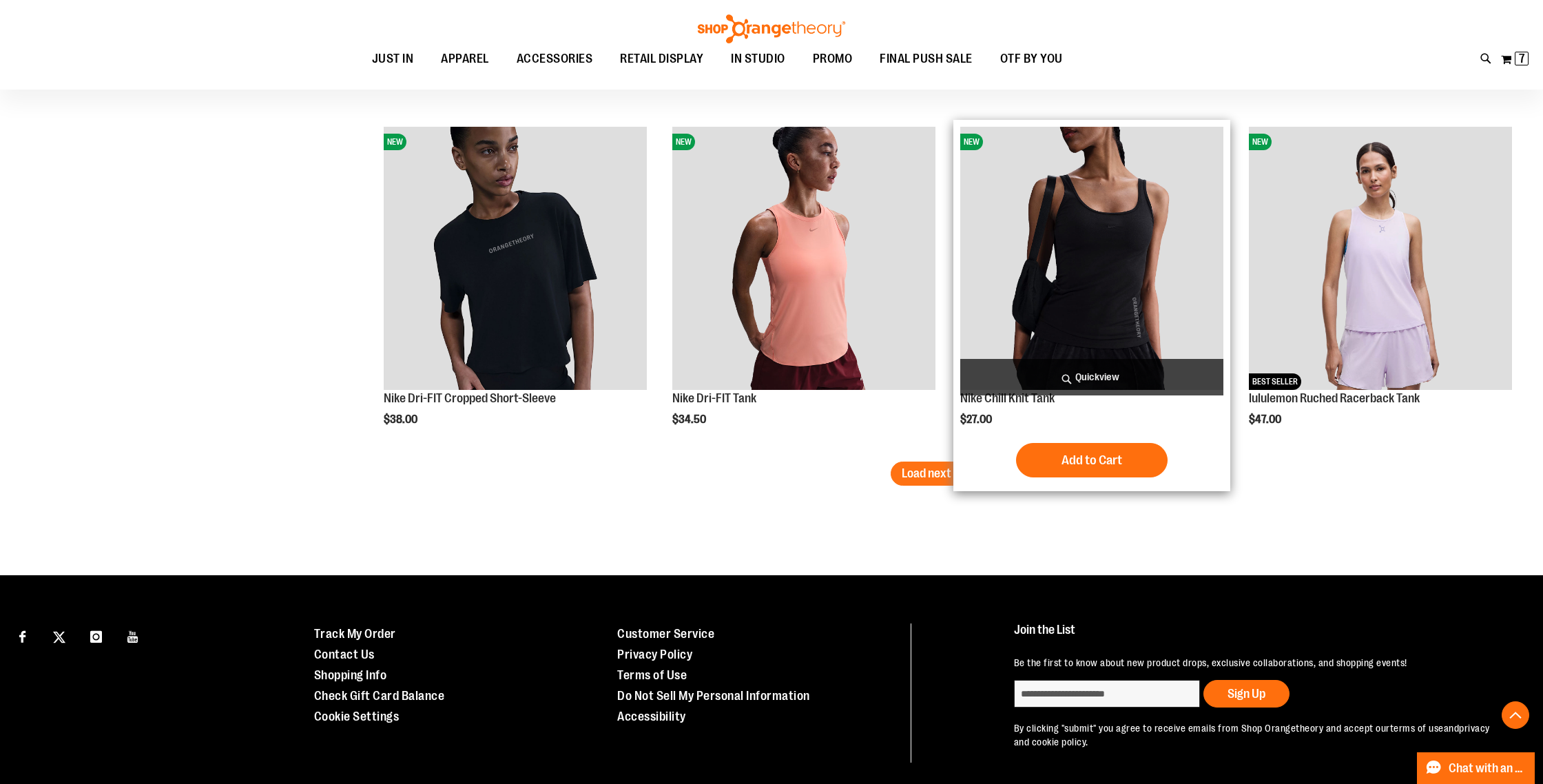
scroll to position [3966, 0]
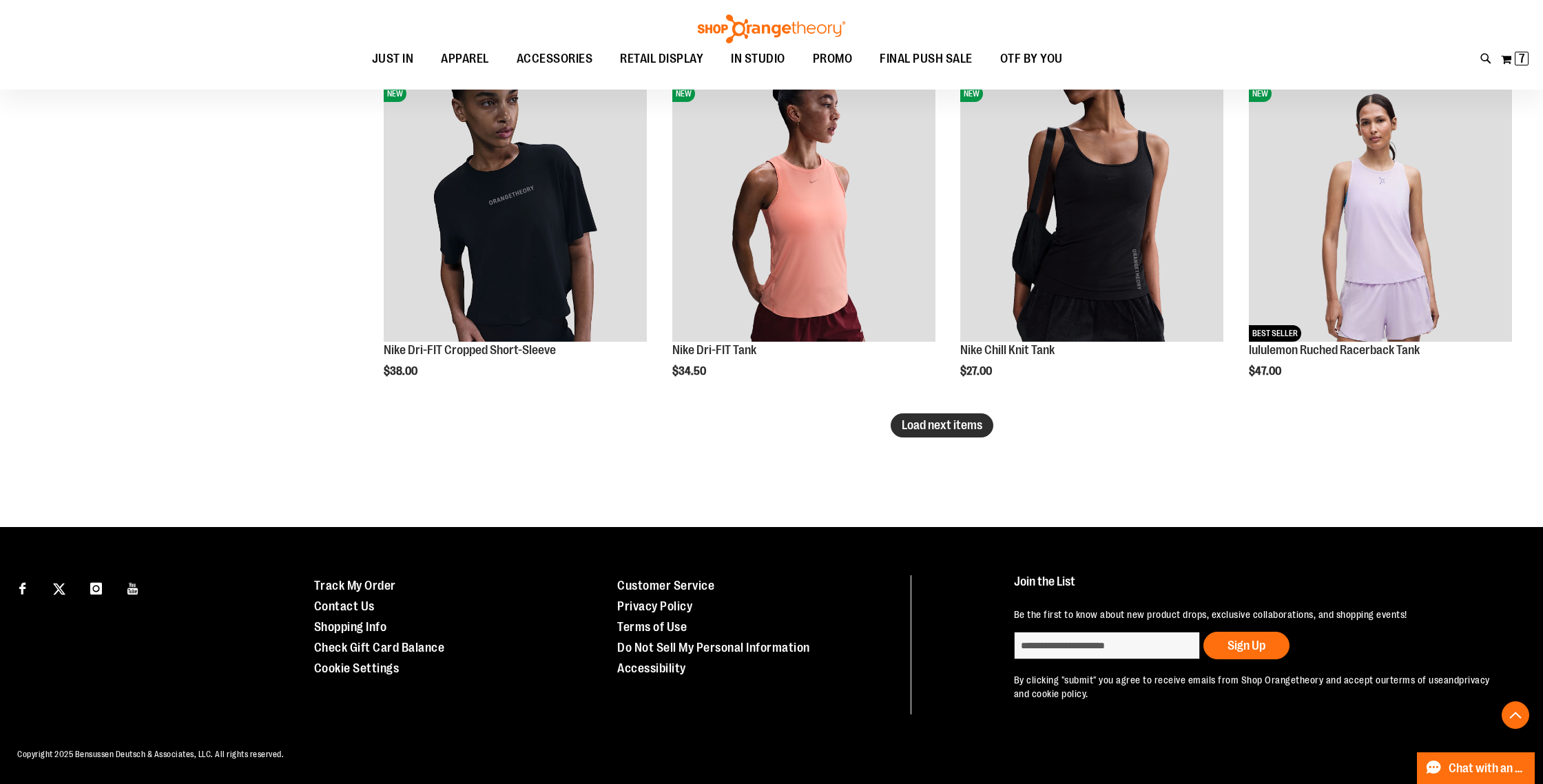
click at [954, 435] on button "Load next items" at bounding box center [941, 425] width 102 height 24
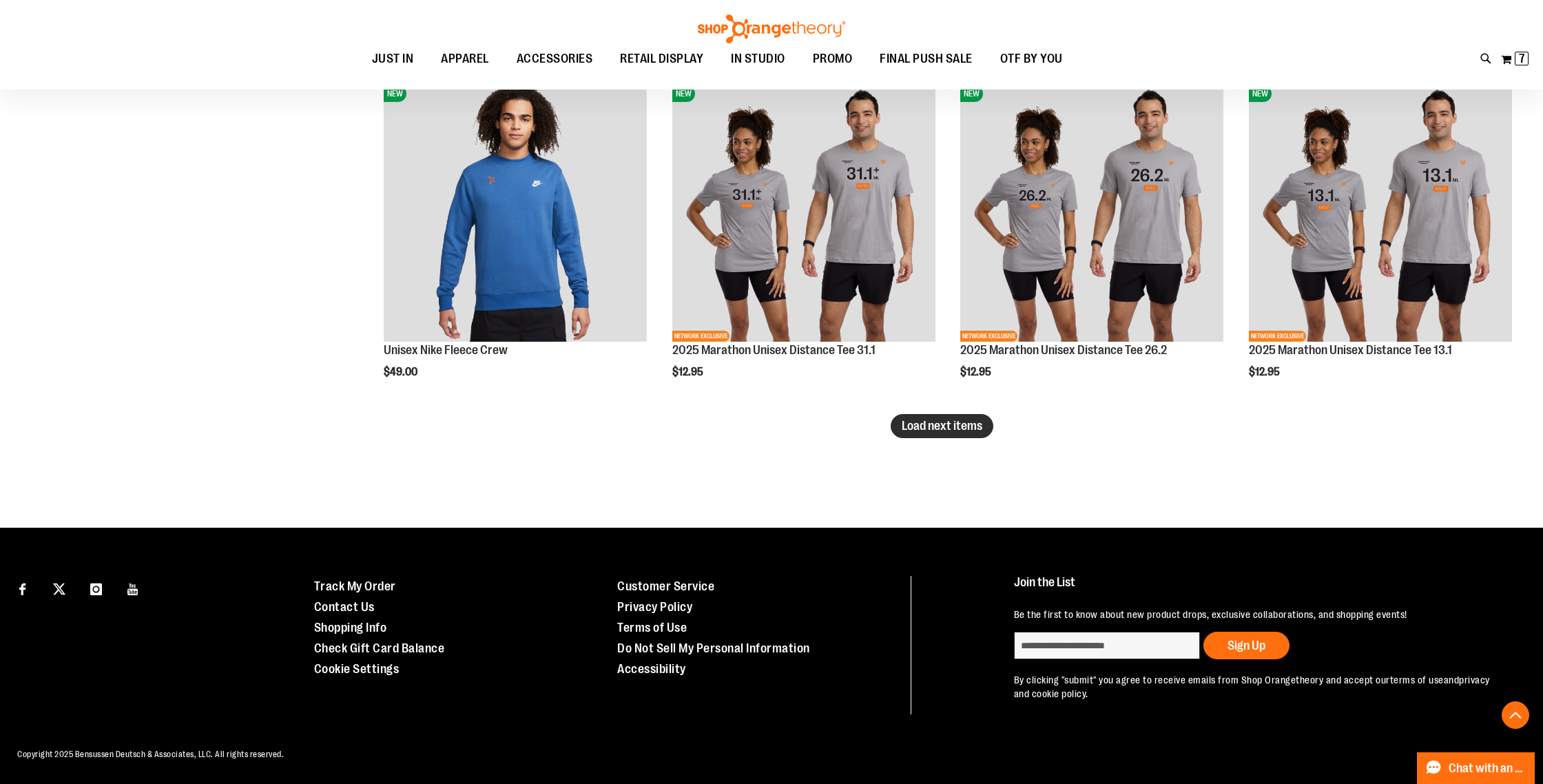
click at [930, 426] on span "Load next items" at bounding box center [941, 426] width 81 height 14
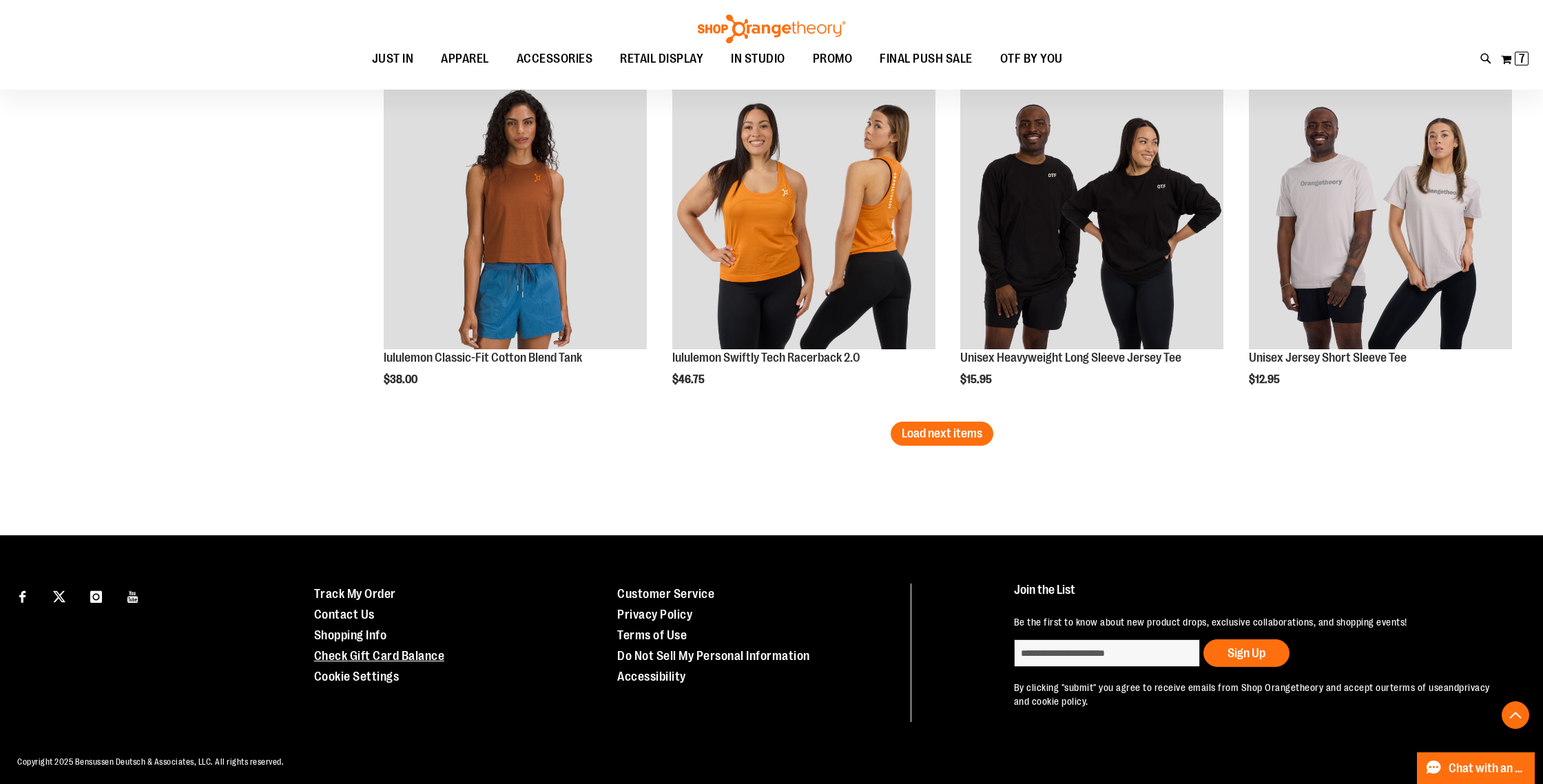
scroll to position [6020, 0]
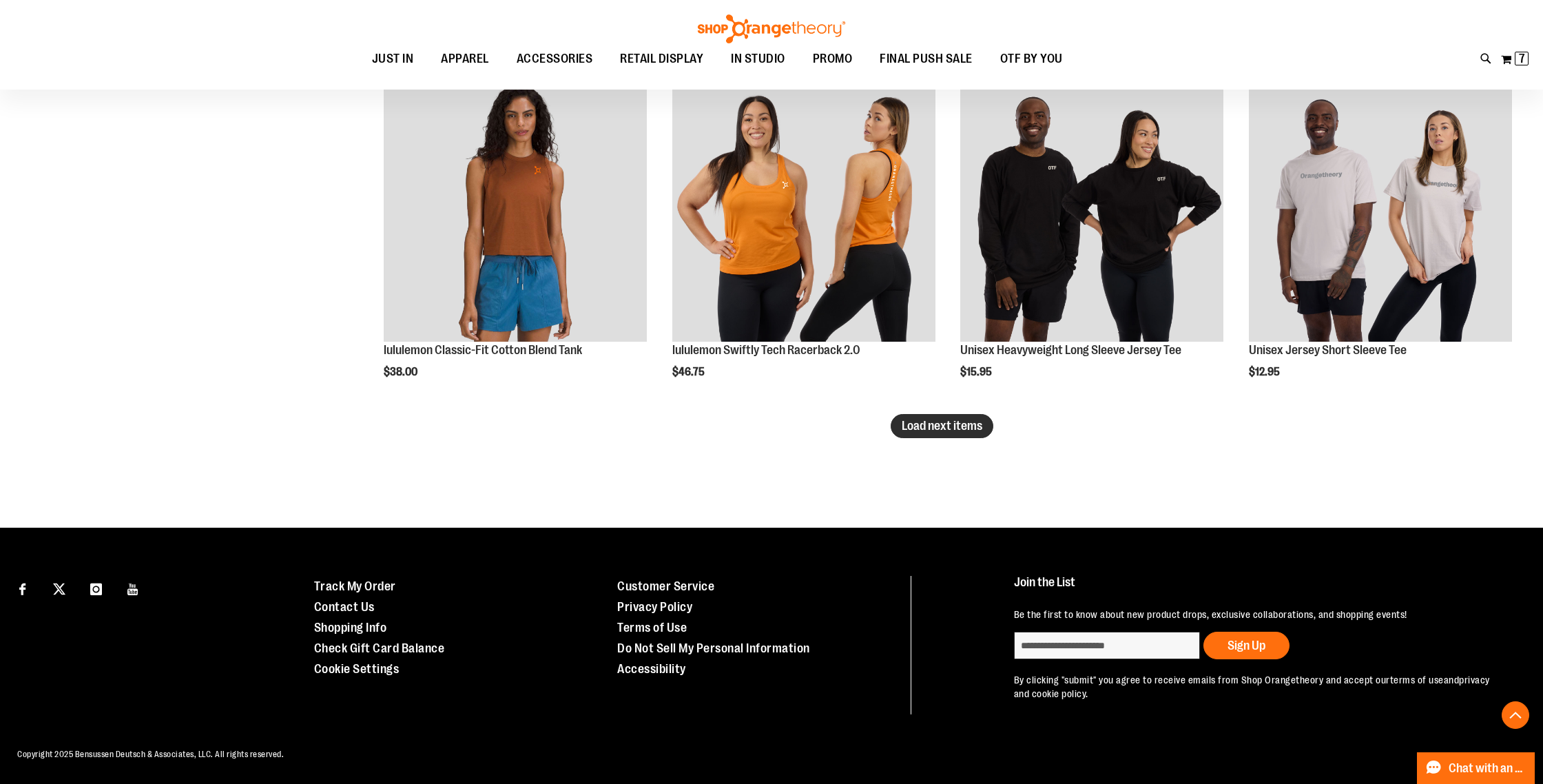
click at [949, 423] on span "Load next items" at bounding box center [941, 426] width 81 height 14
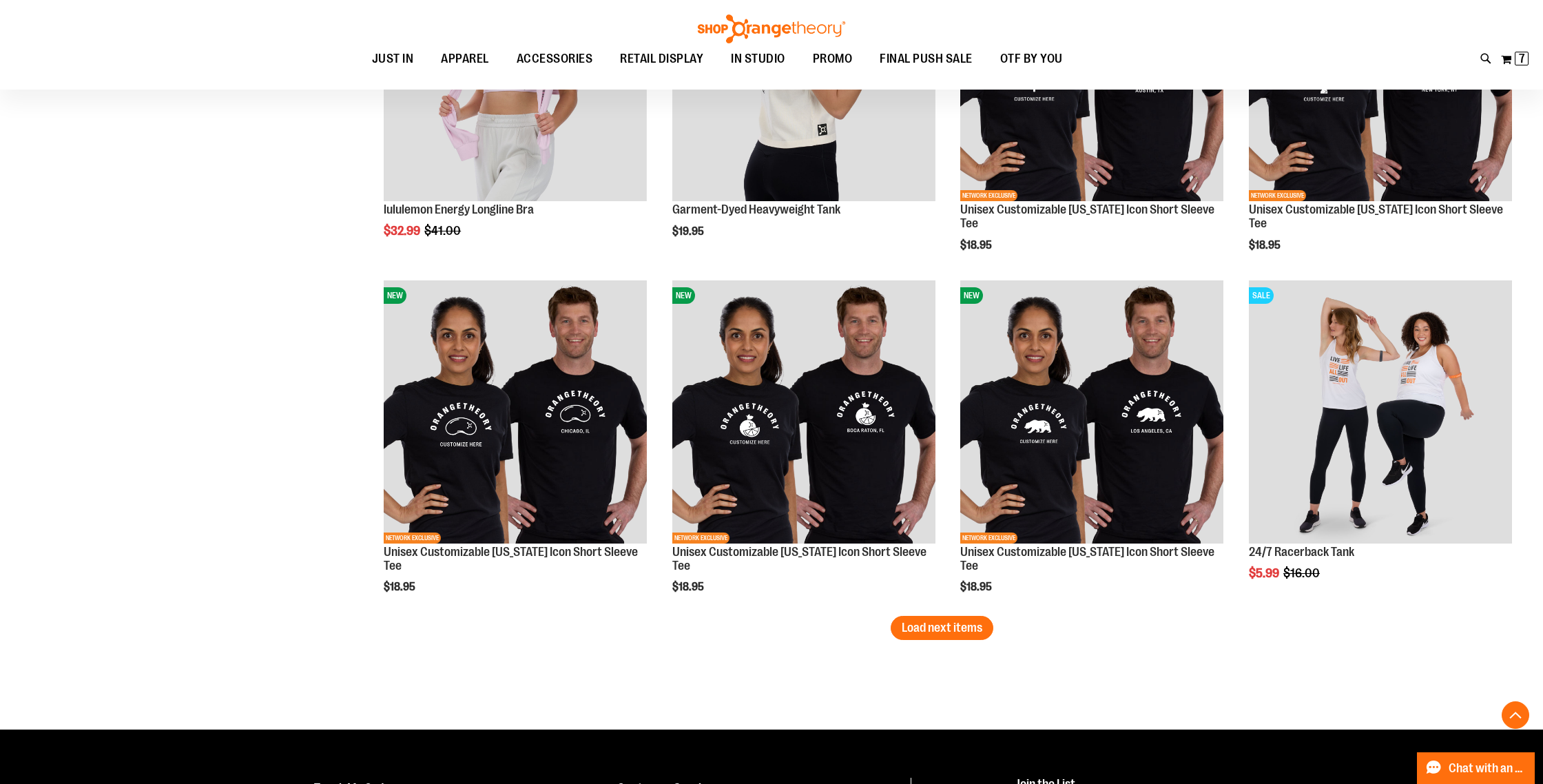
scroll to position [7046, 0]
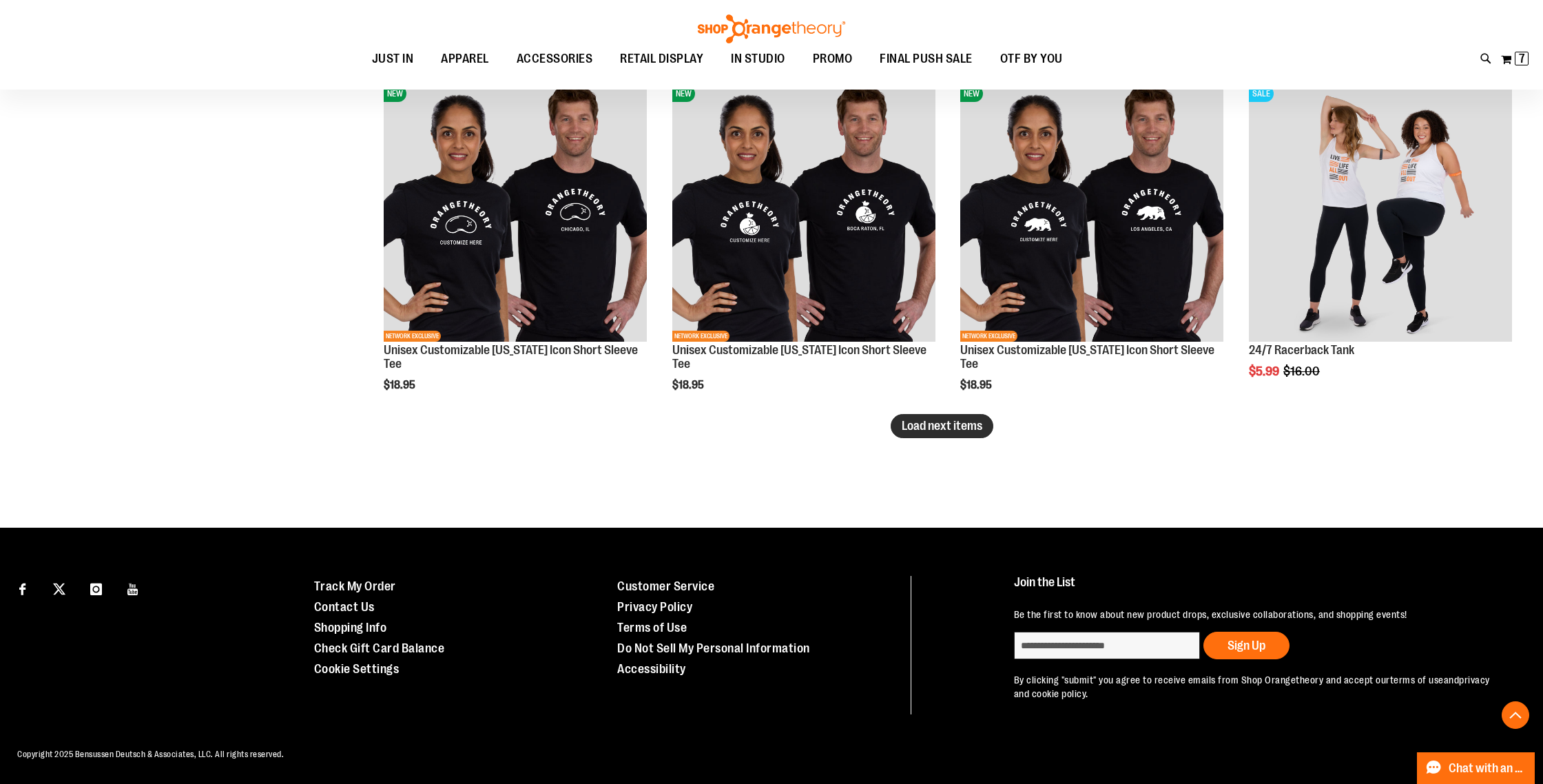
click at [956, 422] on span "Load next items" at bounding box center [941, 426] width 81 height 14
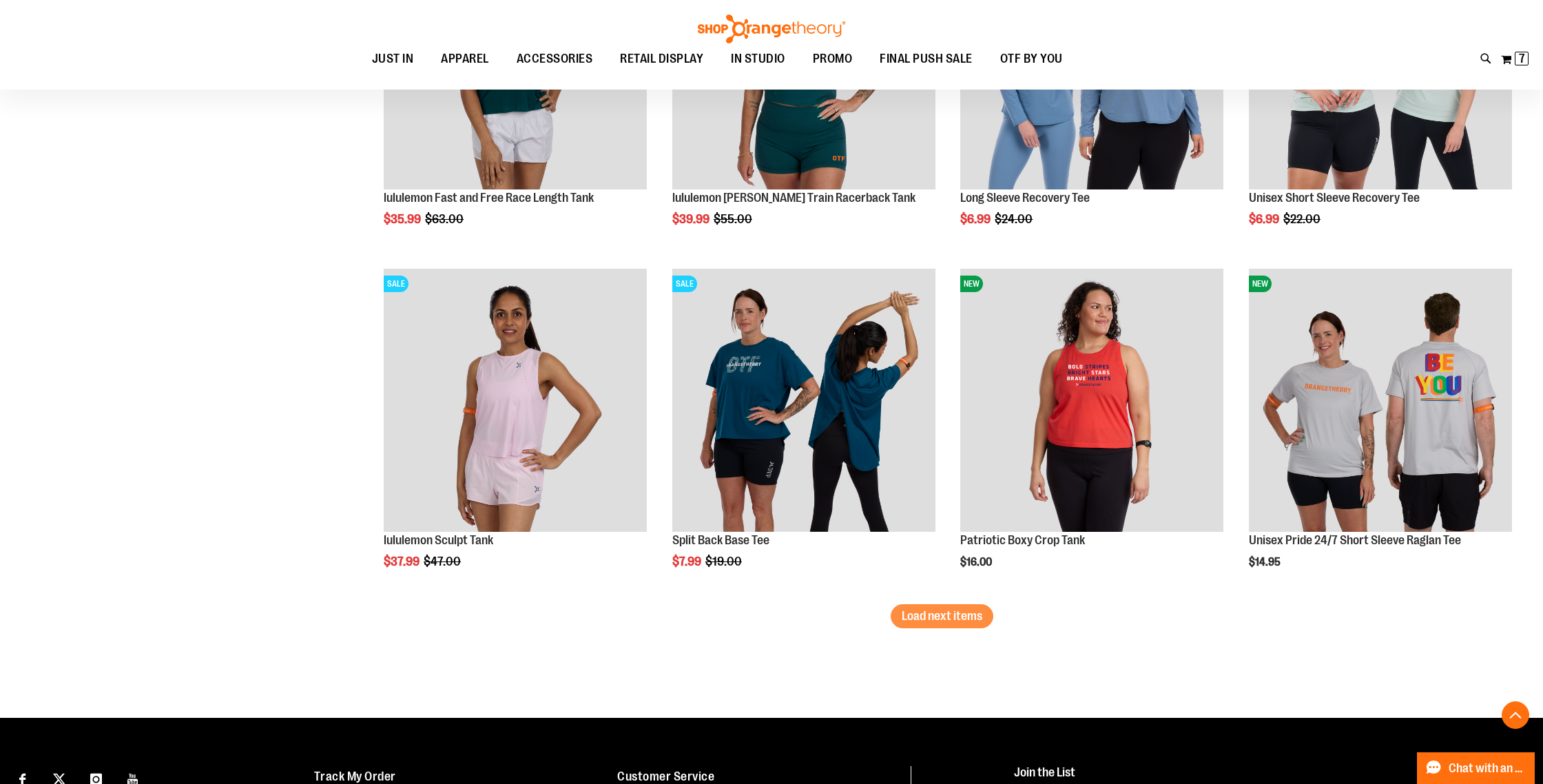
scroll to position [7912, 0]
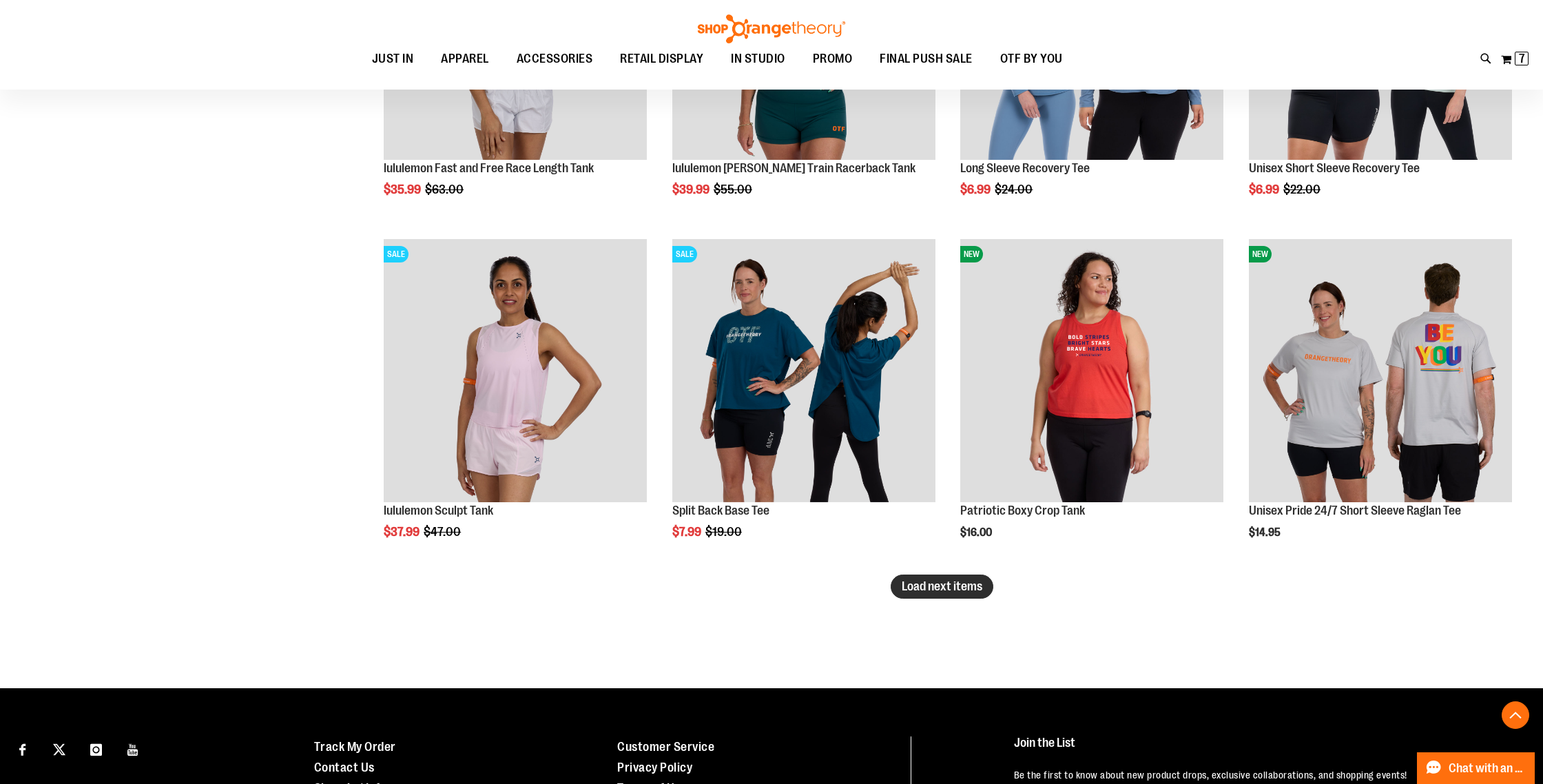
click at [926, 589] on span "Load next items" at bounding box center [941, 586] width 81 height 14
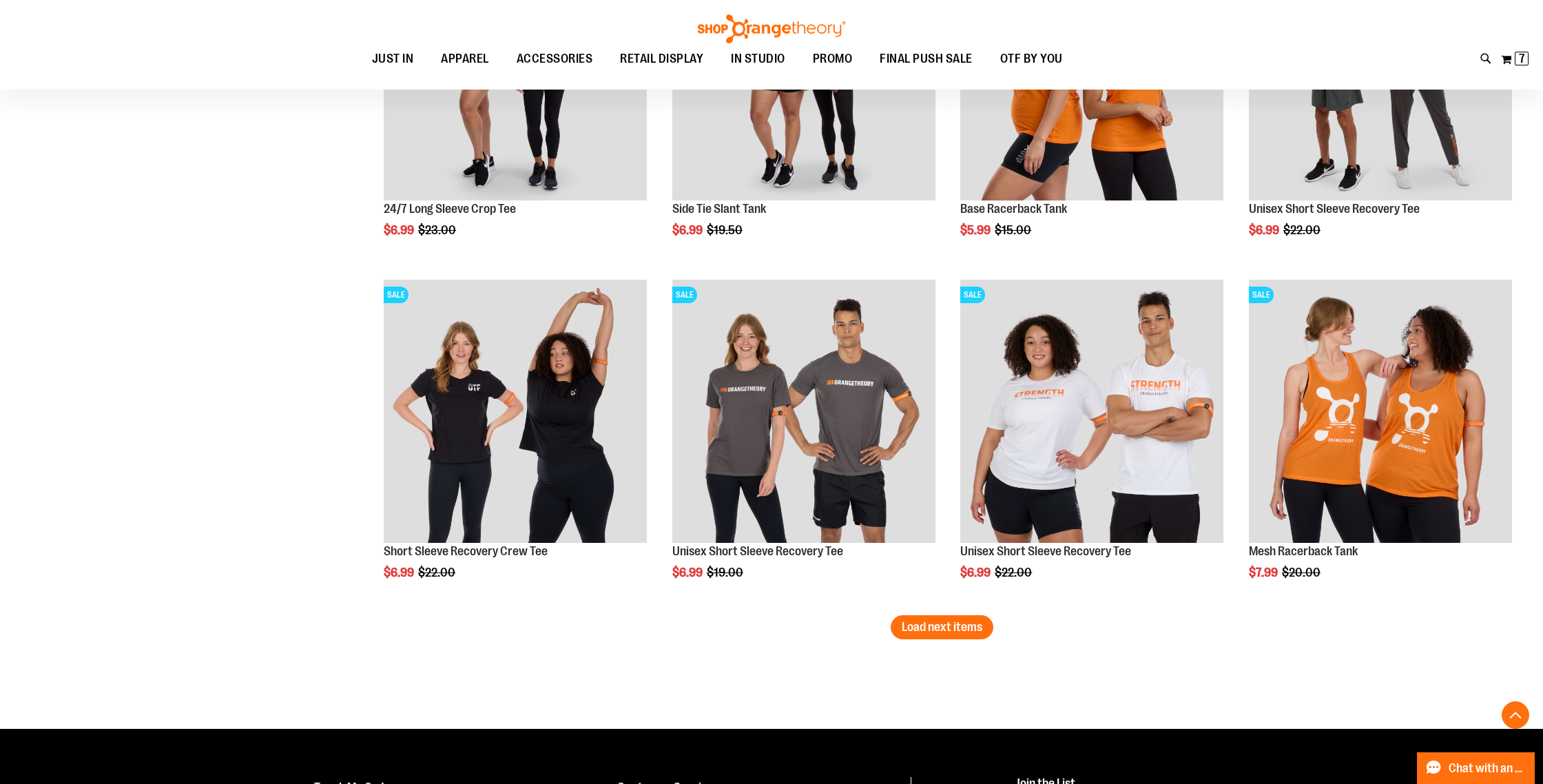
scroll to position [8898, 0]
click at [917, 628] on span "Load next items" at bounding box center [941, 626] width 81 height 14
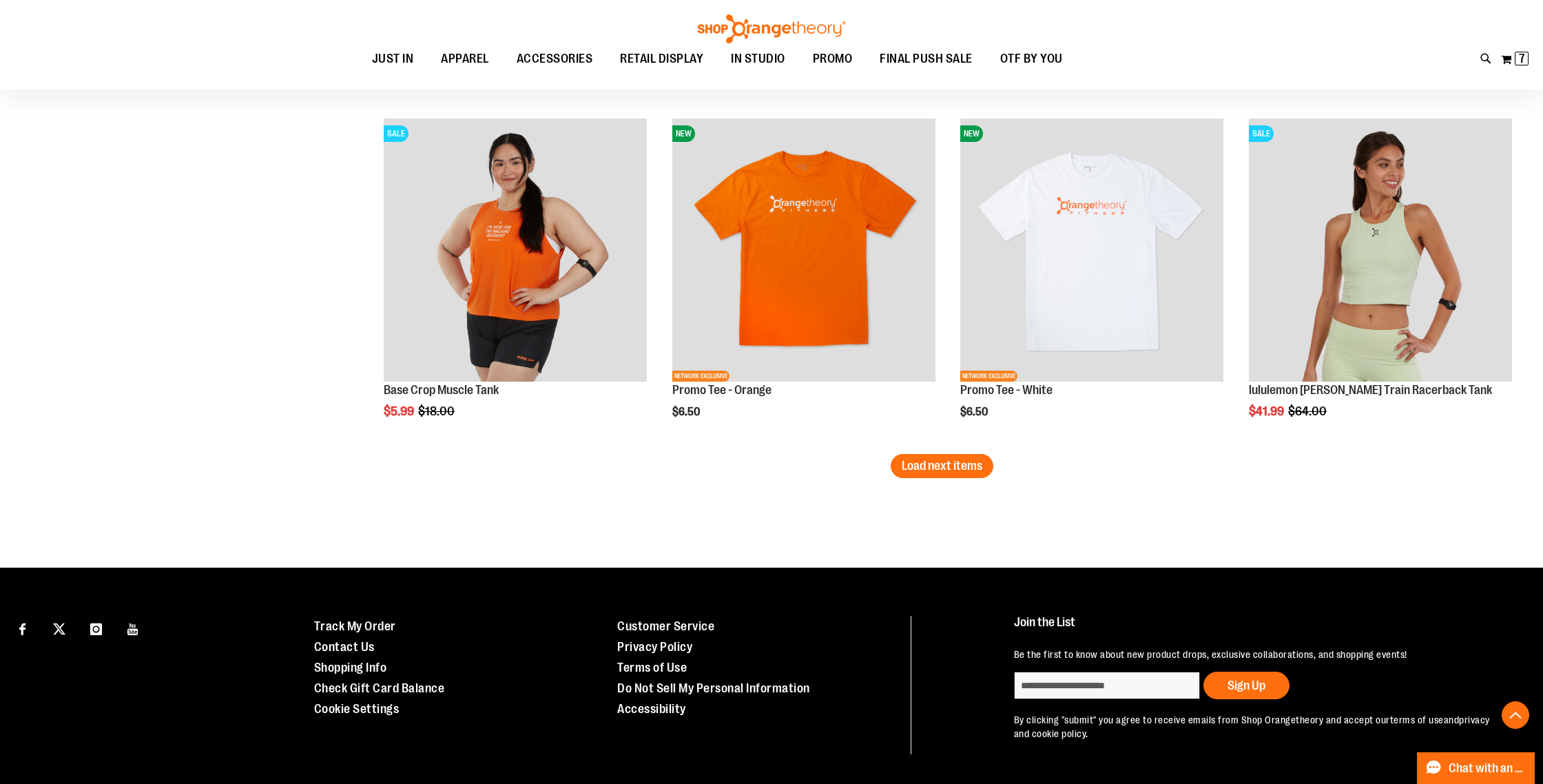
scroll to position [10126, 0]
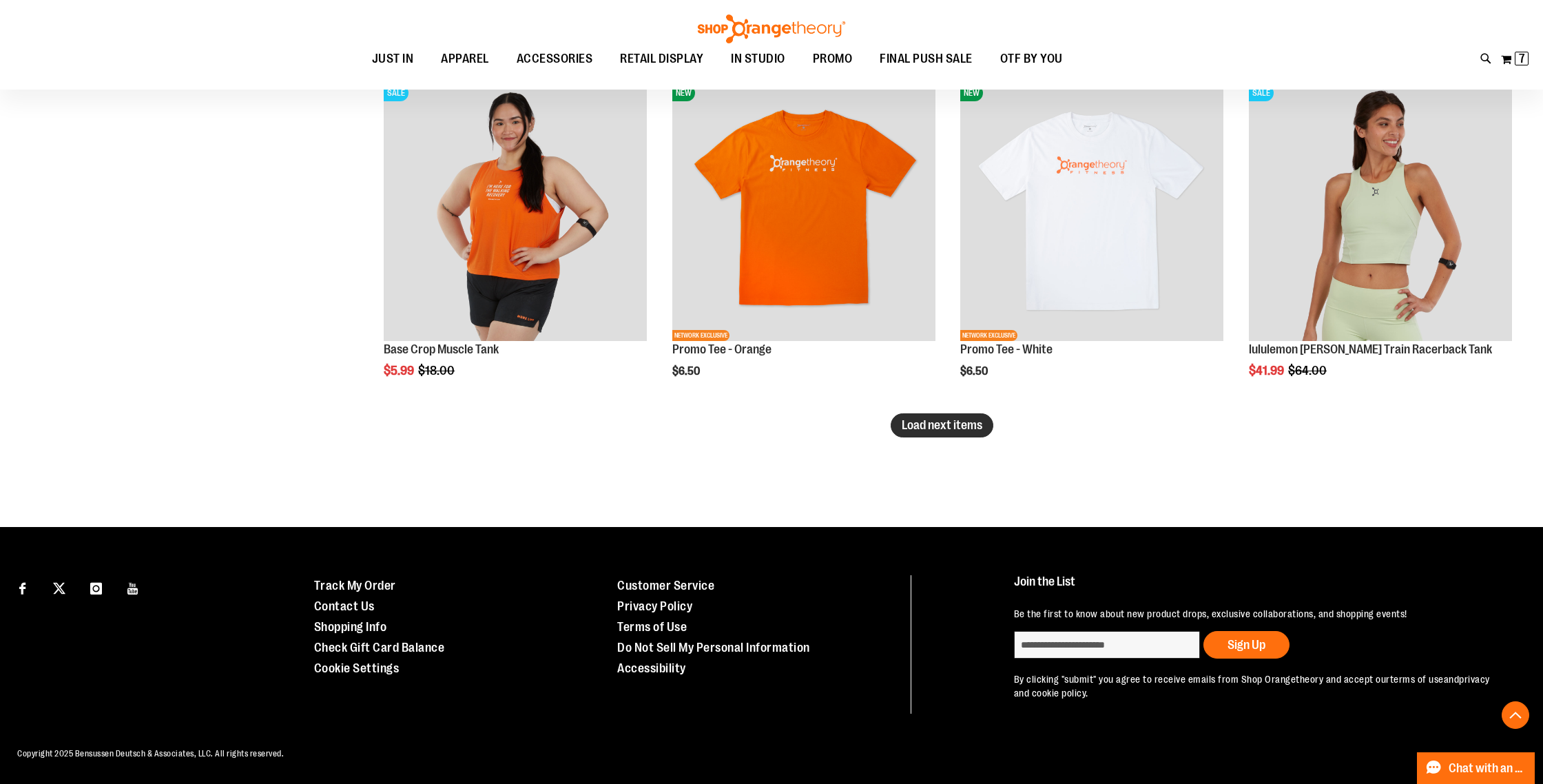
click at [967, 430] on span "Load next items" at bounding box center [941, 425] width 81 height 14
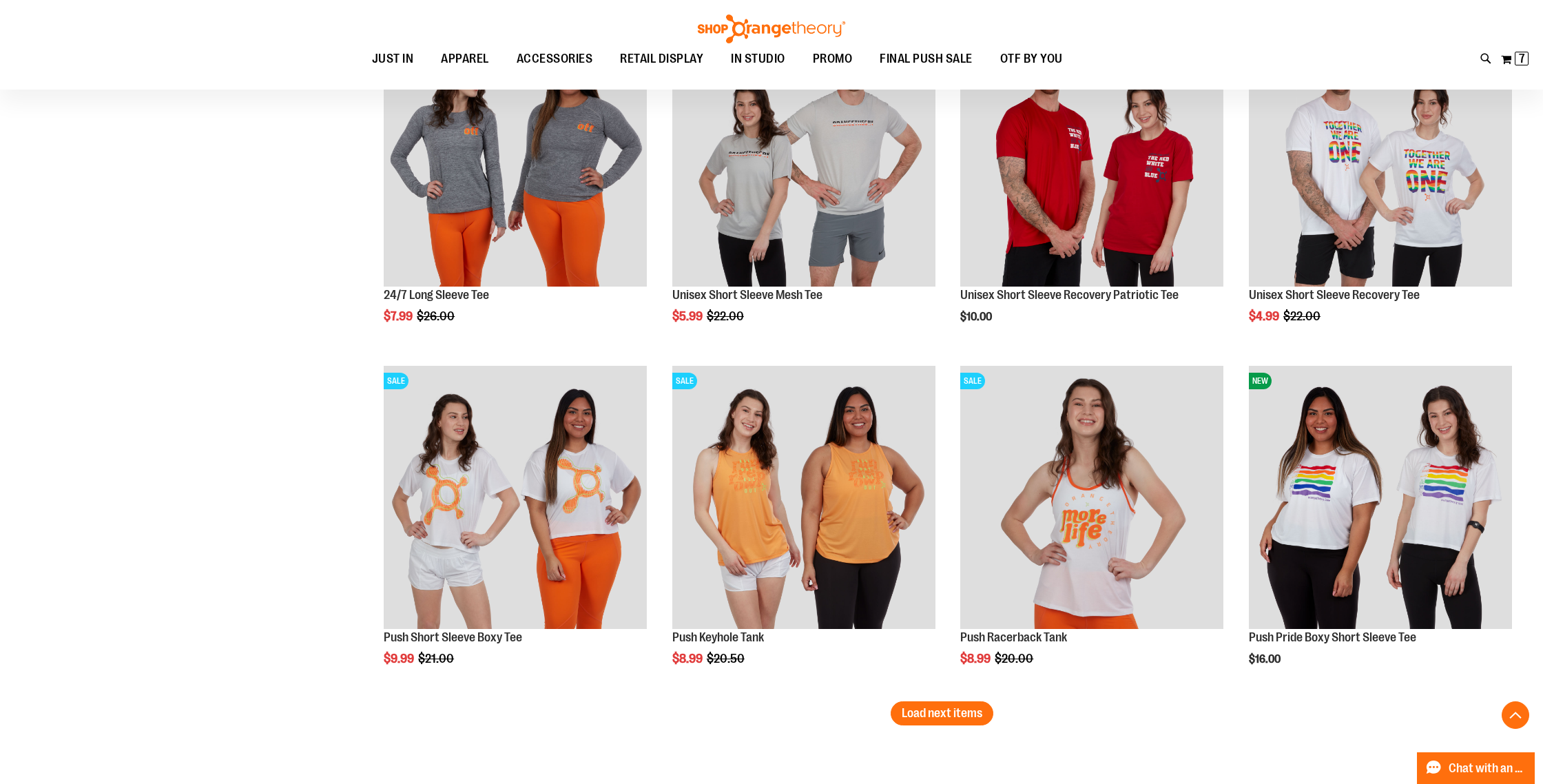
scroll to position [10865, 0]
click at [921, 709] on span "Load next items" at bounding box center [941, 712] width 81 height 14
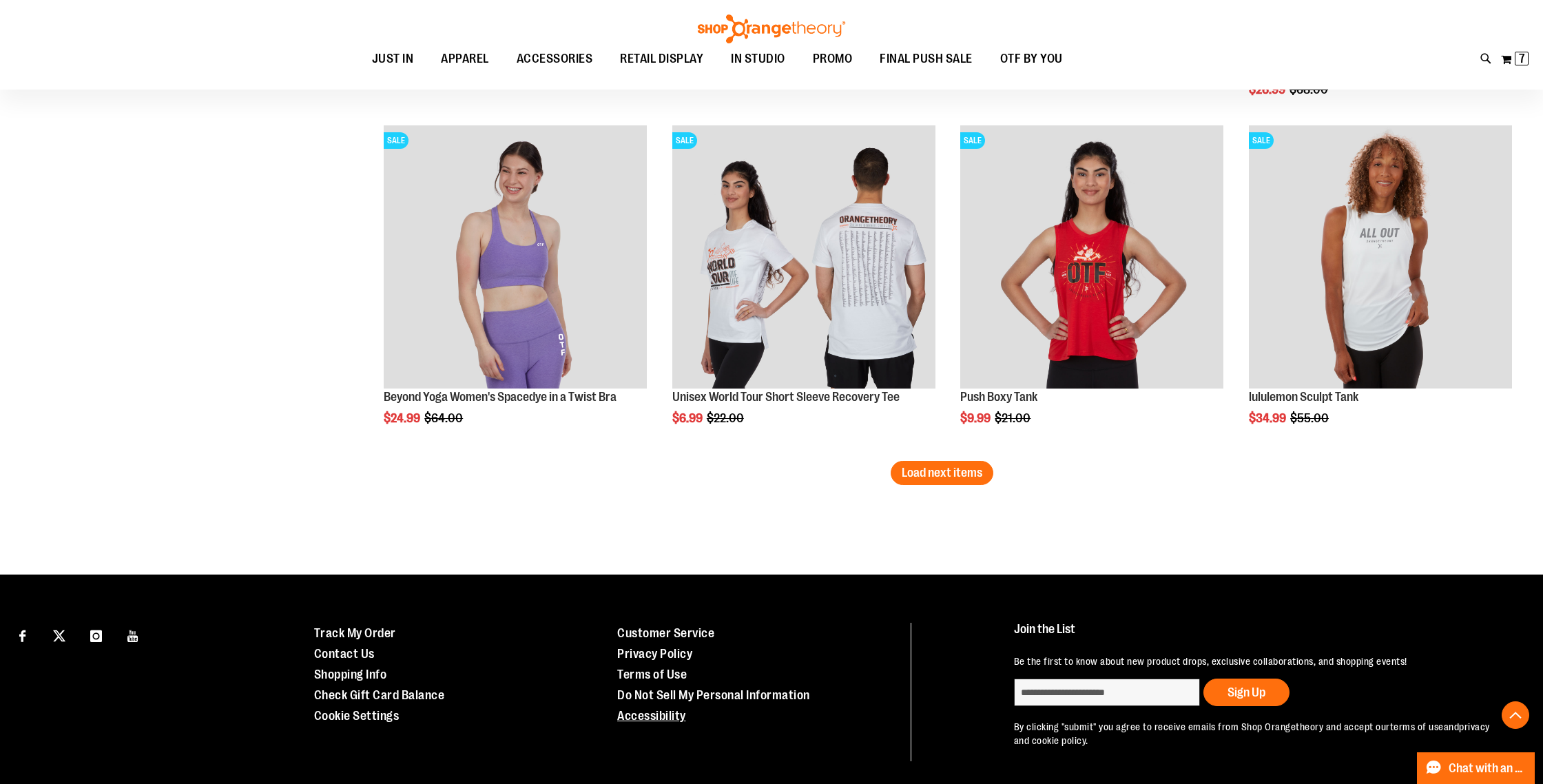
scroll to position [12179, 0]
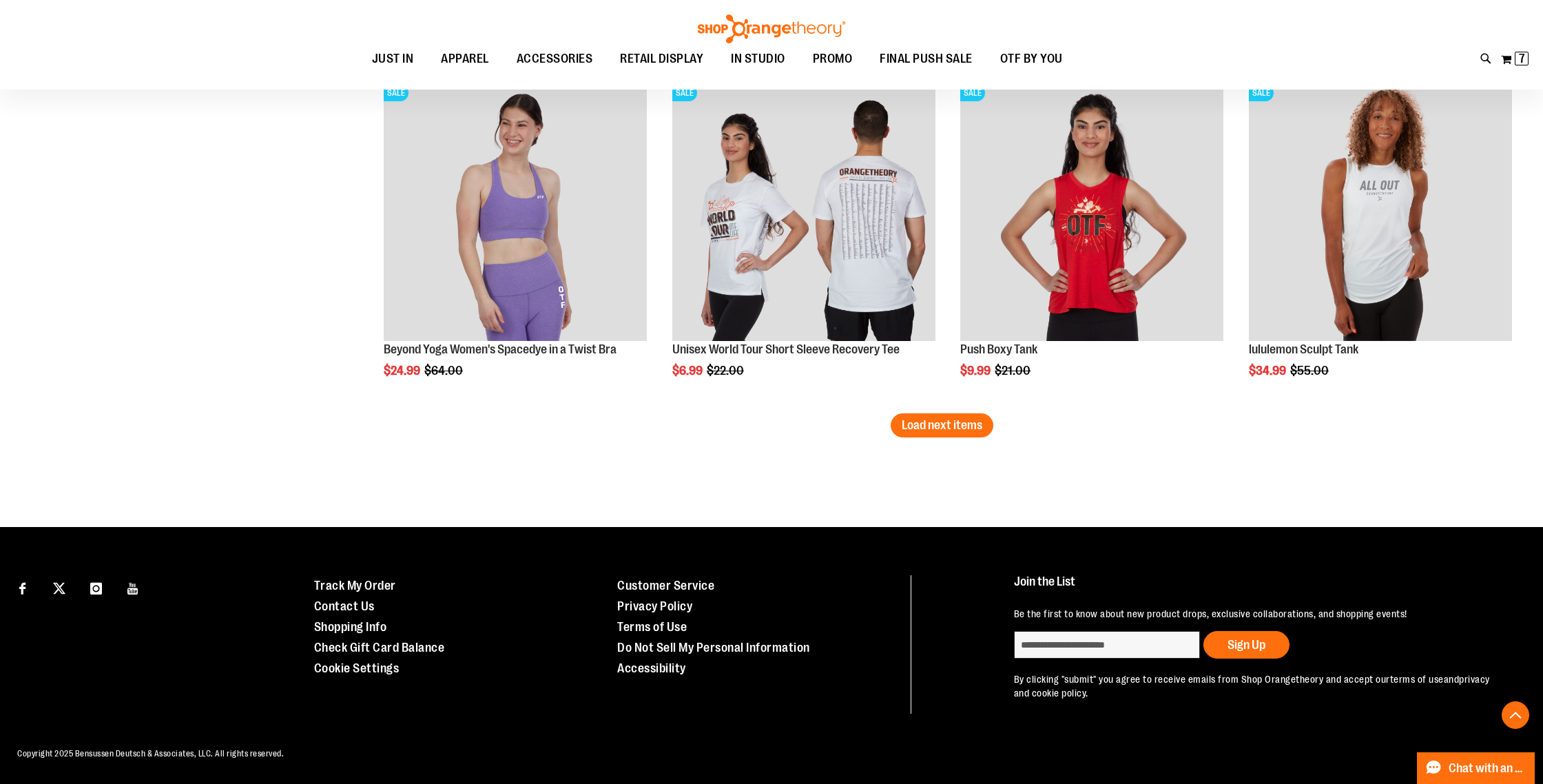
click at [936, 420] on span "Load next items" at bounding box center [941, 425] width 81 height 14
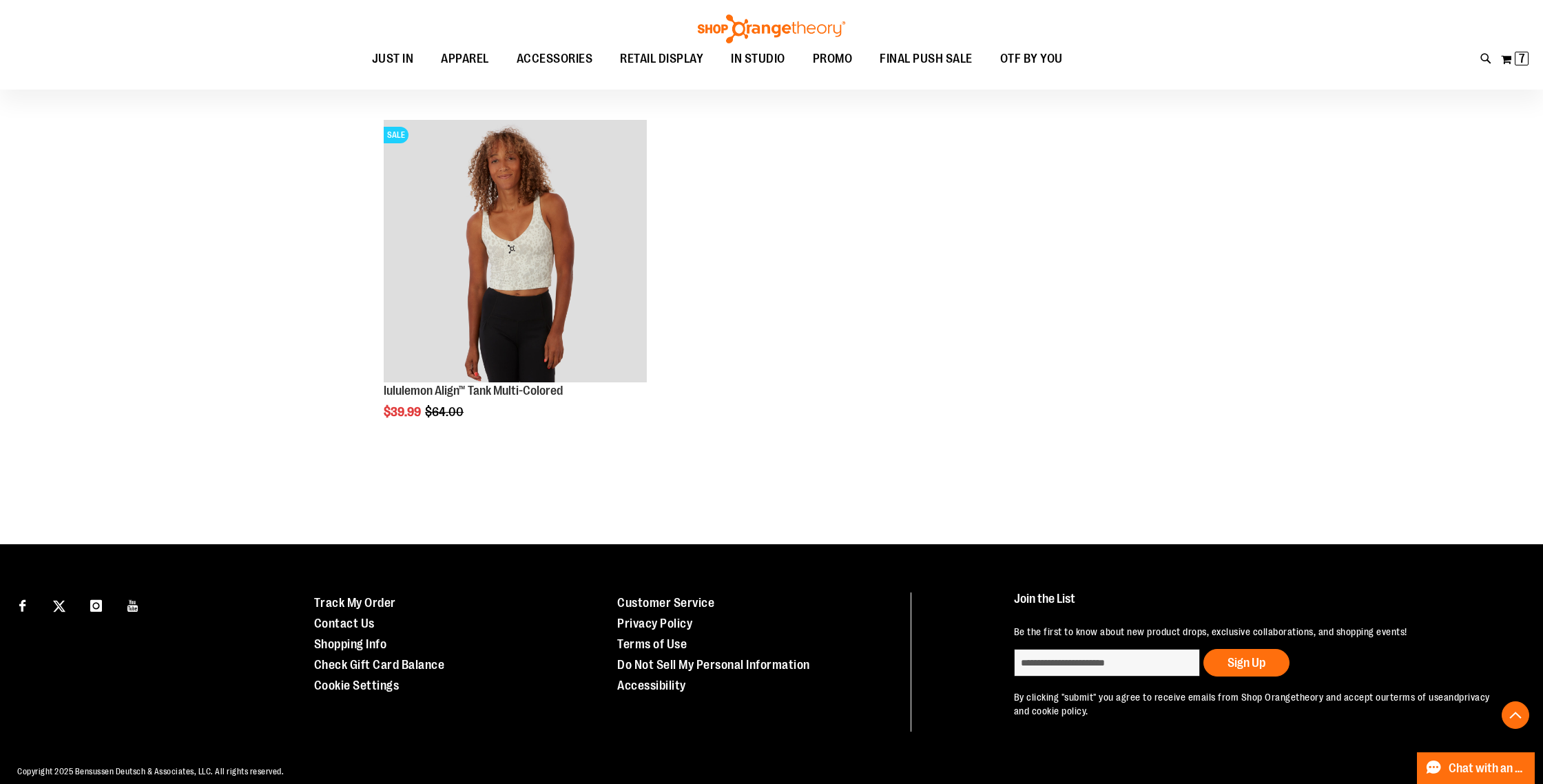
scroll to position [12497, 0]
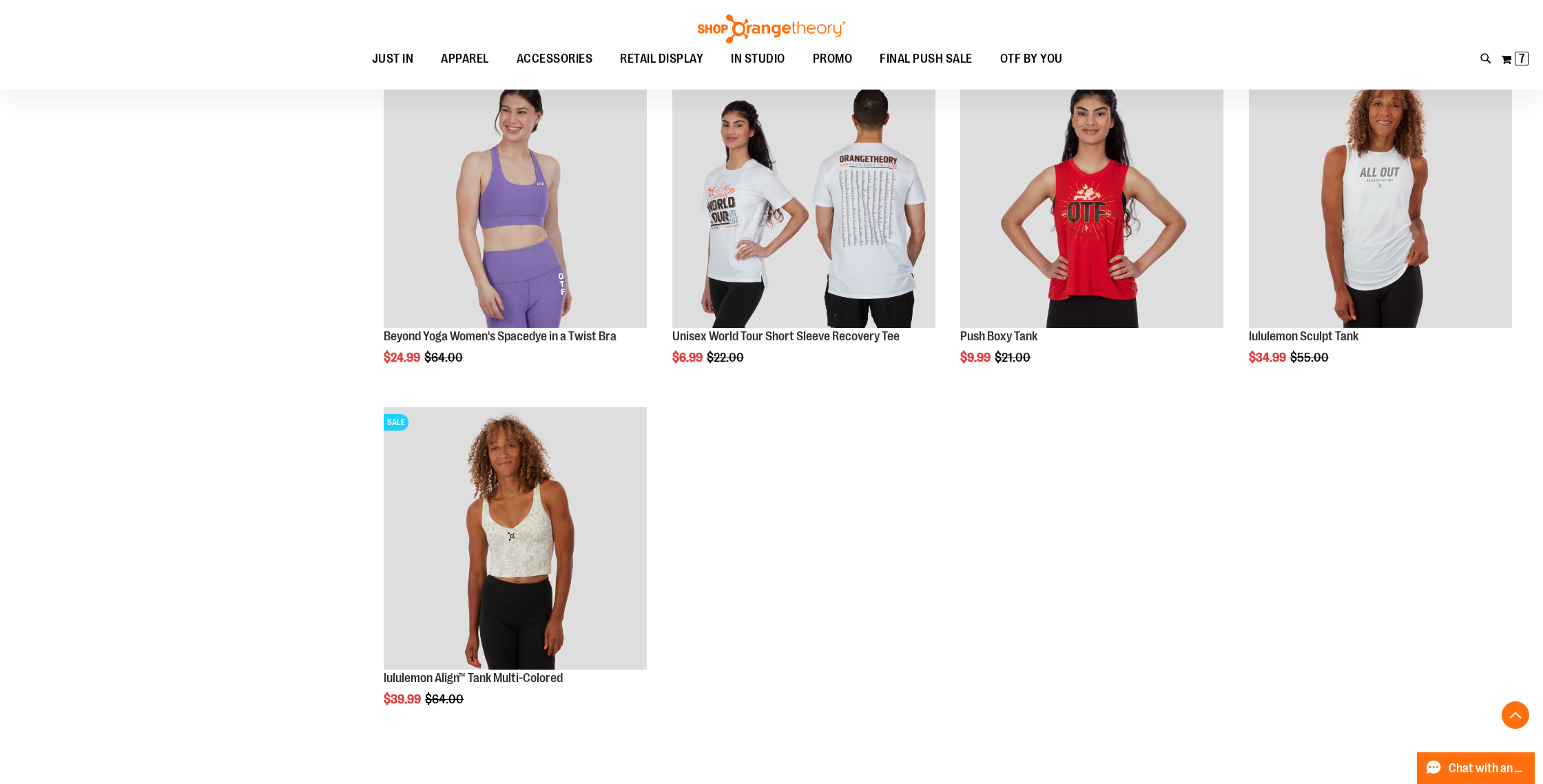
scroll to position [12197, 0]
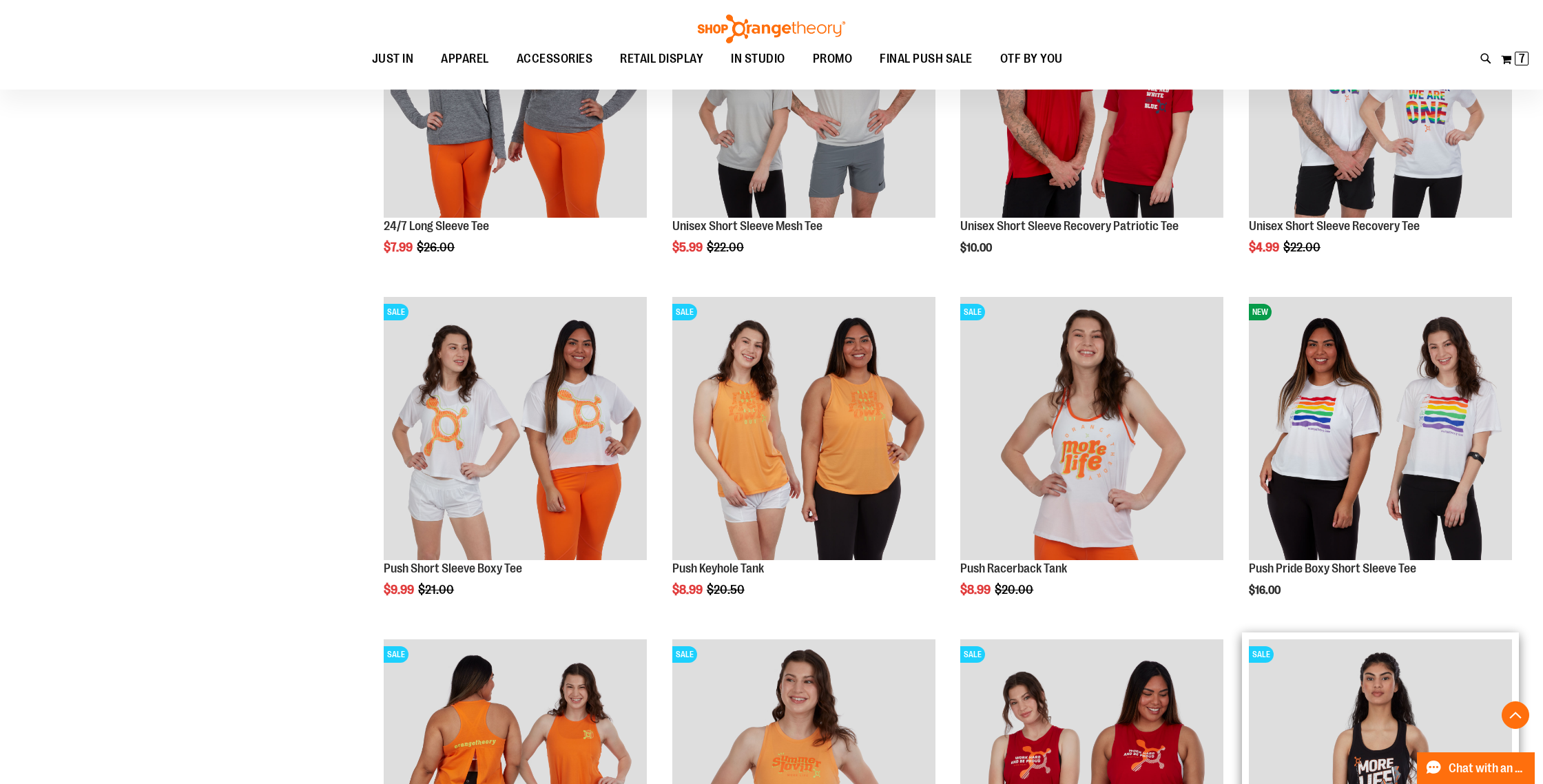
scroll to position [10929, 0]
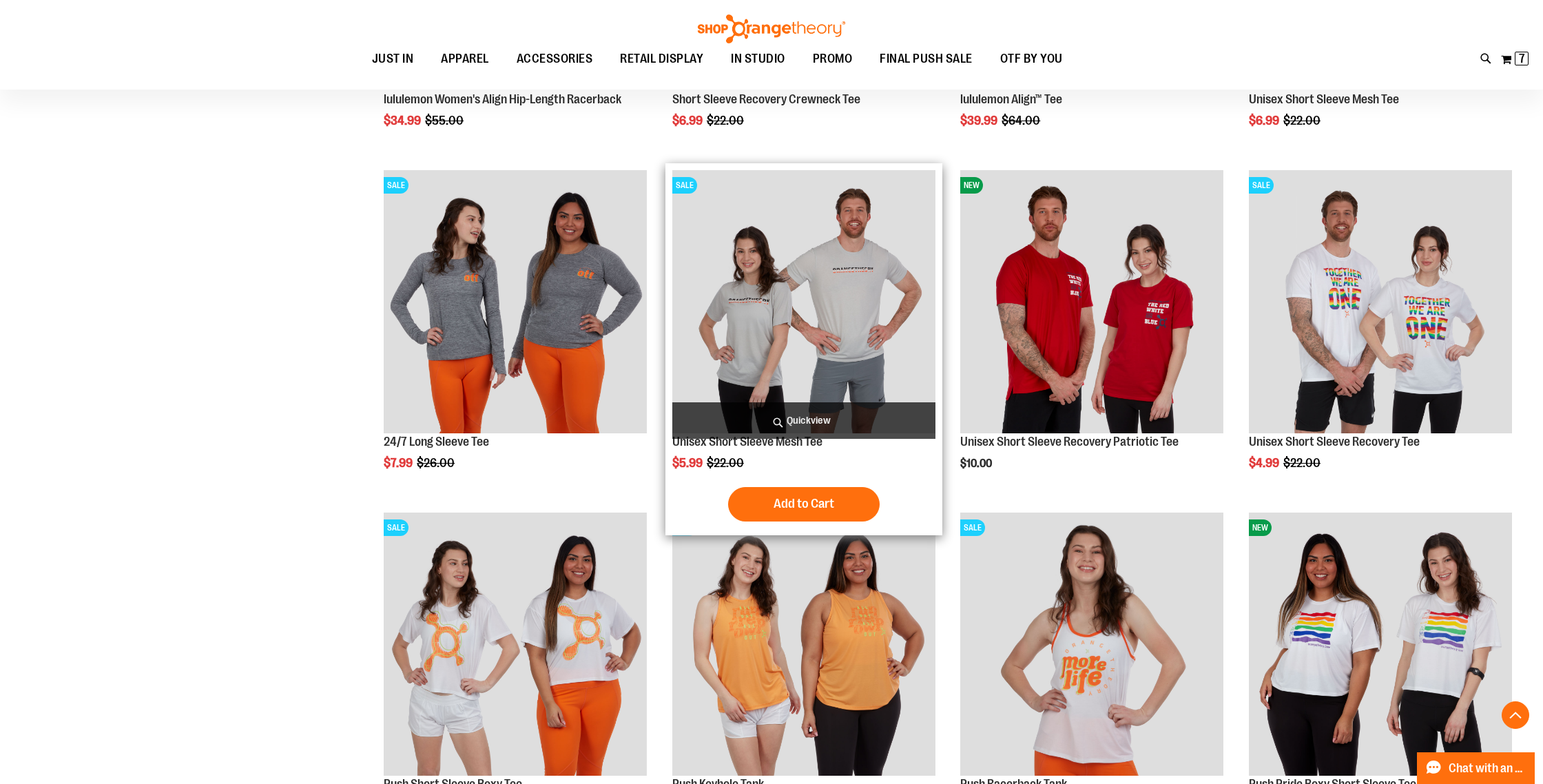
scroll to position [10714, 0]
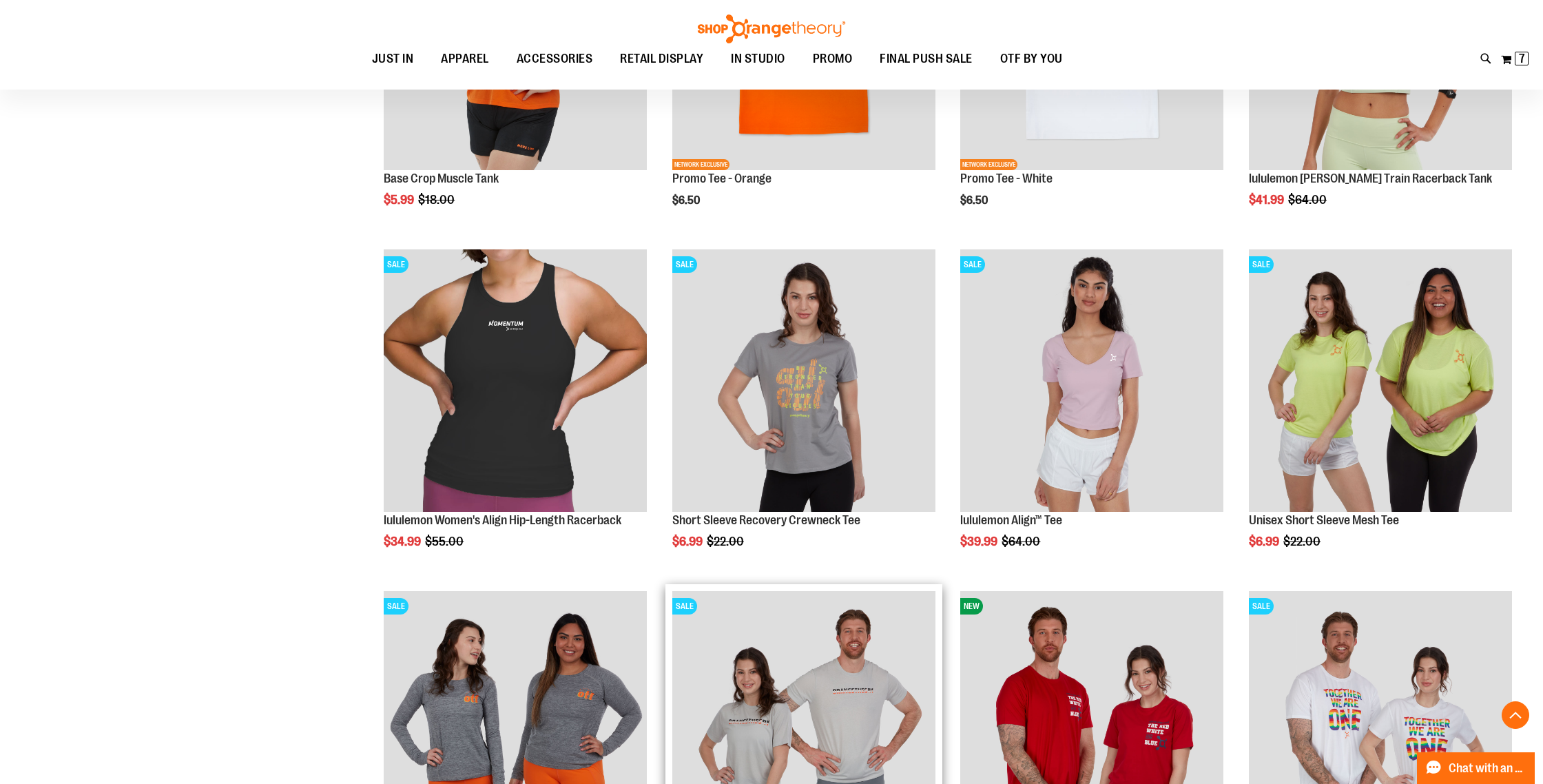
scroll to position [10298, 0]
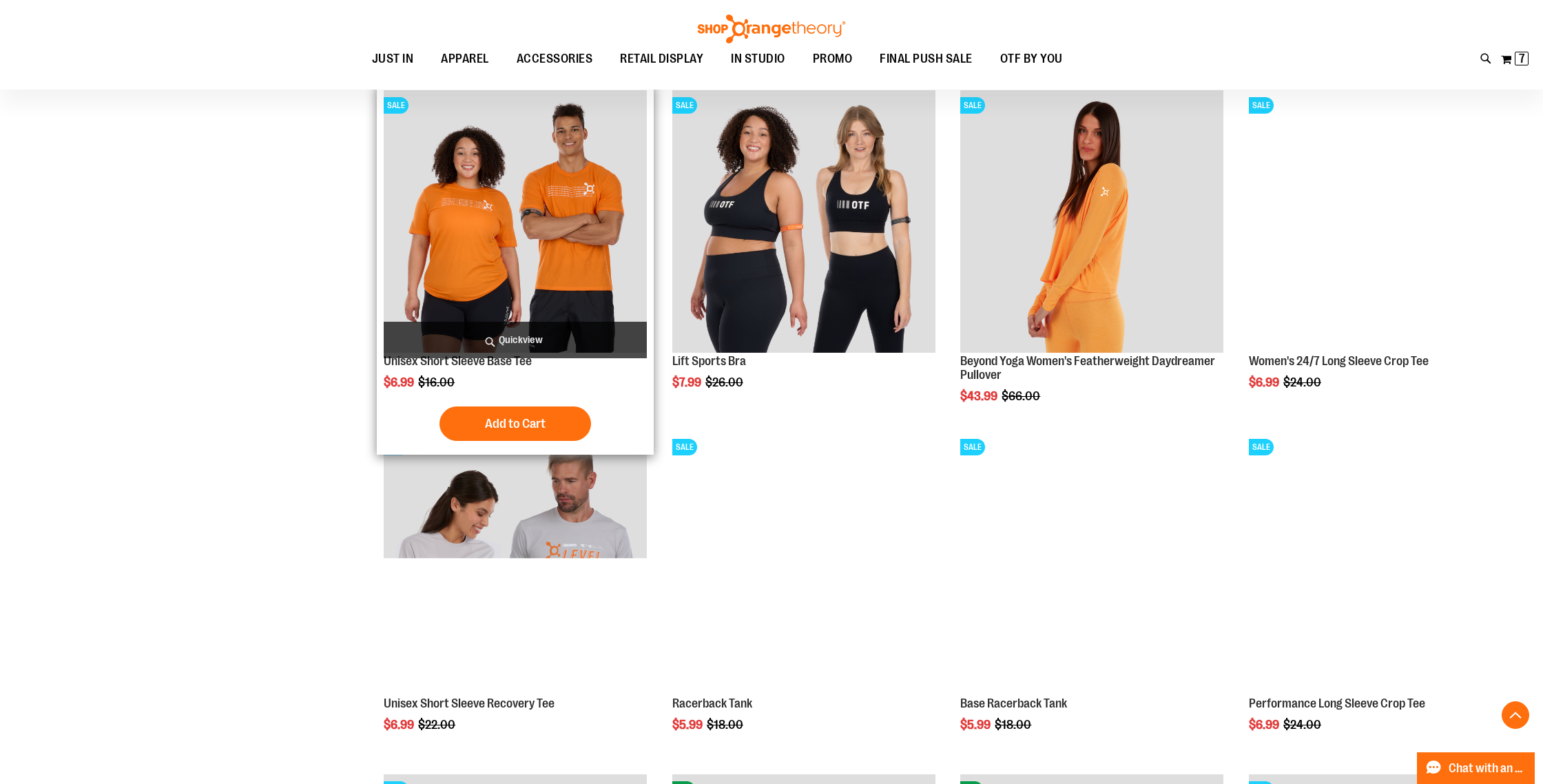
scroll to position [9425, 0]
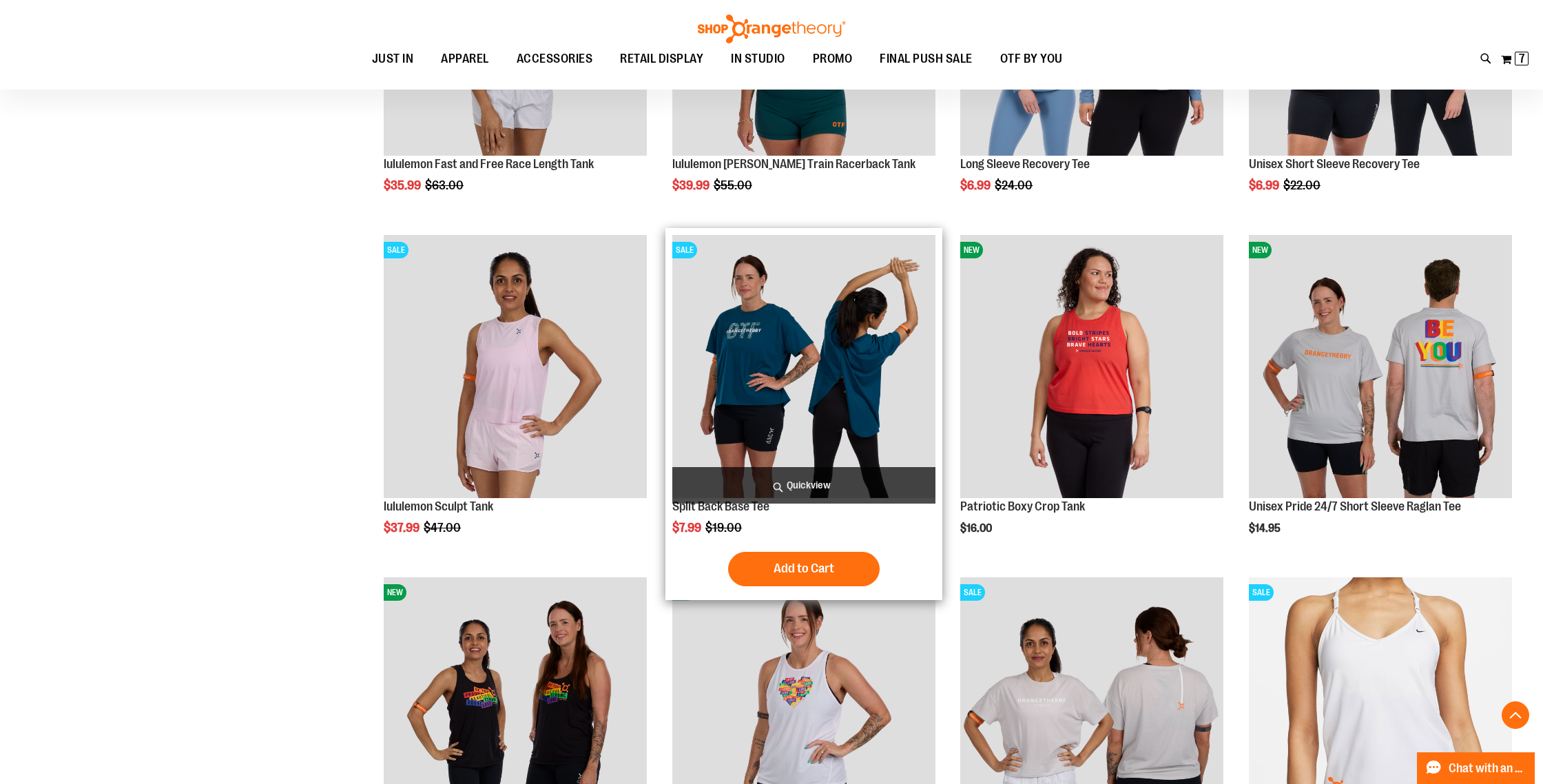
scroll to position [7914, 0]
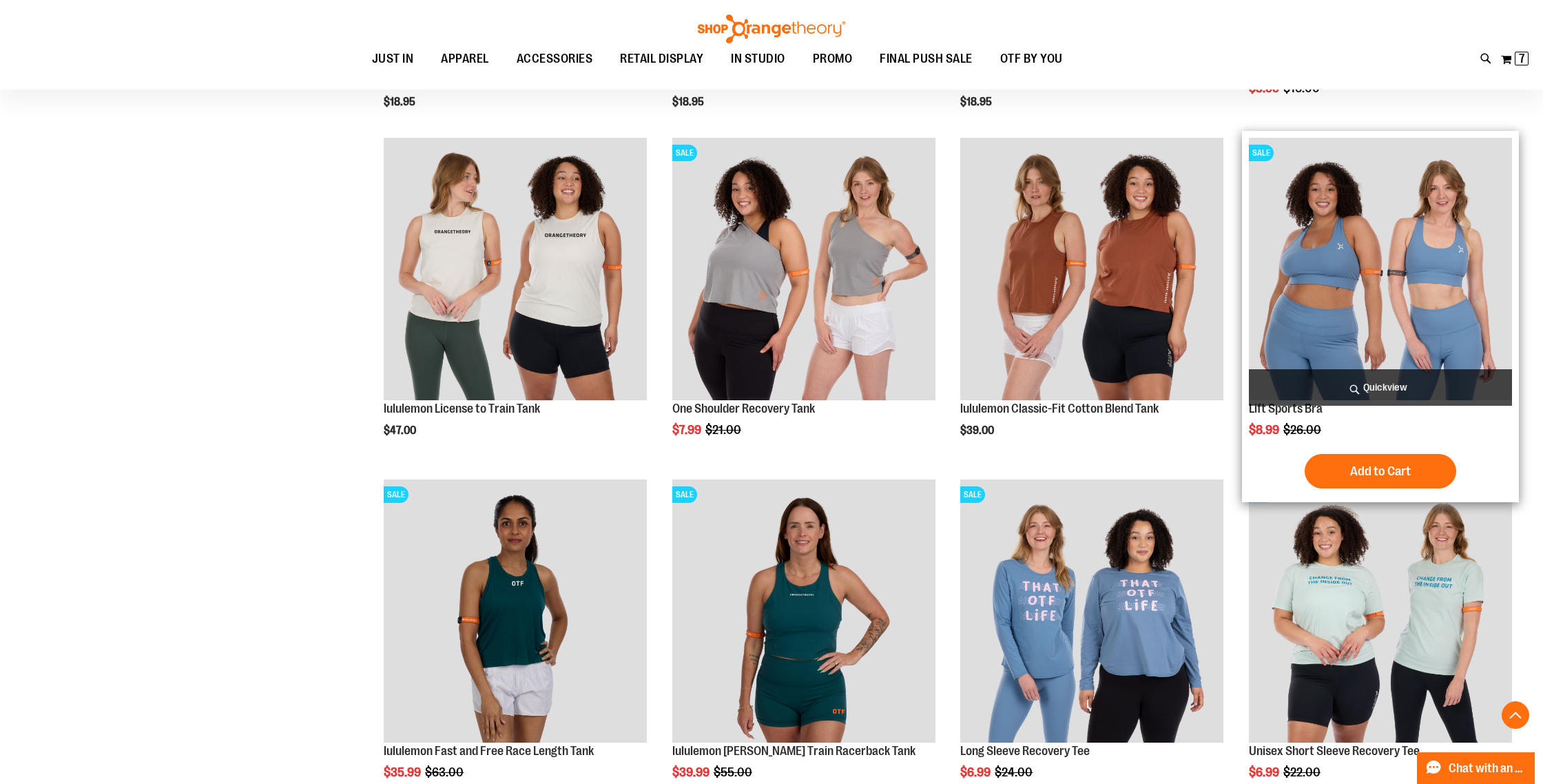
scroll to position [7326, 0]
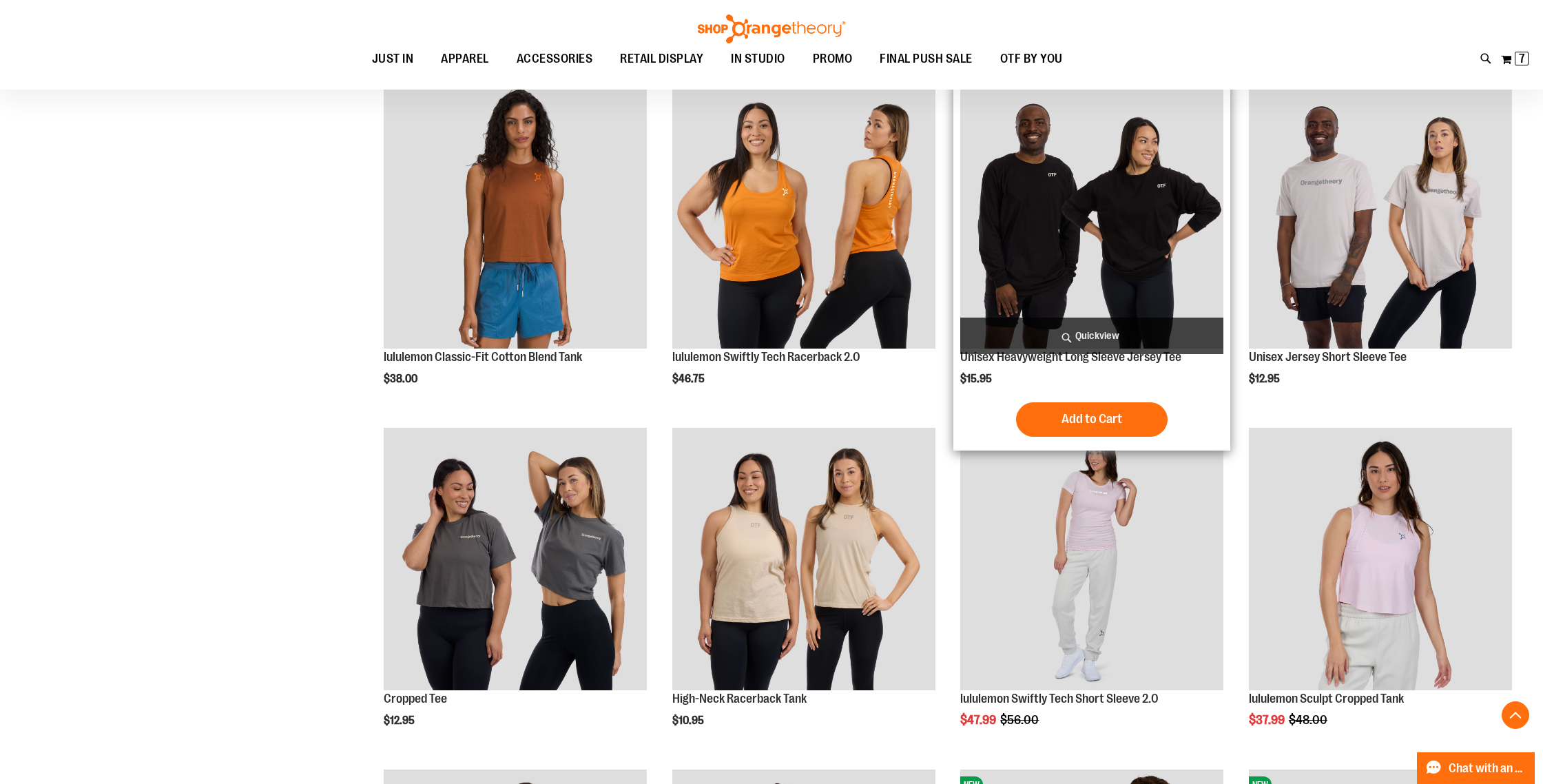
scroll to position [6009, 0]
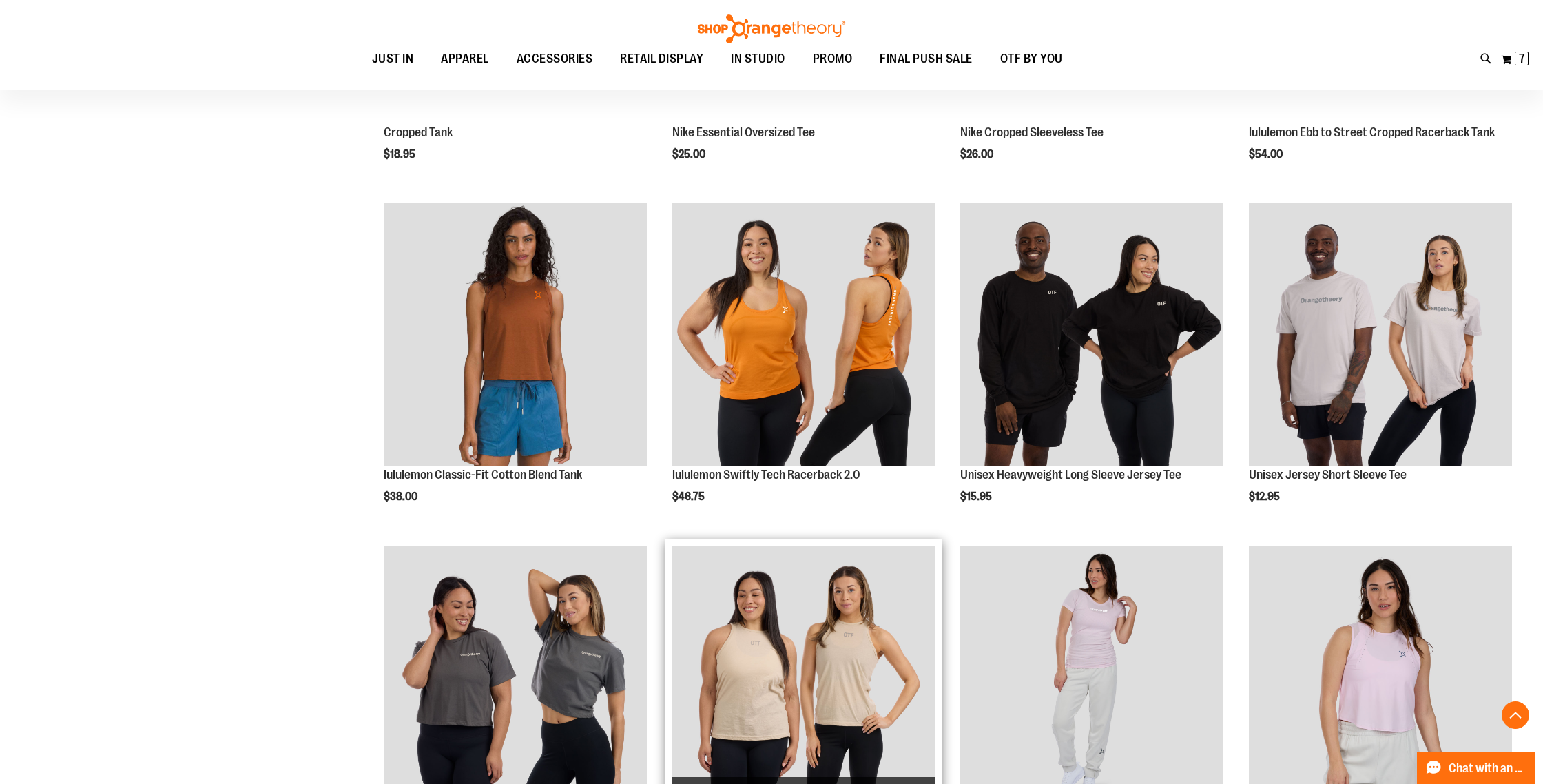
scroll to position [5893, 0]
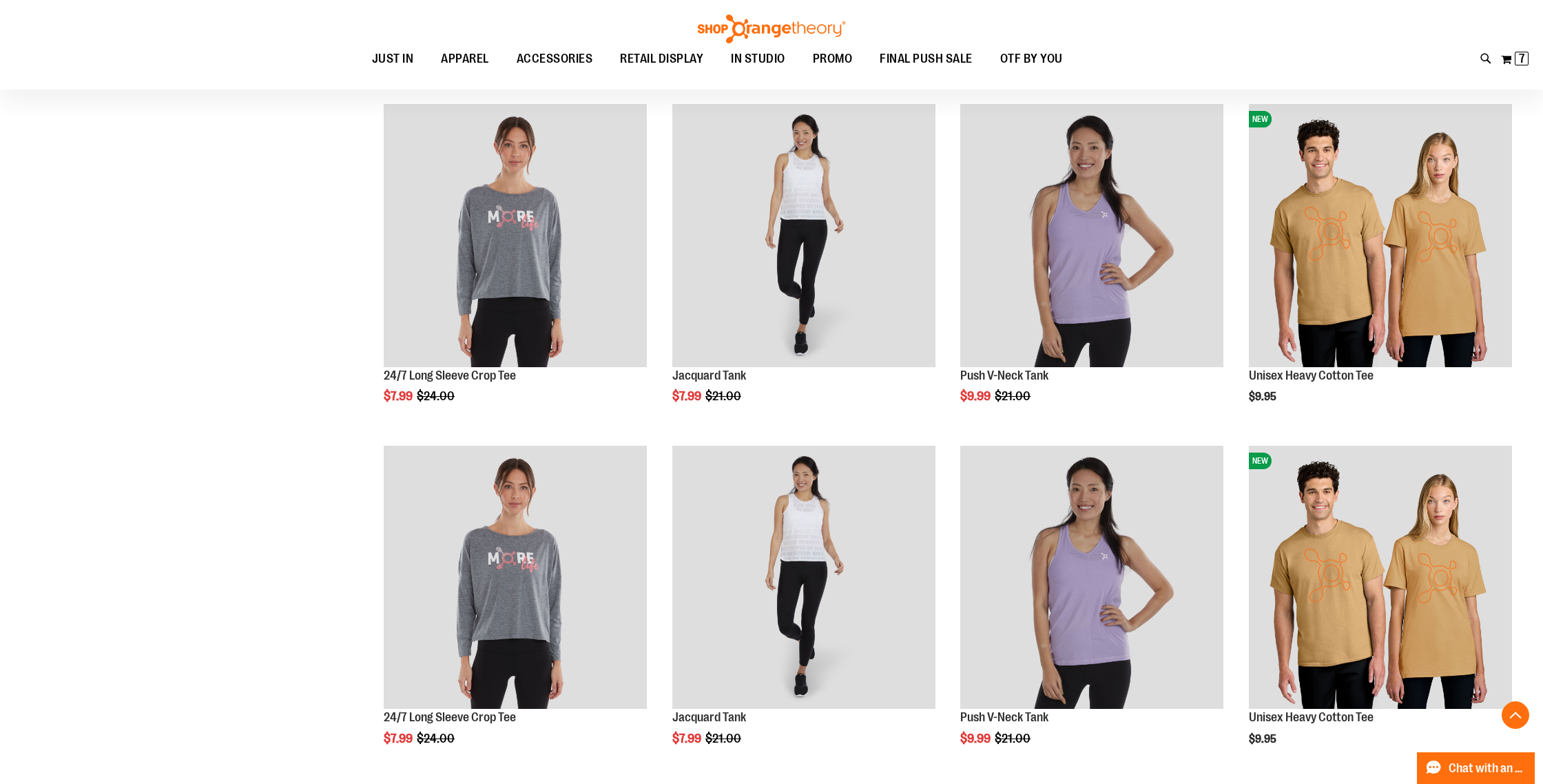
scroll to position [2910, 0]
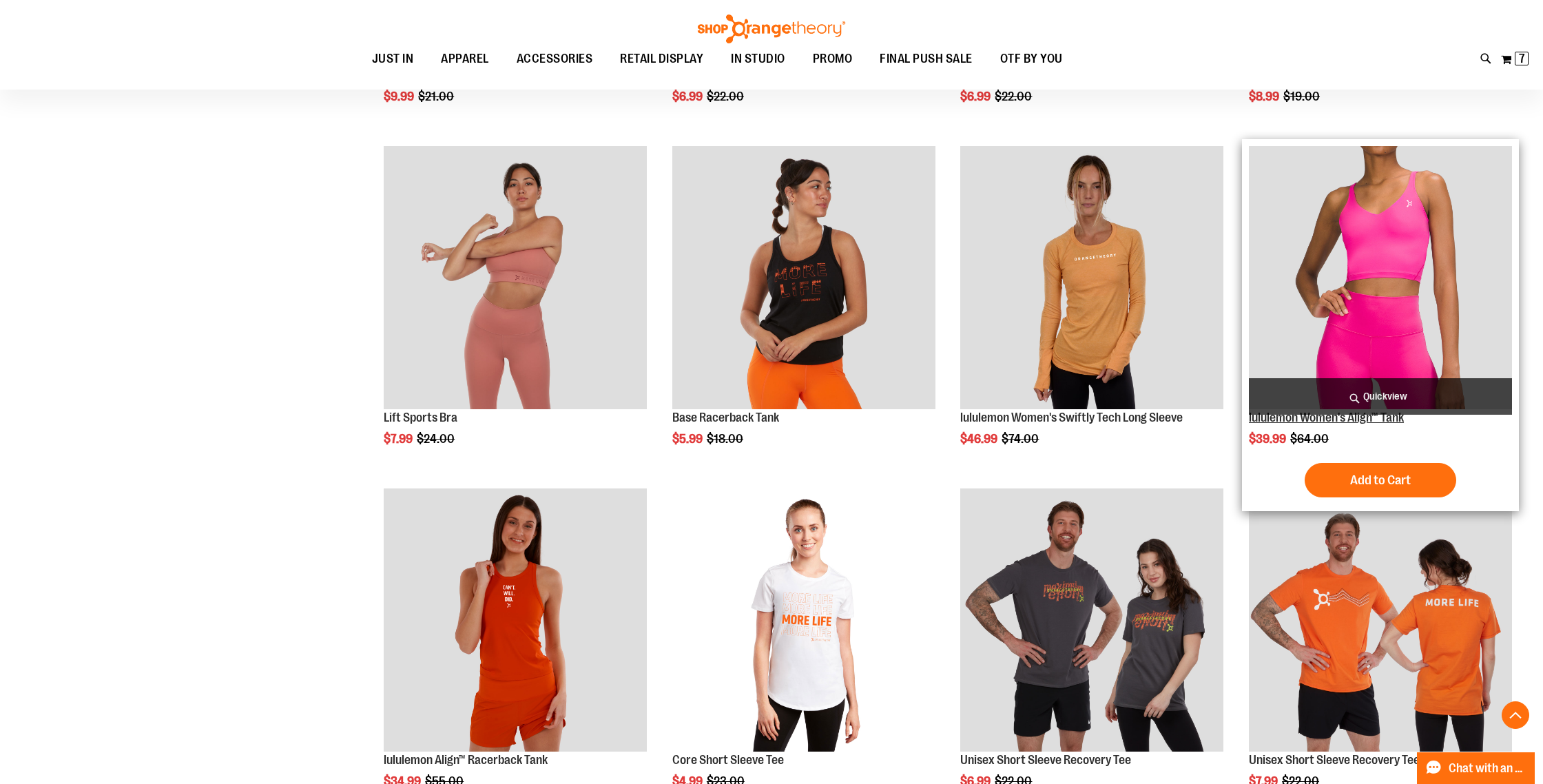
scroll to position [1153, 0]
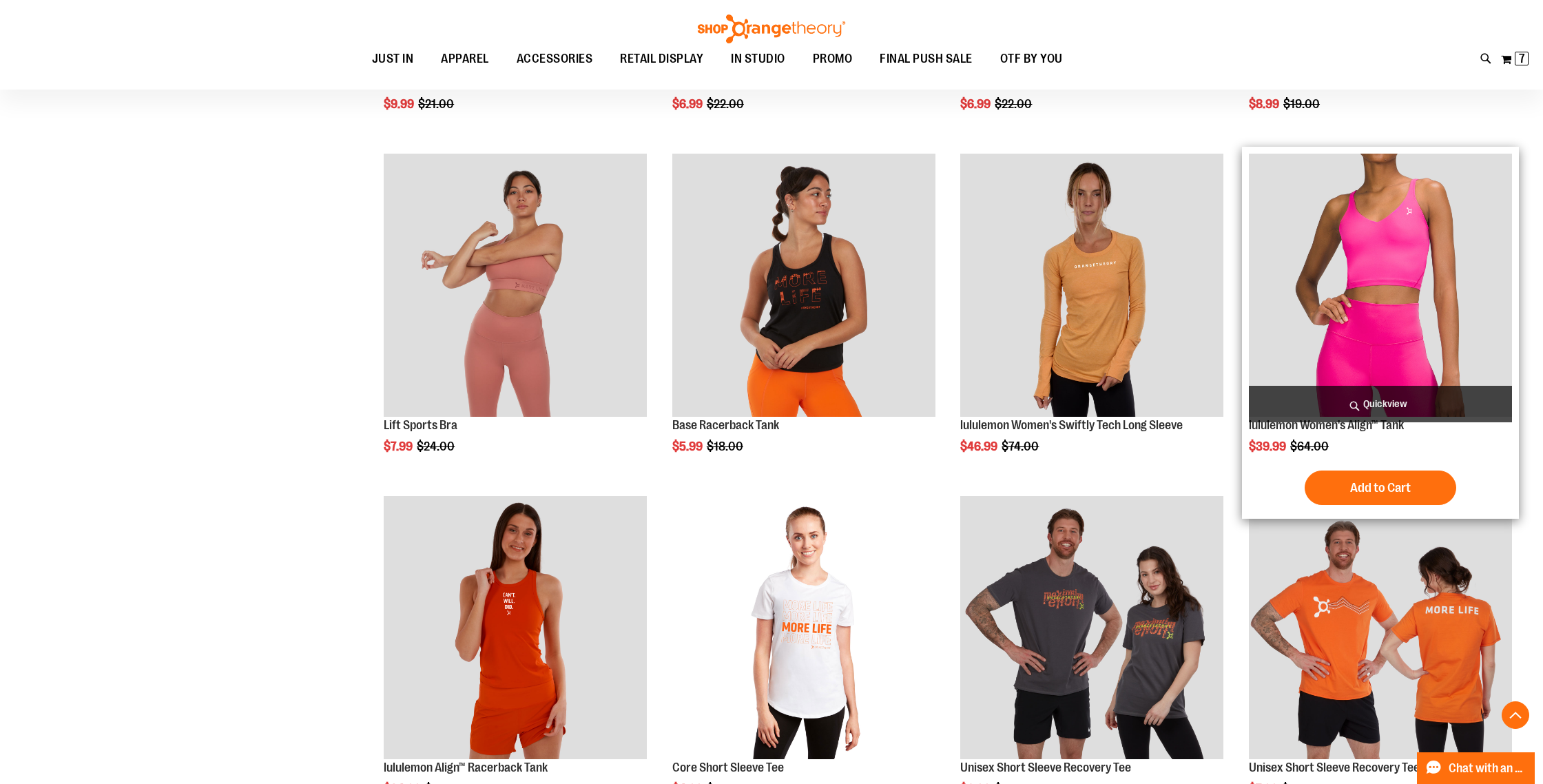
click at [1423, 266] on img "product" at bounding box center [1381, 285] width 263 height 263
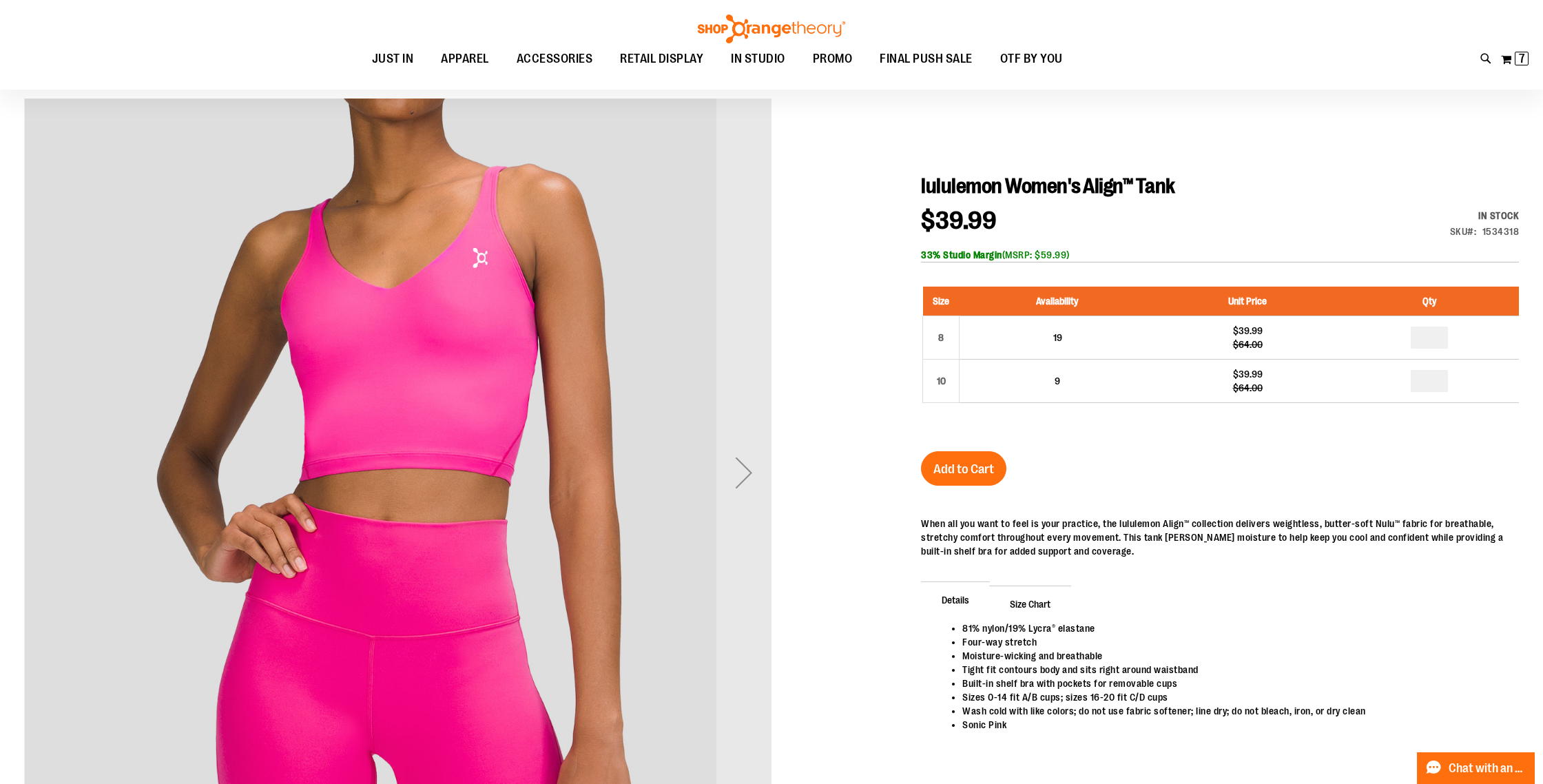
scroll to position [109, 0]
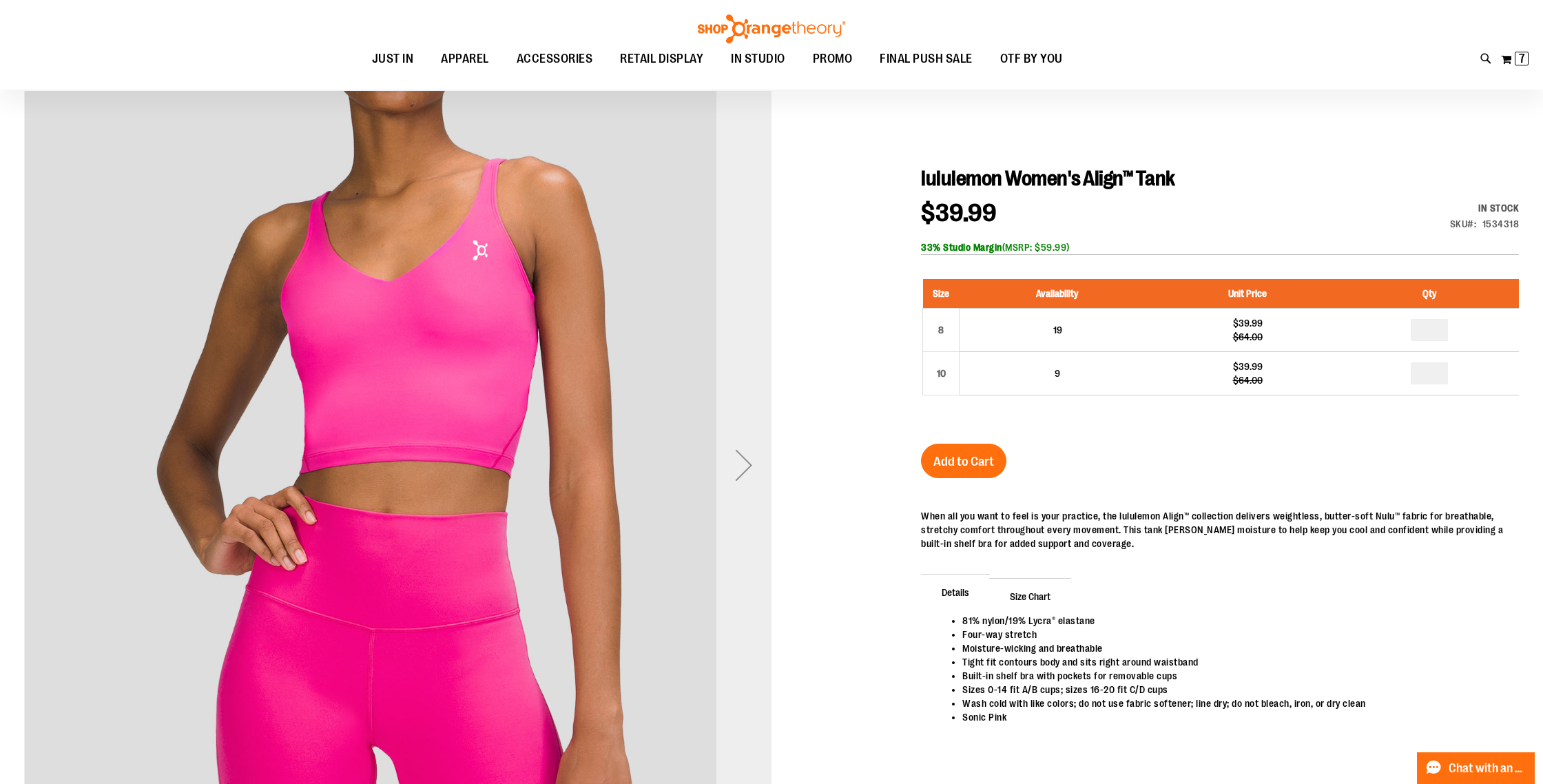
type input "**********"
click at [739, 460] on div "Next" at bounding box center [744, 465] width 55 height 55
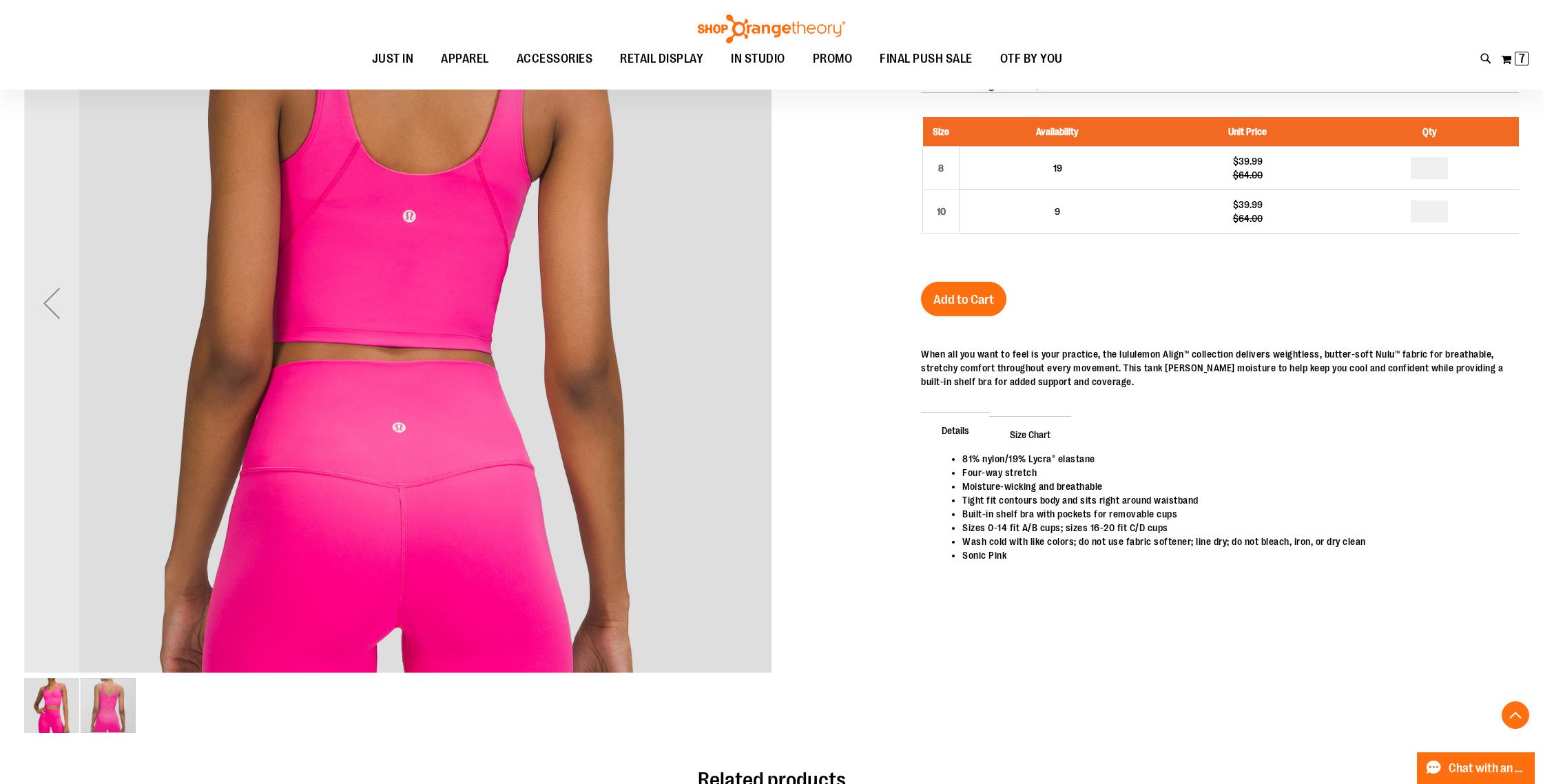
scroll to position [272, 0]
click at [49, 306] on div "Previous" at bounding box center [52, 302] width 55 height 55
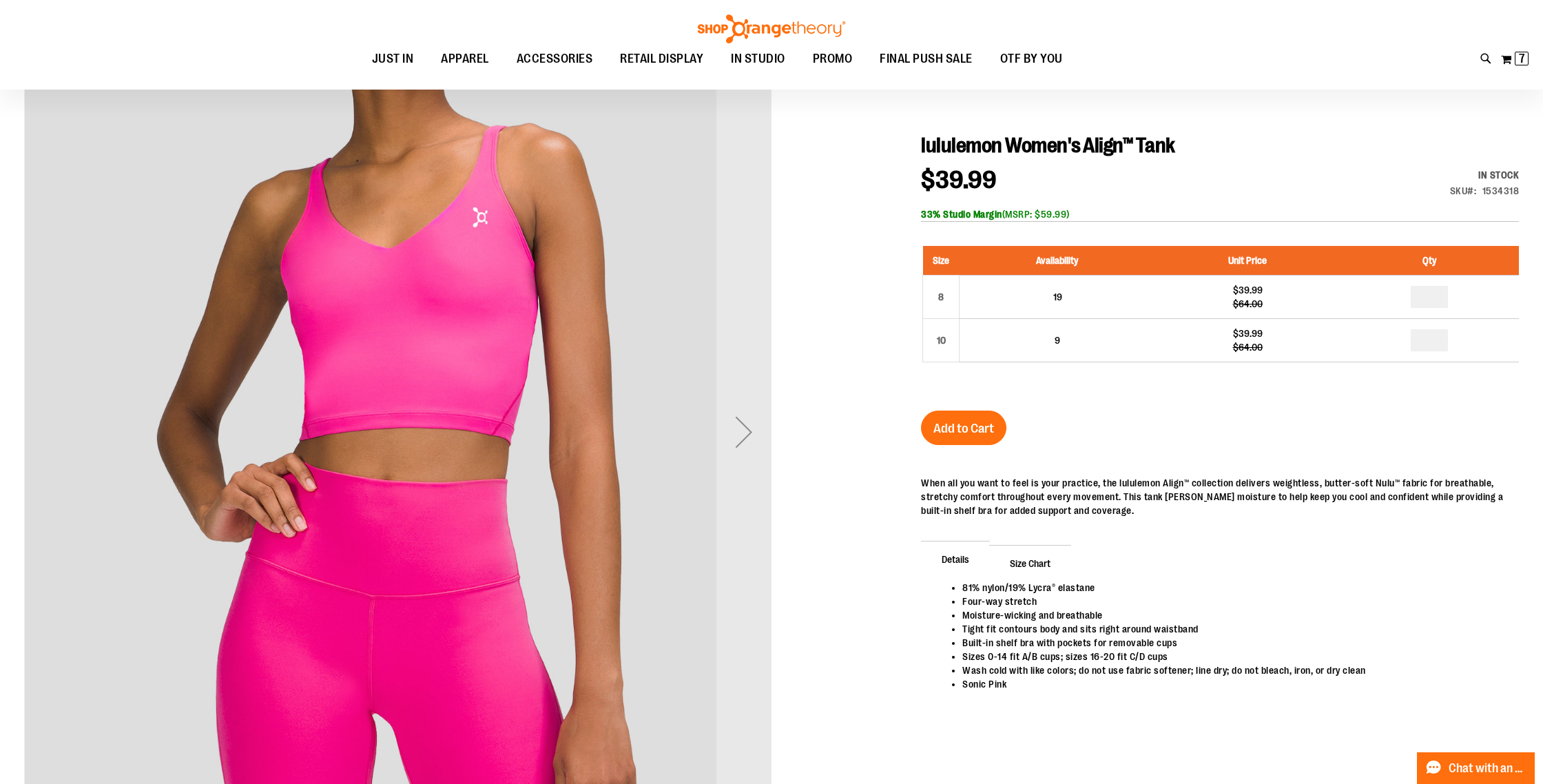
scroll to position [140, 0]
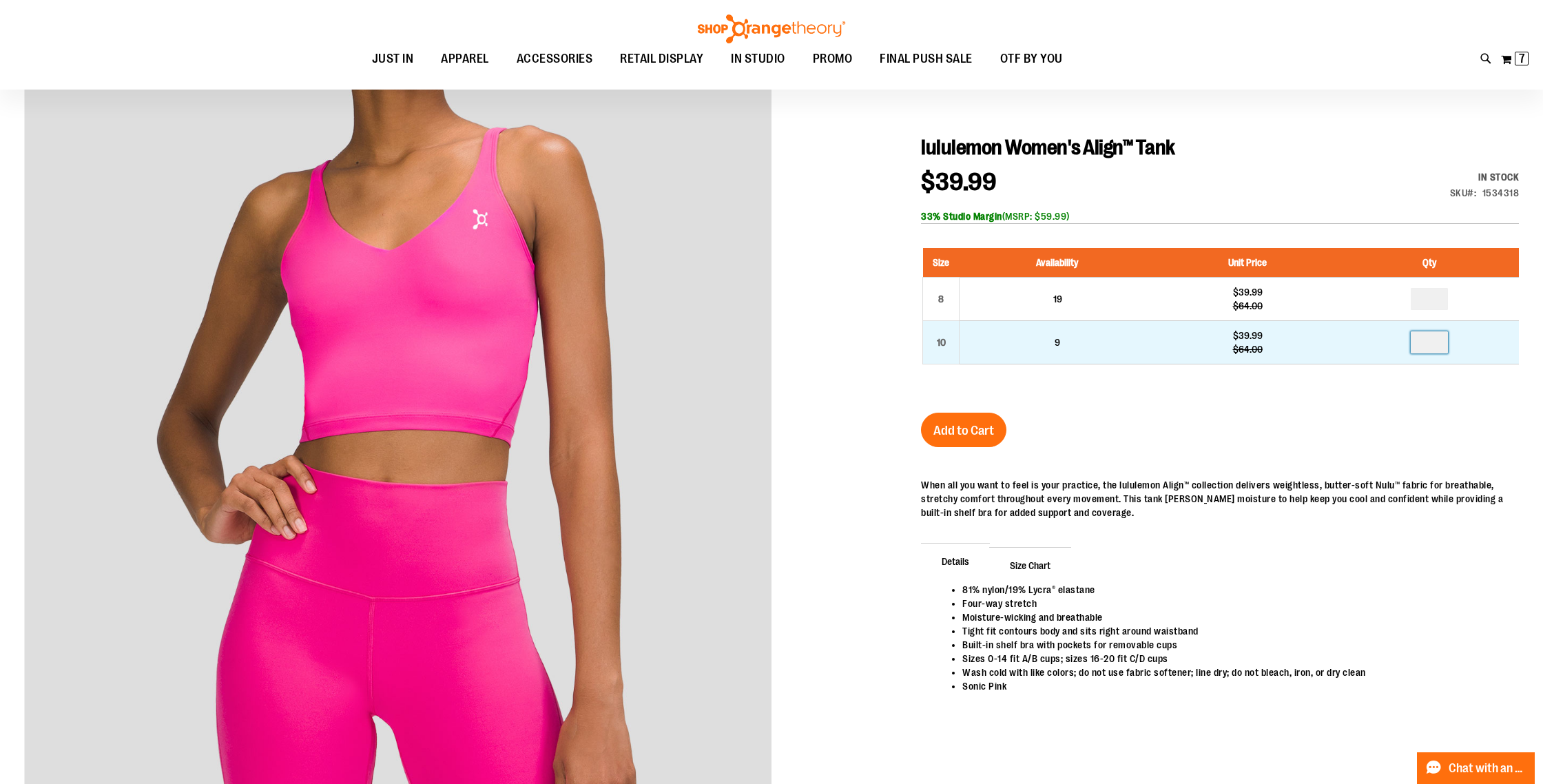
click at [1444, 344] on input "number" at bounding box center [1429, 342] width 37 height 22
type input "*"
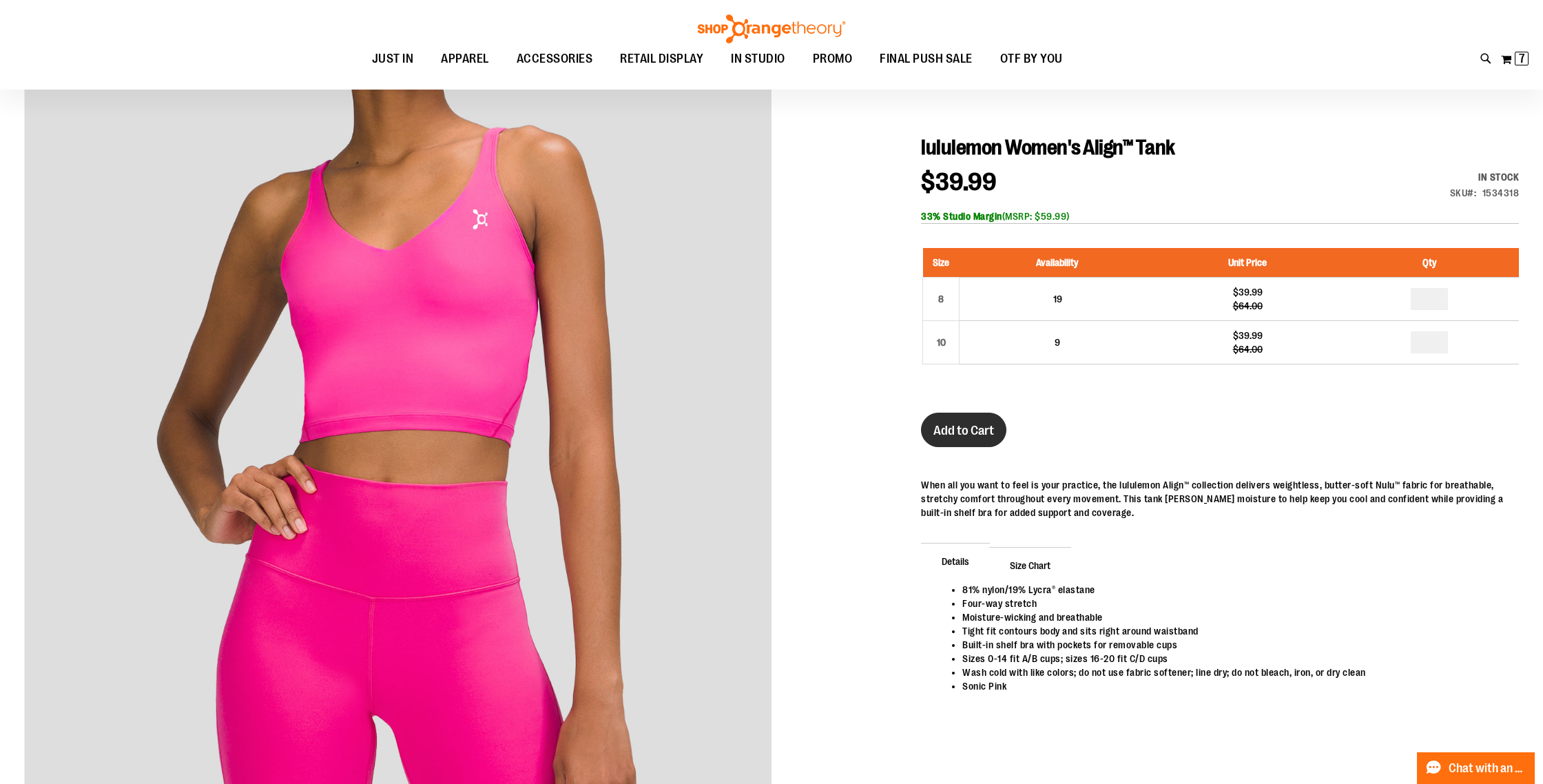
click at [969, 436] on span "Add to Cart" at bounding box center [963, 431] width 61 height 15
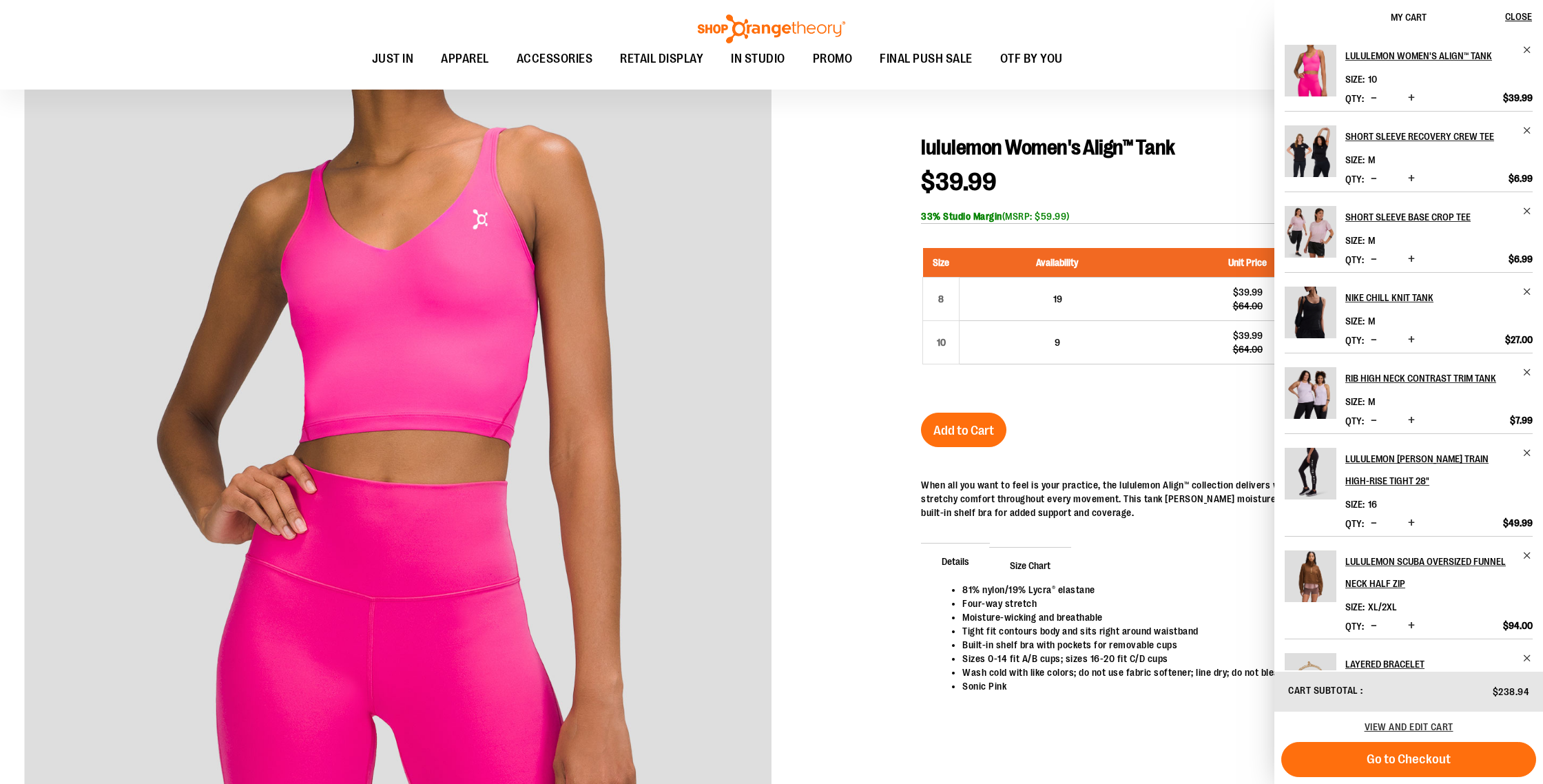
click at [1327, 395] on img "Product" at bounding box center [1311, 393] width 52 height 52
click at [1376, 376] on h2 "Rib High Neck Contrast Trim Tank" at bounding box center [1430, 378] width 169 height 22
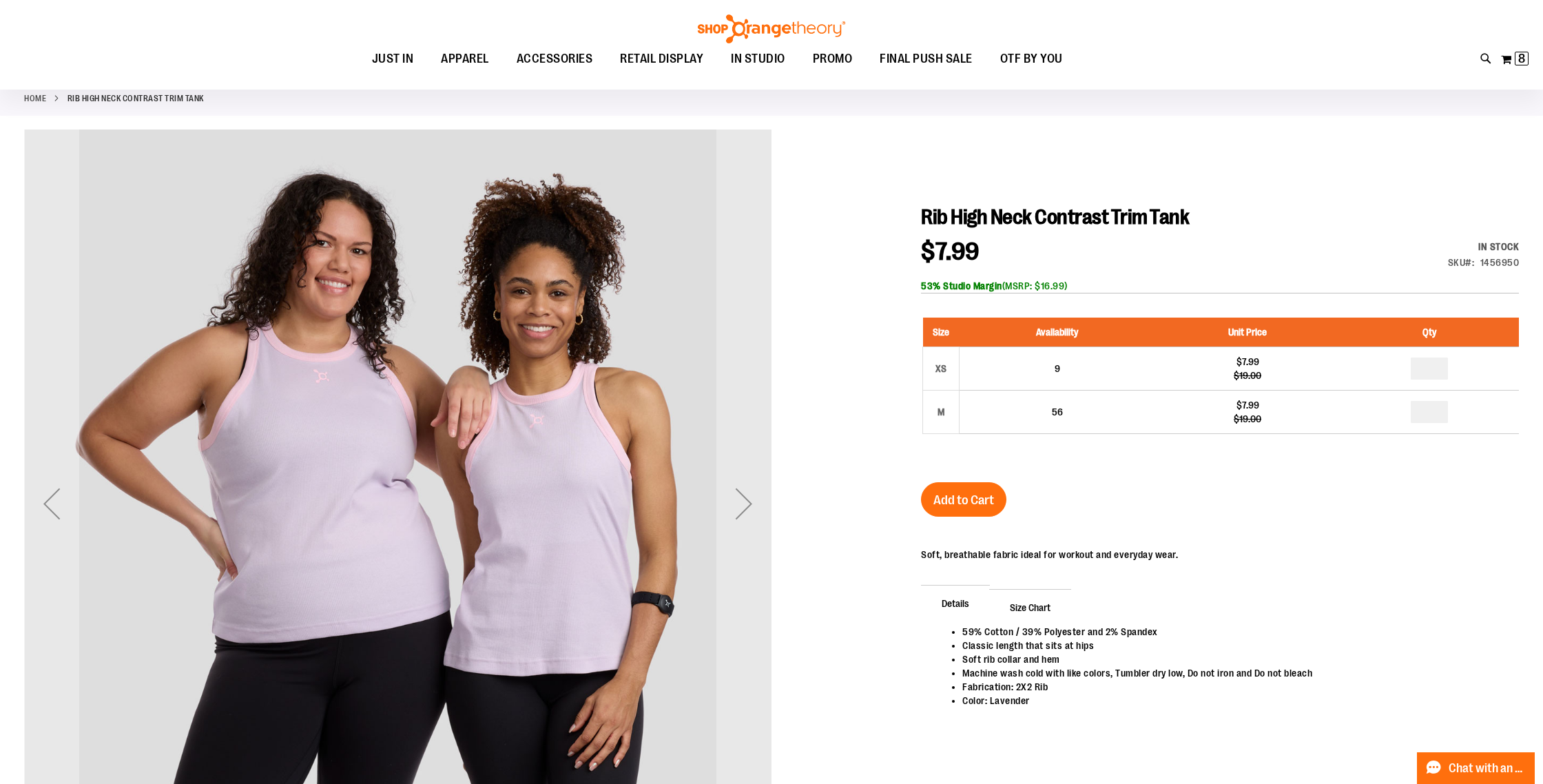
scroll to position [72, 0]
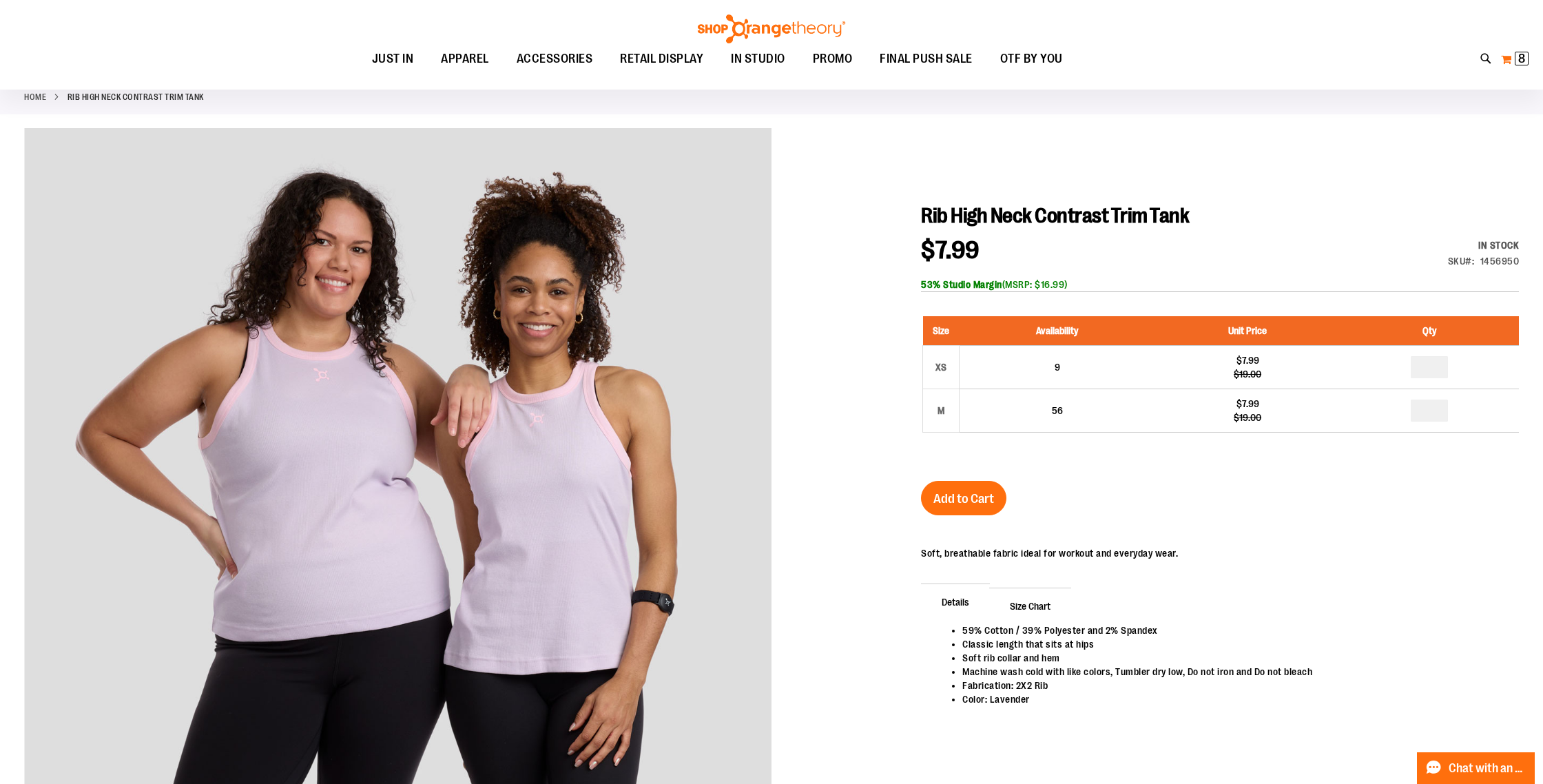
type input "**********"
click at [1522, 62] on span "8" at bounding box center [1521, 58] width 7 height 14
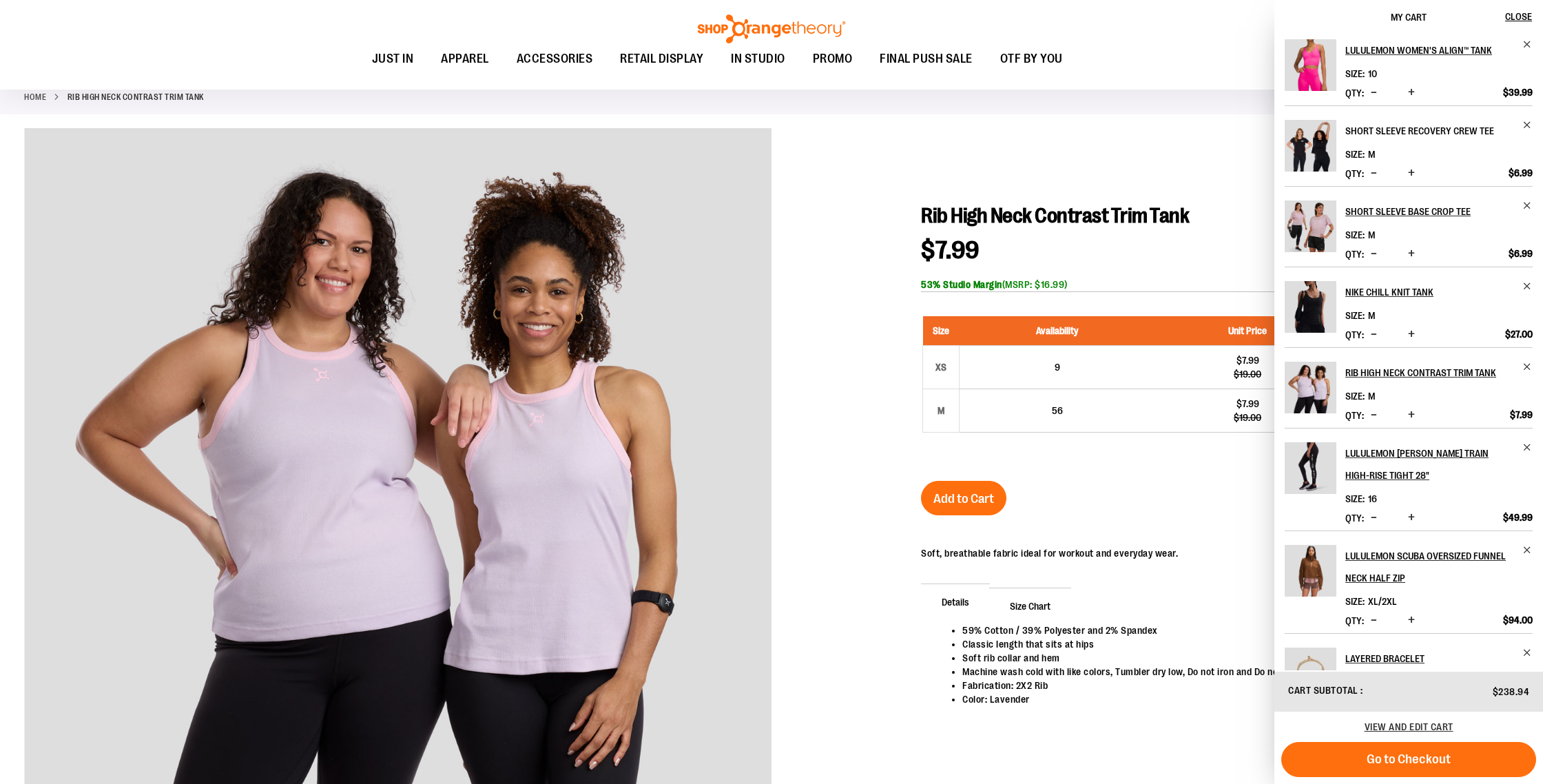
click at [1381, 130] on h2 "Short Sleeve Recovery Crew Tee" at bounding box center [1430, 131] width 169 height 22
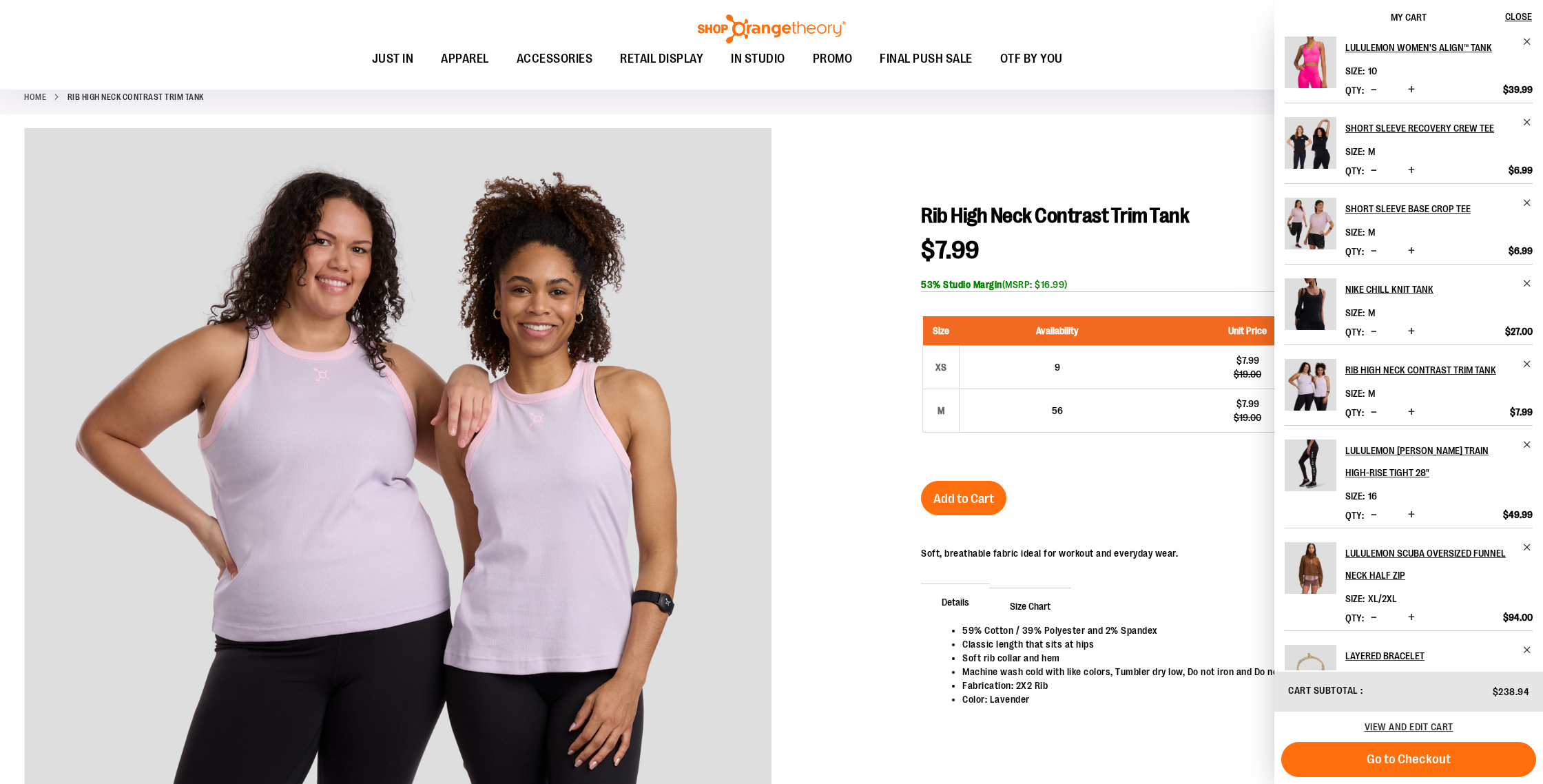
click at [1309, 145] on img "Product" at bounding box center [1311, 143] width 52 height 52
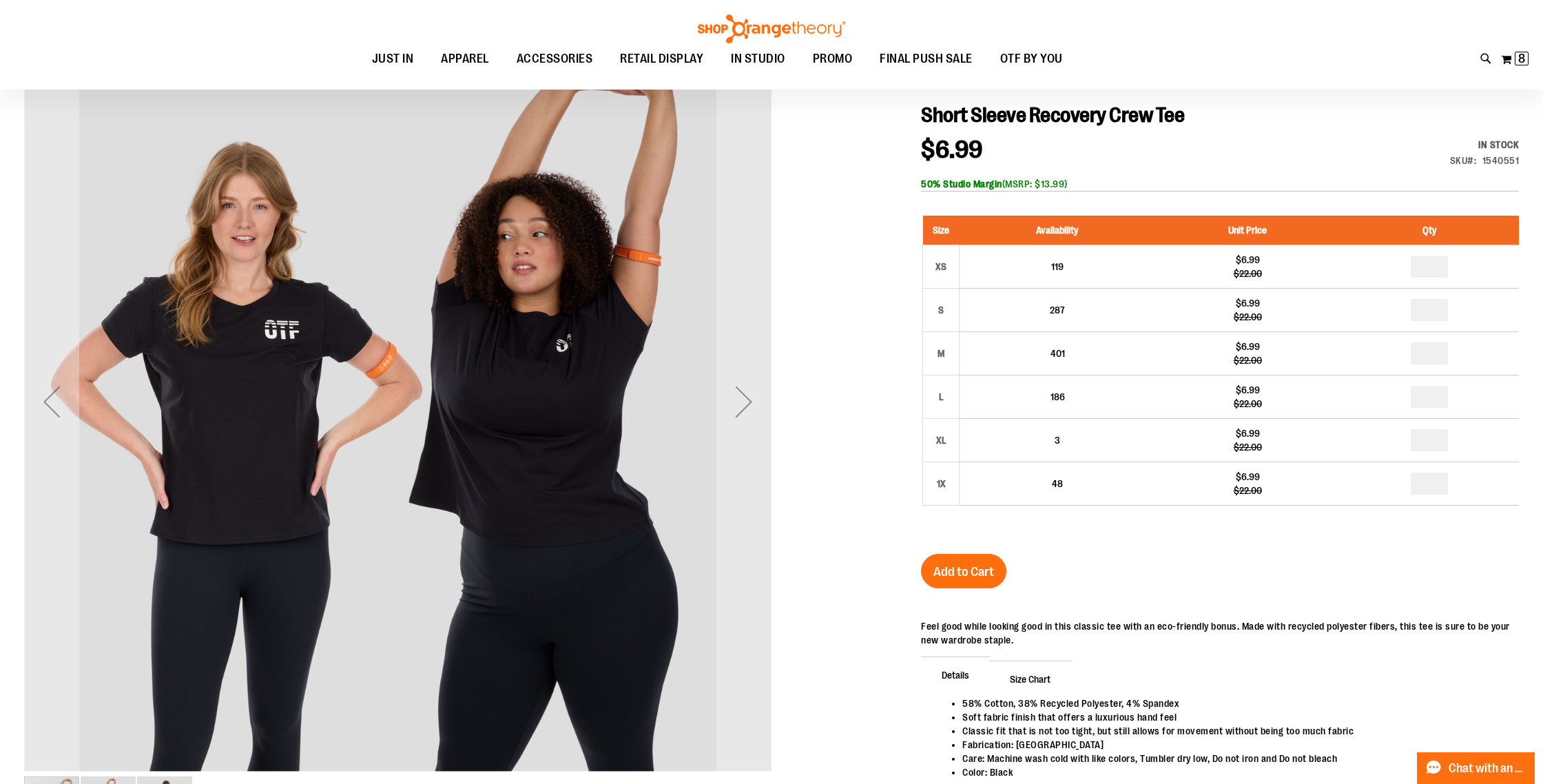
scroll to position [175, 0]
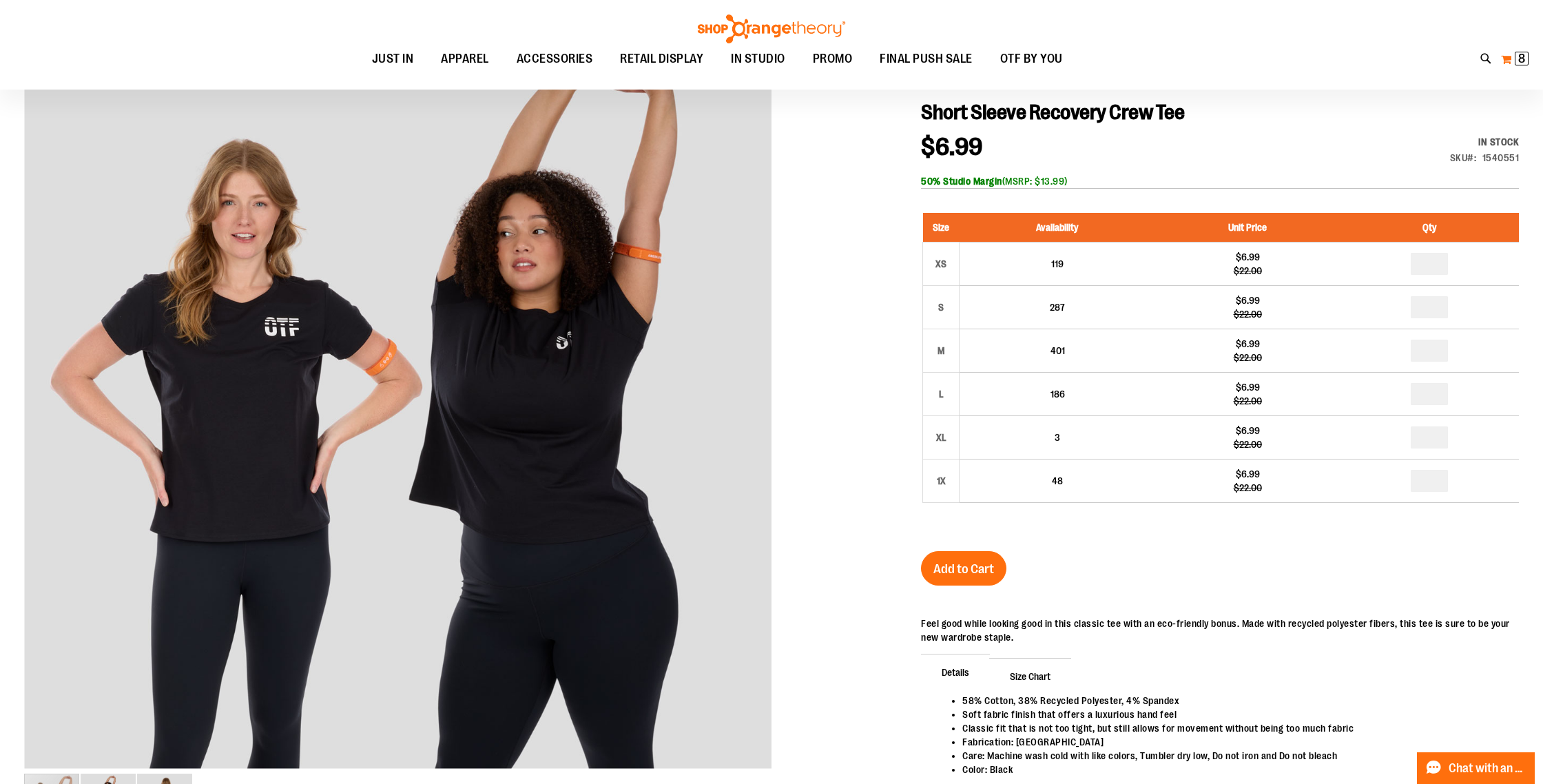
type input "**********"
click at [1518, 57] on span "8" at bounding box center [1521, 58] width 7 height 14
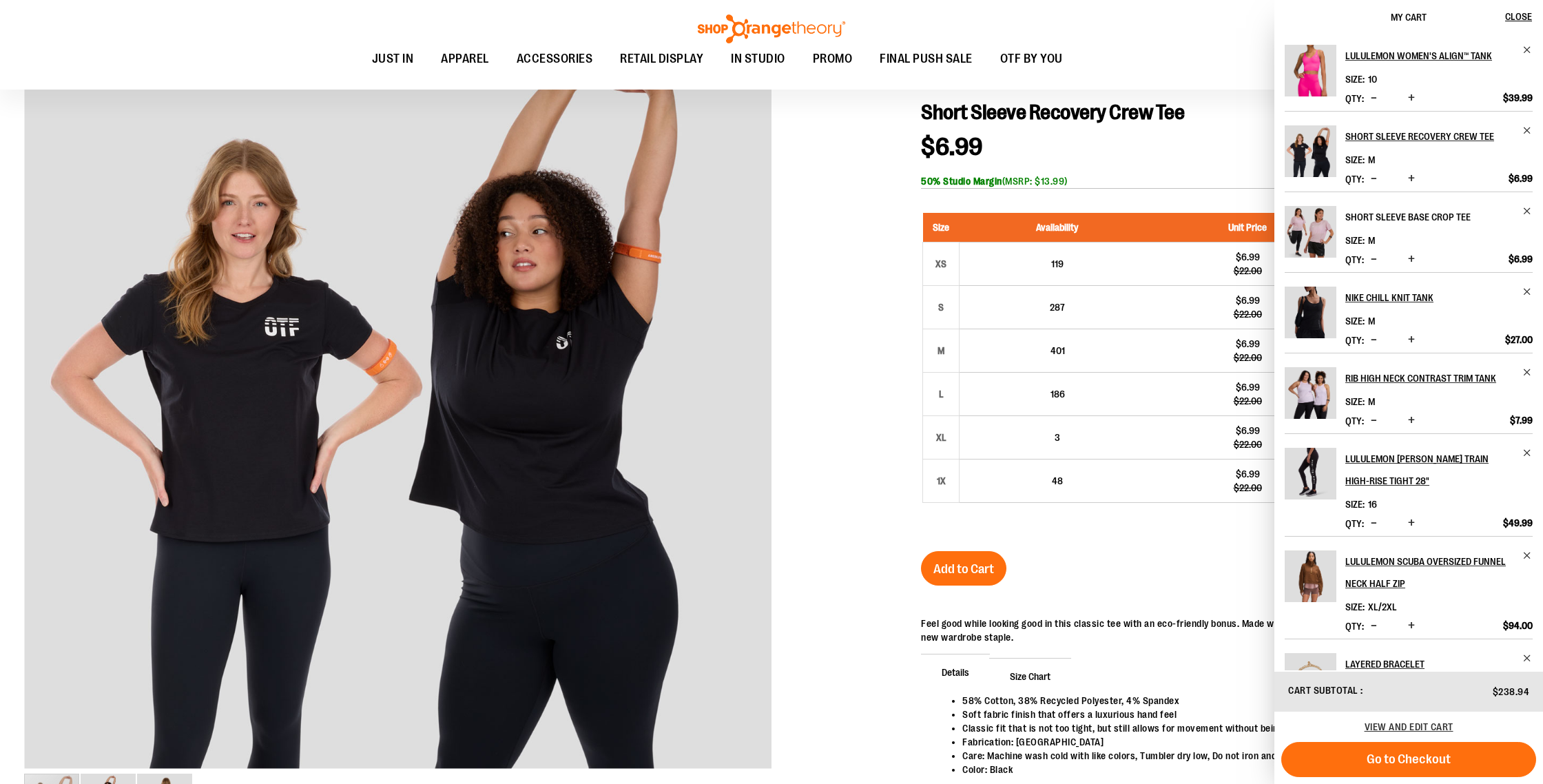
click at [1447, 217] on h2 "Short Sleeve Base Crop Tee" at bounding box center [1430, 217] width 169 height 22
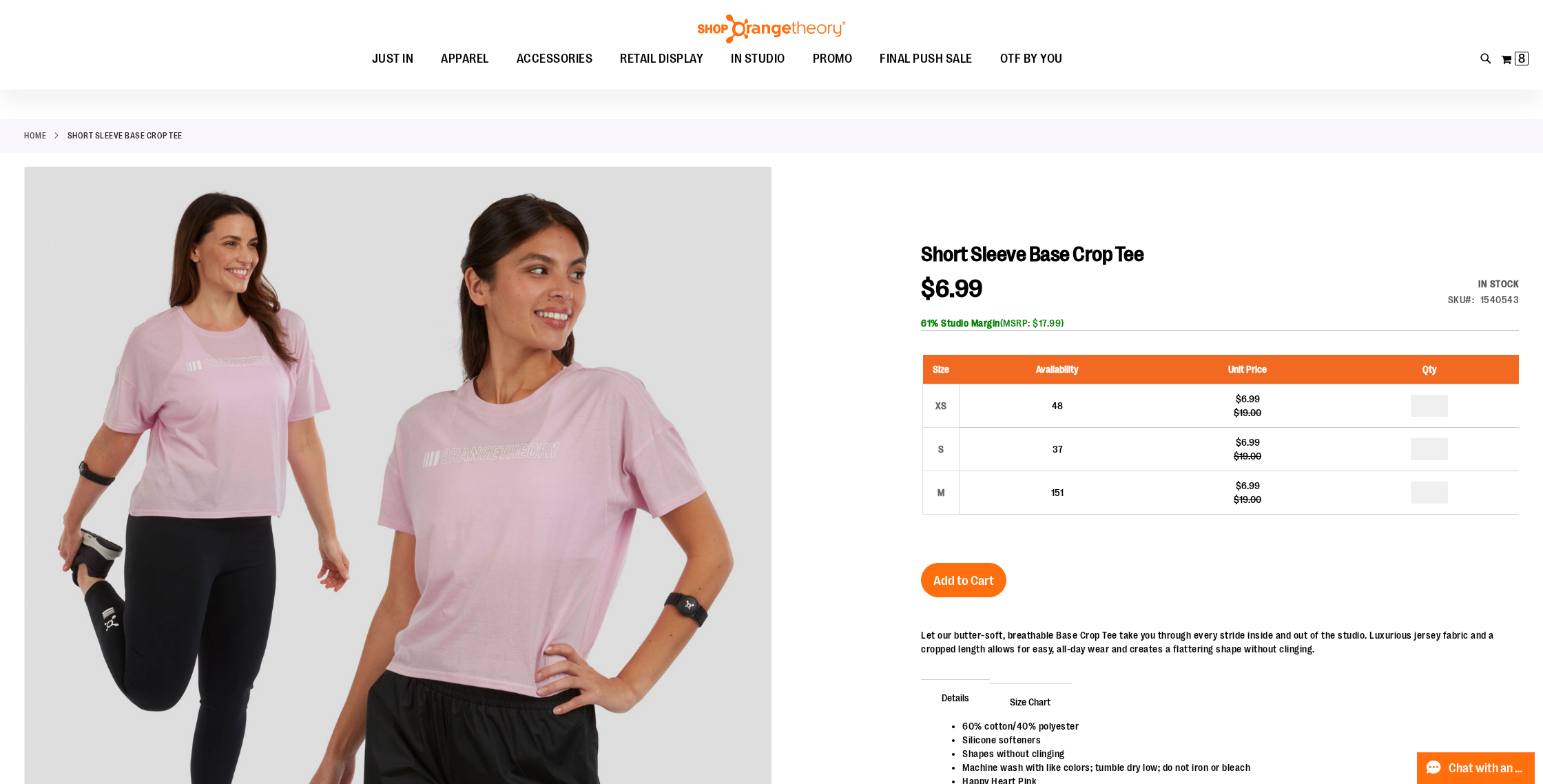
scroll to position [43, 0]
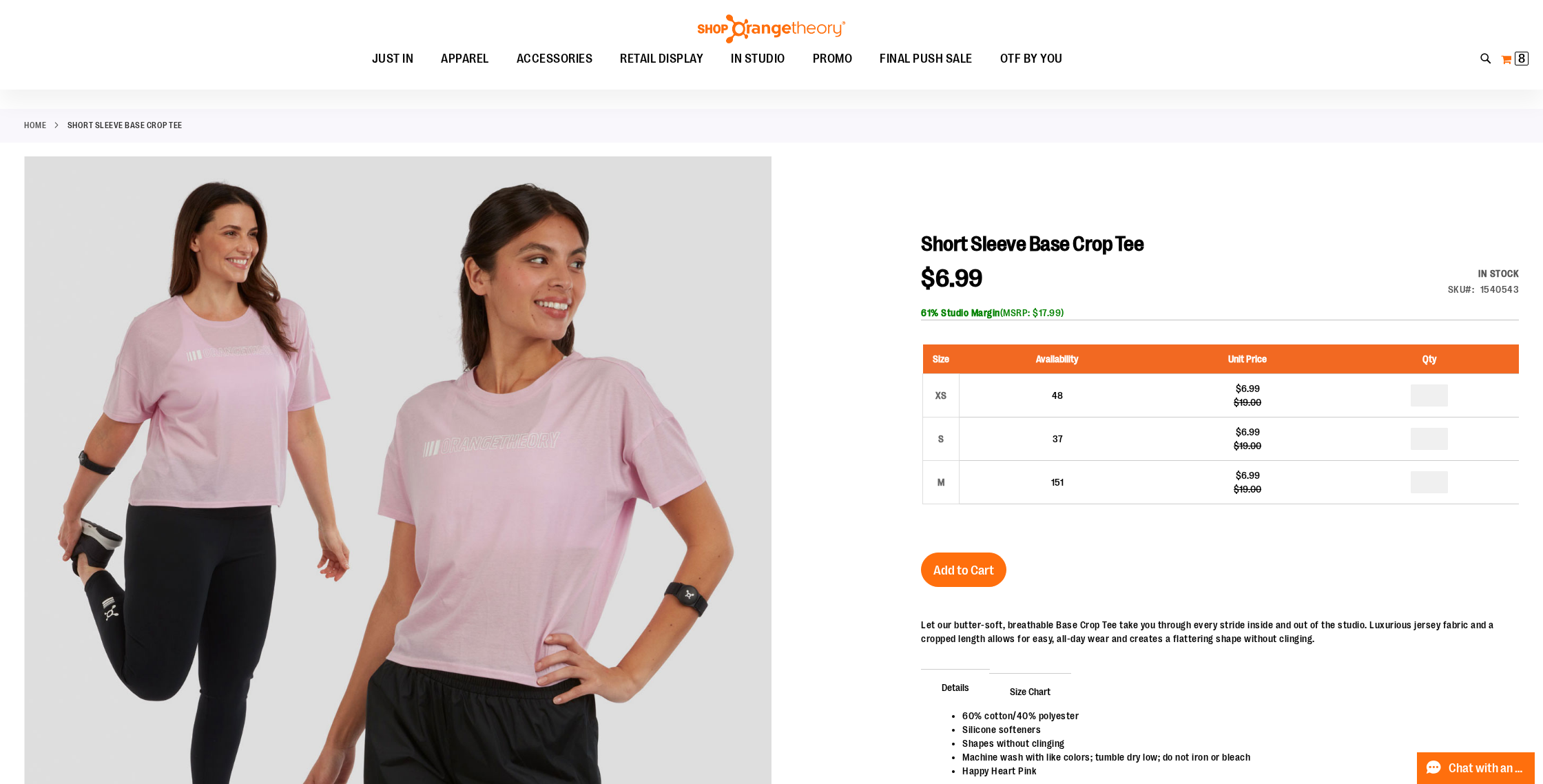
type input "**********"
click at [1518, 57] on span "8" at bounding box center [1521, 58] width 7 height 14
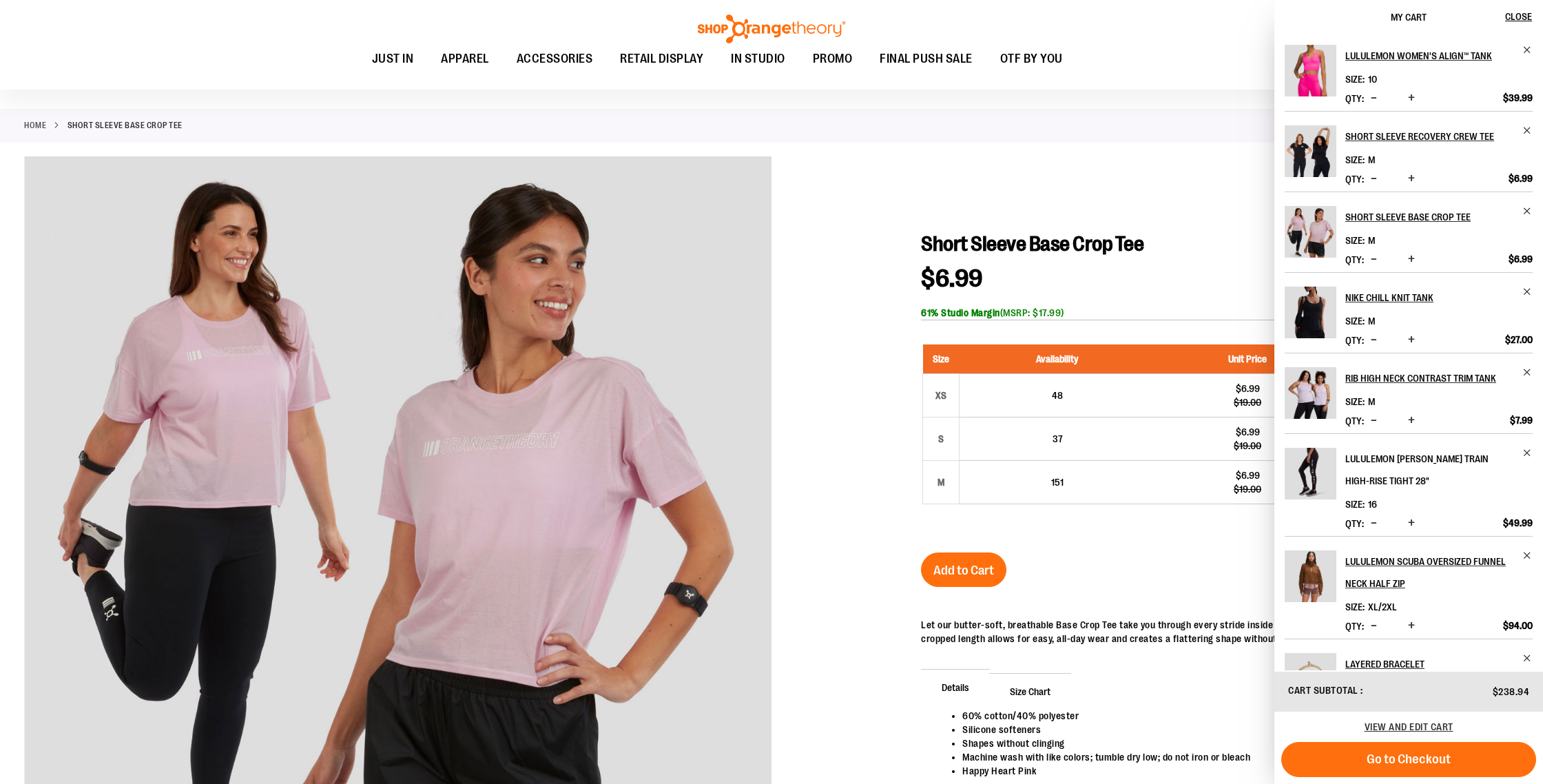
scroll to position [57, 0]
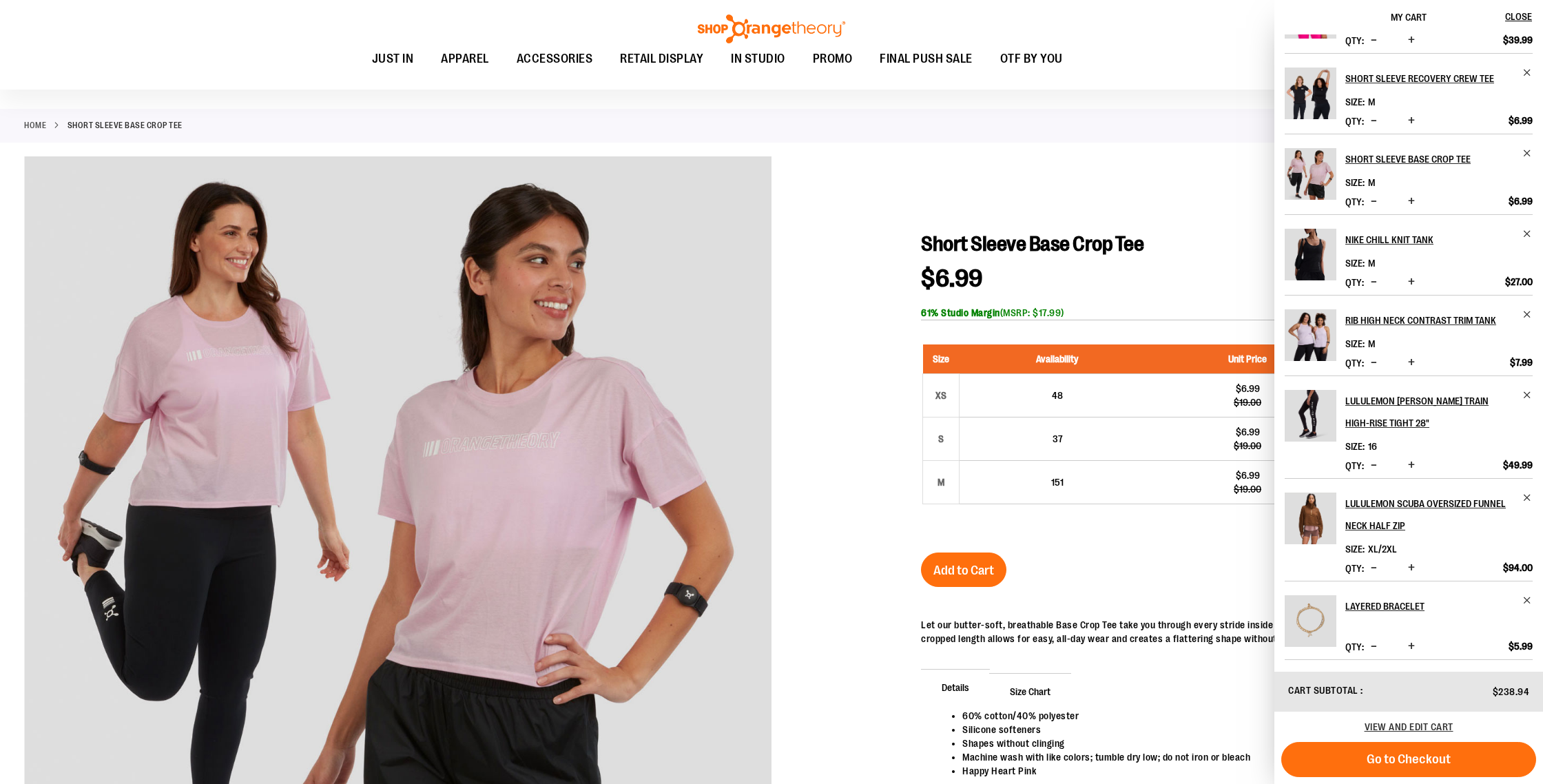
click at [1321, 248] on img "Product" at bounding box center [1311, 255] width 52 height 52
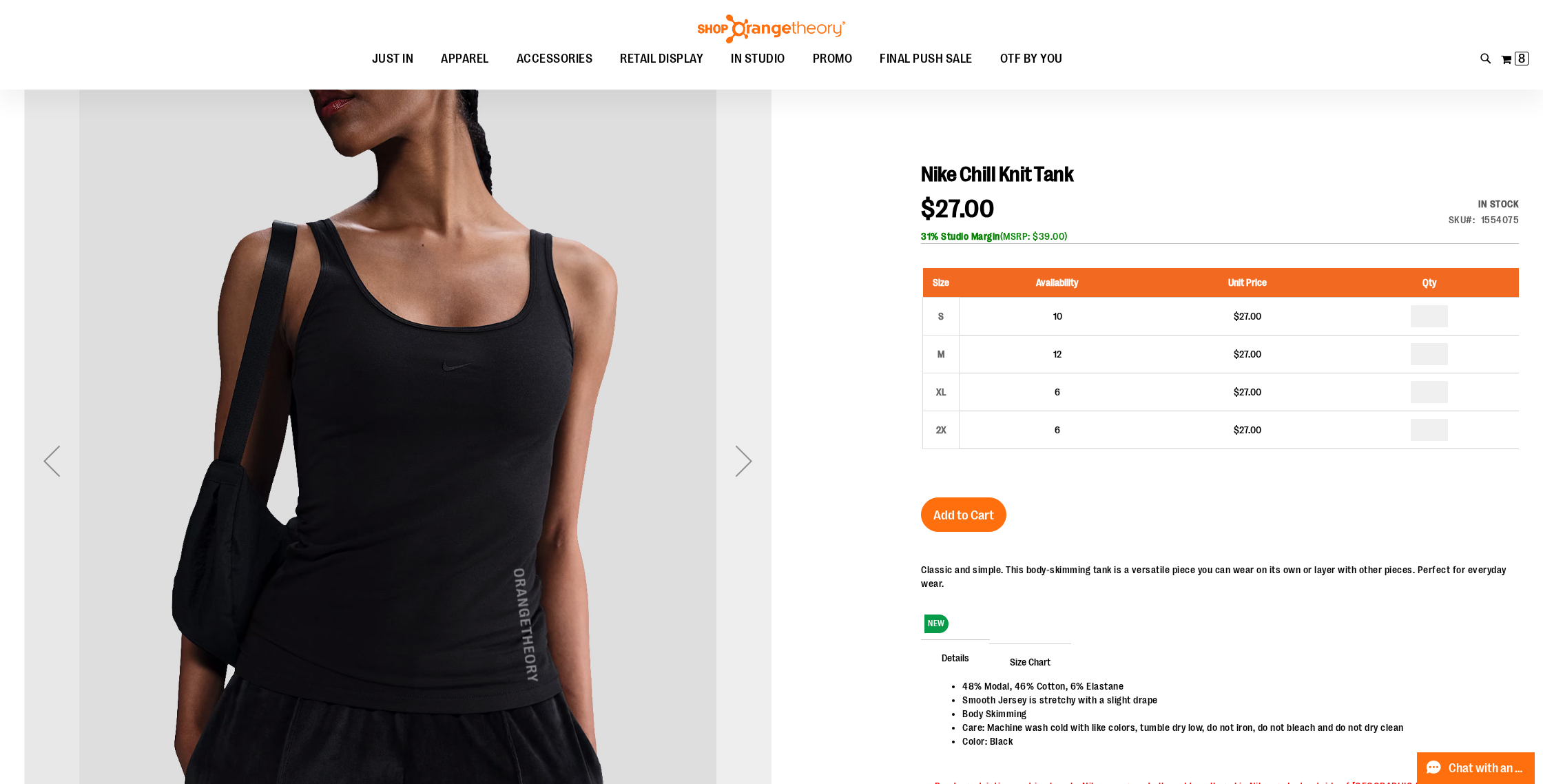
type input "**********"
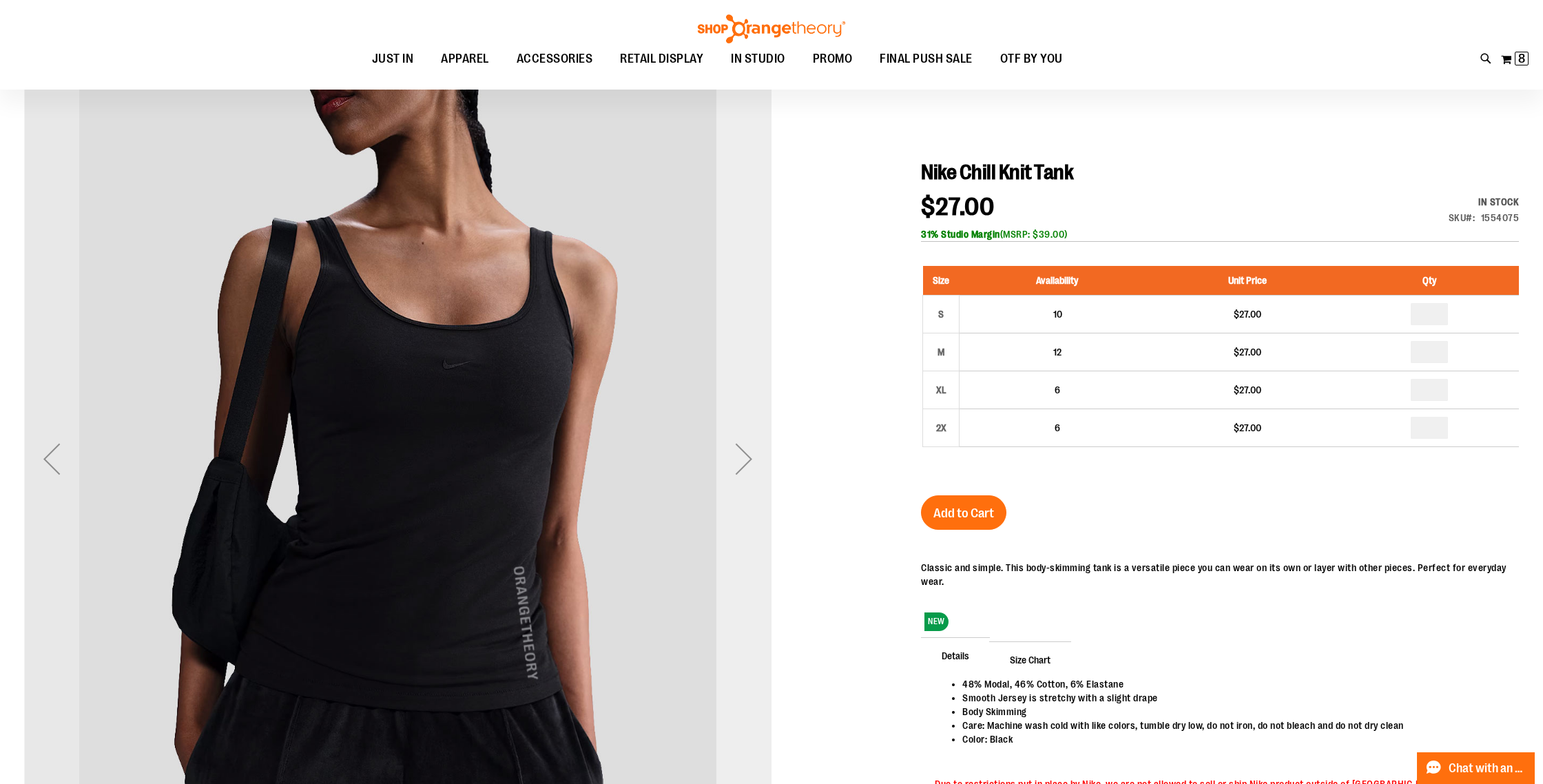
click at [756, 466] on div "Next" at bounding box center [744, 459] width 55 height 55
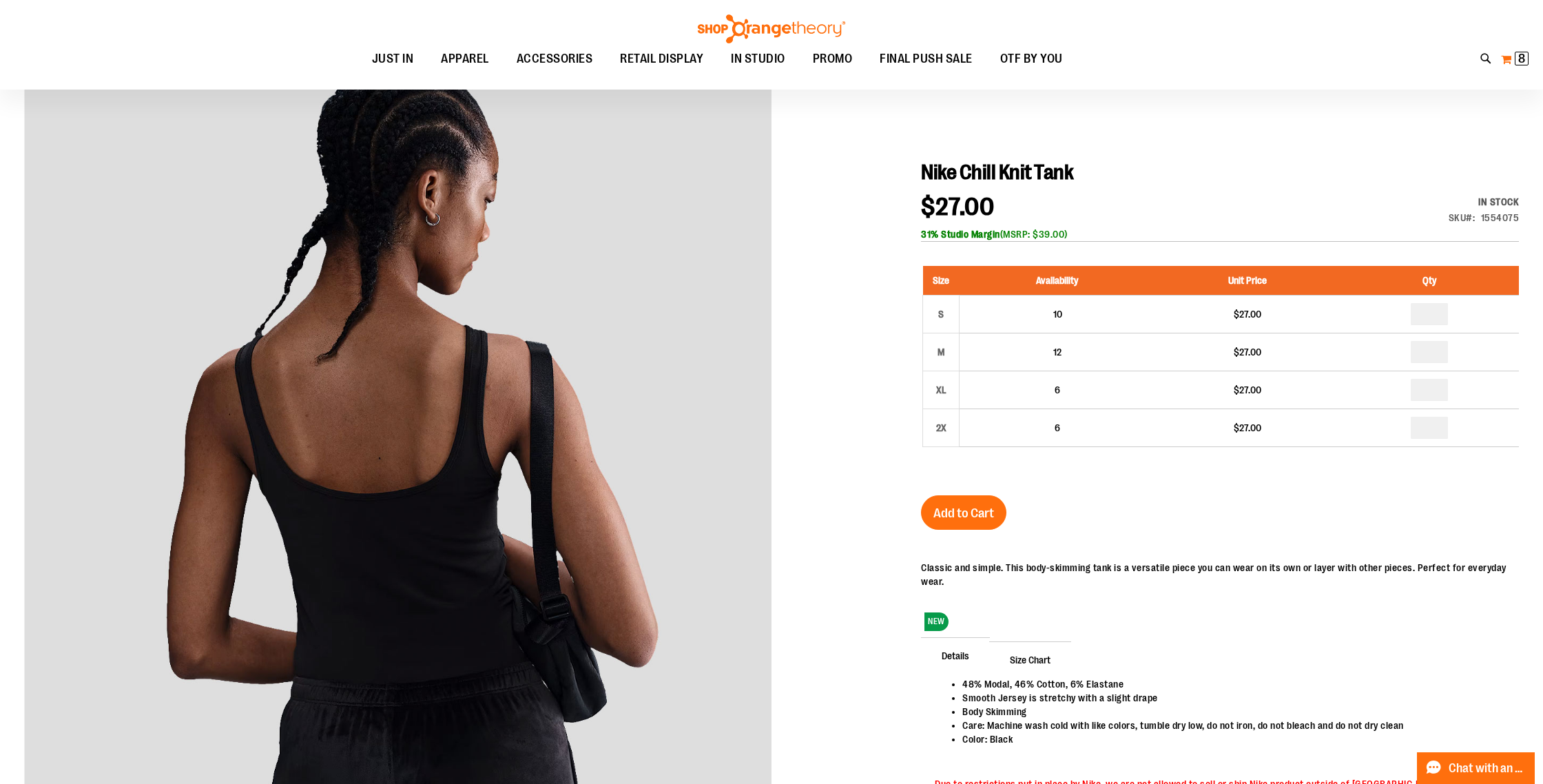
click at [1526, 55] on span "8 8 items" at bounding box center [1521, 58] width 14 height 14
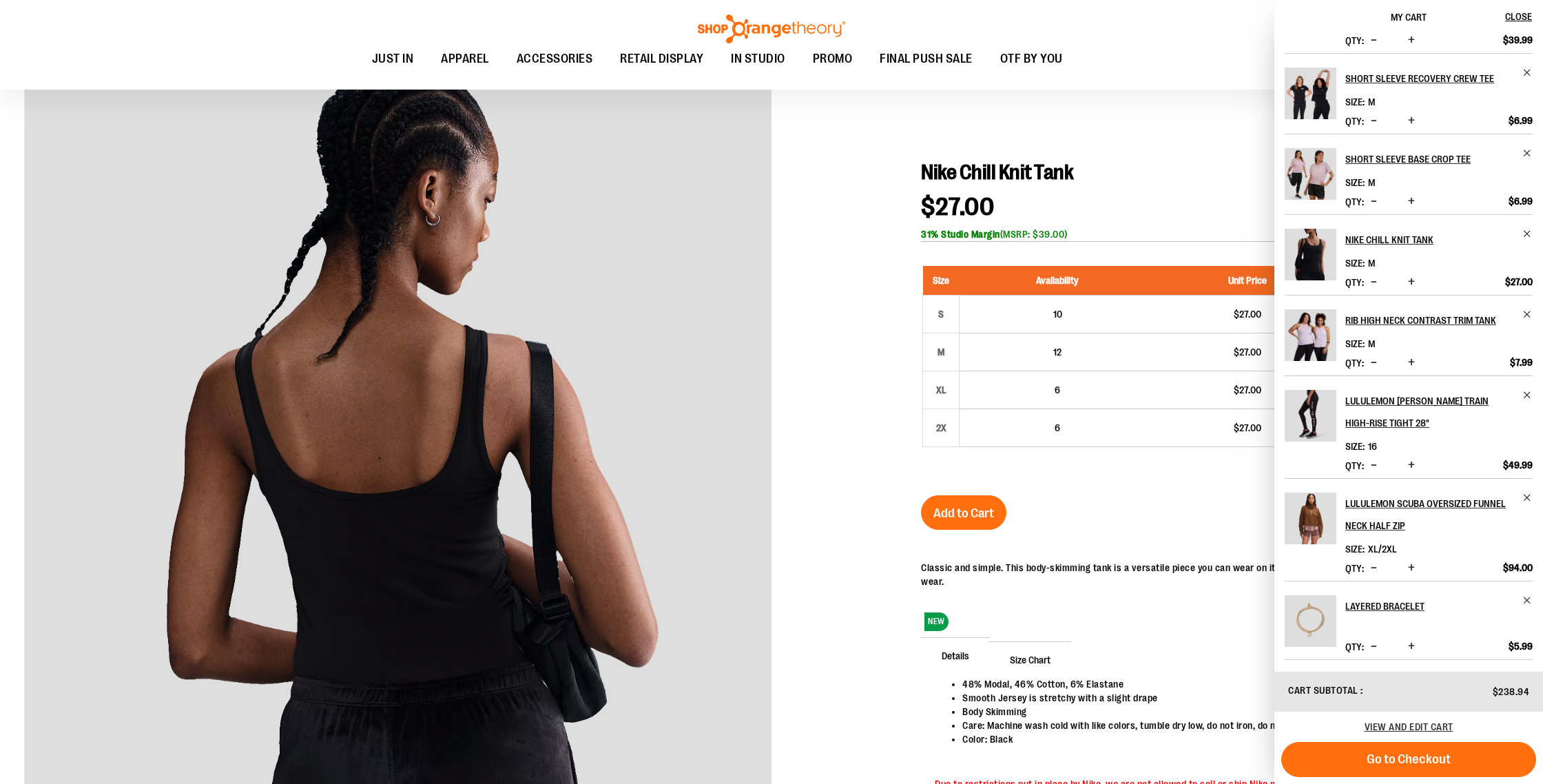
scroll to position [0, 0]
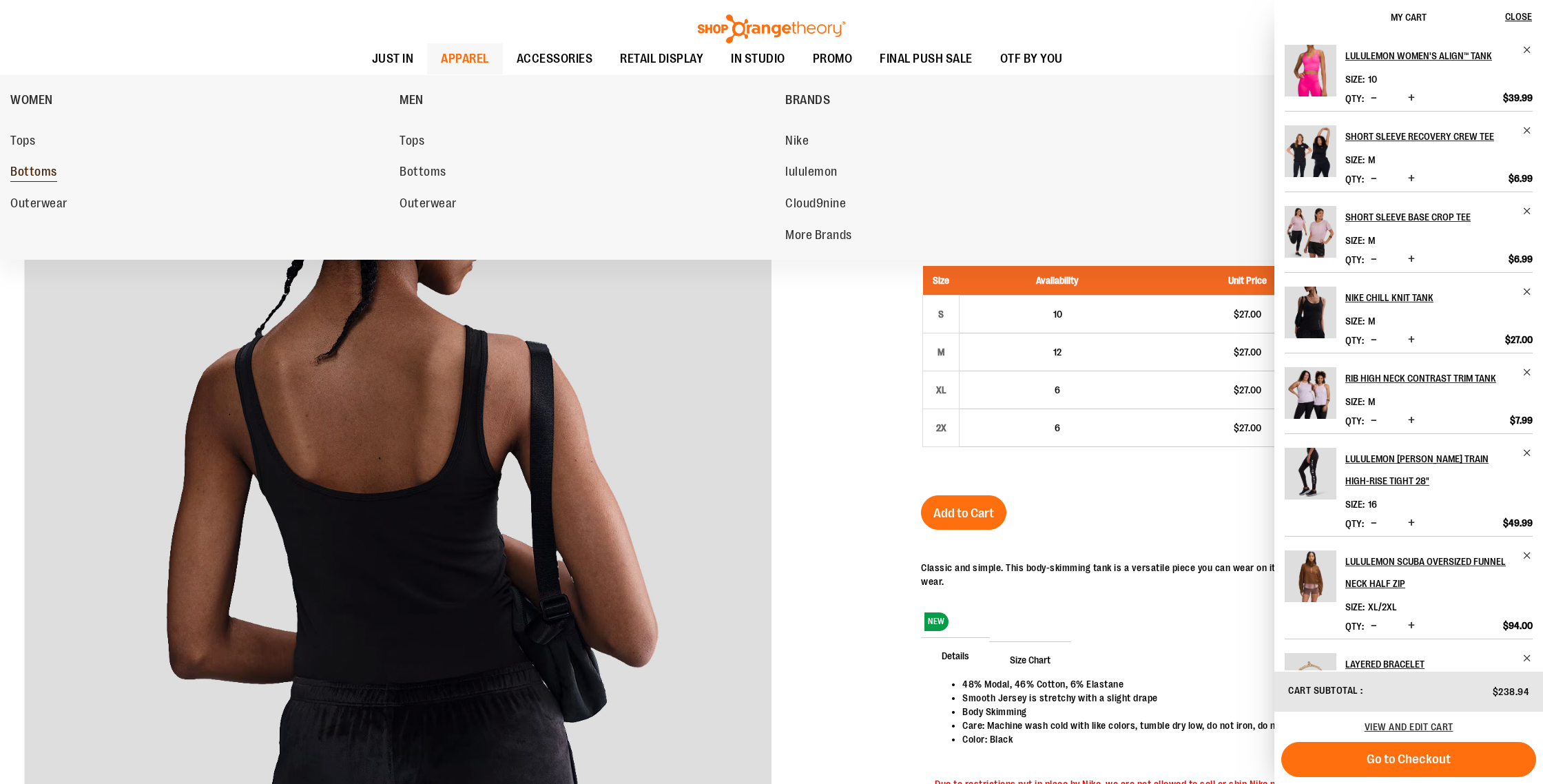
click at [29, 179] on span "Bottoms" at bounding box center [33, 173] width 47 height 17
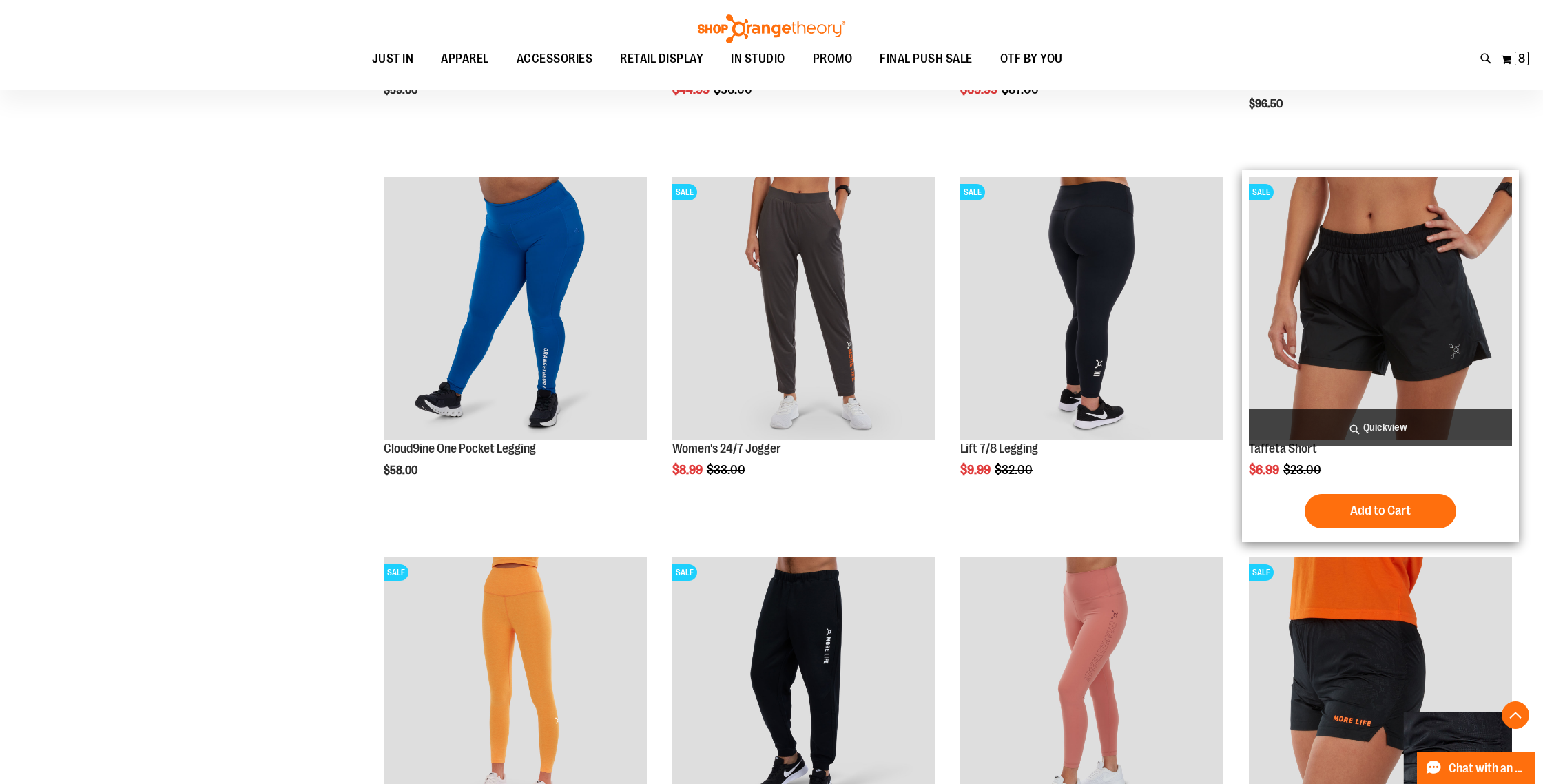
scroll to position [489, 0]
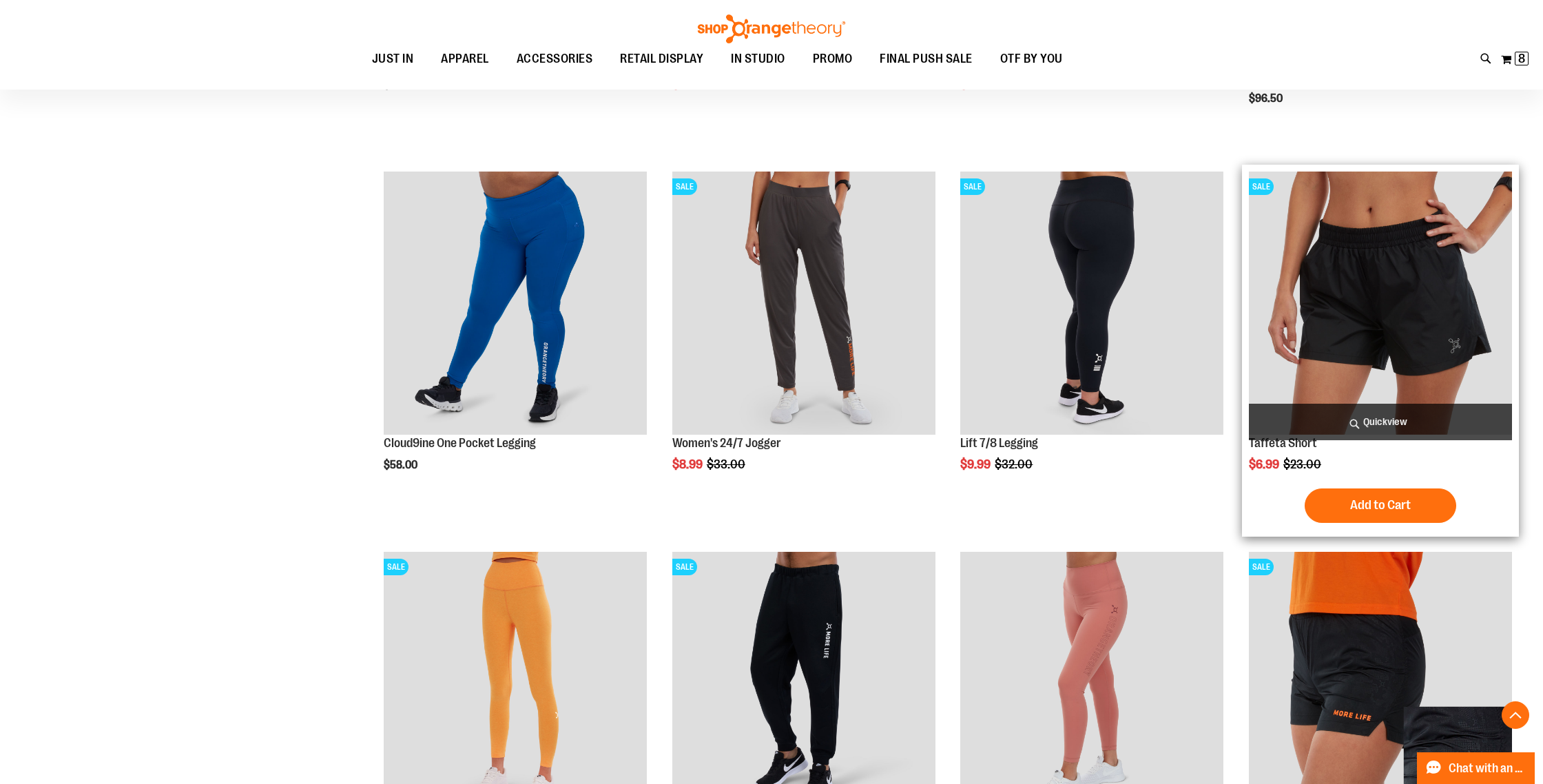
type input "**********"
click at [1381, 461] on div "$6.99 Regular Price $23.00" at bounding box center [1381, 464] width 263 height 14
click at [1361, 496] on button "Add to Cart" at bounding box center [1381, 505] width 152 height 34
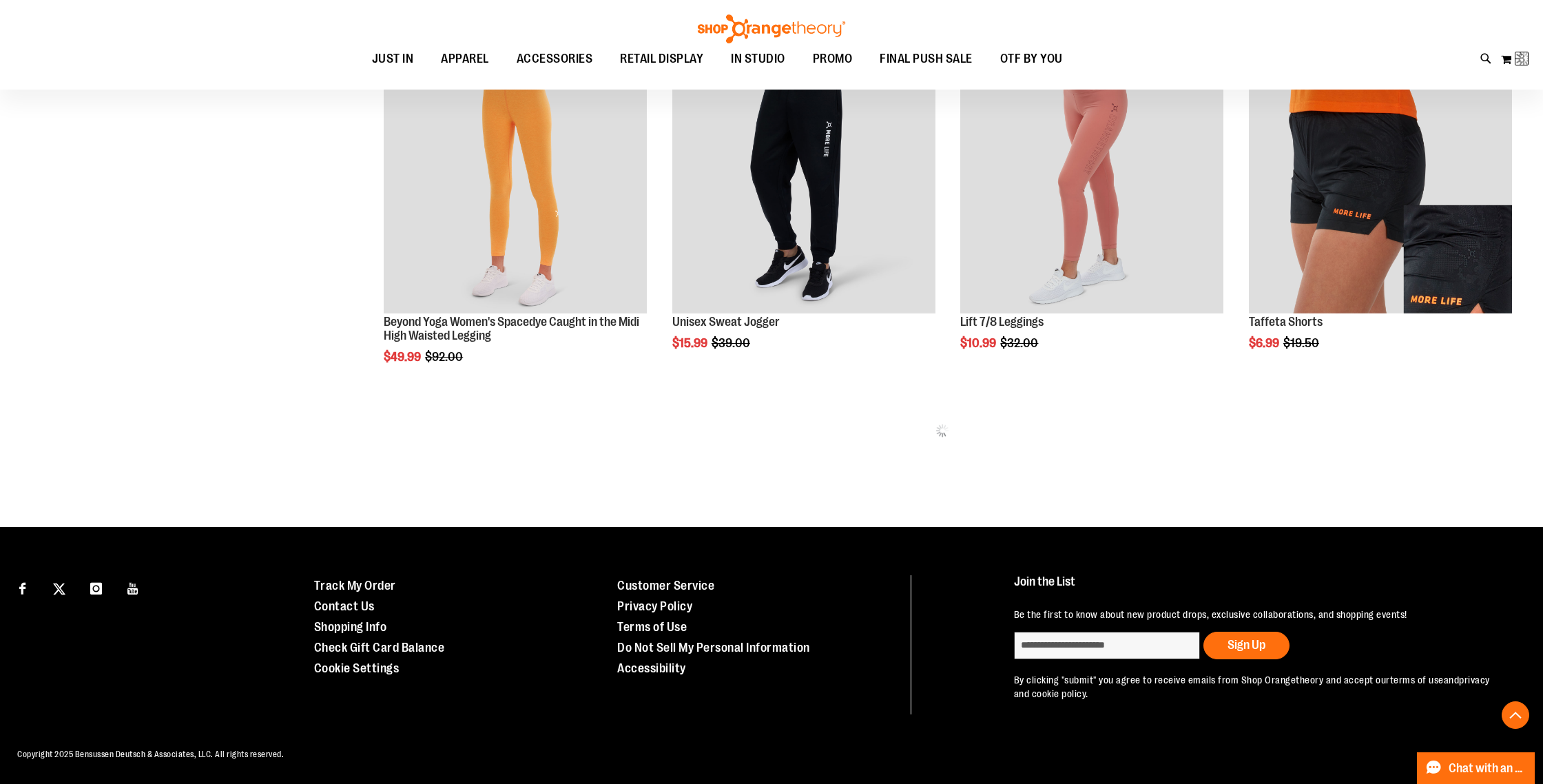
scroll to position [874, 0]
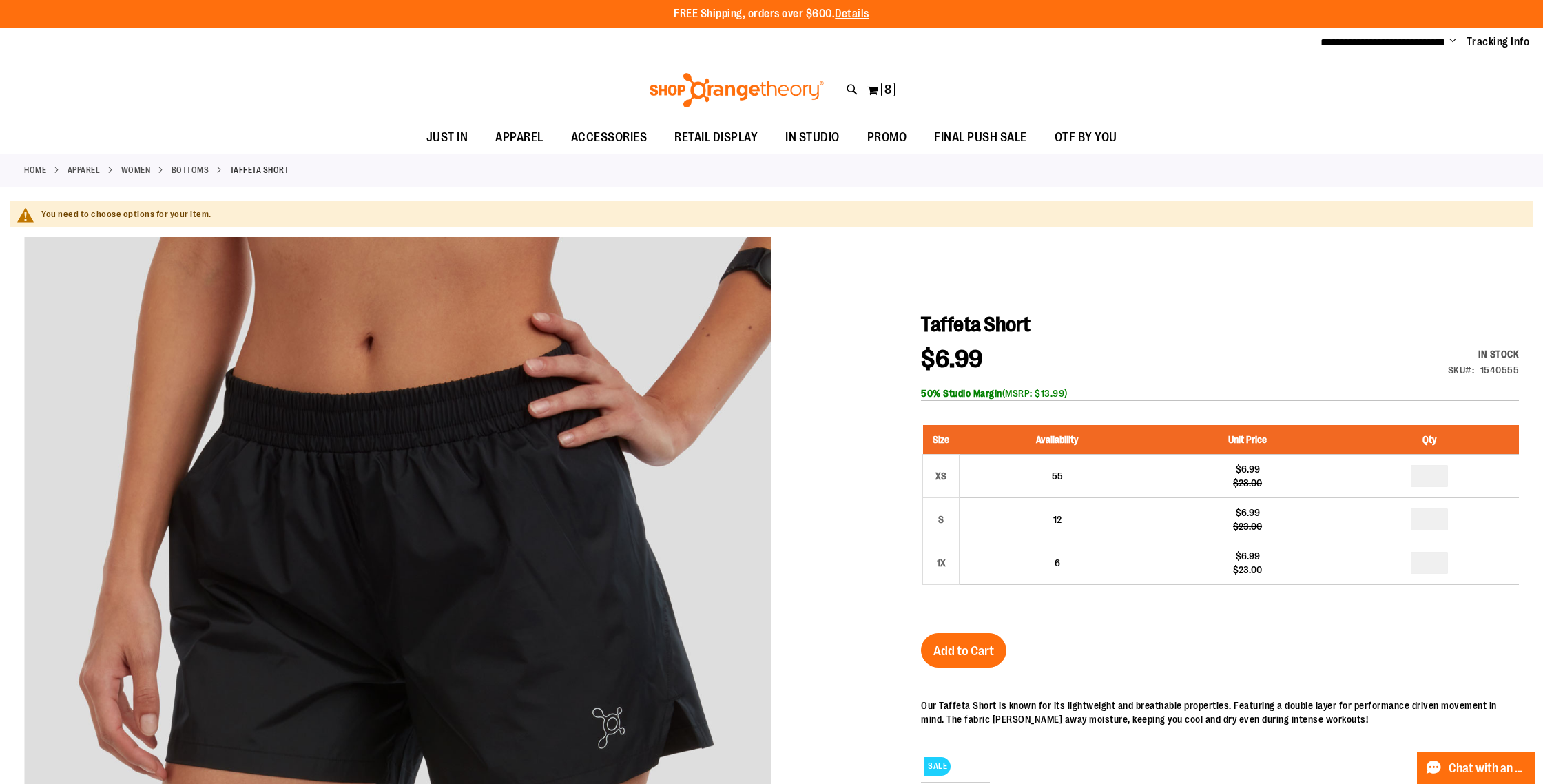
type input "**********"
click at [200, 171] on link "Bottoms" at bounding box center [190, 170] width 37 height 12
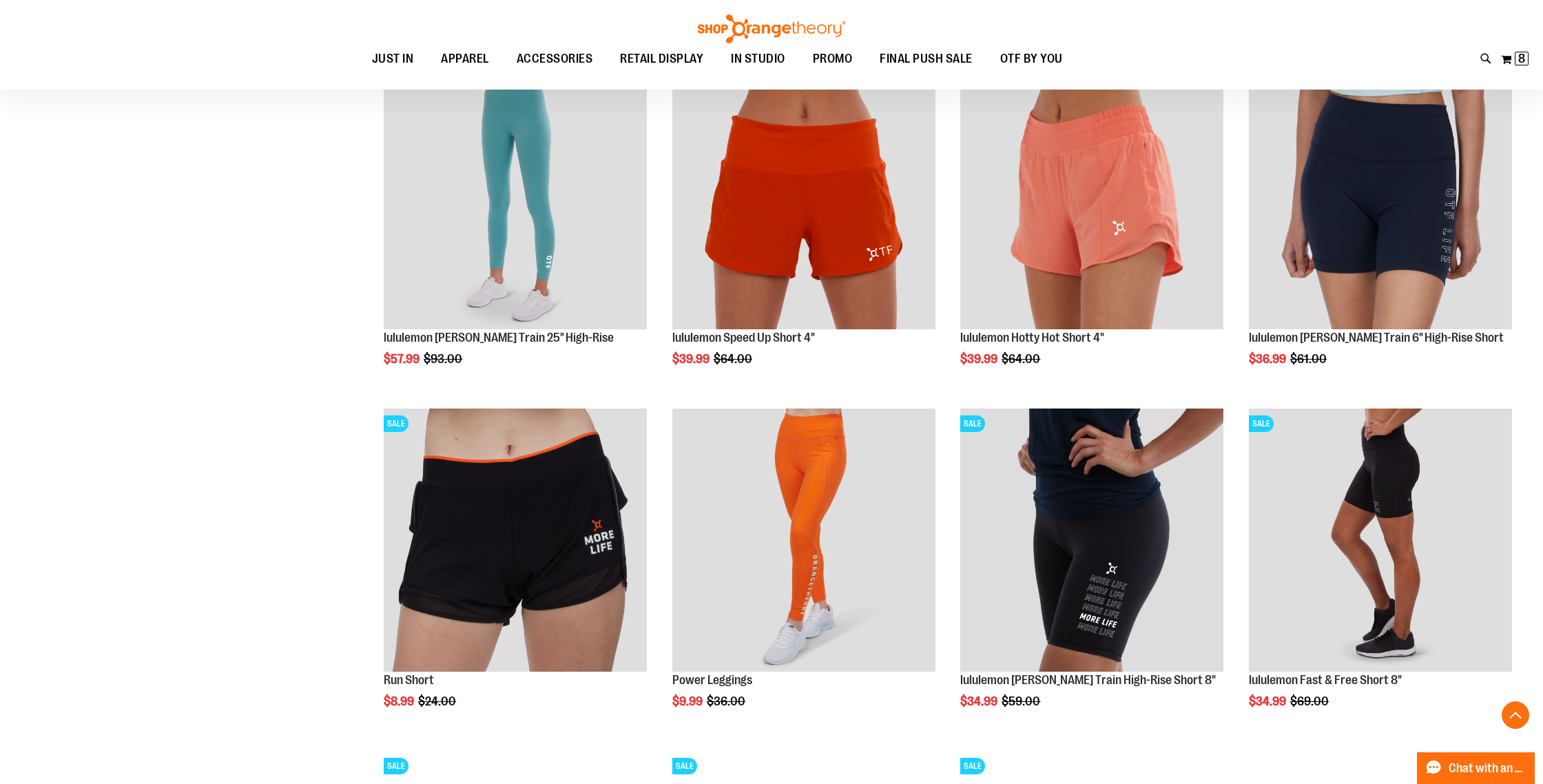
scroll to position [1248, 0]
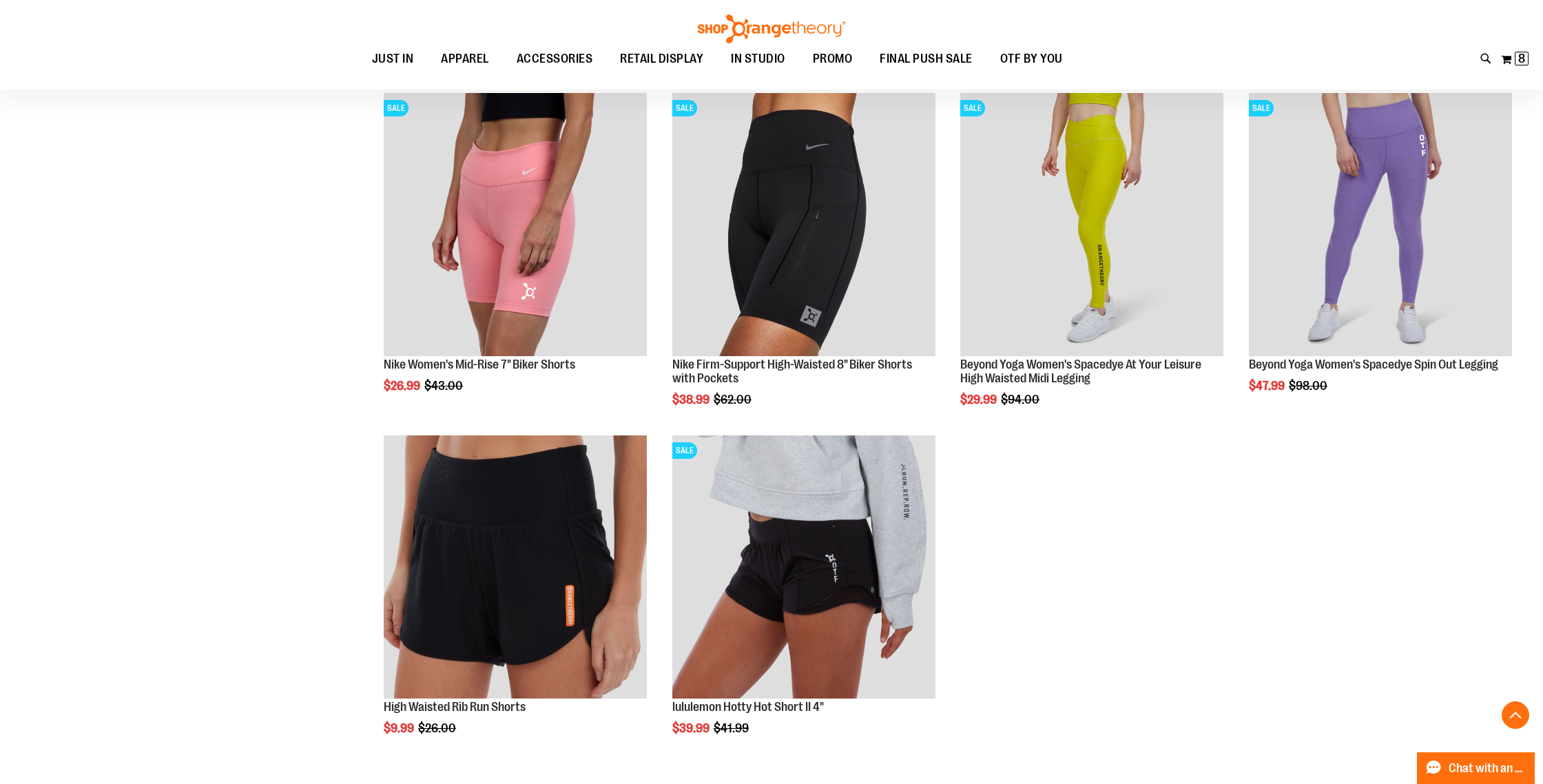
scroll to position [2234, 0]
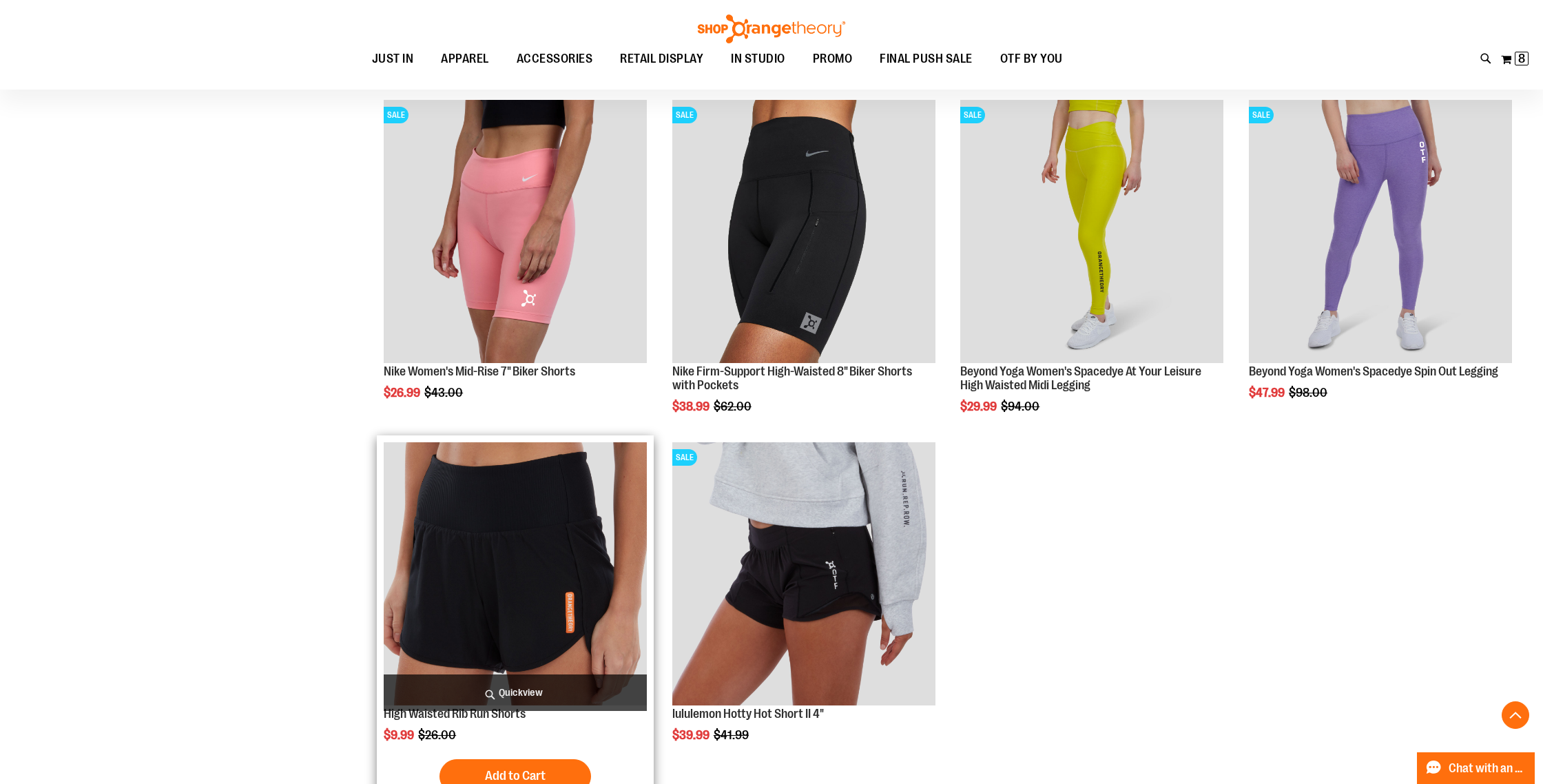
type input "**********"
click at [484, 545] on img "product" at bounding box center [516, 574] width 263 height 263
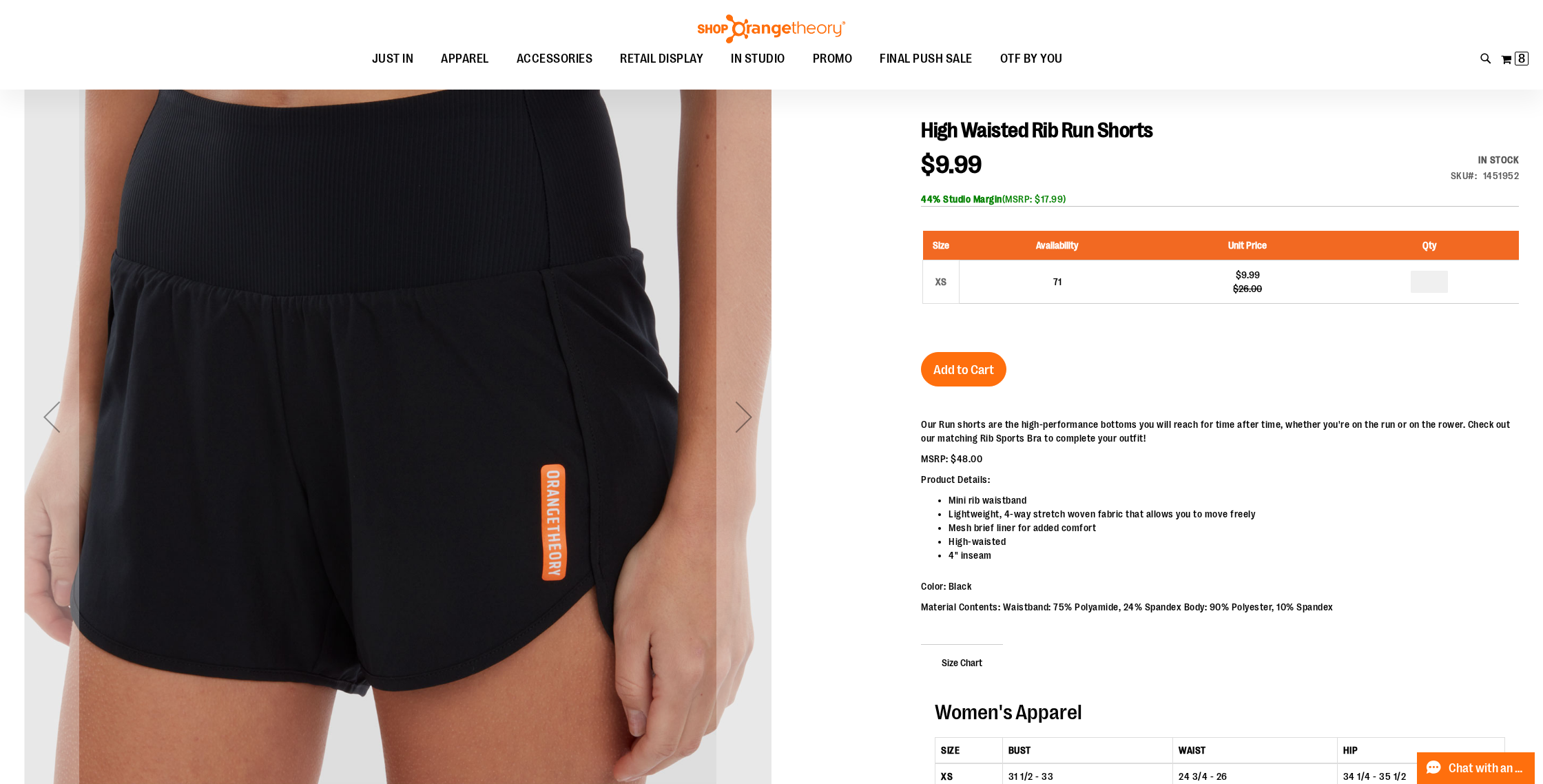
scroll to position [159, 0]
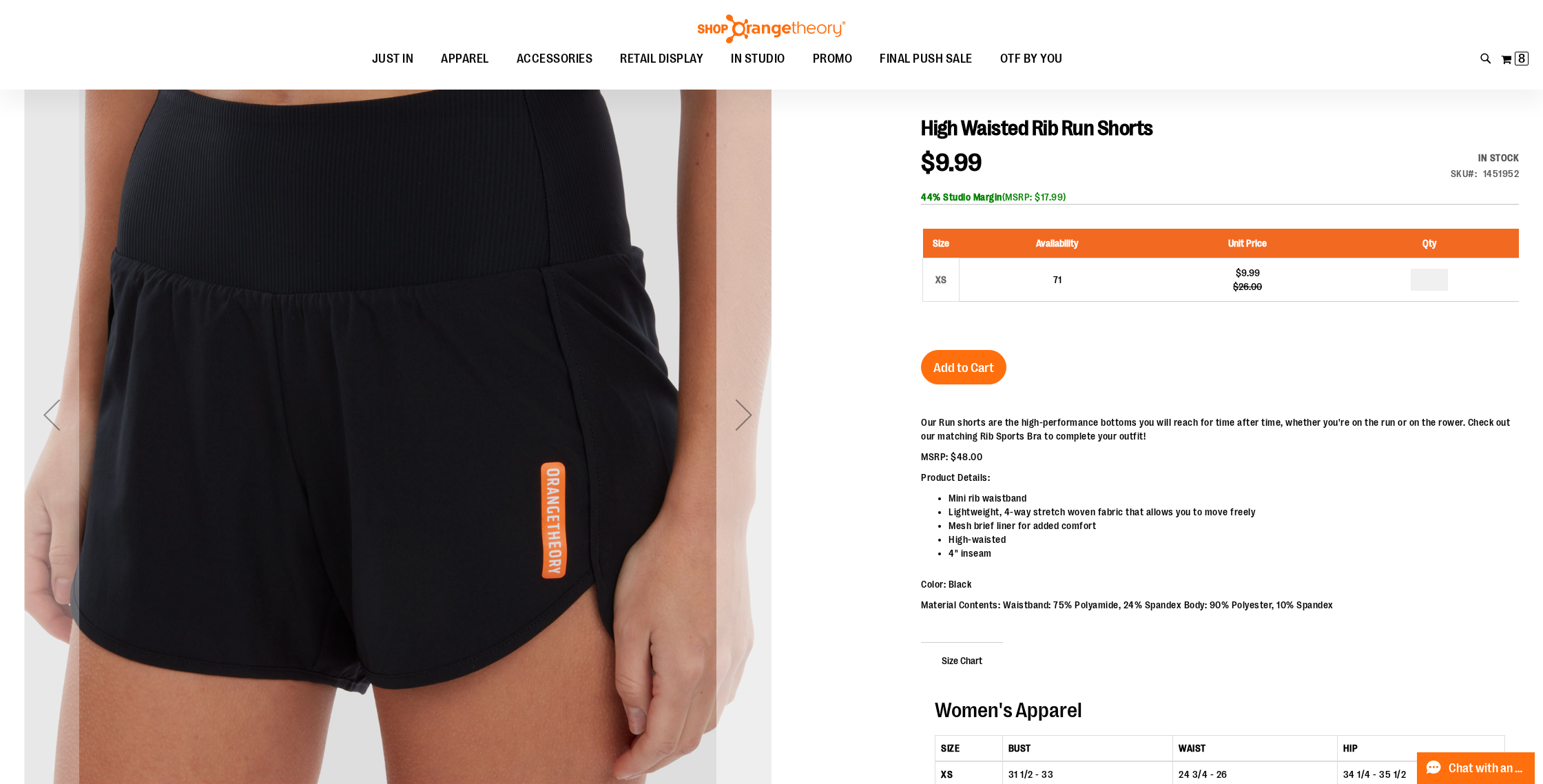
type input "**********"
click at [739, 409] on div "Next" at bounding box center [744, 415] width 55 height 55
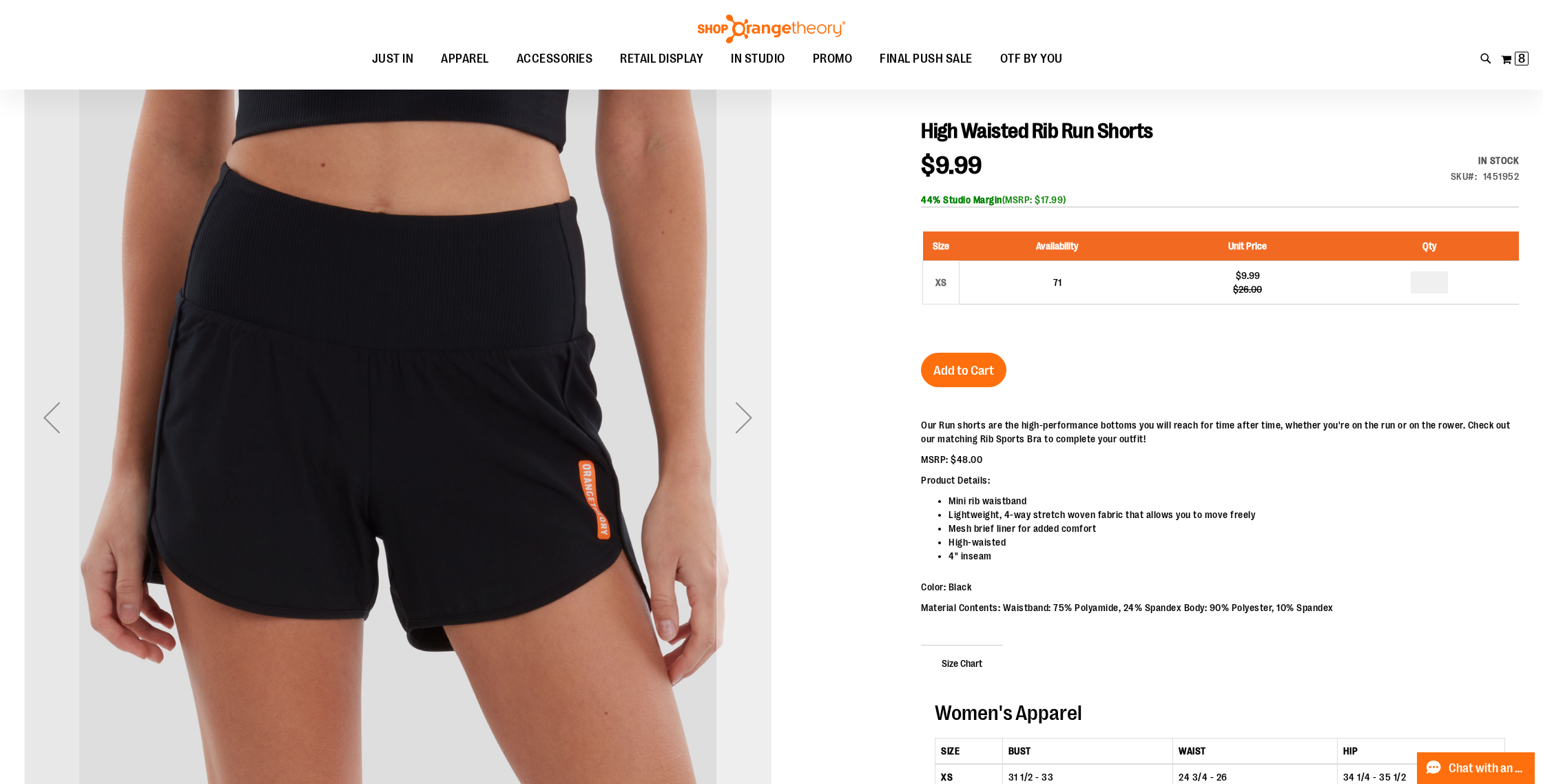
click at [739, 409] on div "Next" at bounding box center [744, 417] width 55 height 55
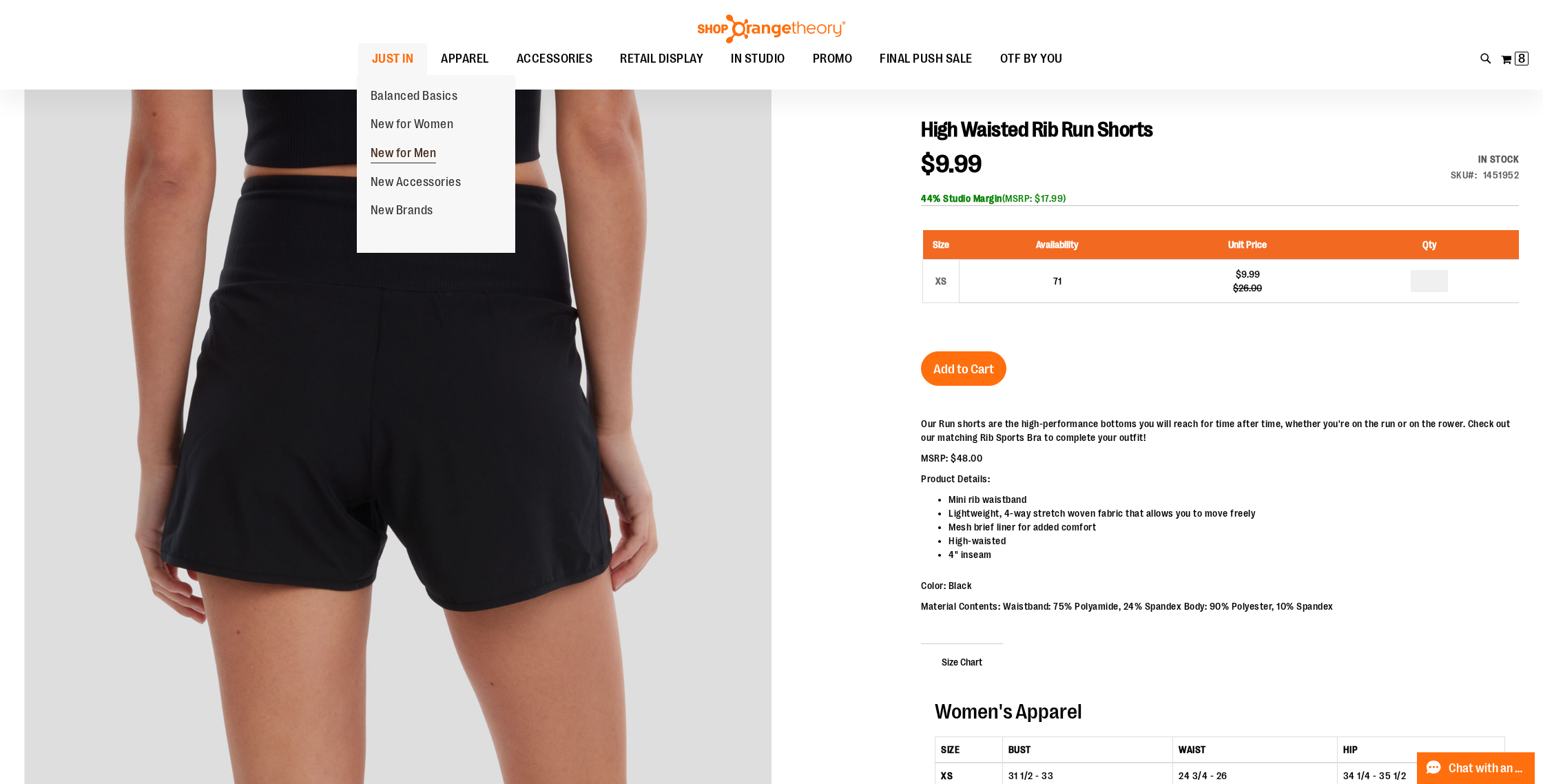
click at [394, 162] on span "New for Men" at bounding box center [403, 154] width 66 height 17
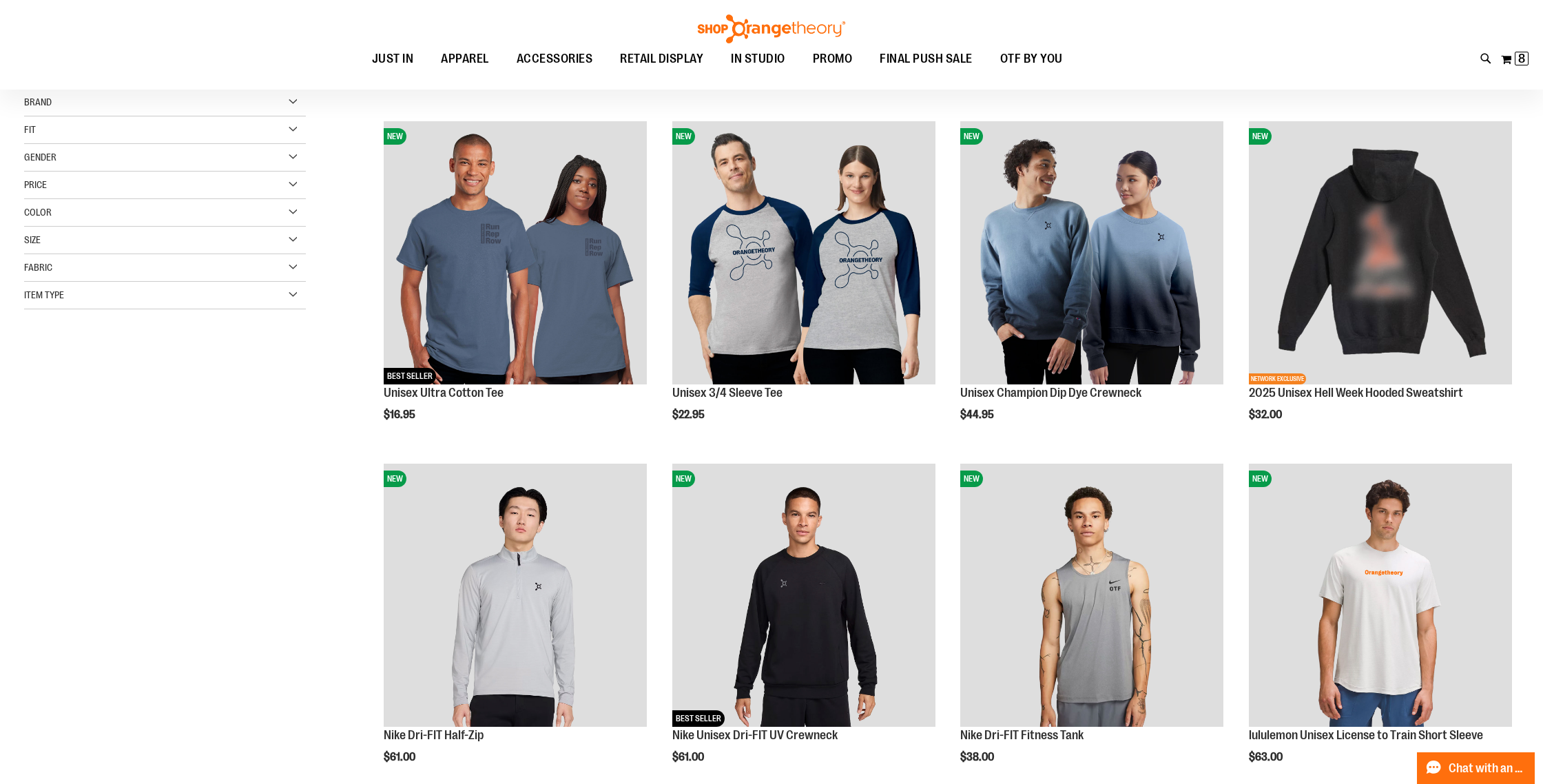
scroll to position [227, 0]
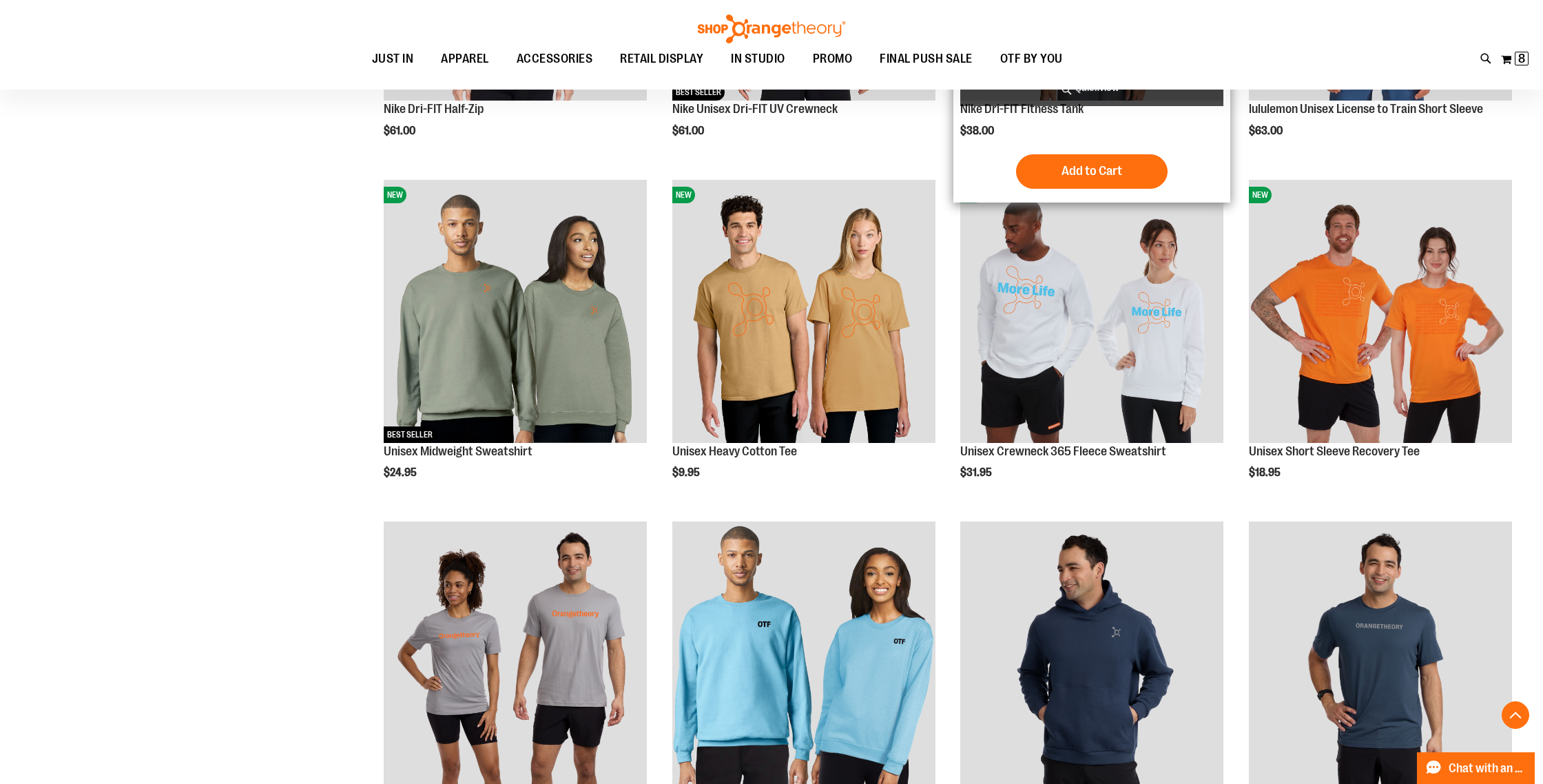
scroll to position [786, 0]
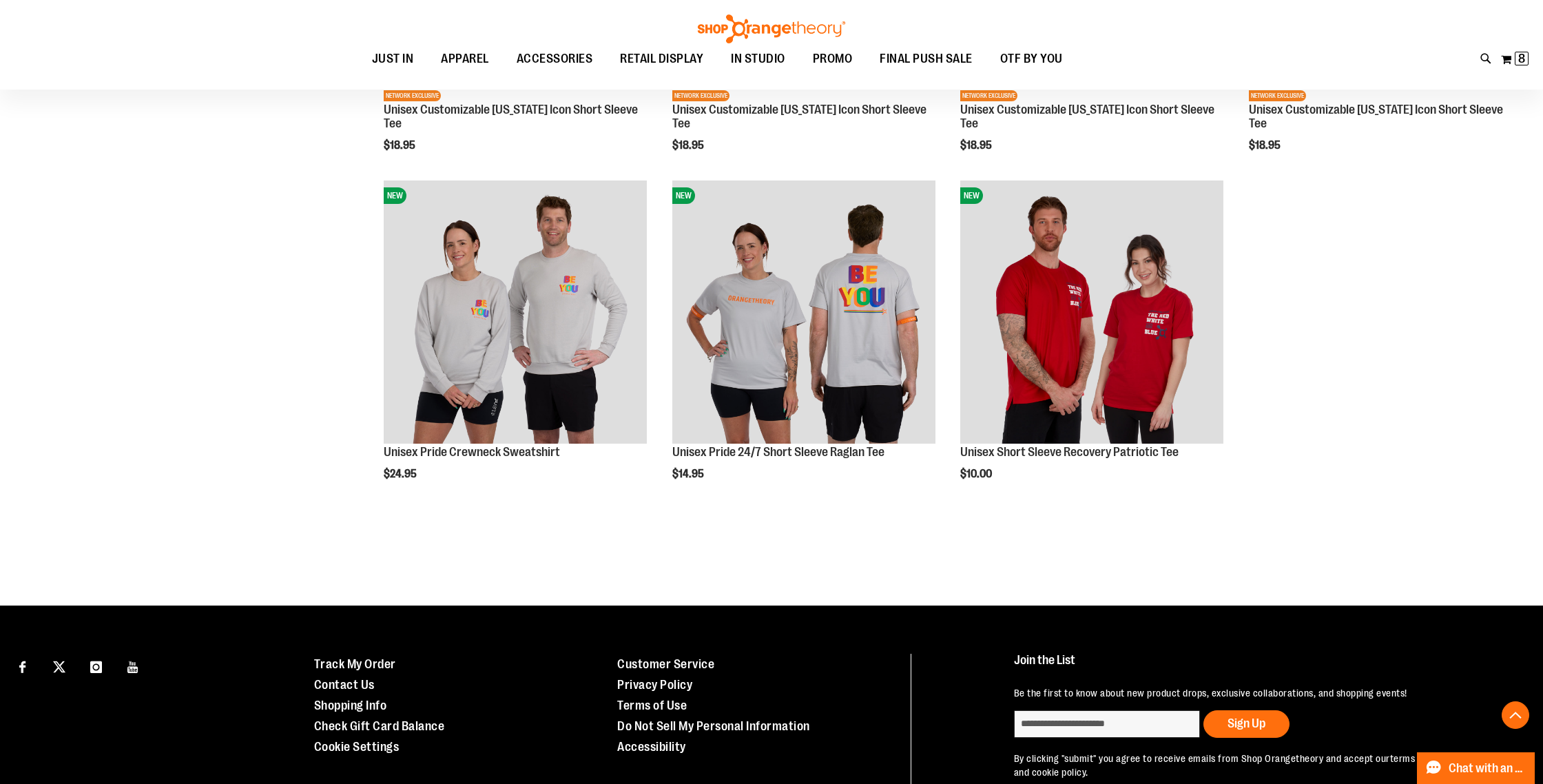
scroll to position [2574, 0]
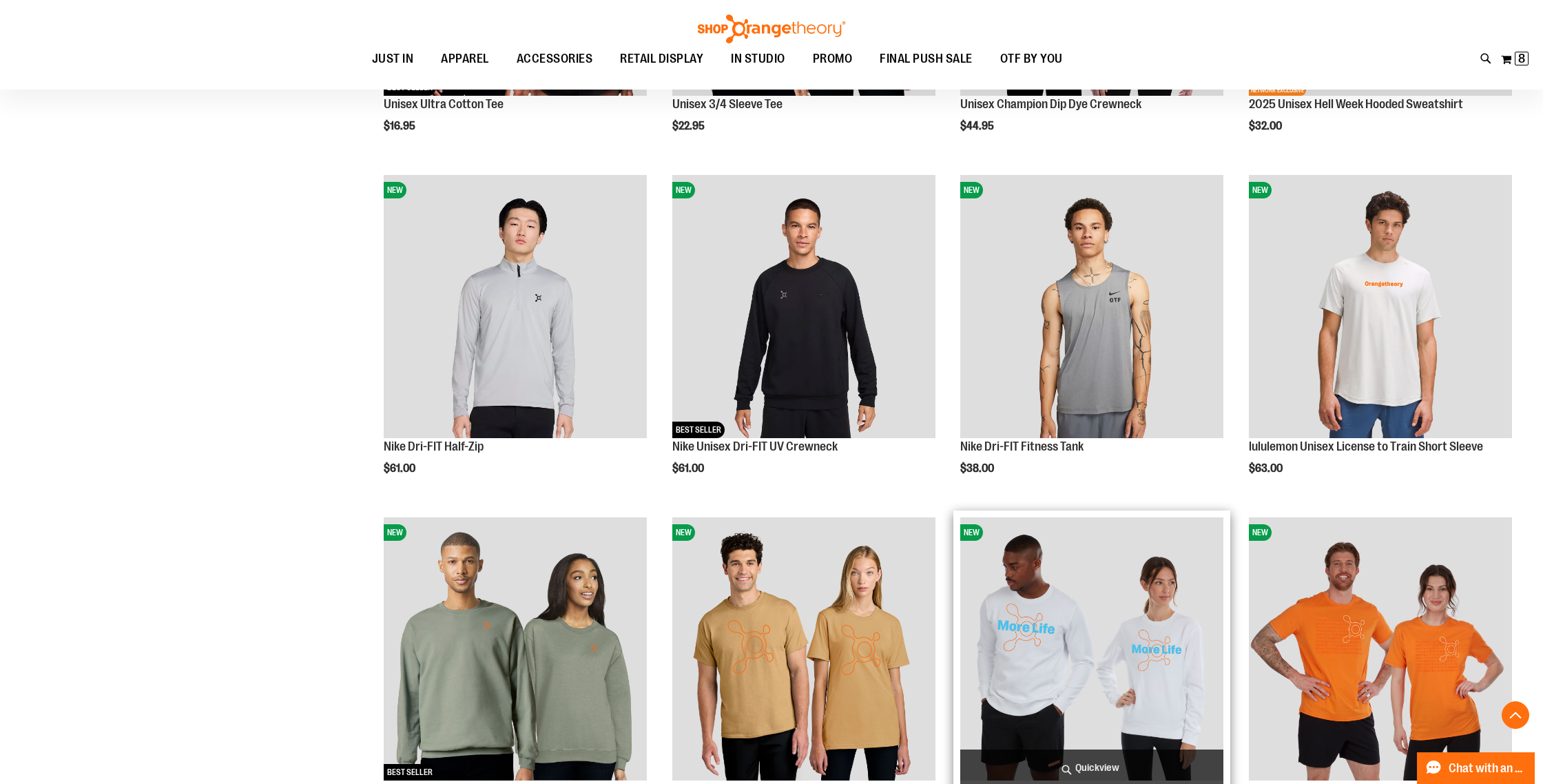
scroll to position [447, 0]
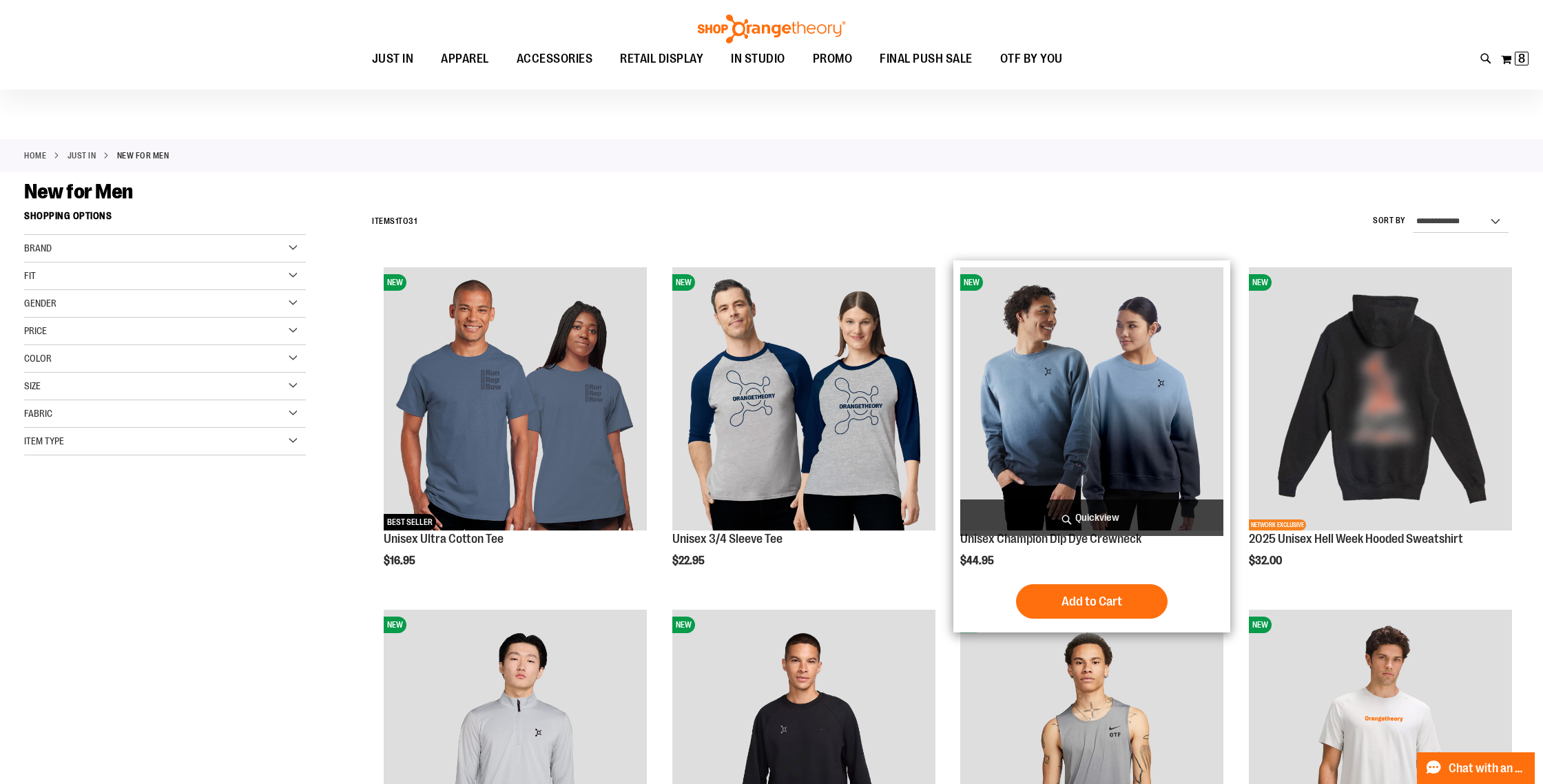
scroll to position [10, 0]
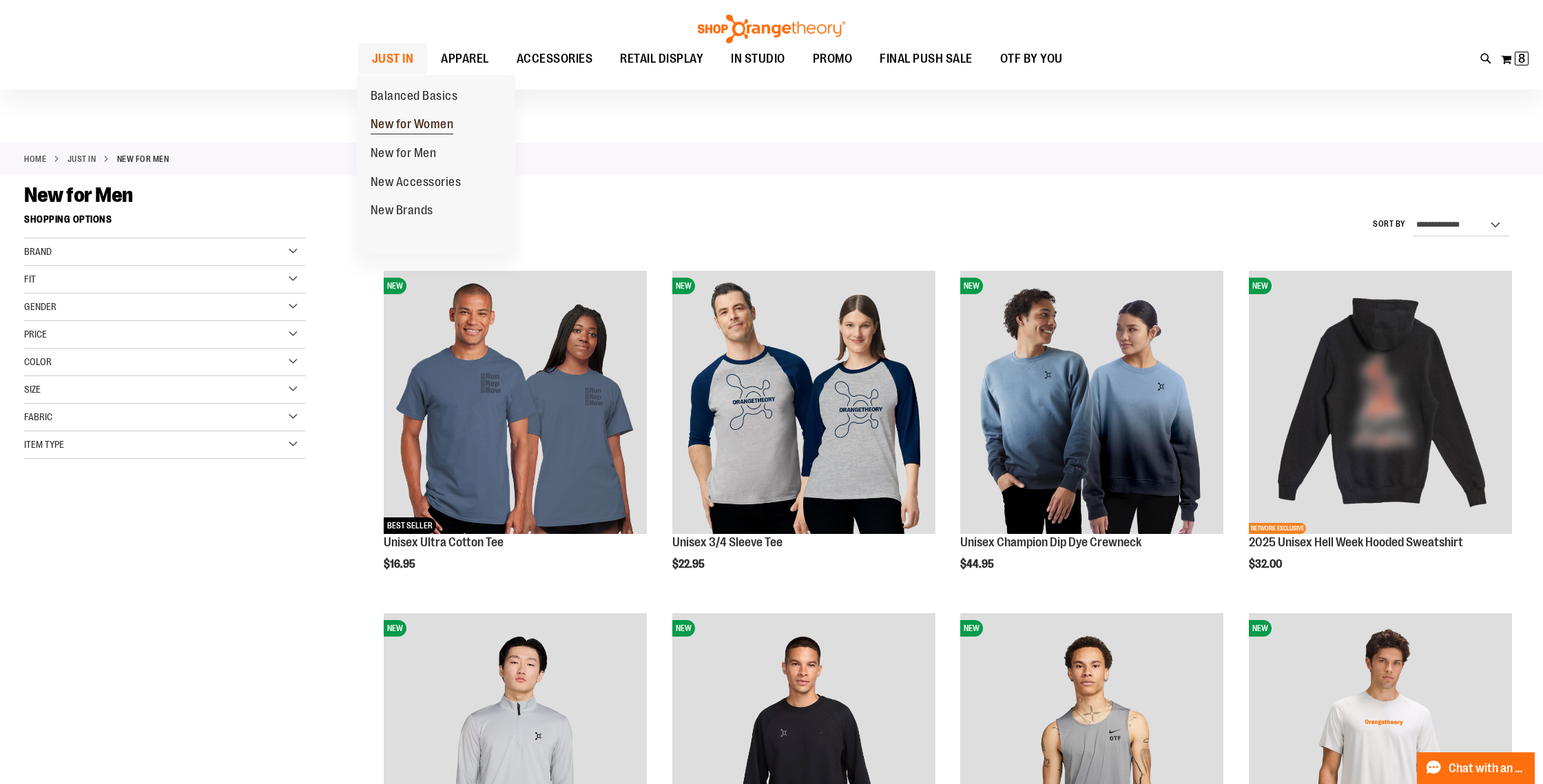
type input "**********"
click at [414, 122] on span "New for Women" at bounding box center [412, 126] width 83 height 17
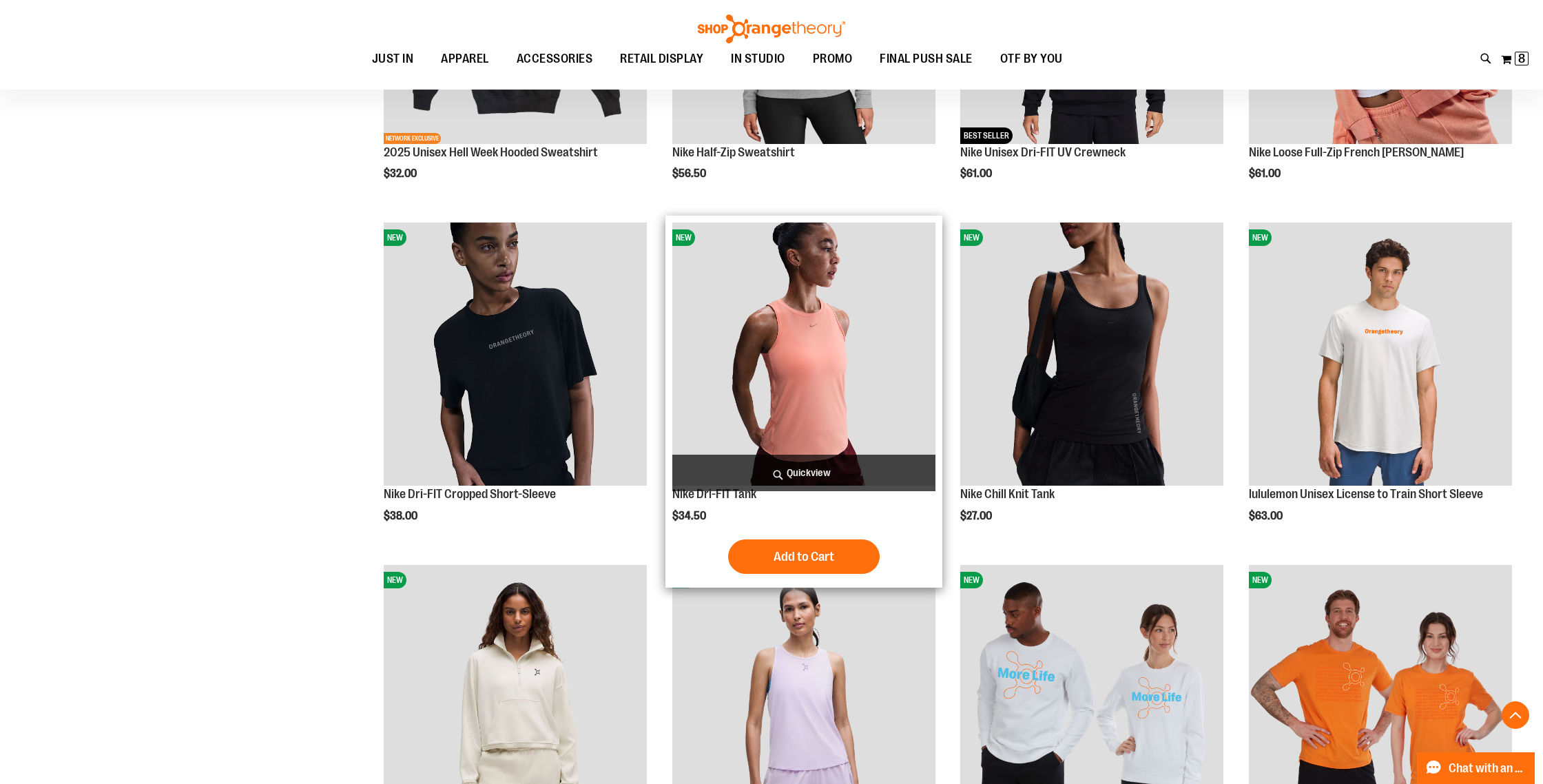
scroll to position [1085, 0]
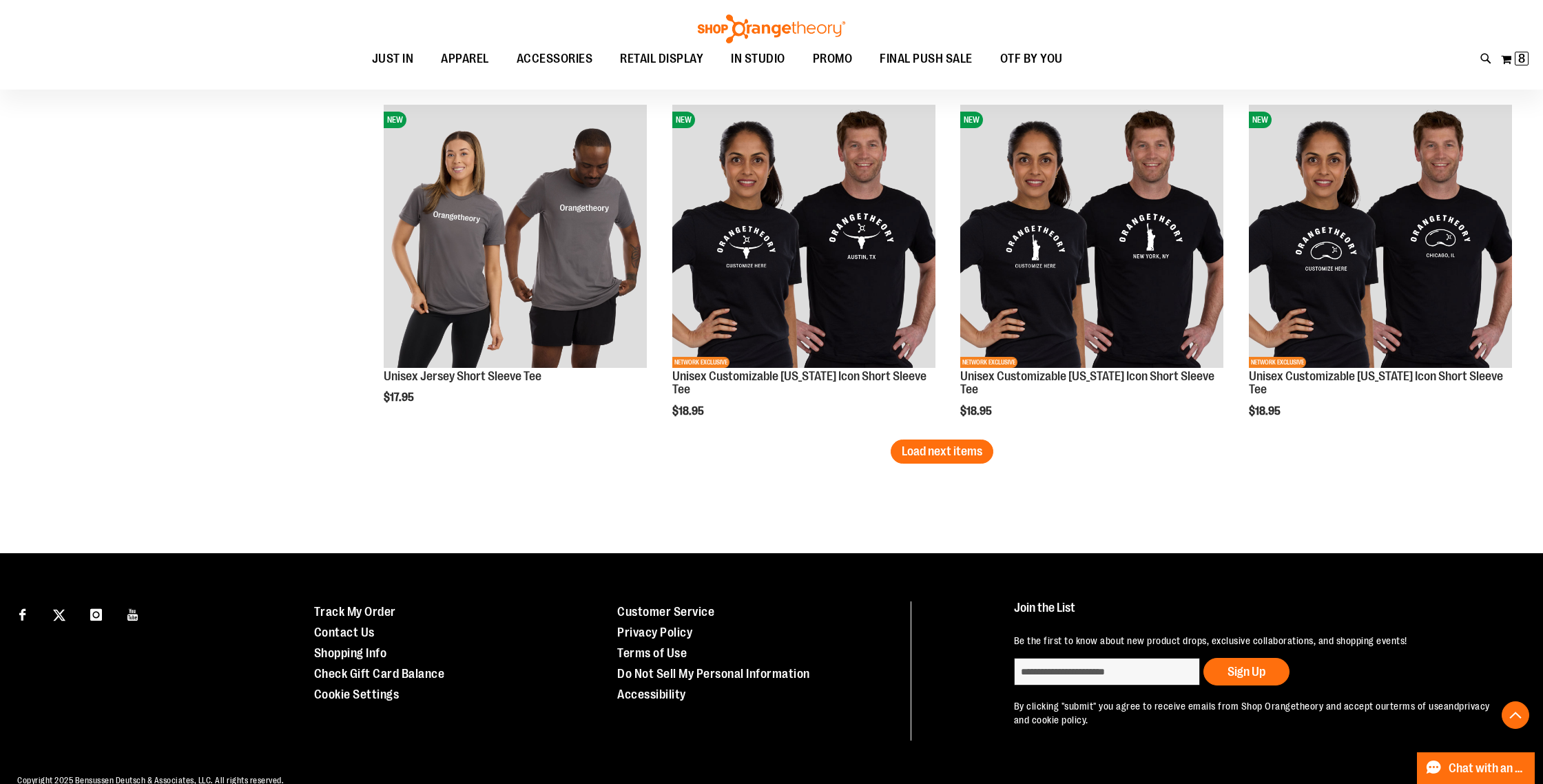
scroll to position [2939, 0]
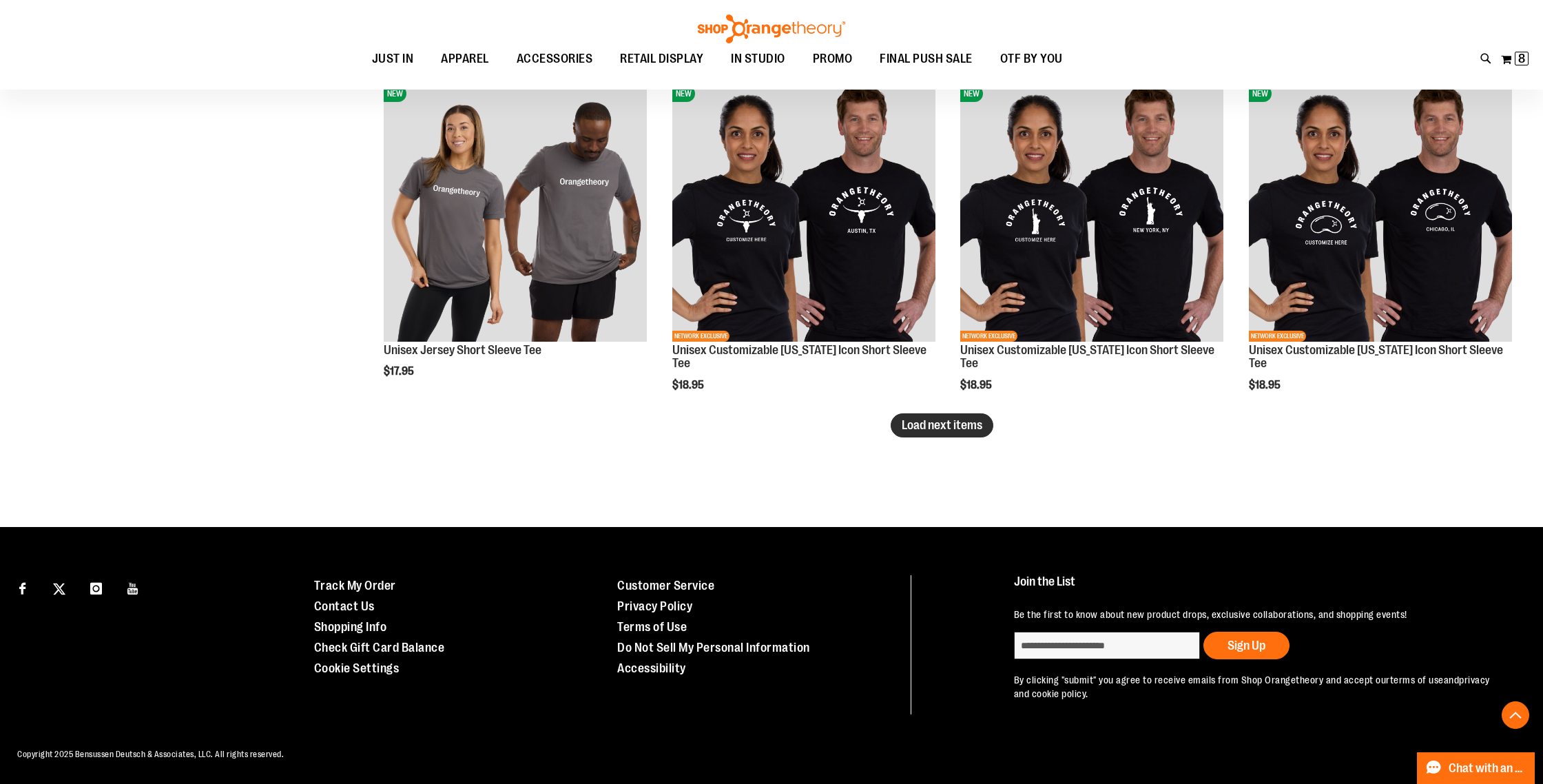
type input "**********"
click at [941, 429] on span "Load next items" at bounding box center [941, 425] width 81 height 14
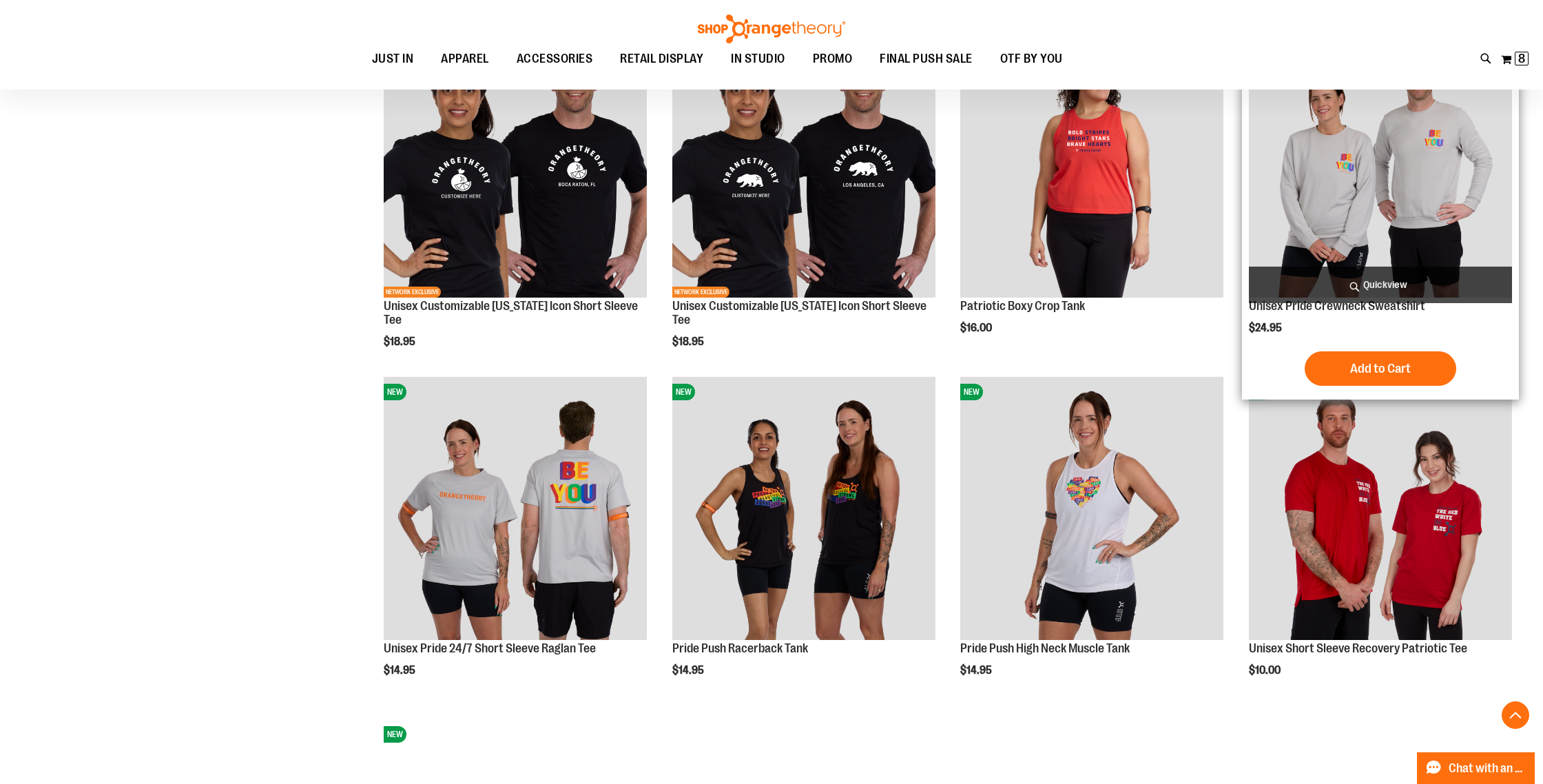
scroll to position [3323, 0]
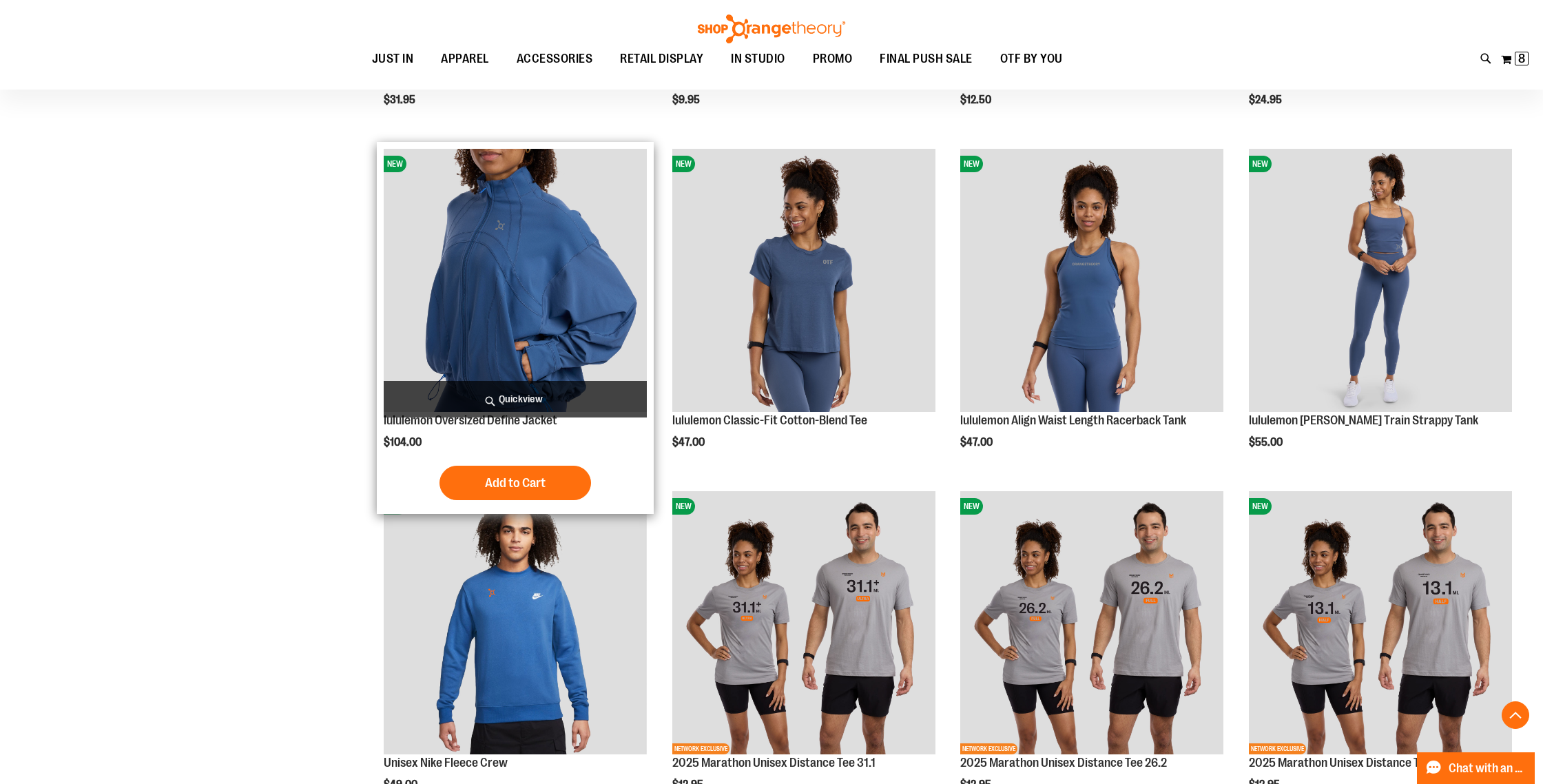
scroll to position [2182, 0]
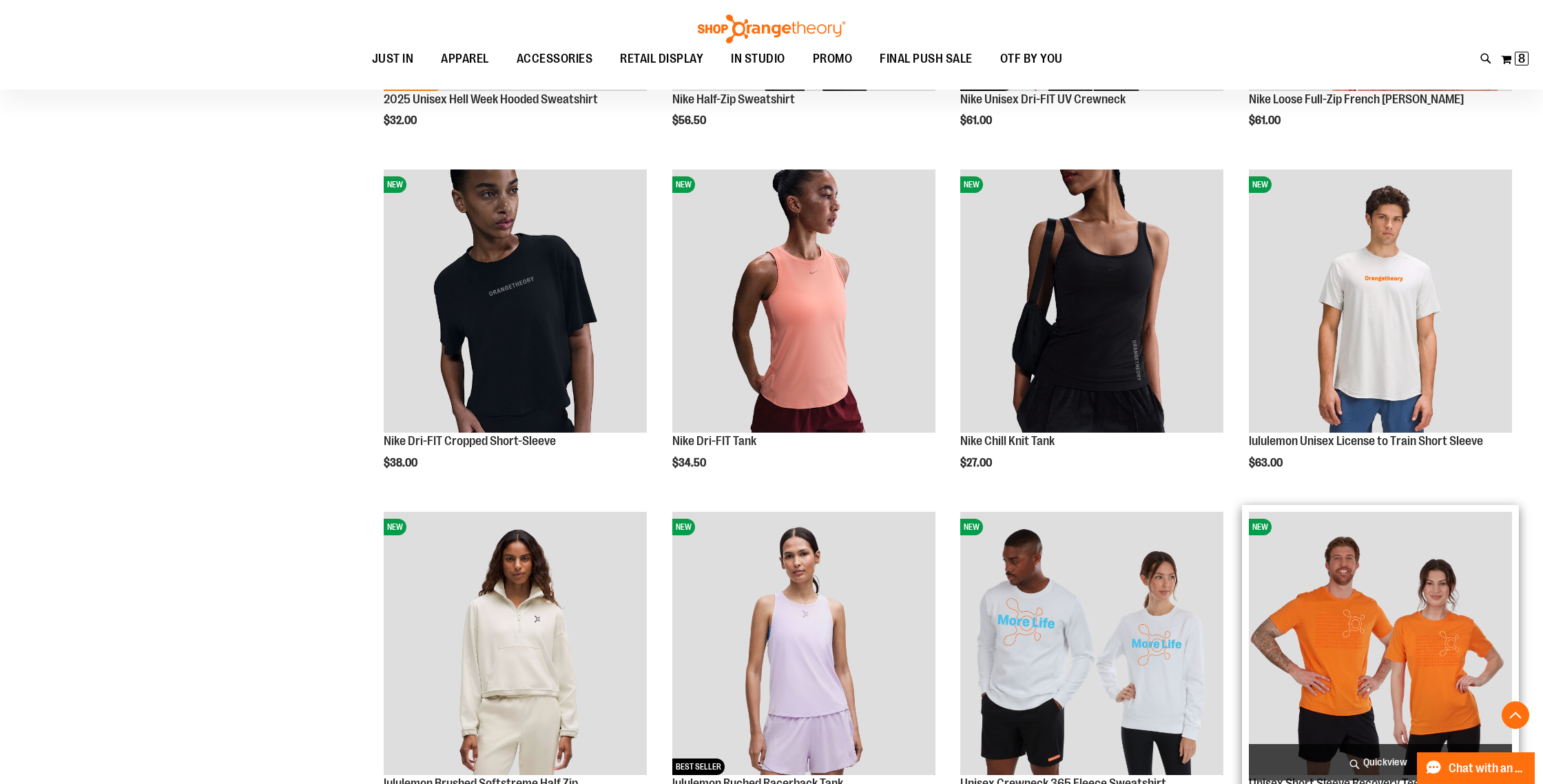
scroll to position [1135, 0]
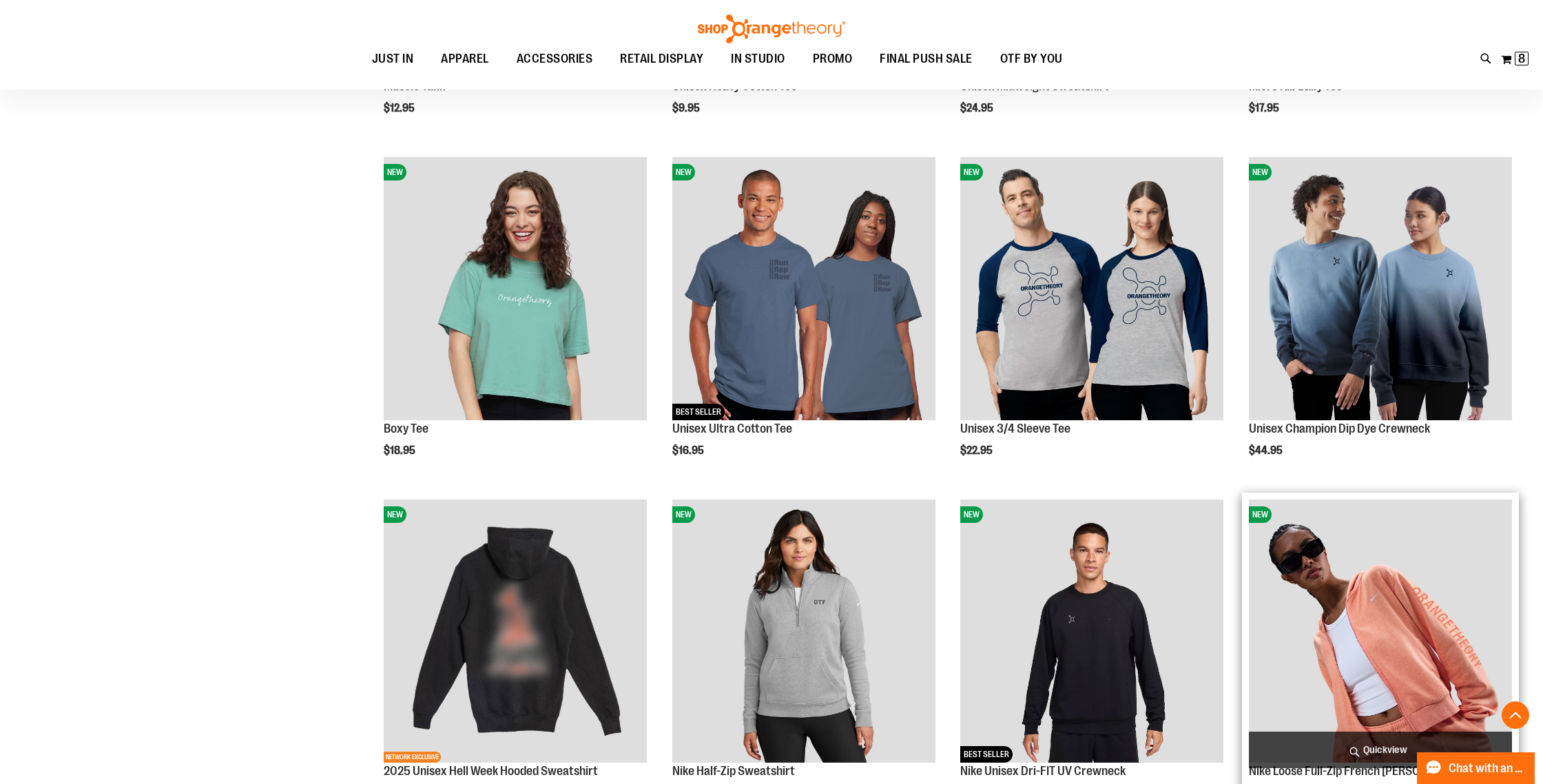
scroll to position [462, 0]
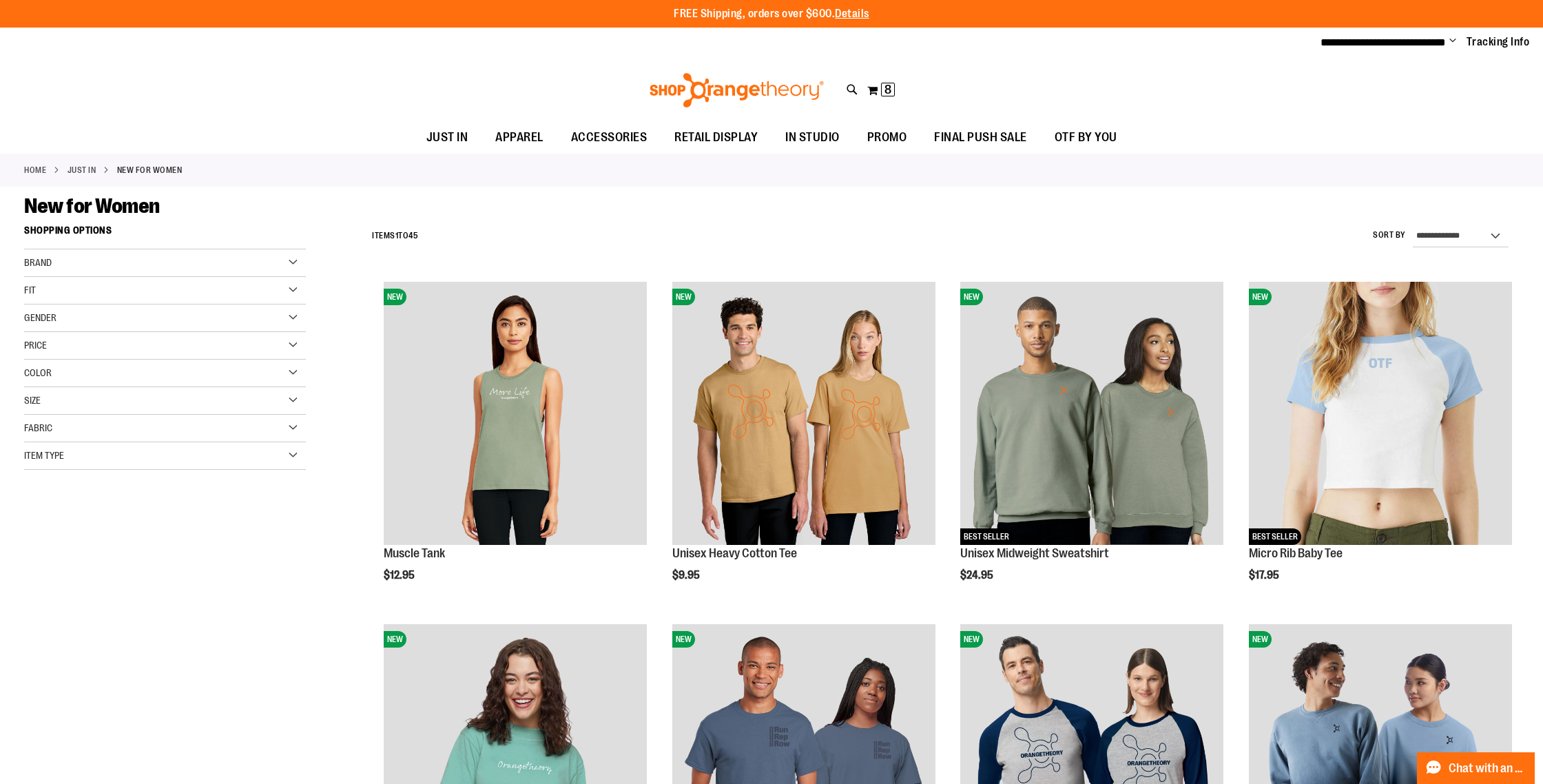
click at [79, 169] on link "JUST IN" at bounding box center [82, 170] width 29 height 12
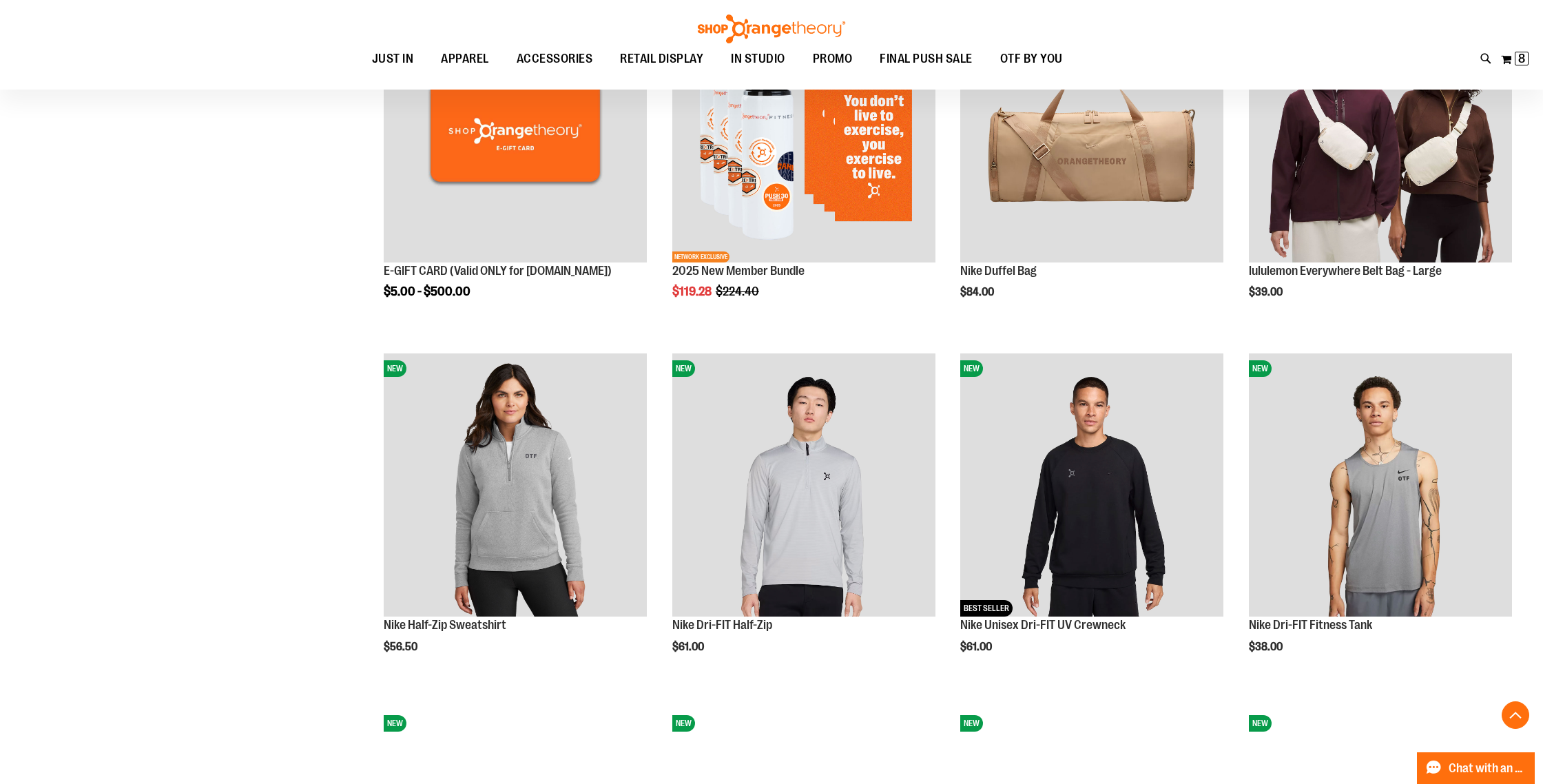
scroll to position [642, 0]
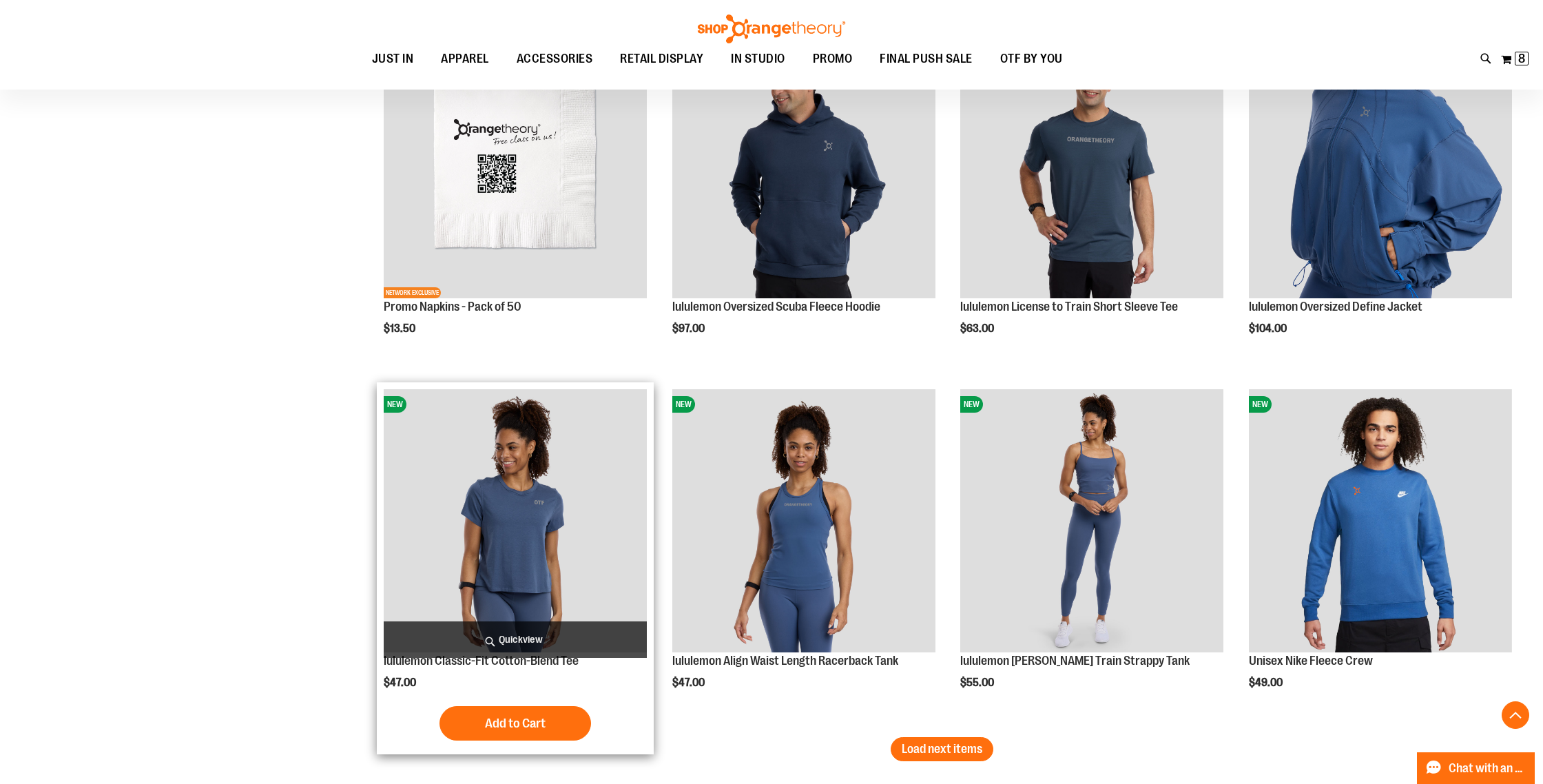
scroll to position [3050, 0]
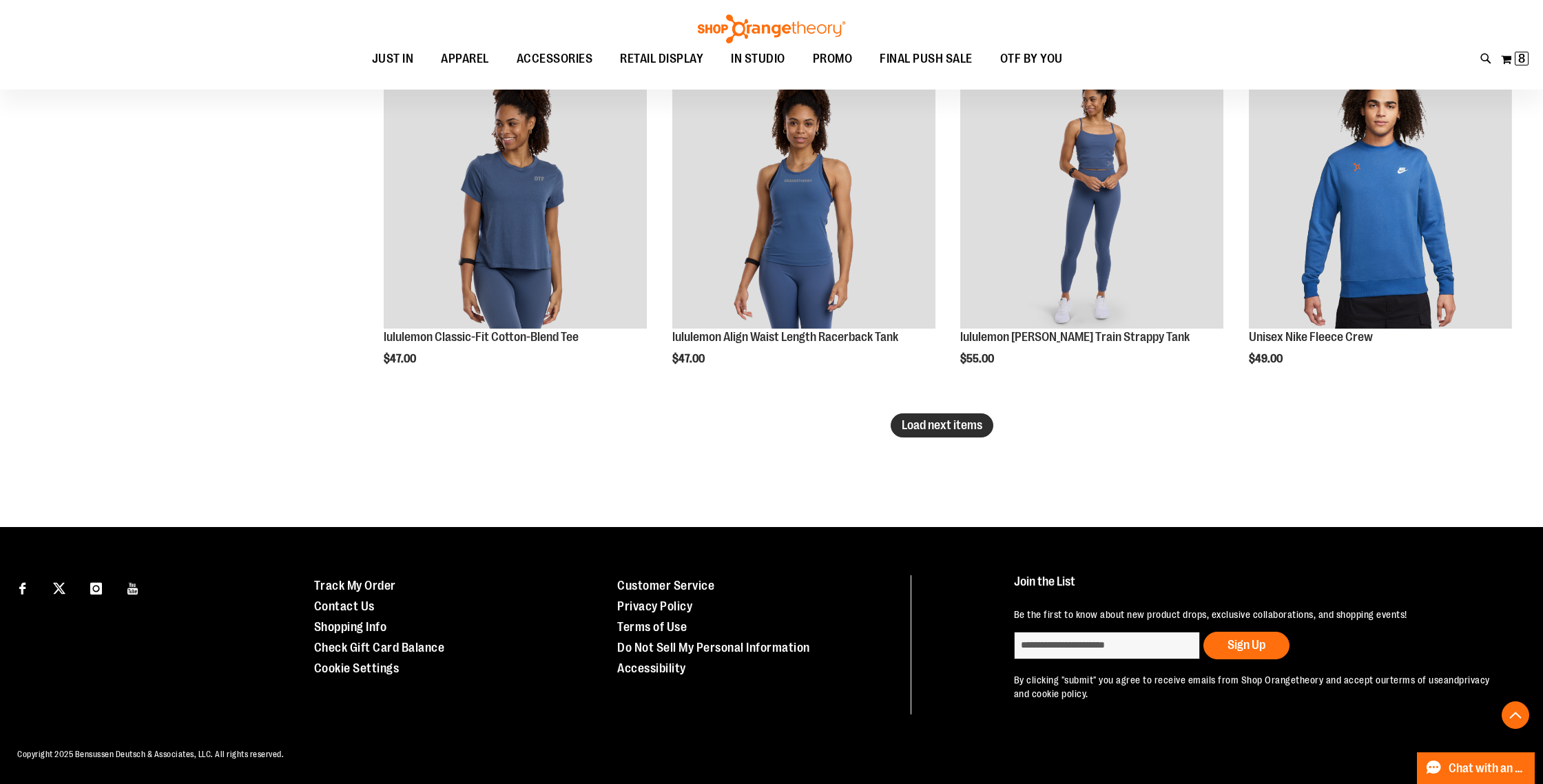
type input "**********"
click at [933, 431] on span "Load next items" at bounding box center [941, 425] width 81 height 14
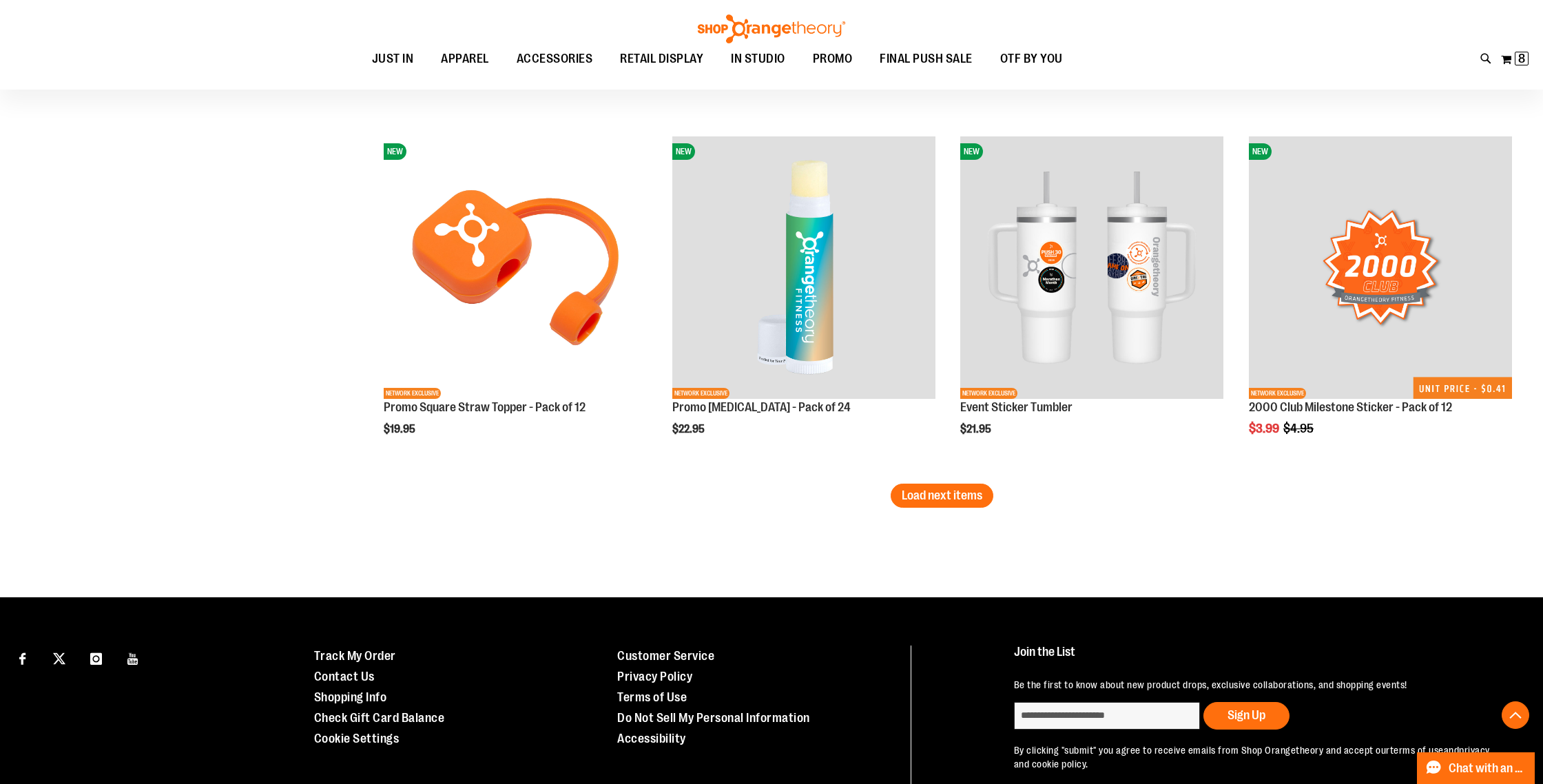
scroll to position [4044, 0]
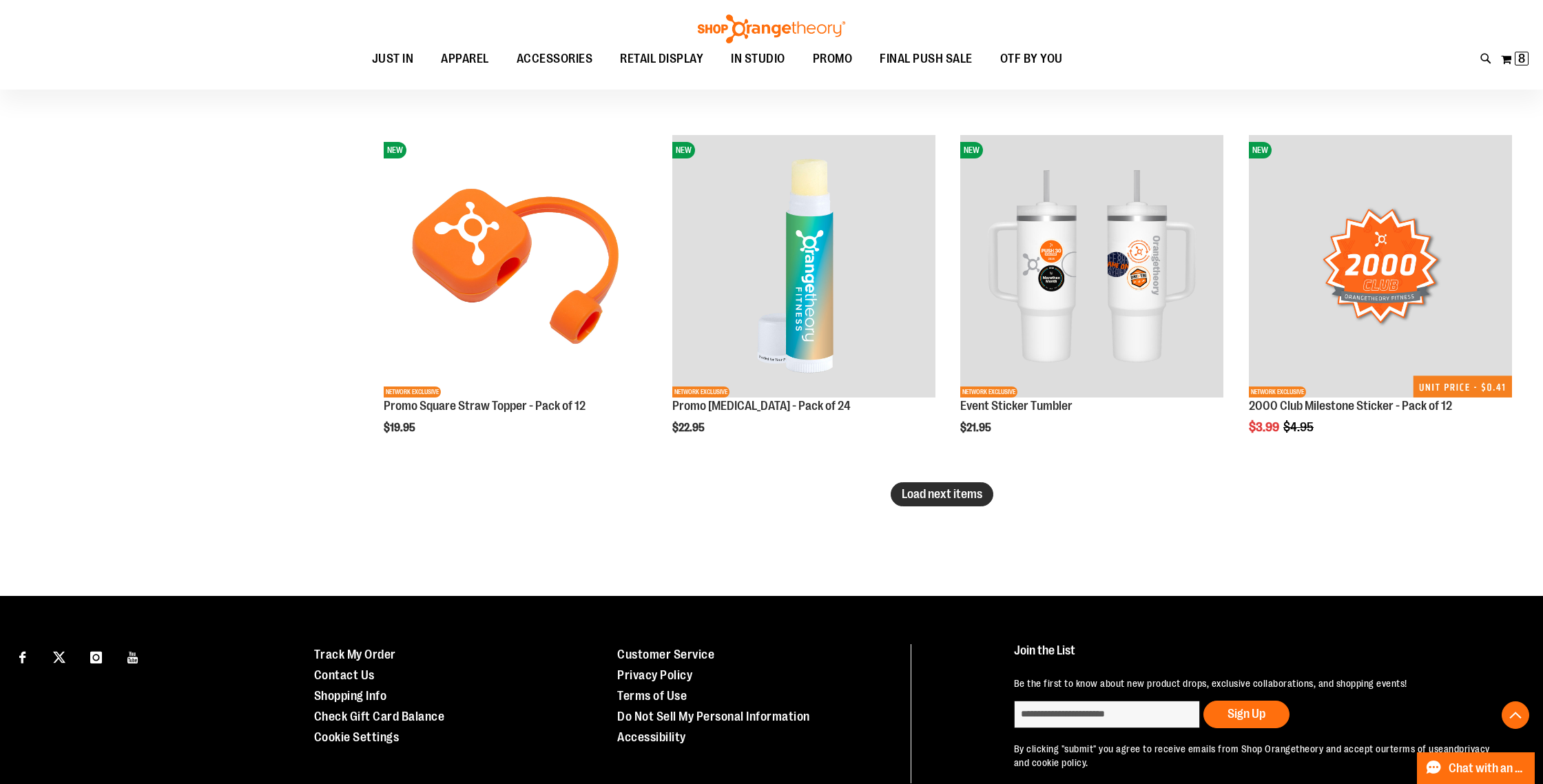
click at [980, 501] on button "Load next items" at bounding box center [941, 494] width 102 height 24
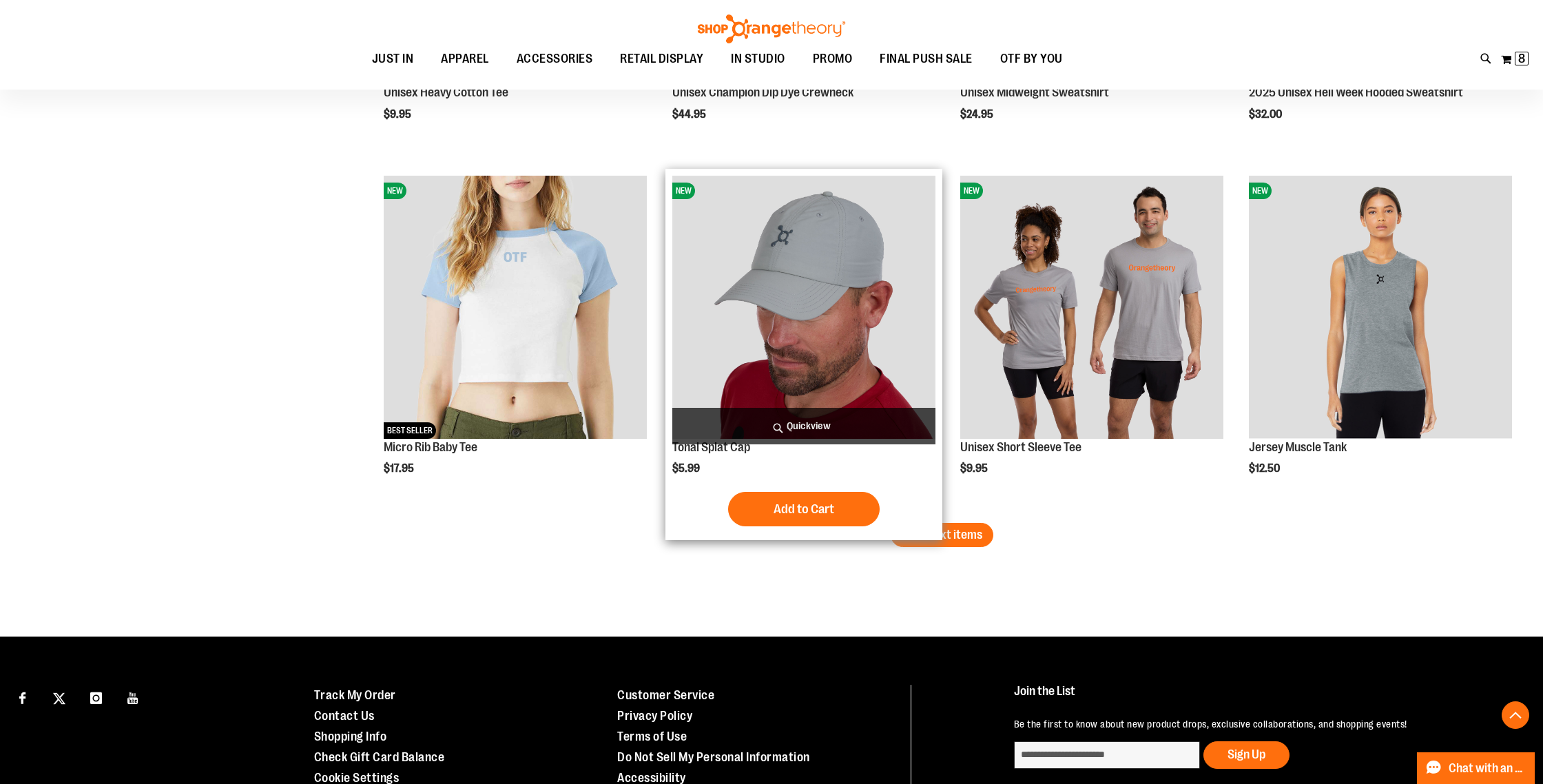
scroll to position [5176, 0]
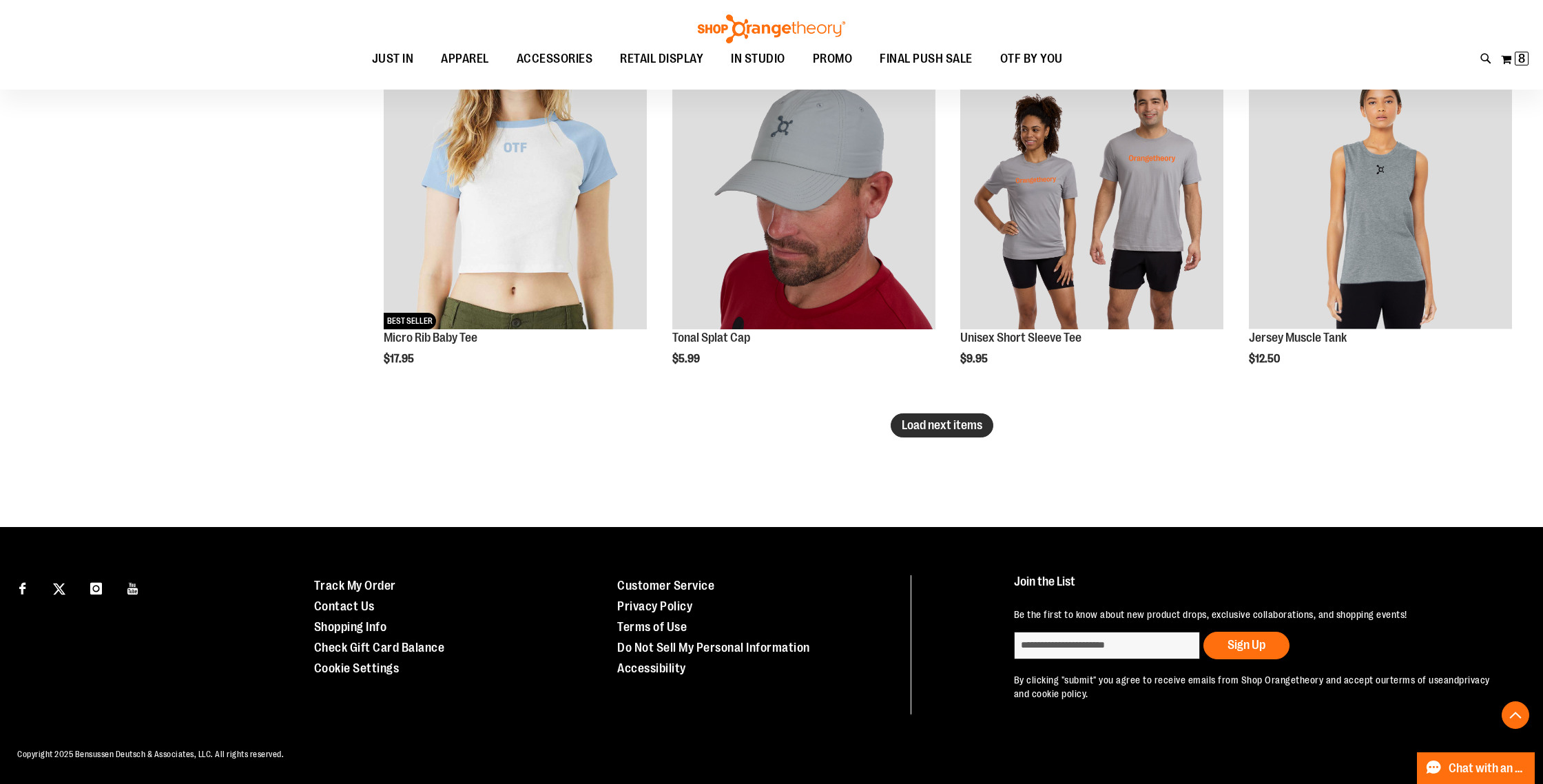
click at [945, 424] on span "Load next items" at bounding box center [941, 425] width 81 height 14
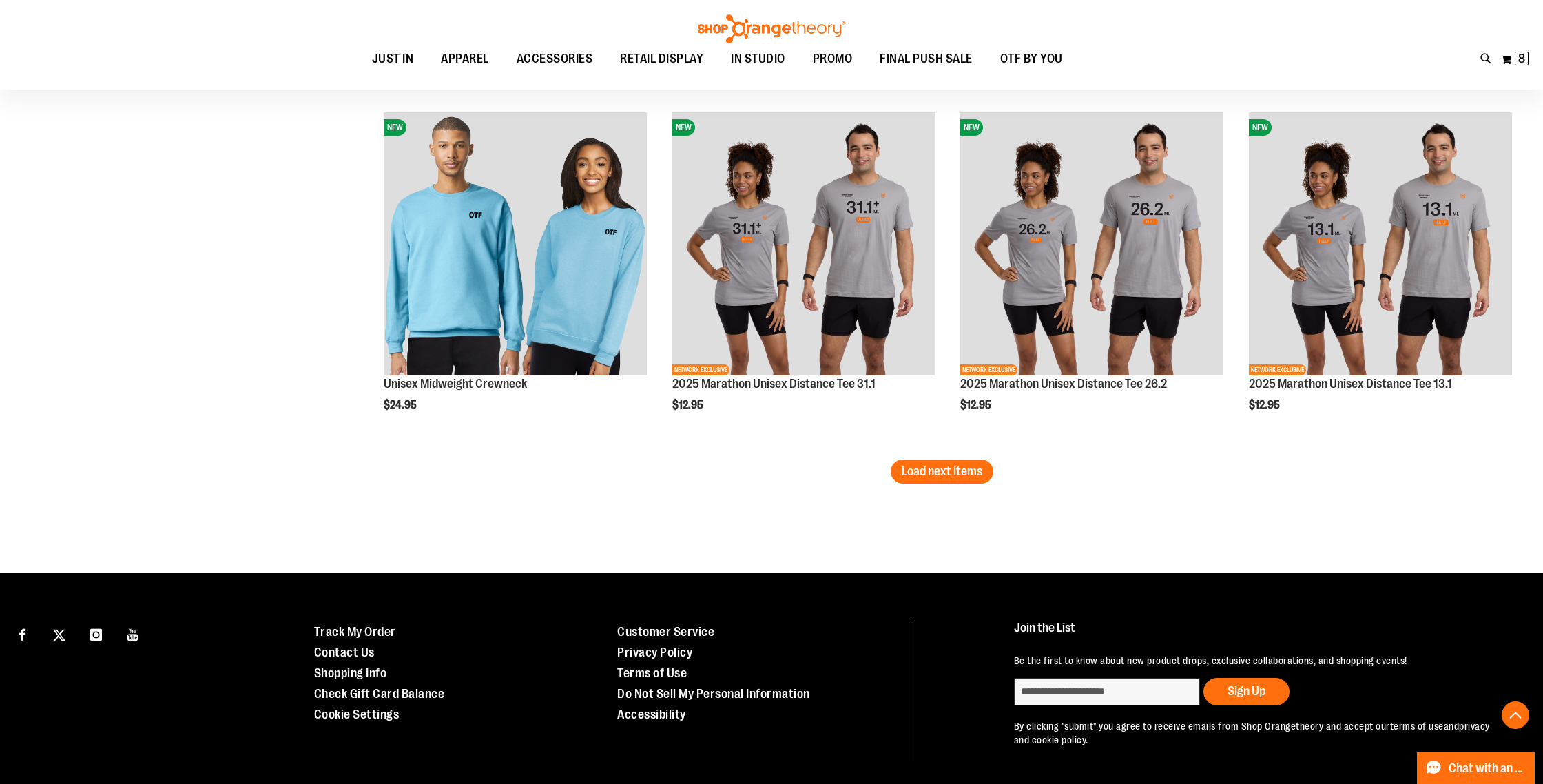
scroll to position [6175, 0]
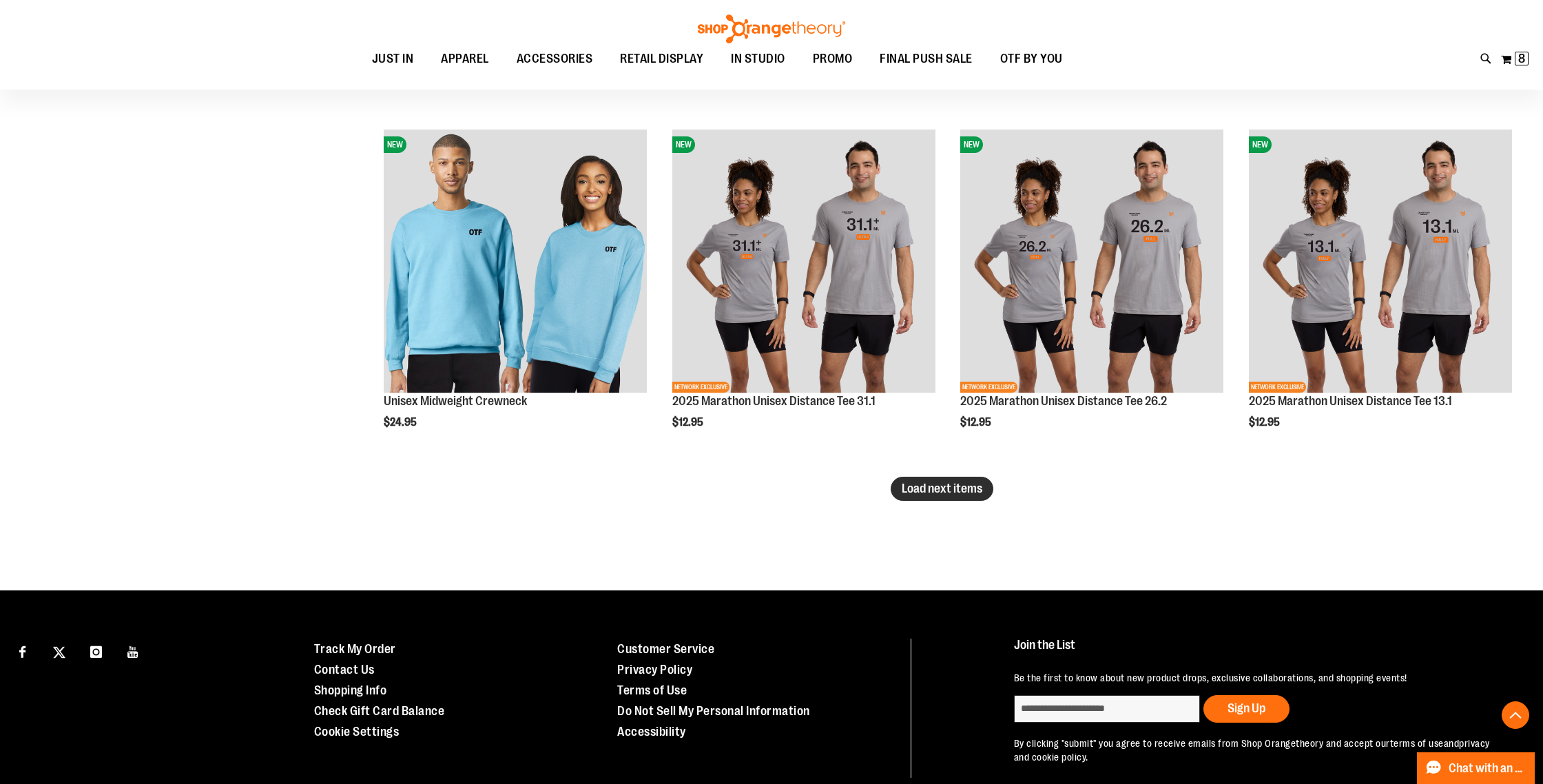
click at [958, 485] on span "Load next items" at bounding box center [941, 488] width 81 height 14
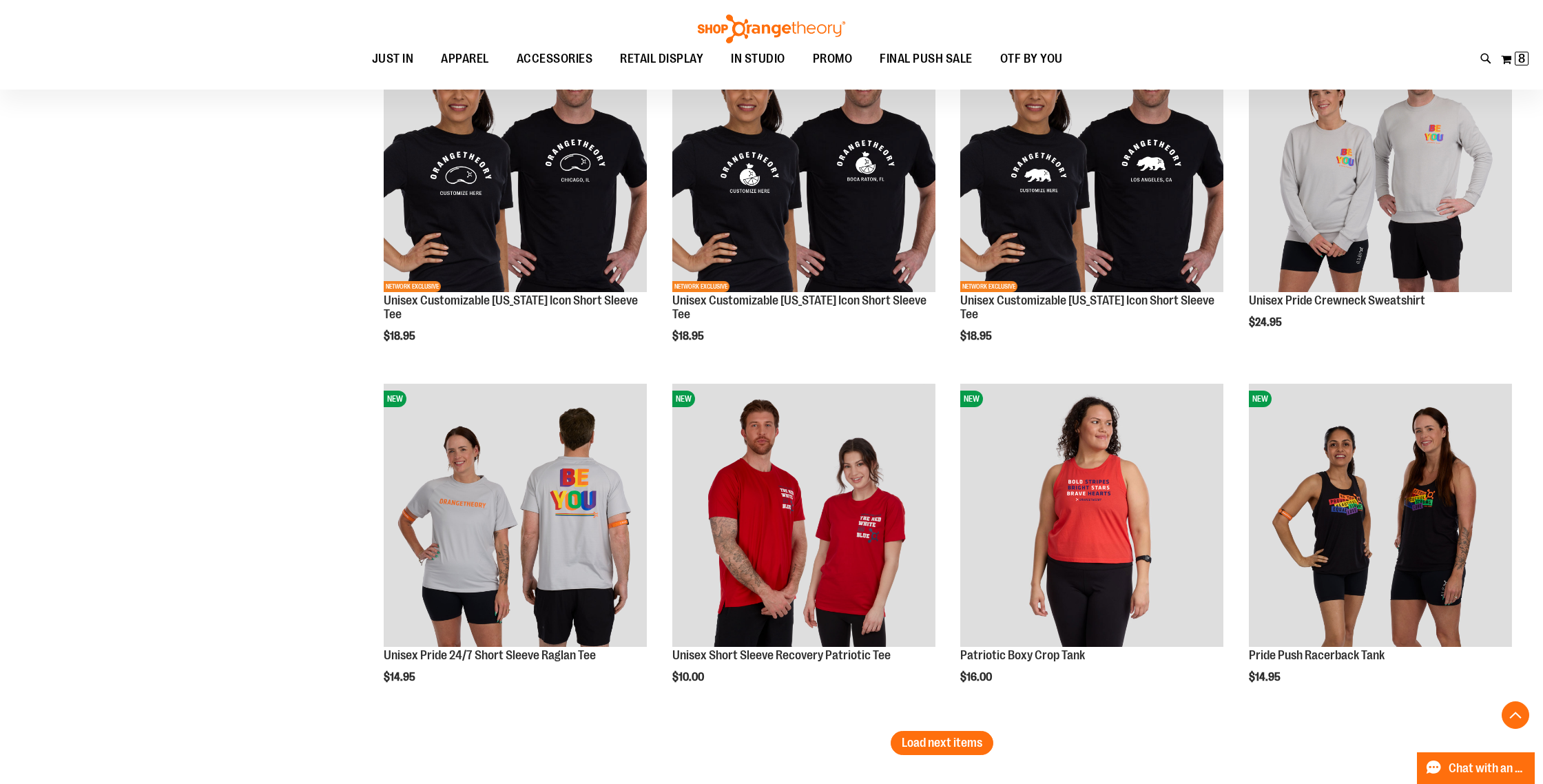
scroll to position [6986, 0]
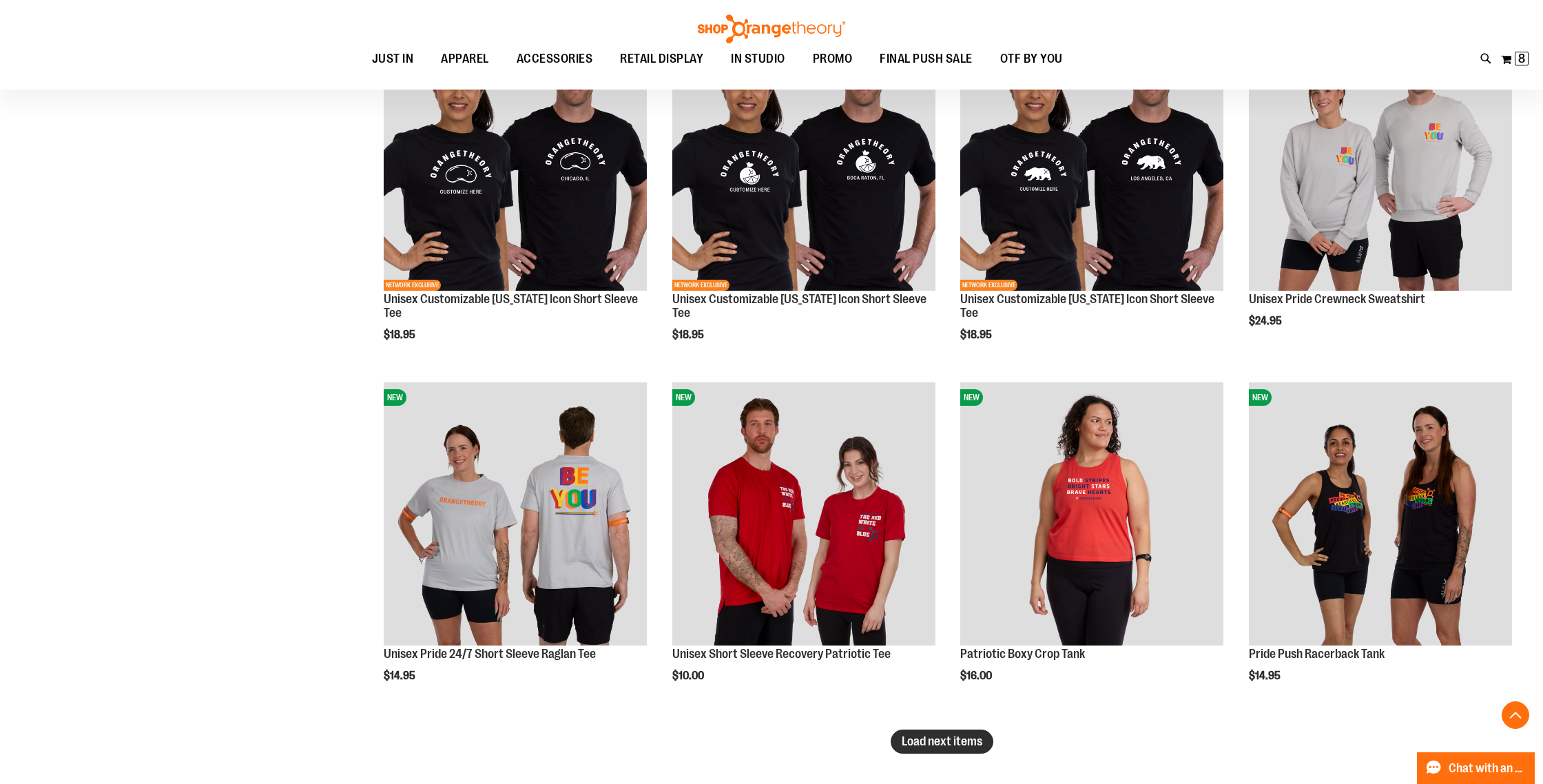
click at [929, 742] on span "Load next items" at bounding box center [941, 741] width 81 height 14
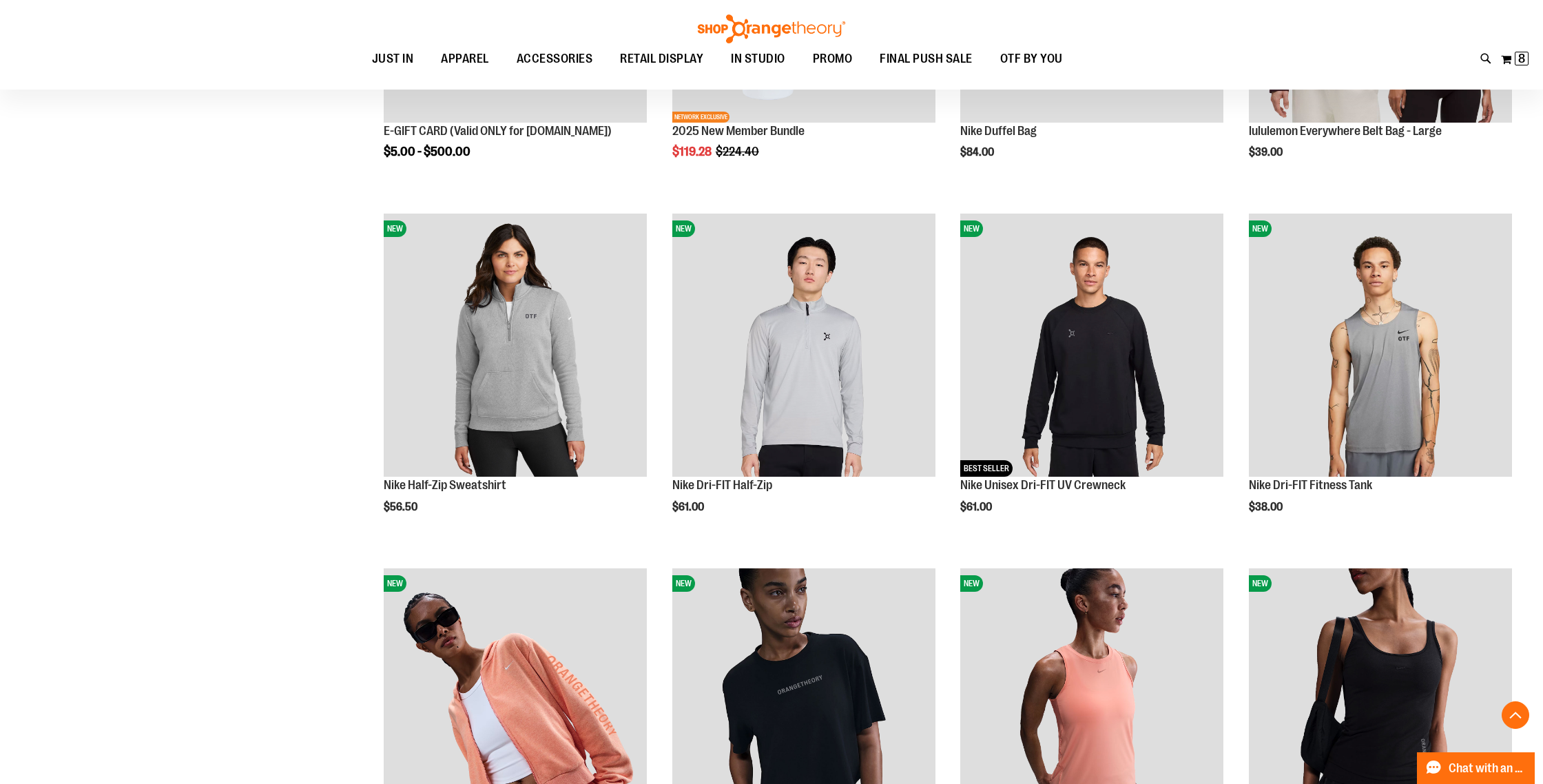
scroll to position [206, 0]
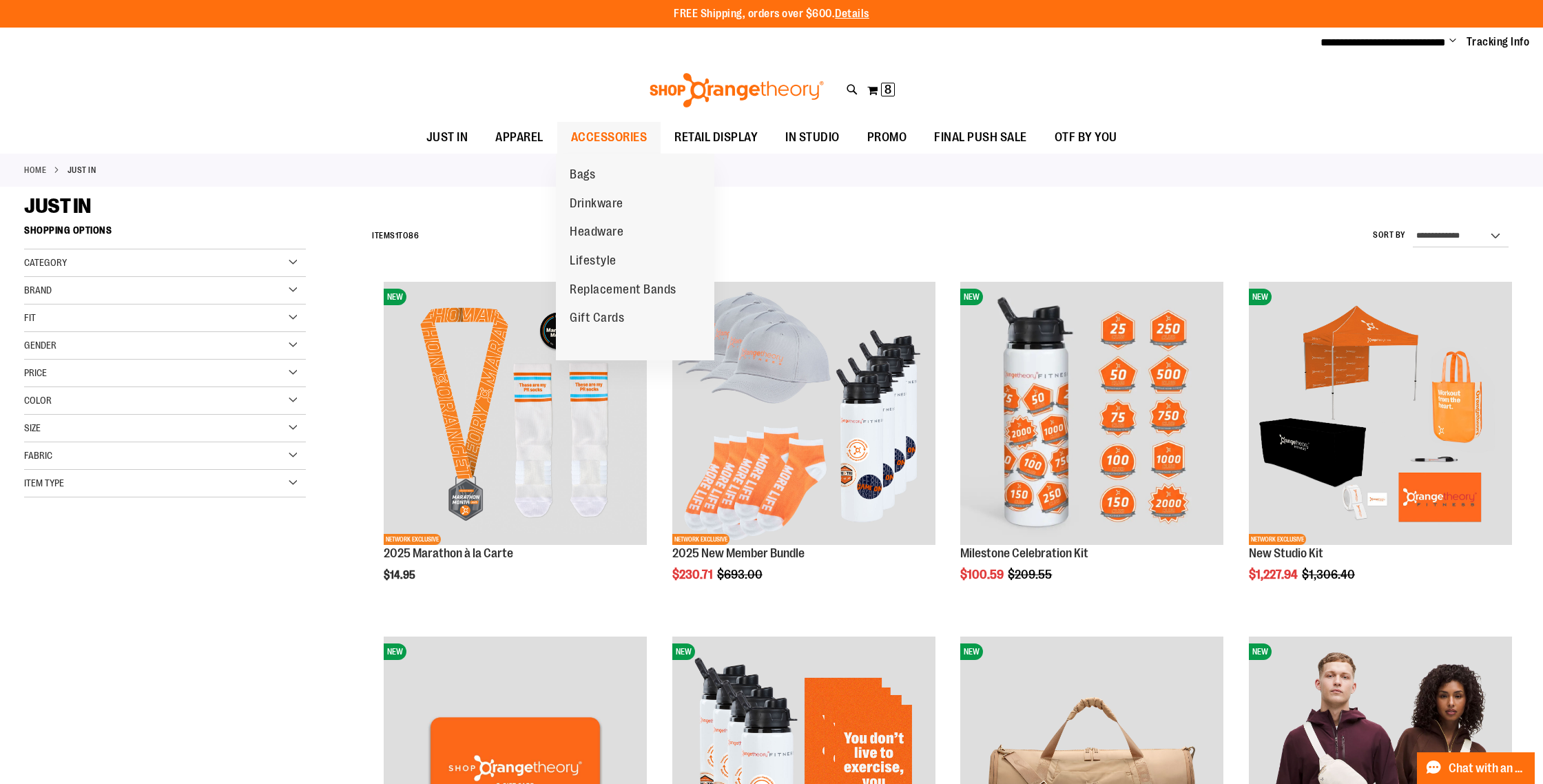
click at [637, 137] on span "ACCESSORIES" at bounding box center [610, 137] width 77 height 31
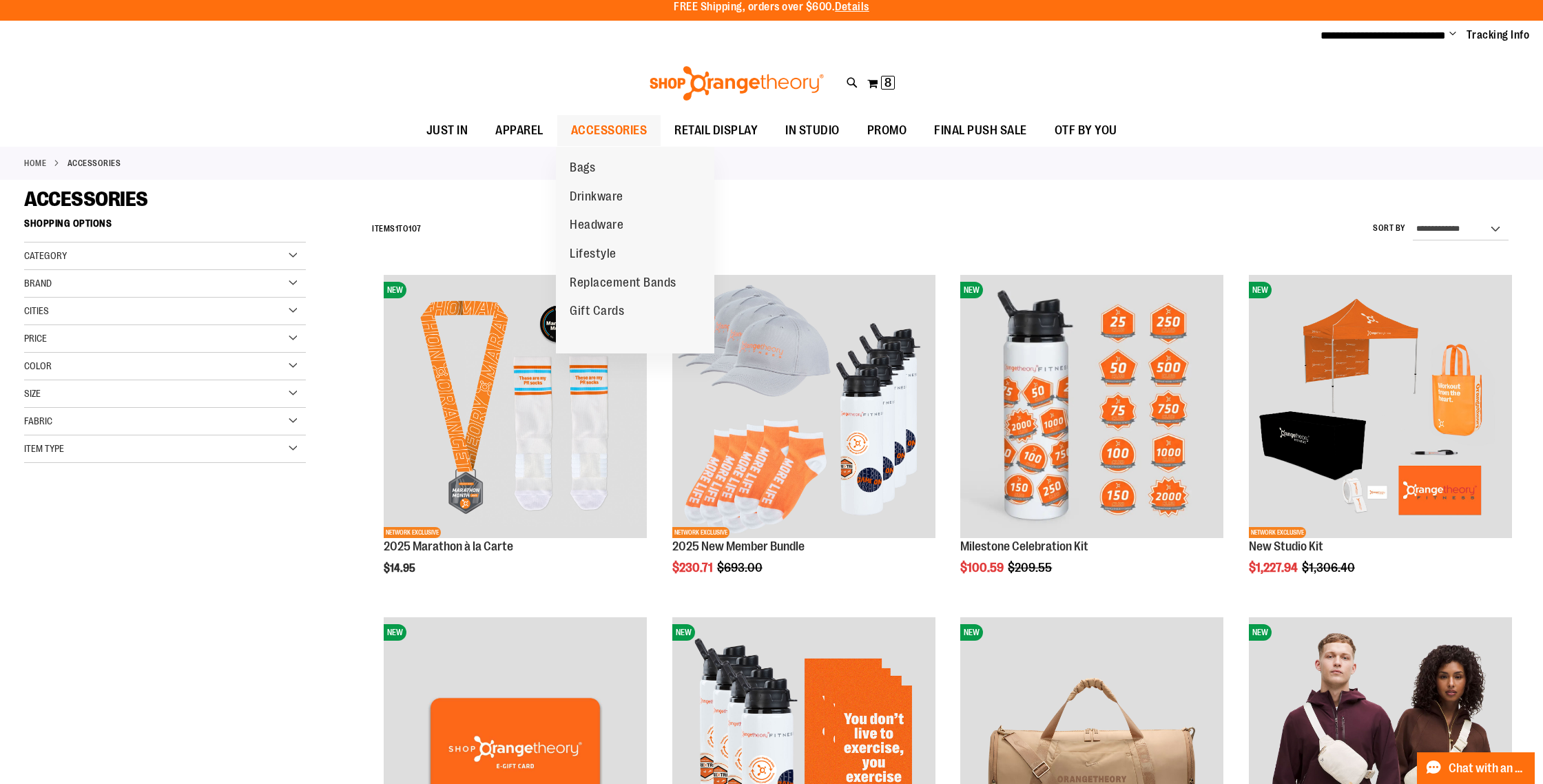
scroll to position [9, 0]
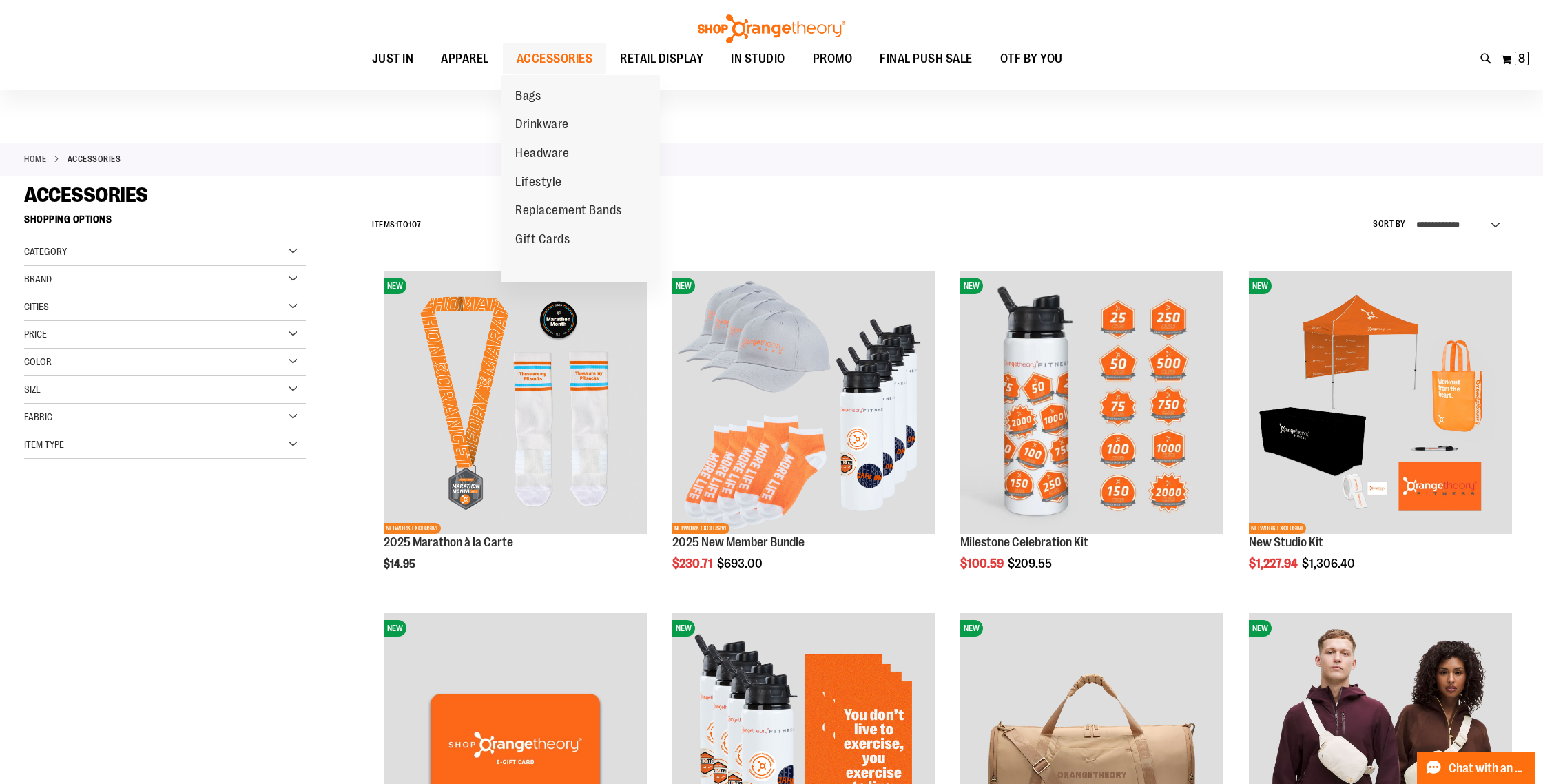
type input "**********"
click at [567, 50] on span "ACCESSORIES" at bounding box center [555, 58] width 77 height 31
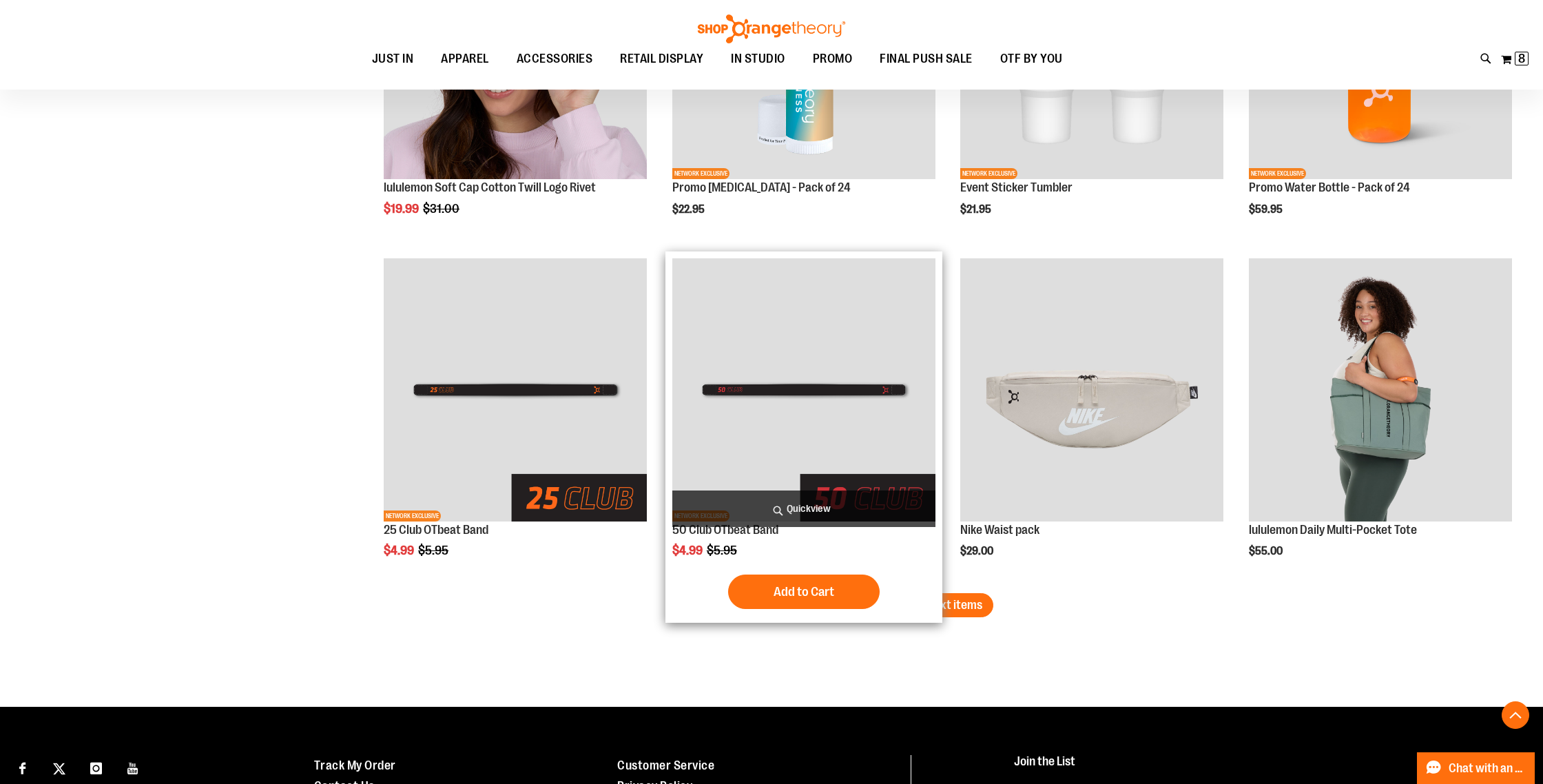
scroll to position [2759, 0]
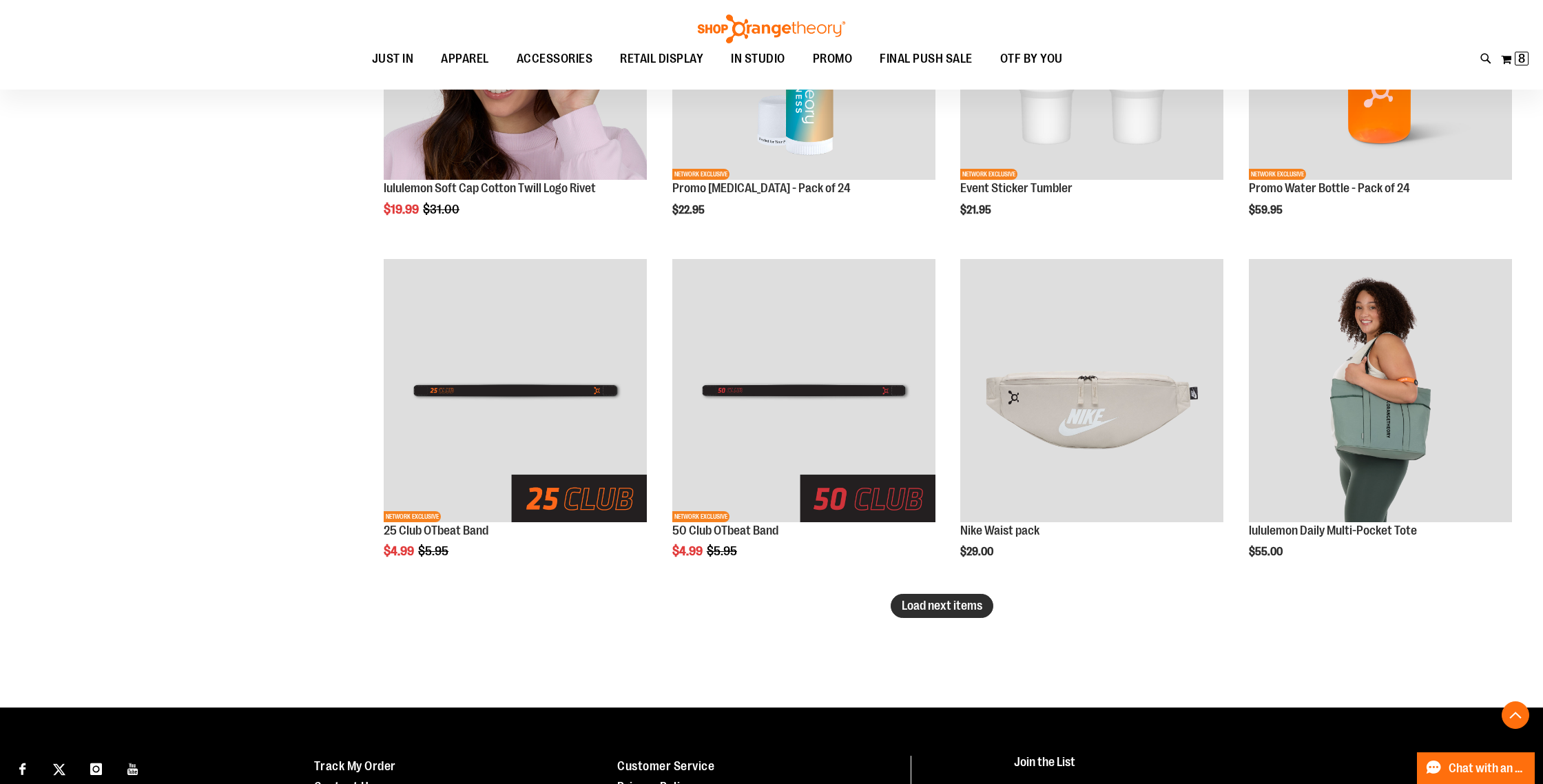
type input "**********"
click at [965, 611] on span "Load next items" at bounding box center [941, 606] width 81 height 14
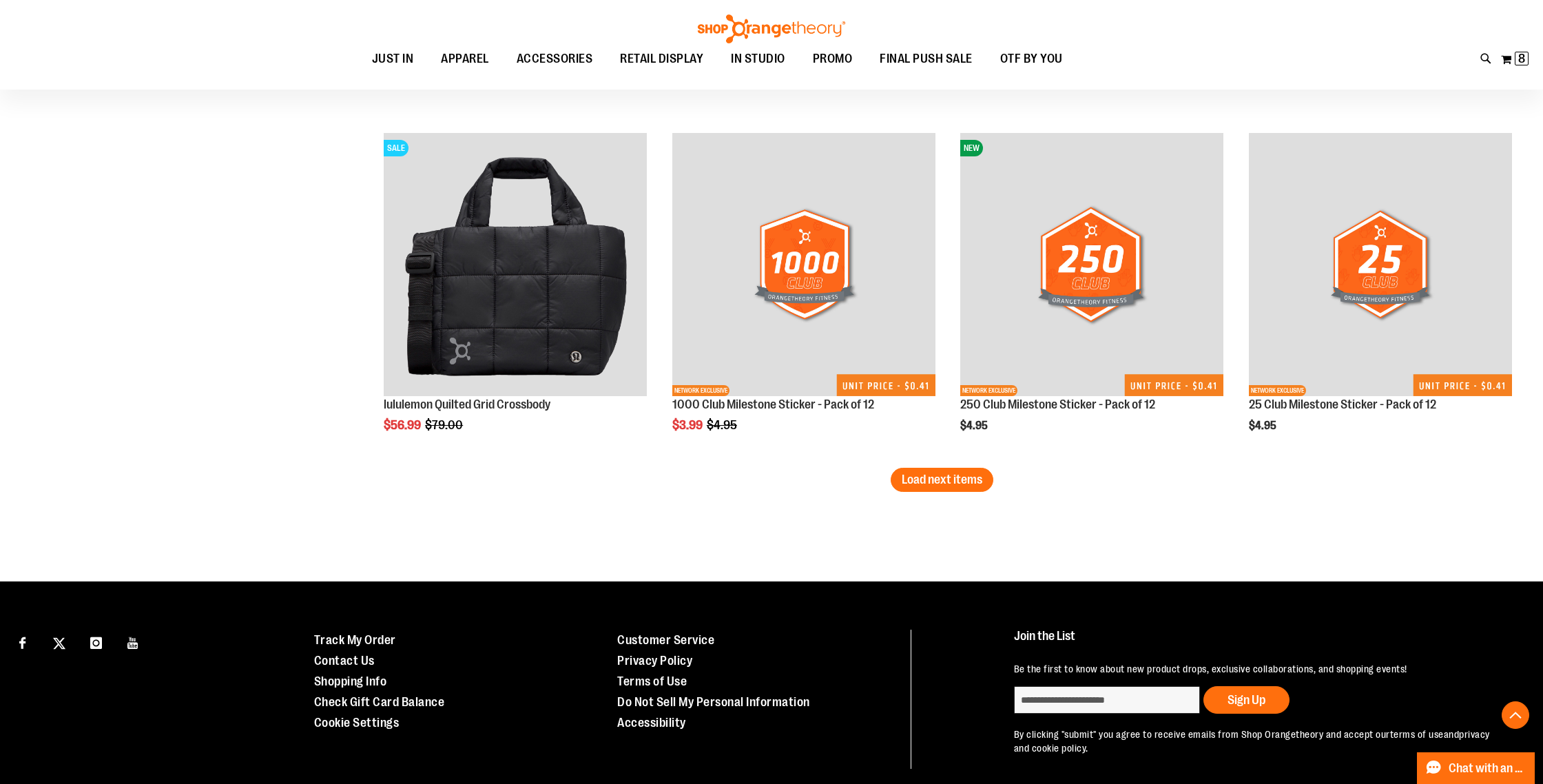
scroll to position [3914, 0]
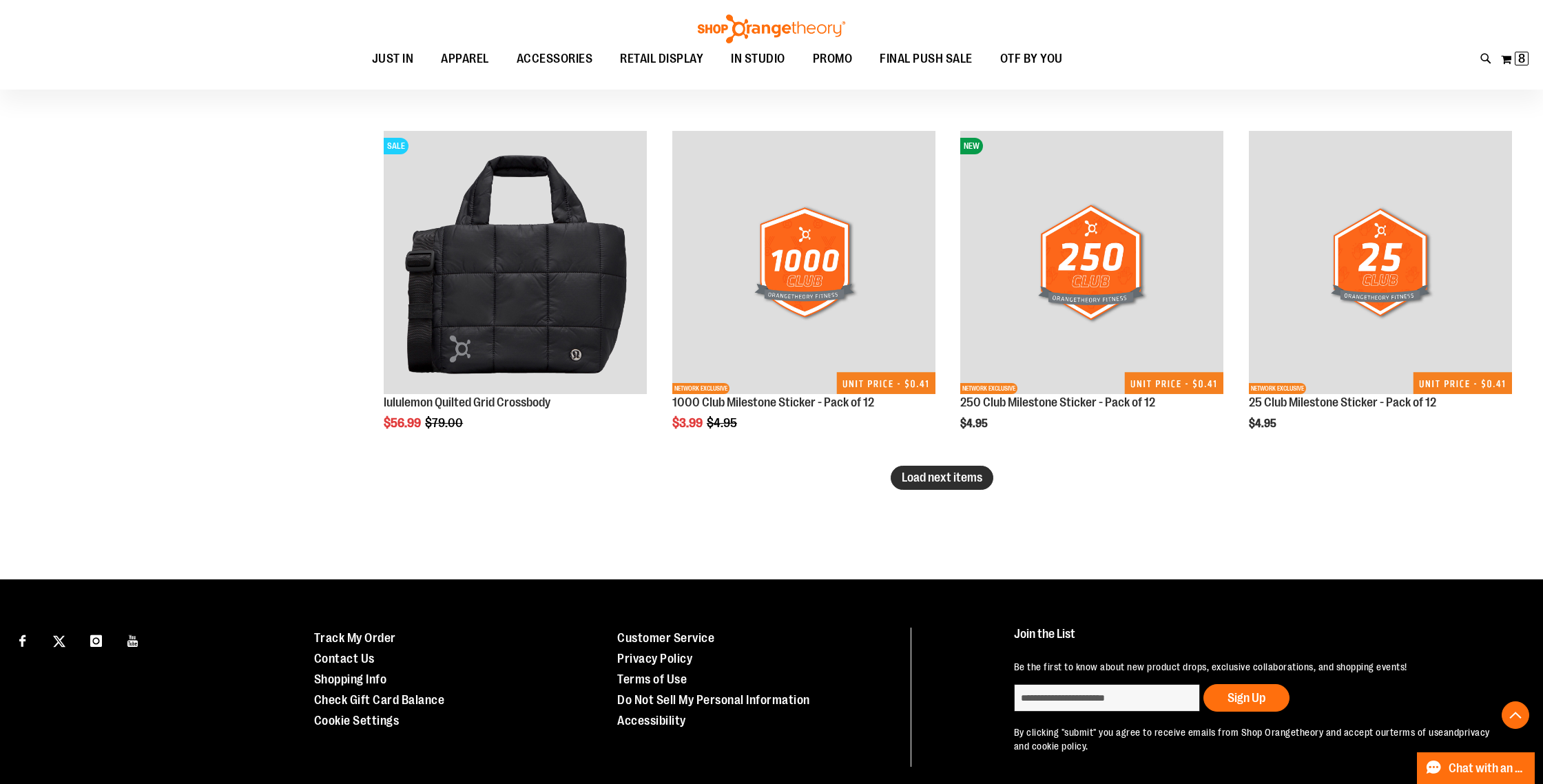
click at [970, 482] on span "Load next items" at bounding box center [941, 477] width 81 height 14
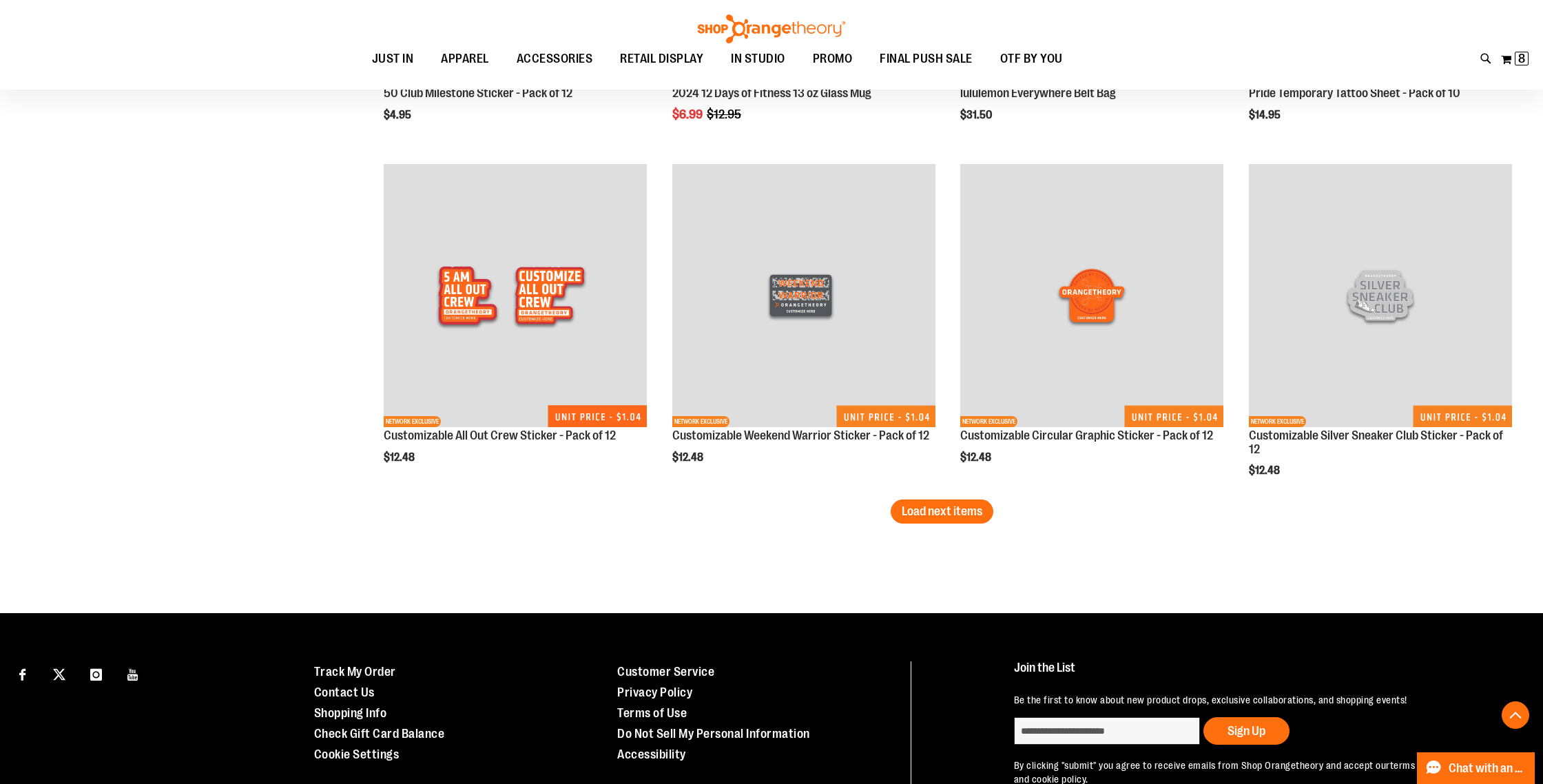
scroll to position [4911, 0]
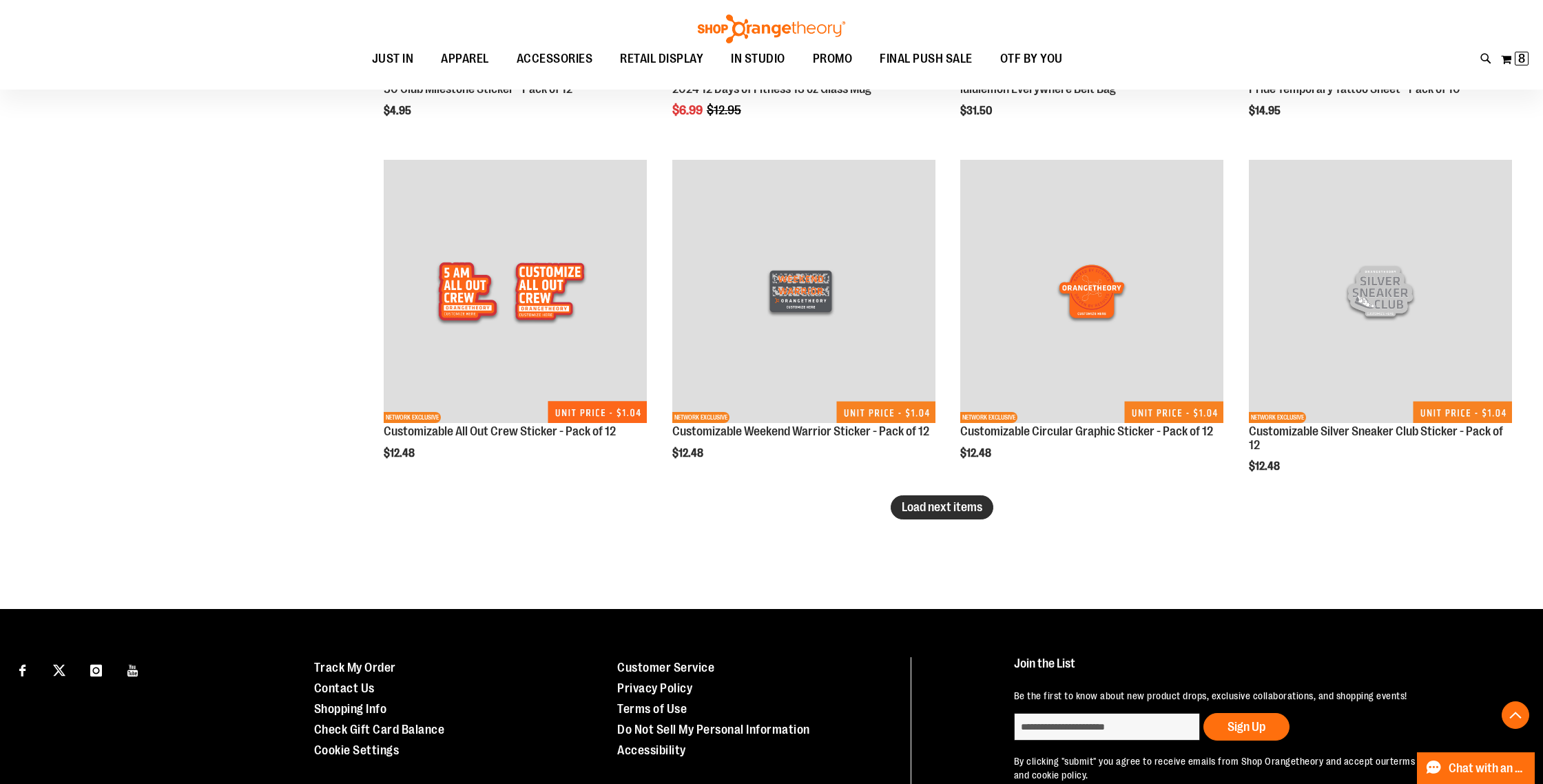
click at [914, 505] on span "Load next items" at bounding box center [941, 507] width 81 height 14
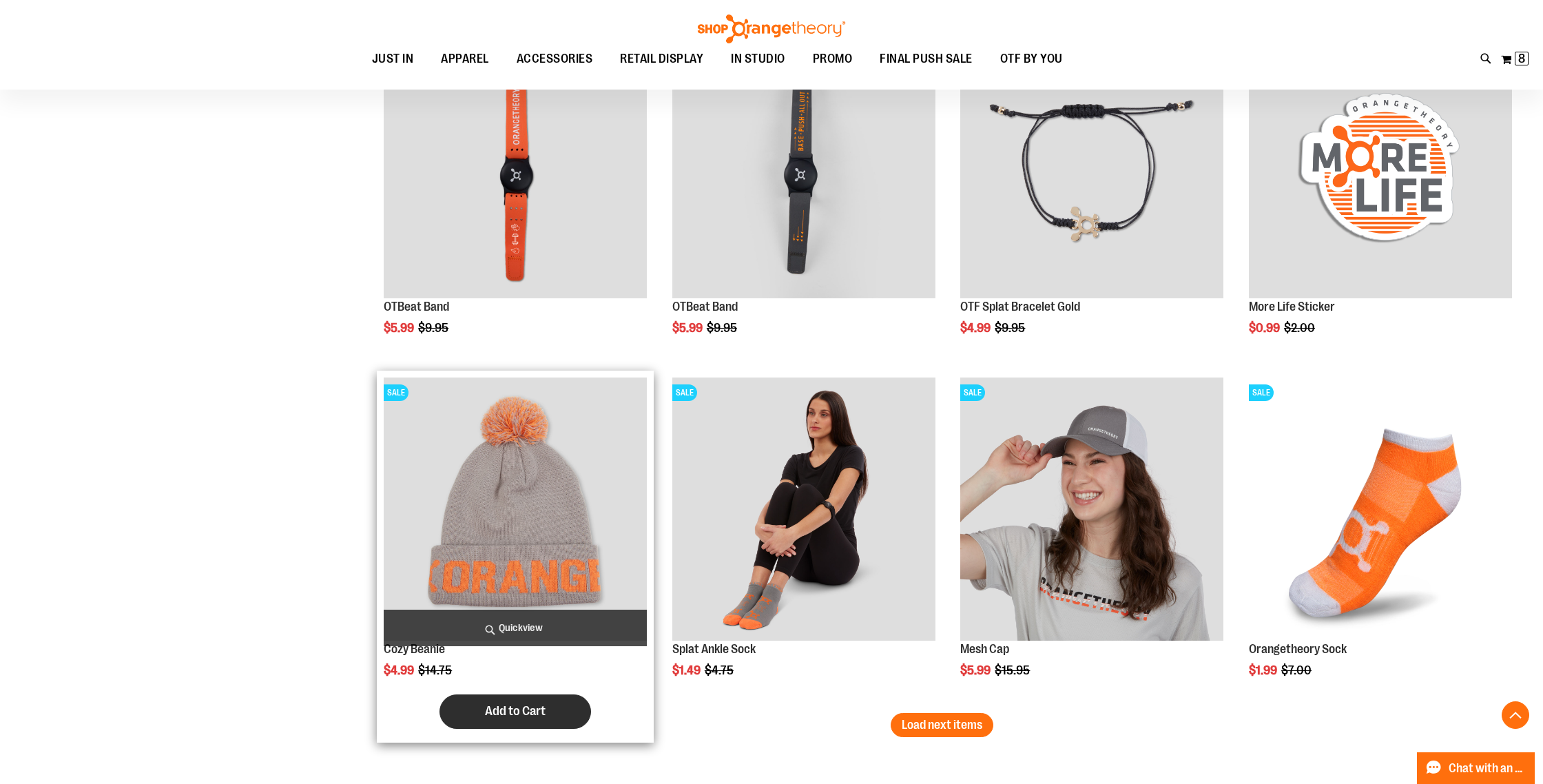
scroll to position [5750, 0]
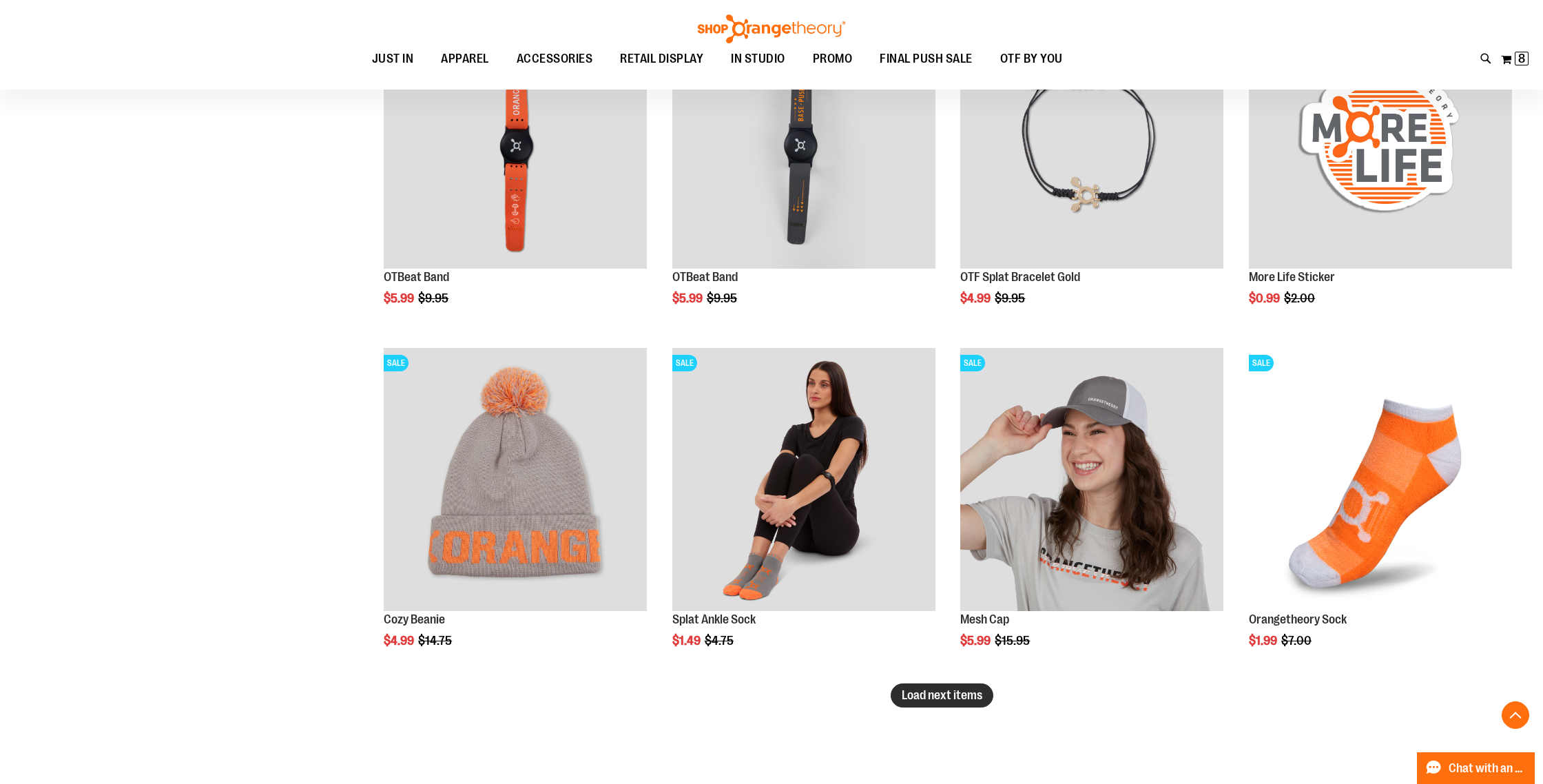
click at [929, 695] on span "Load next items" at bounding box center [941, 695] width 81 height 14
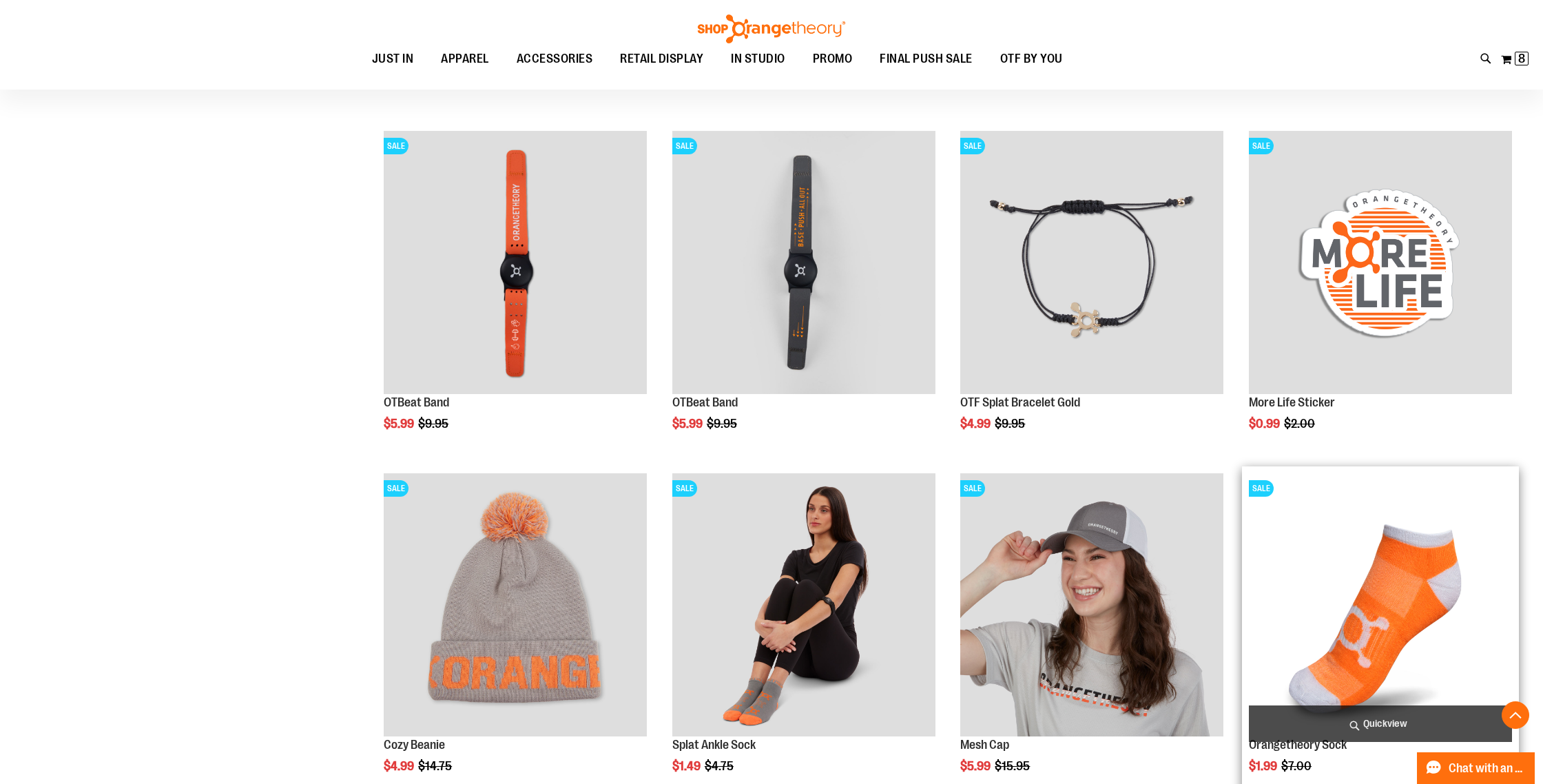
scroll to position [5620, 0]
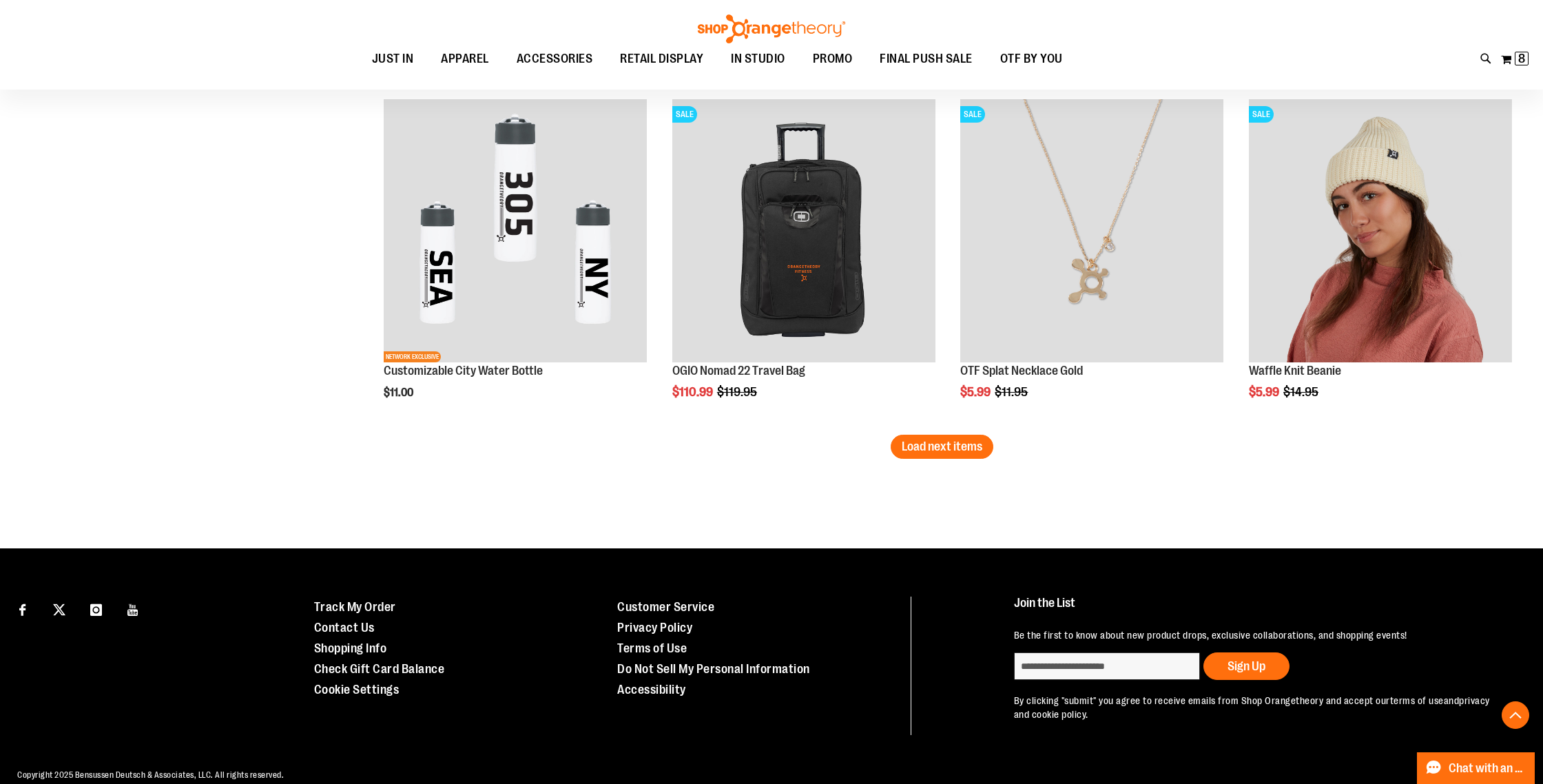
scroll to position [7027, 0]
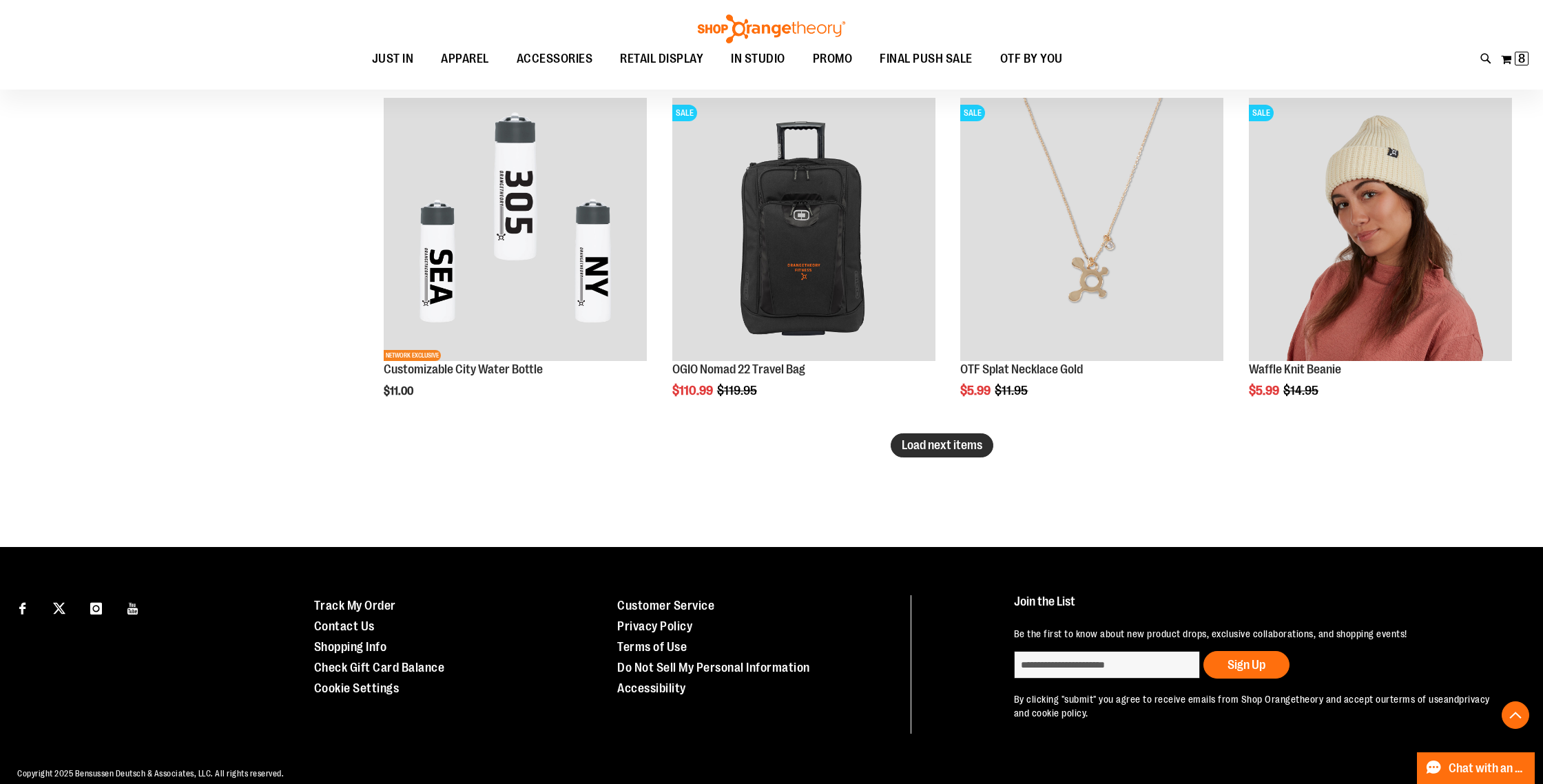
click at [966, 442] on span "Load next items" at bounding box center [941, 445] width 81 height 14
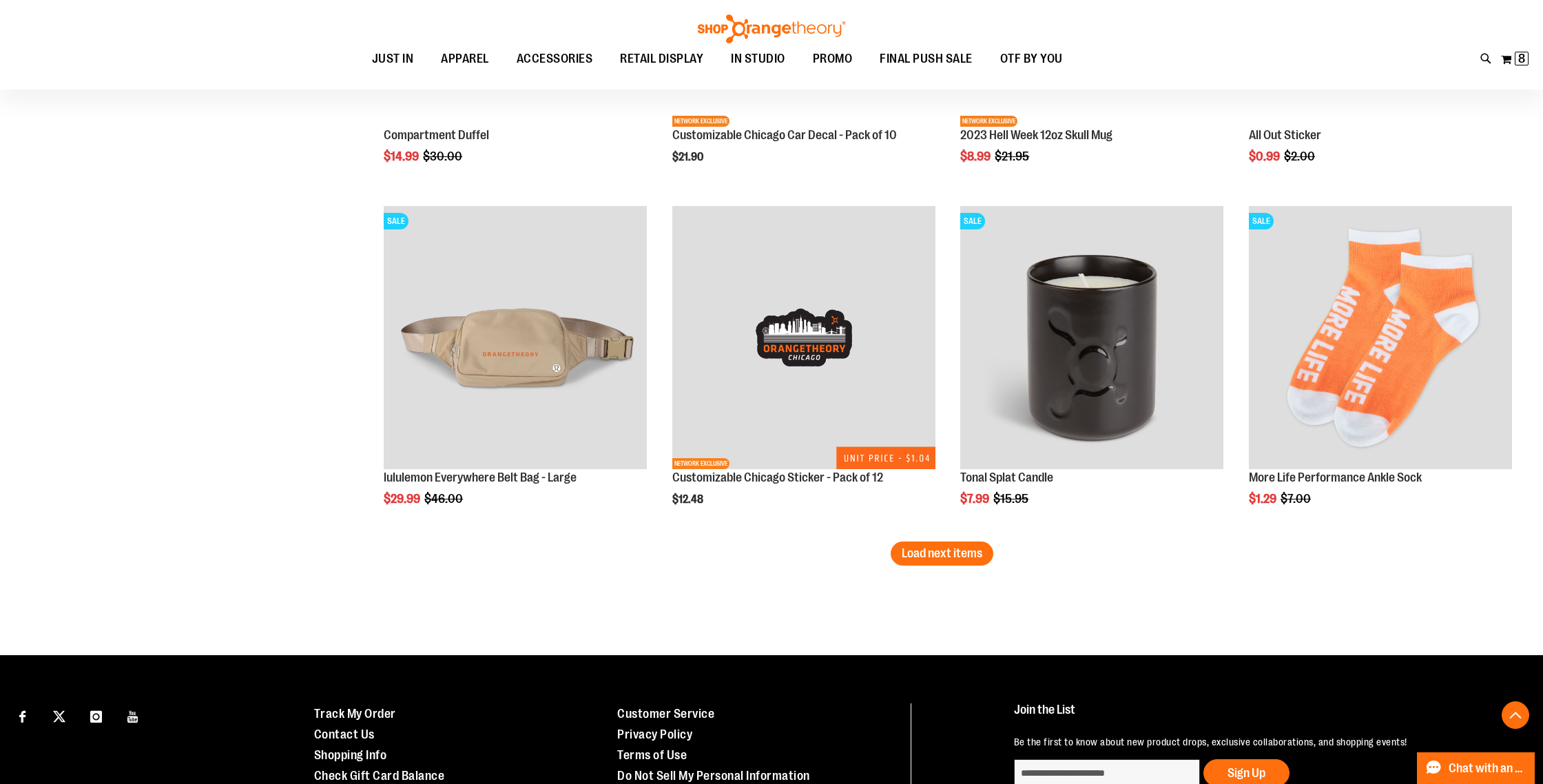
scroll to position [7946, 0]
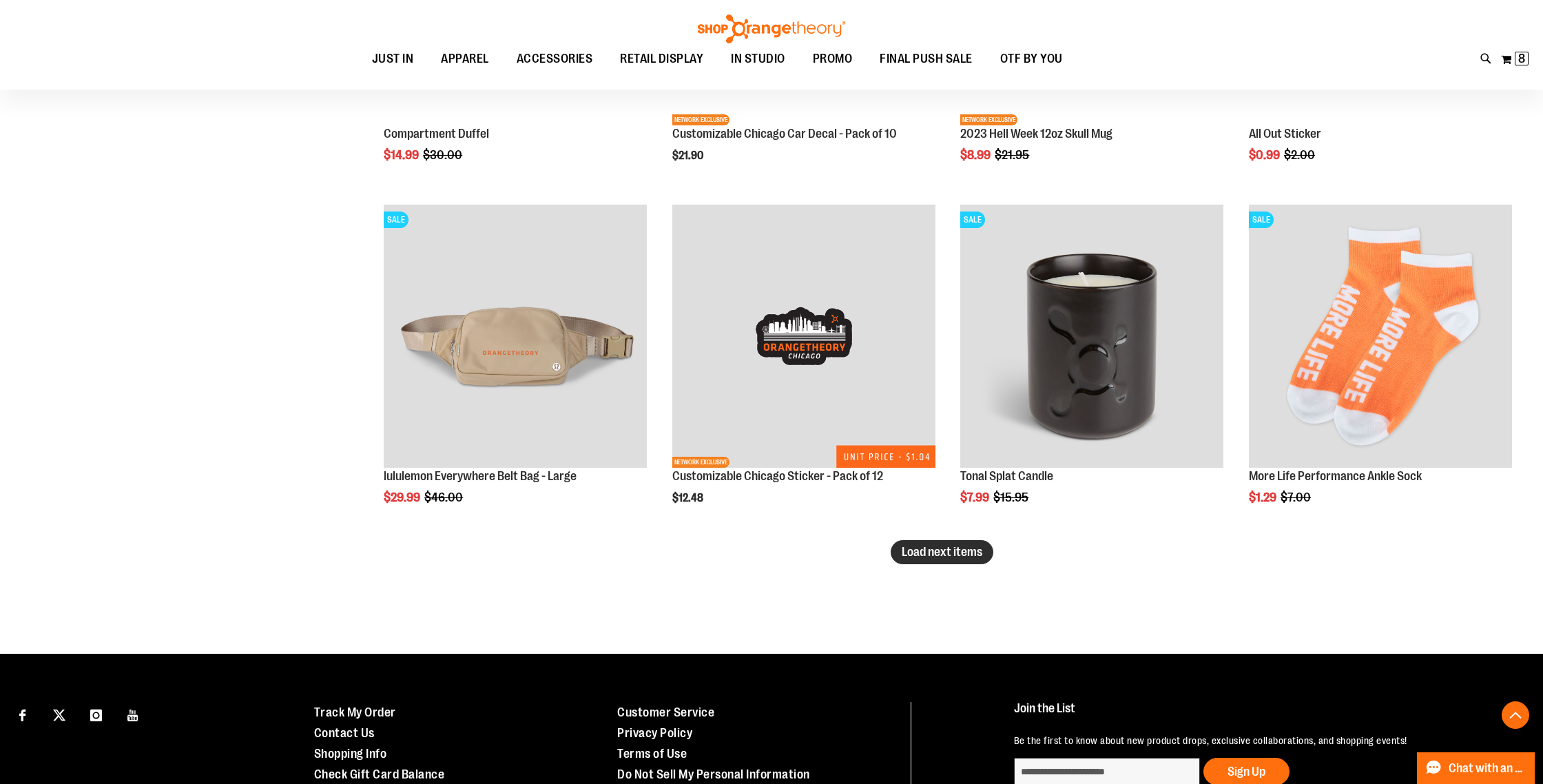
click at [939, 542] on button "Load next items" at bounding box center [941, 552] width 102 height 24
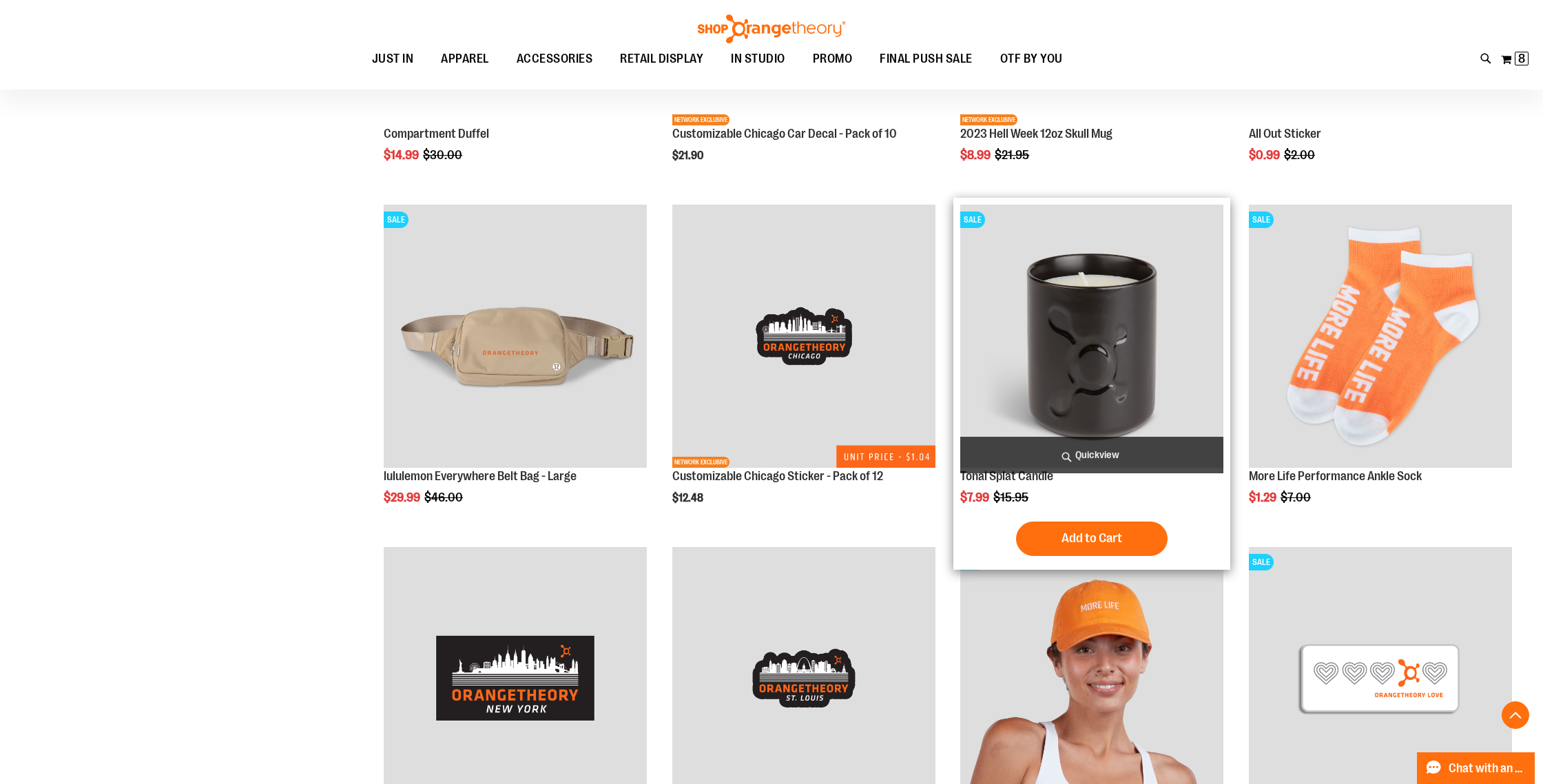
click at [1105, 322] on img "product" at bounding box center [1092, 337] width 263 height 263
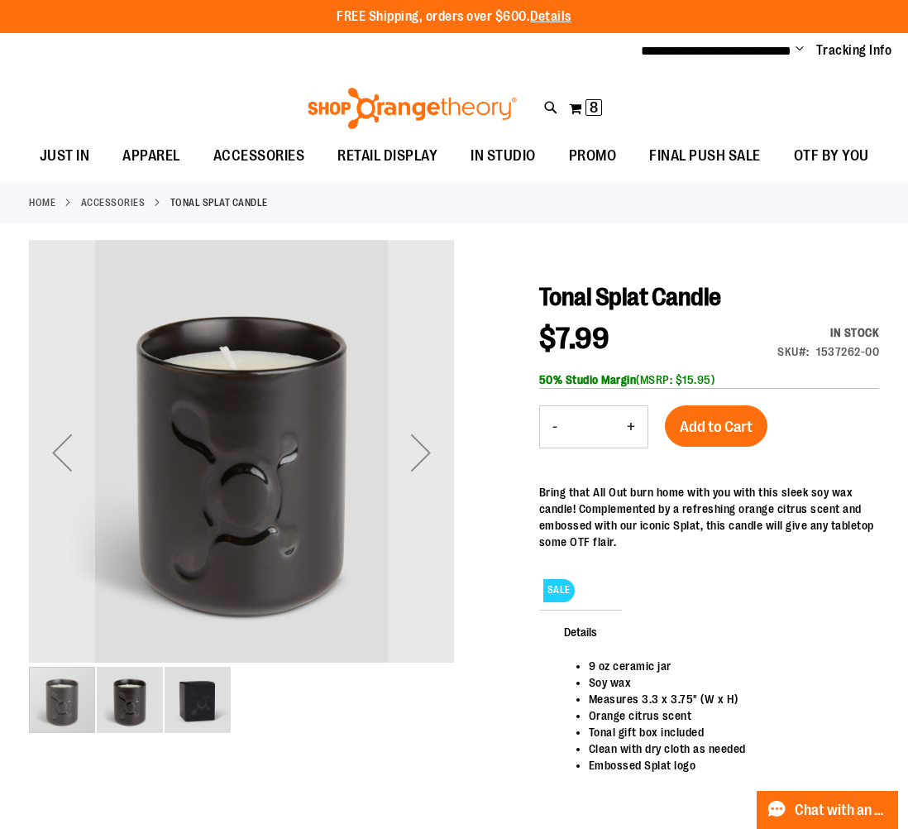
type input "**********"
click at [95, 202] on link "ACCESSORIES" at bounding box center [113, 202] width 64 height 15
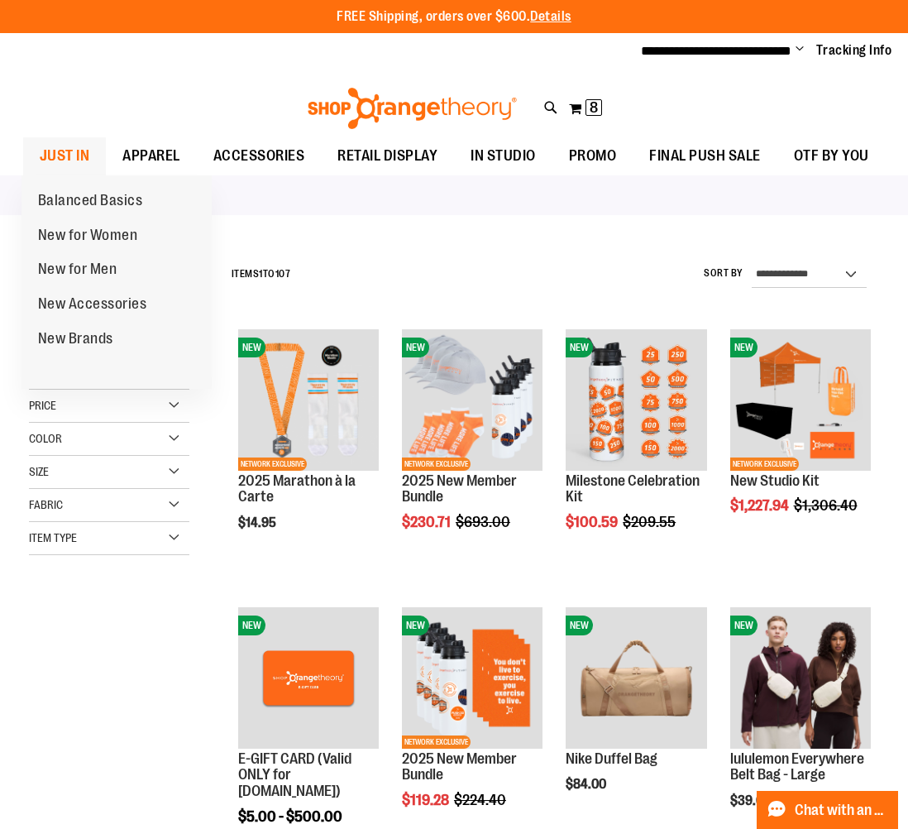
type input "**********"
click at [50, 158] on span "JUST IN" at bounding box center [65, 155] width 50 height 37
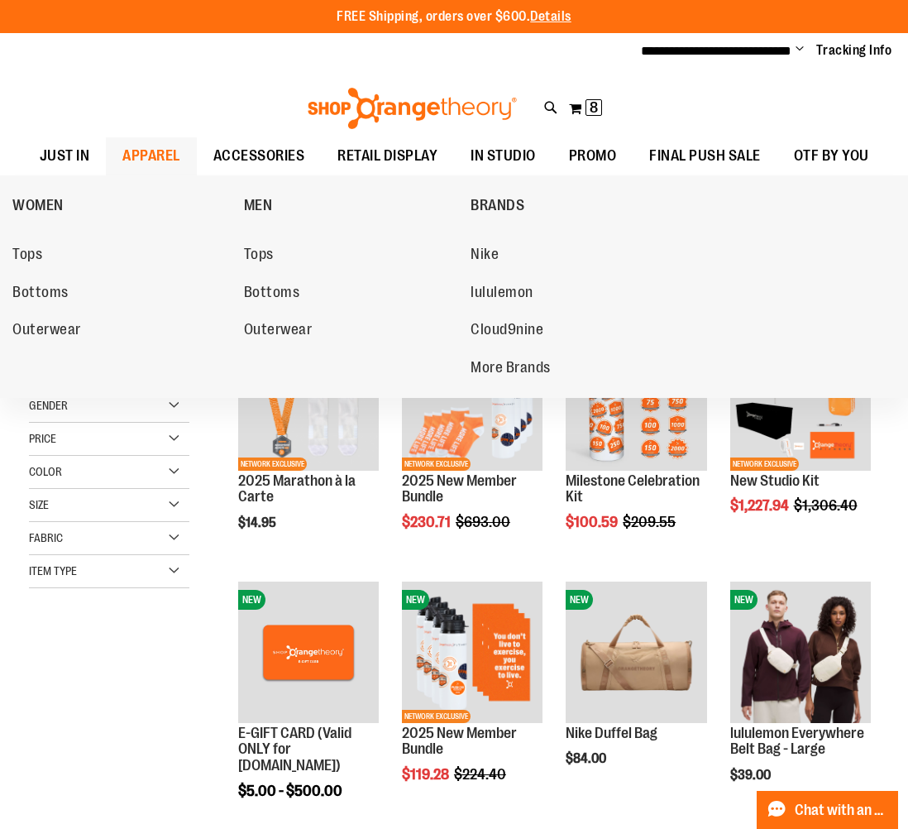
type input "**********"
click at [170, 158] on span "APPAREL" at bounding box center [151, 155] width 58 height 37
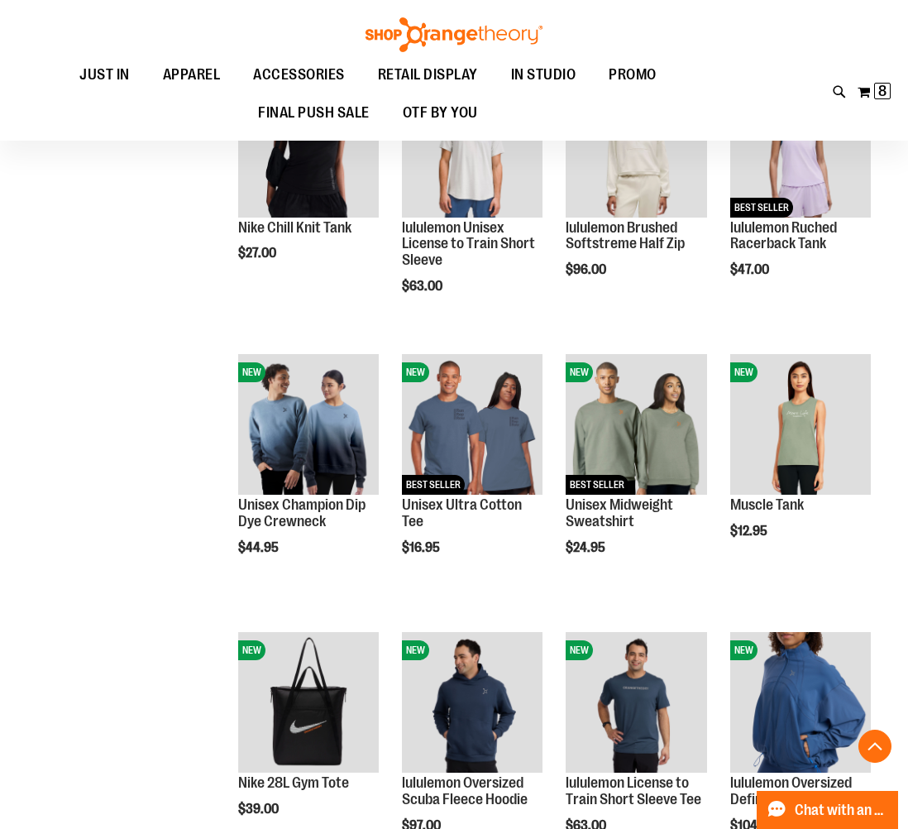
scroll to position [817, 0]
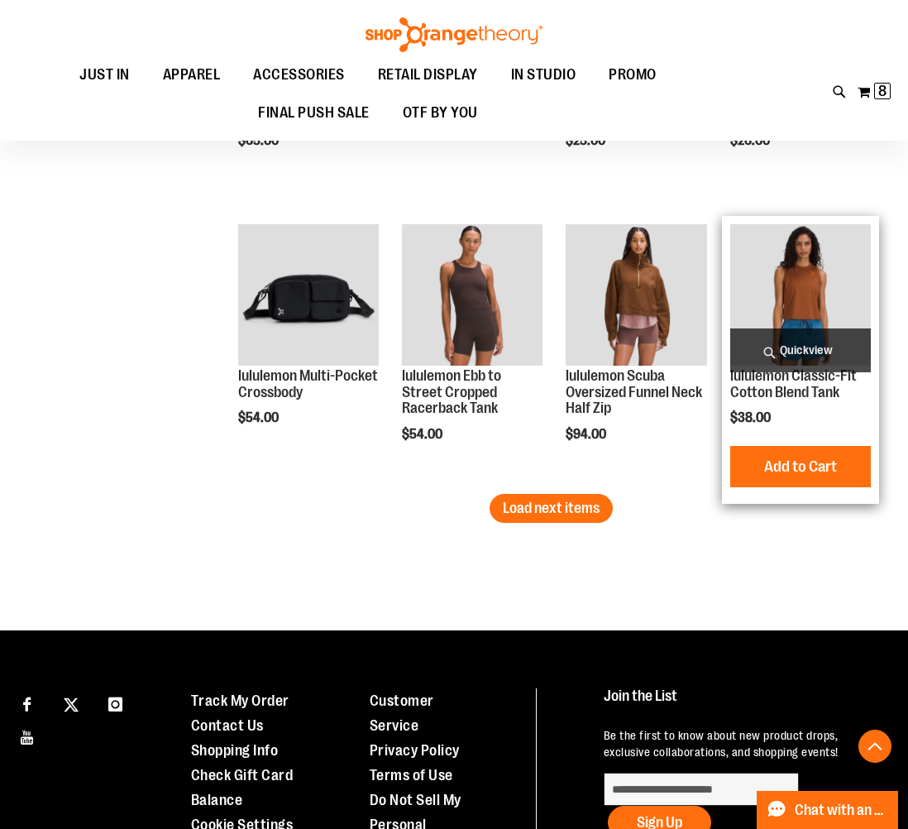
scroll to position [2331, 0]
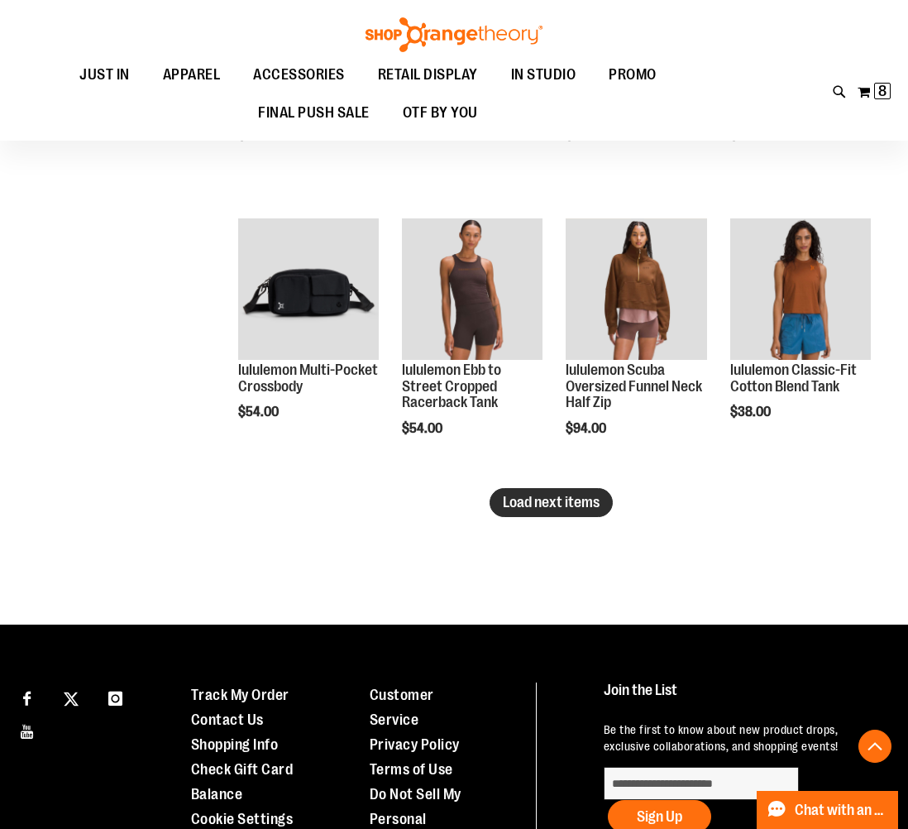
type input "**********"
click at [503, 498] on span "Load next items" at bounding box center [551, 502] width 97 height 17
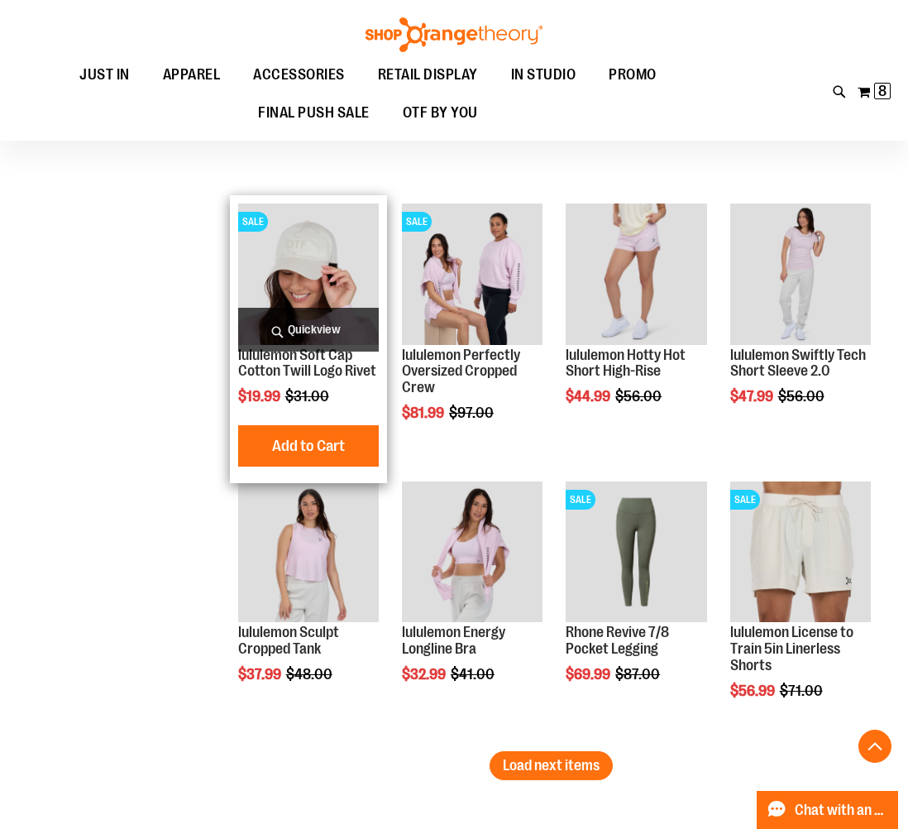
scroll to position [2903, 0]
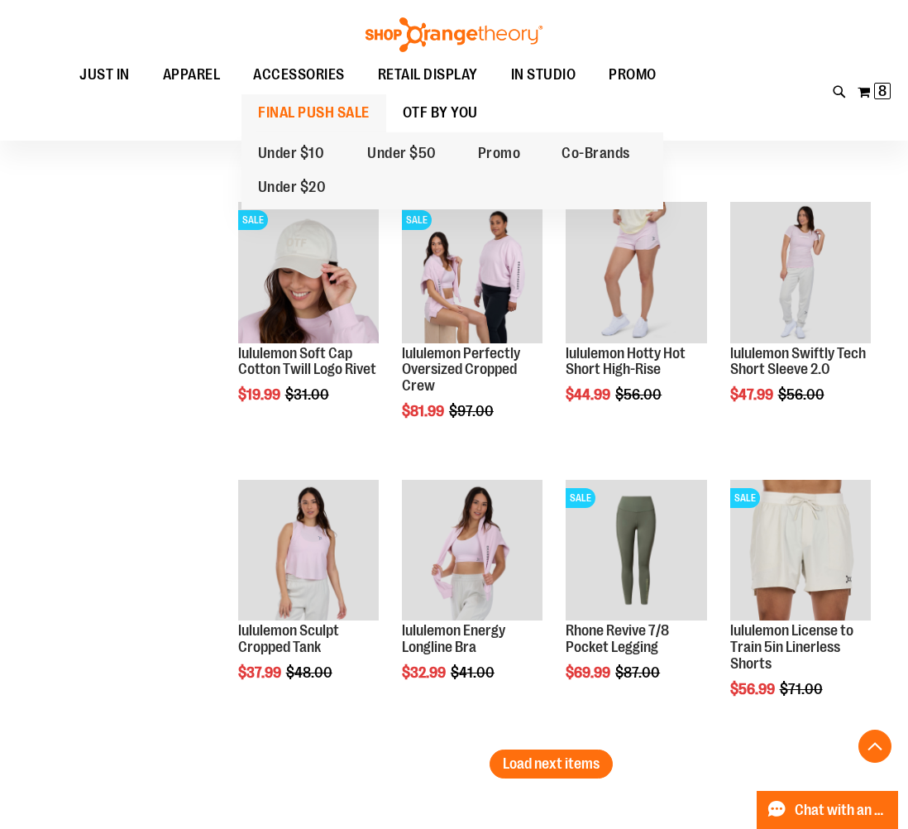
click at [311, 117] on span "FINAL PUSH SALE" at bounding box center [314, 112] width 112 height 37
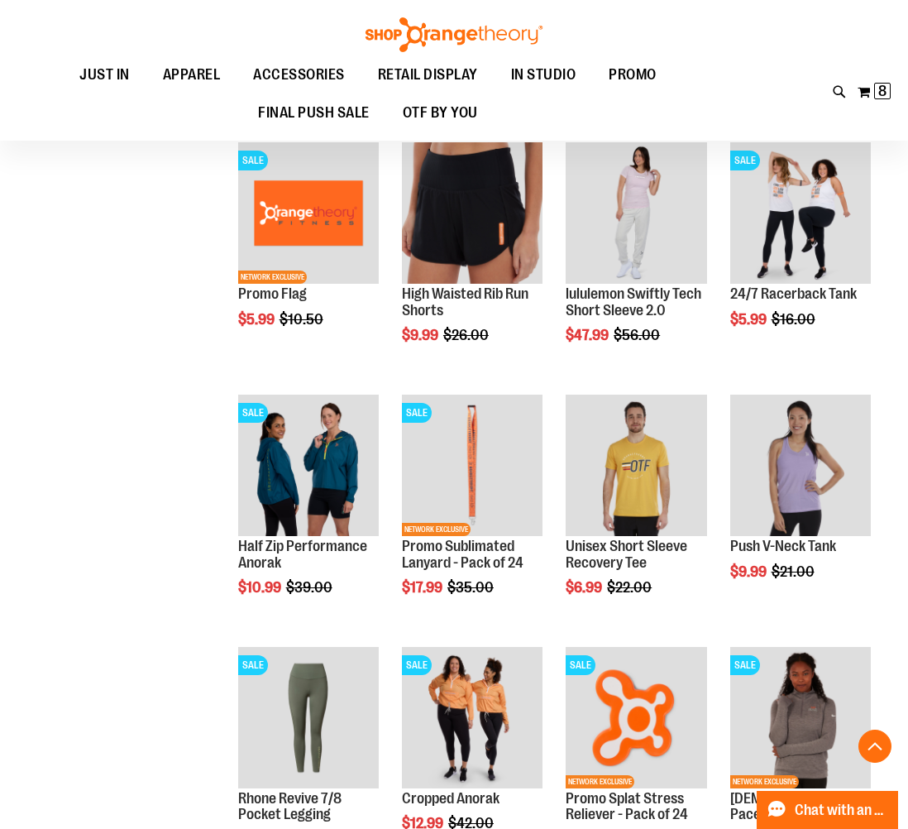
scroll to position [700, 0]
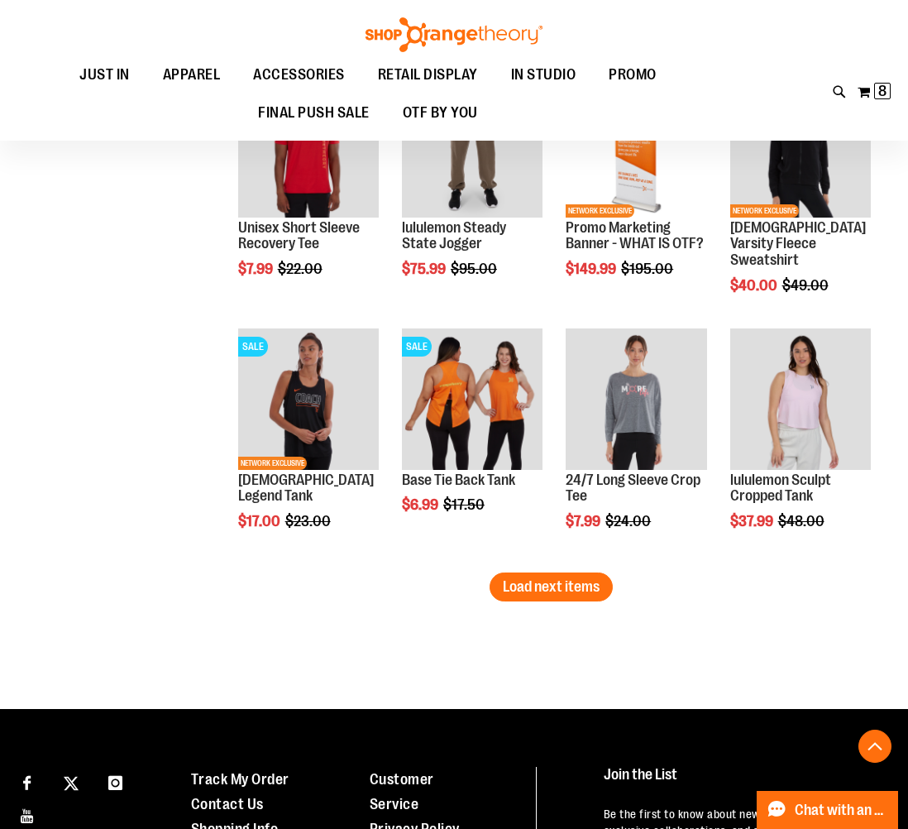
scroll to position [2018, 0]
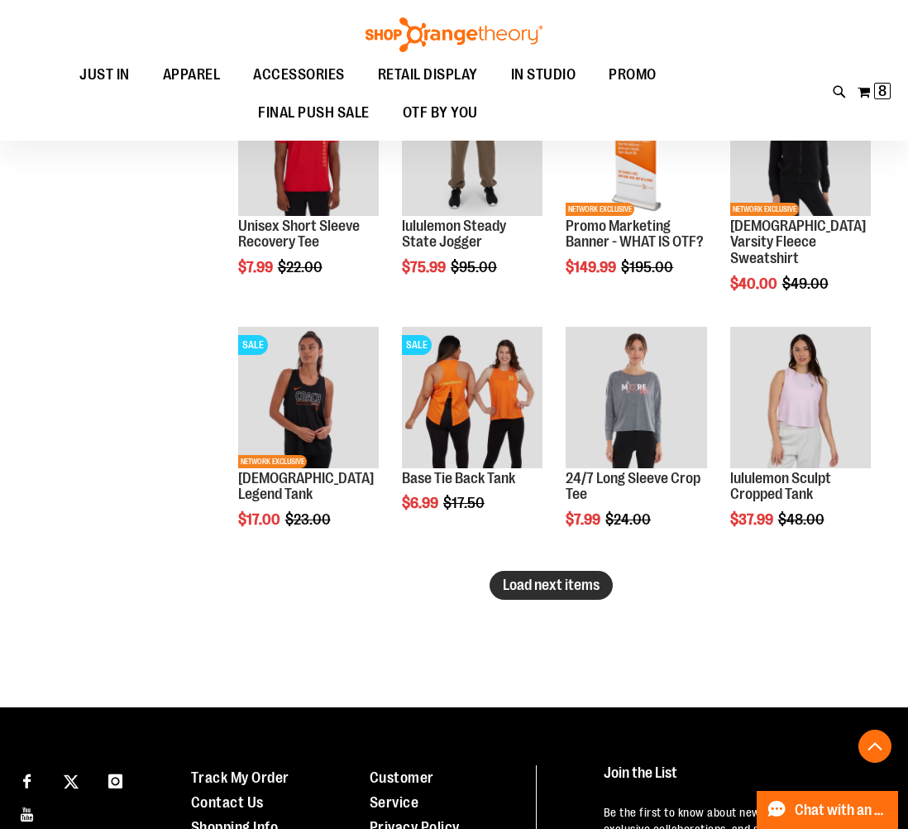
type input "**********"
click at [523, 588] on span "Load next items" at bounding box center [551, 584] width 97 height 17
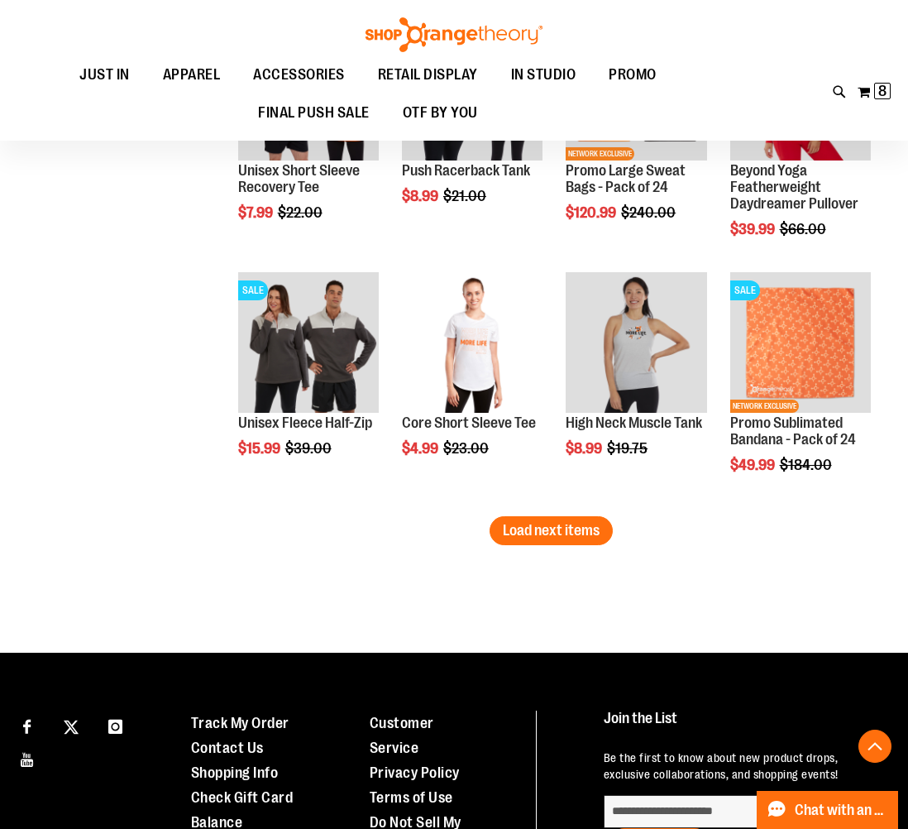
scroll to position [2831, 0]
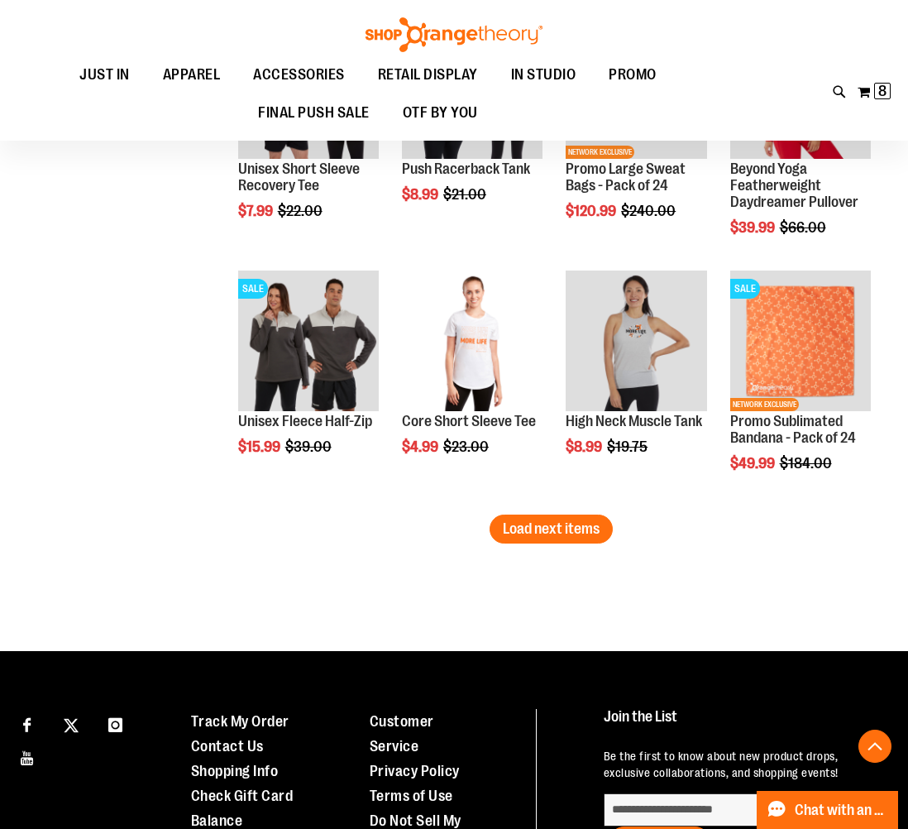
click at [548, 534] on span "Load next items" at bounding box center [551, 528] width 97 height 17
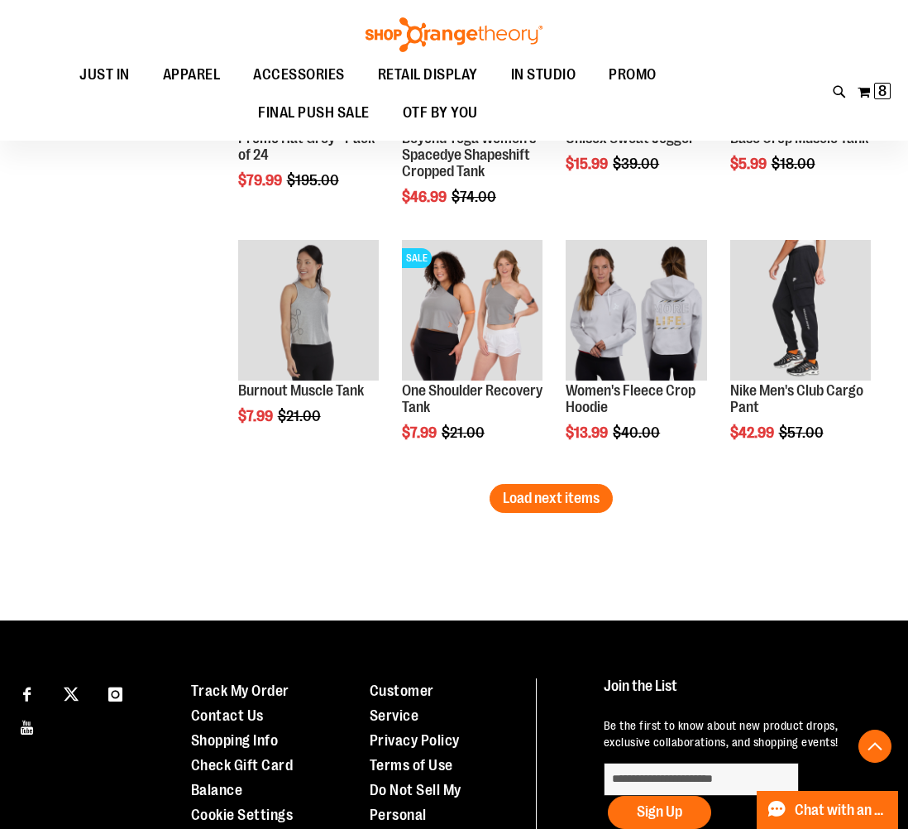
scroll to position [3623, 0]
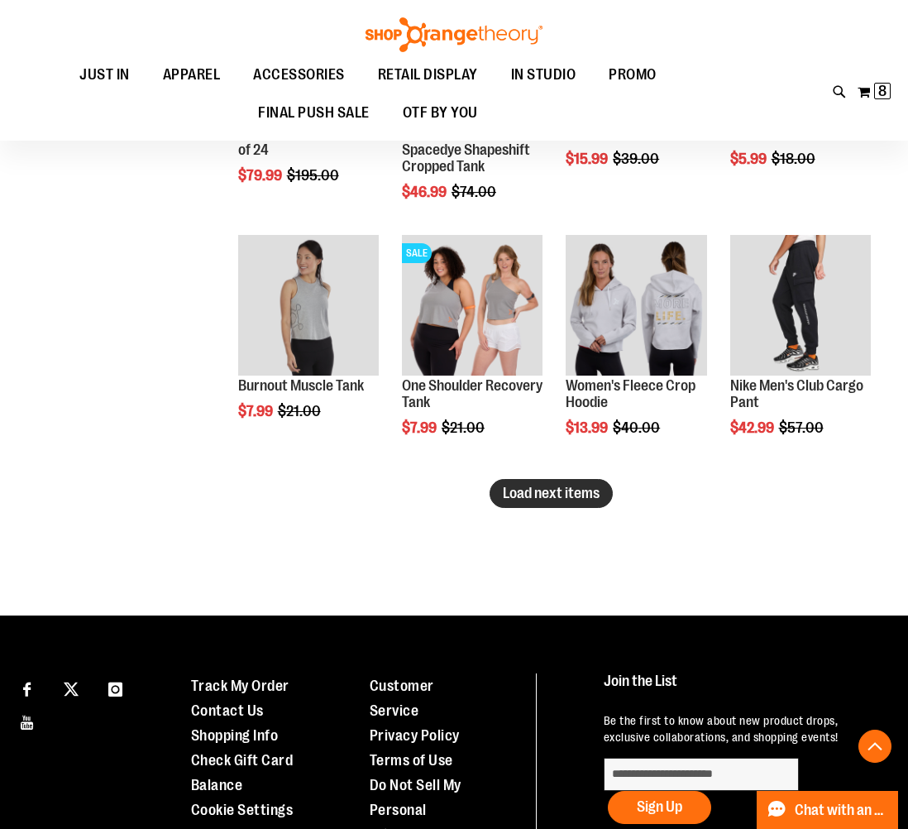
click at [508, 502] on button "Load next items" at bounding box center [551, 493] width 123 height 29
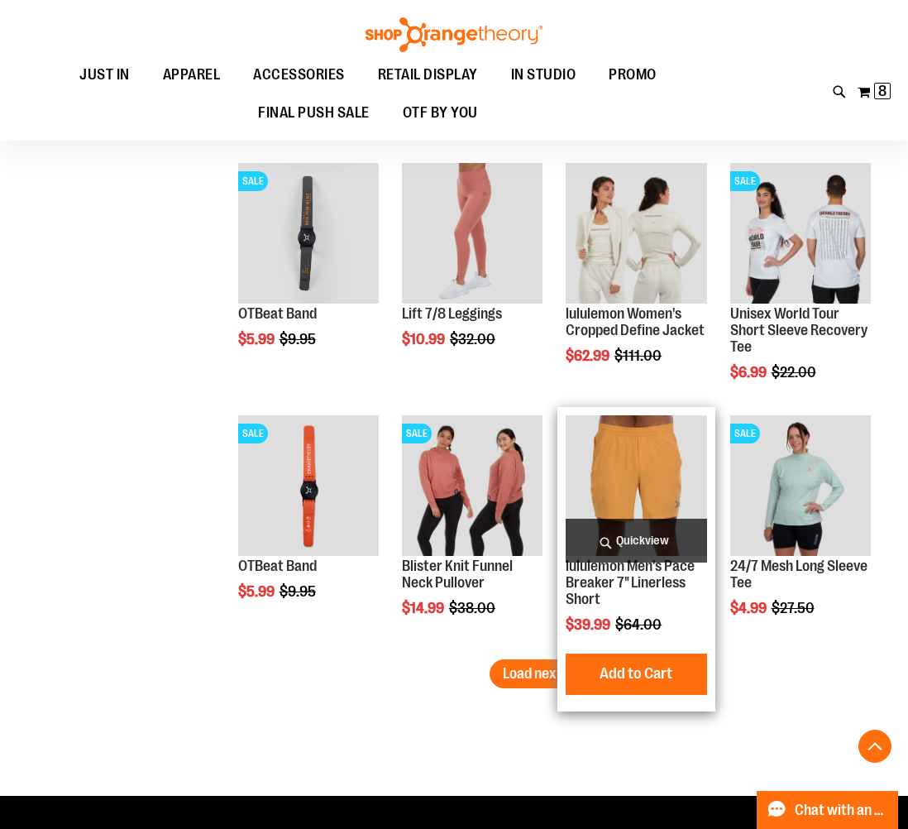
scroll to position [4204, 0]
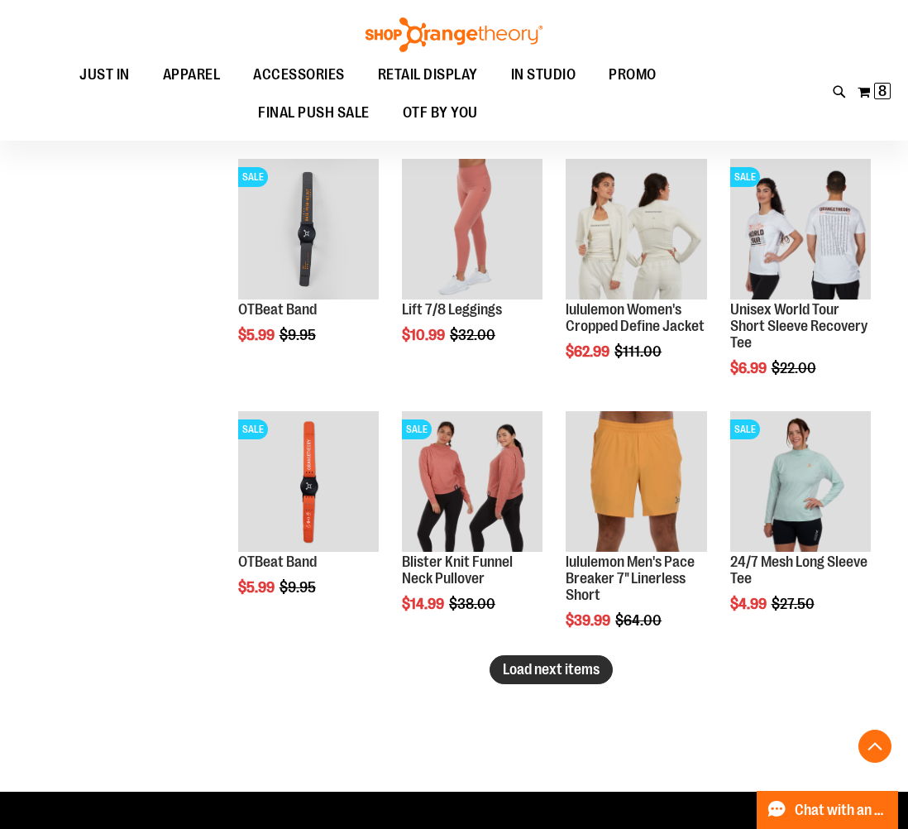
click at [535, 679] on button "Load next items" at bounding box center [551, 669] width 123 height 29
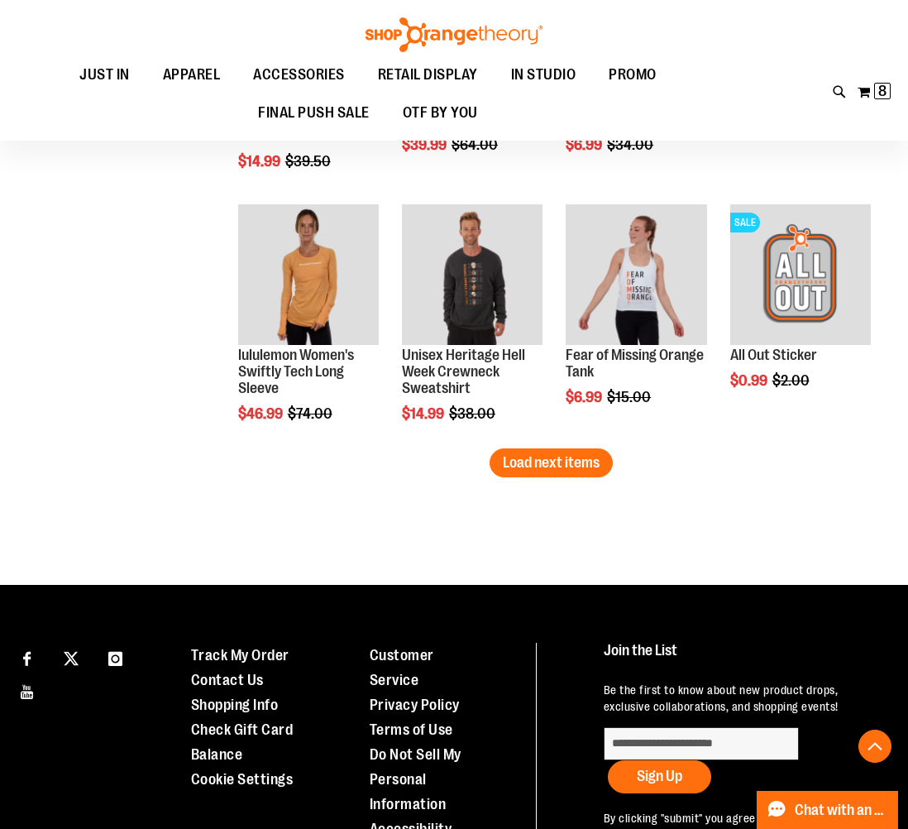
scroll to position [5173, 0]
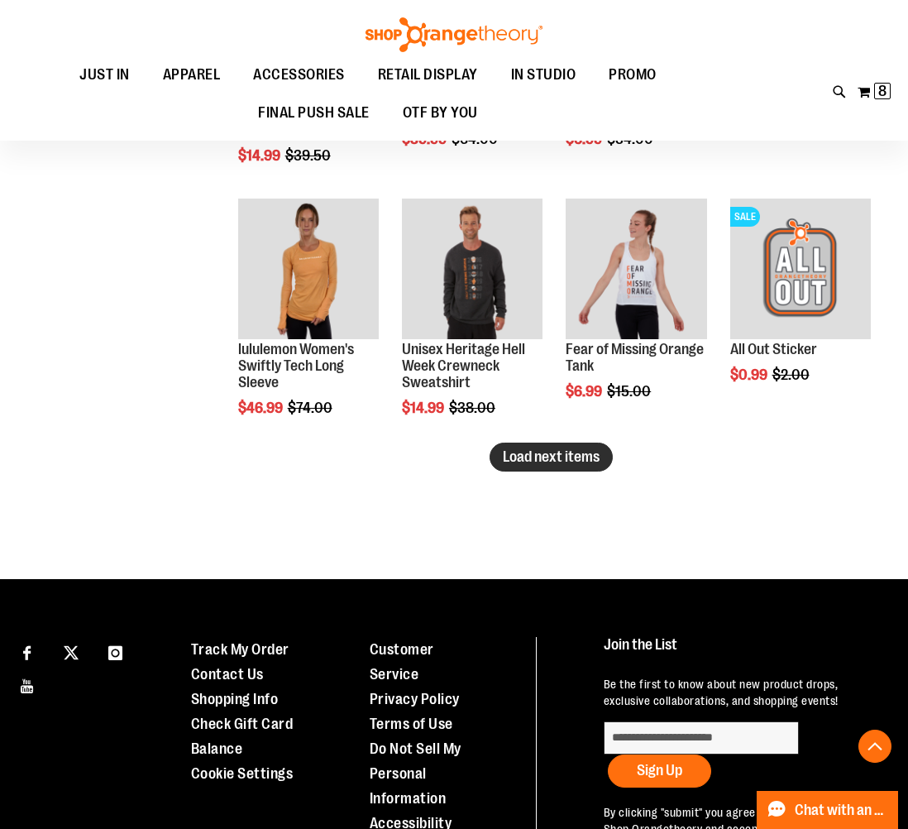
click at [571, 461] on span "Load next items" at bounding box center [551, 456] width 97 height 17
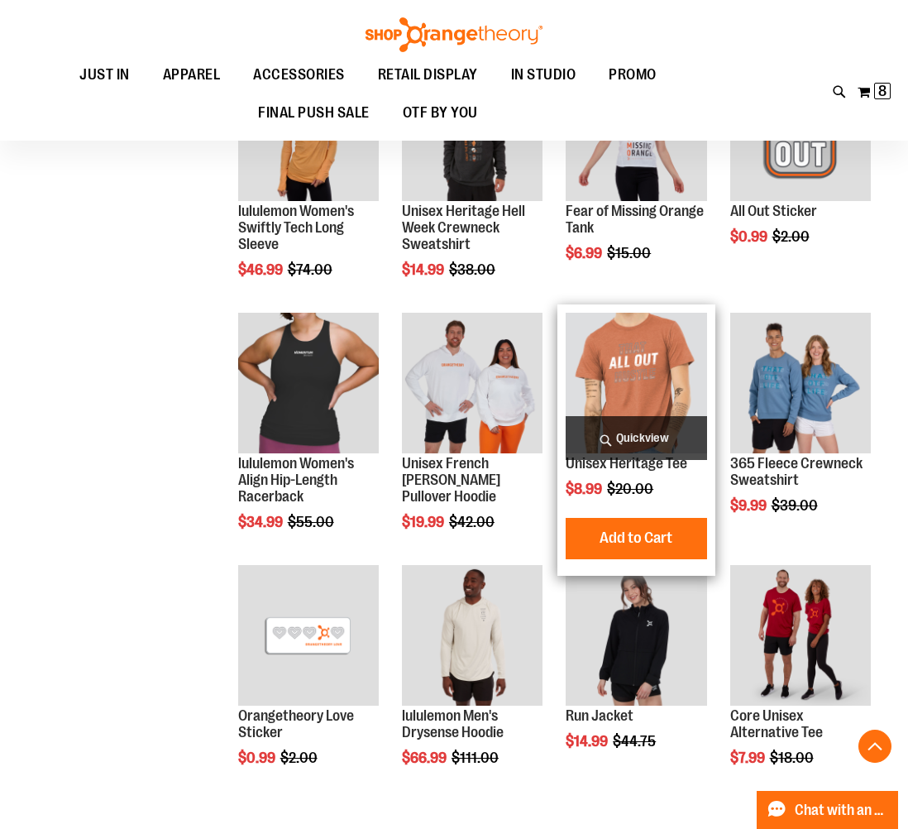
scroll to position [5320, 0]
